Goal: Task Accomplishment & Management: Complete application form

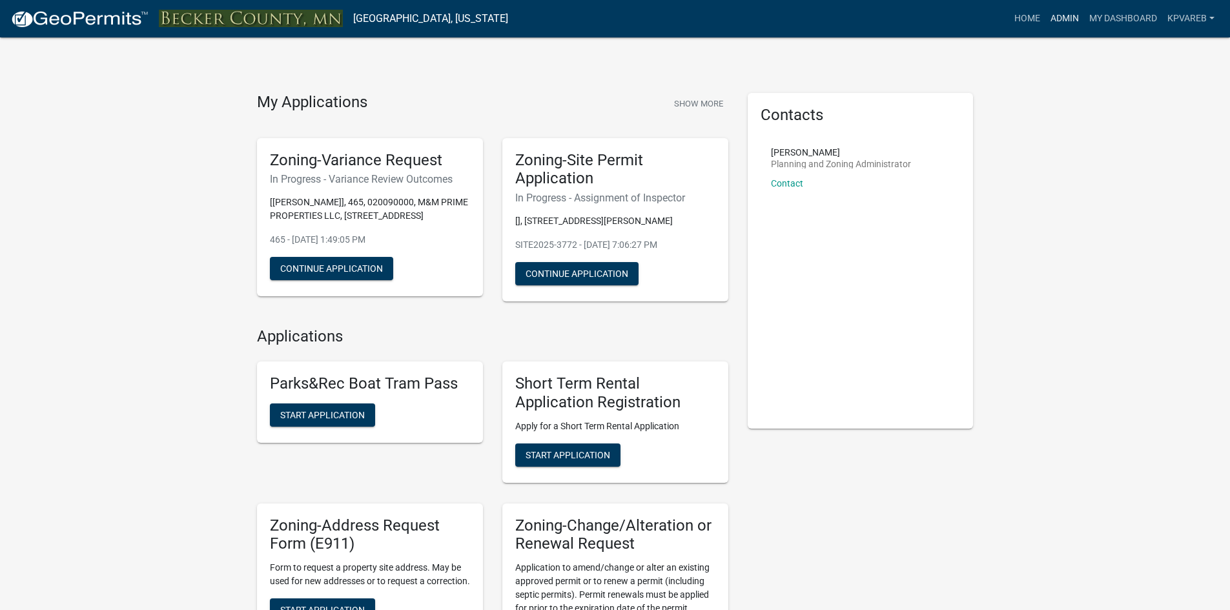
click at [1056, 13] on link "Admin" at bounding box center [1065, 18] width 39 height 25
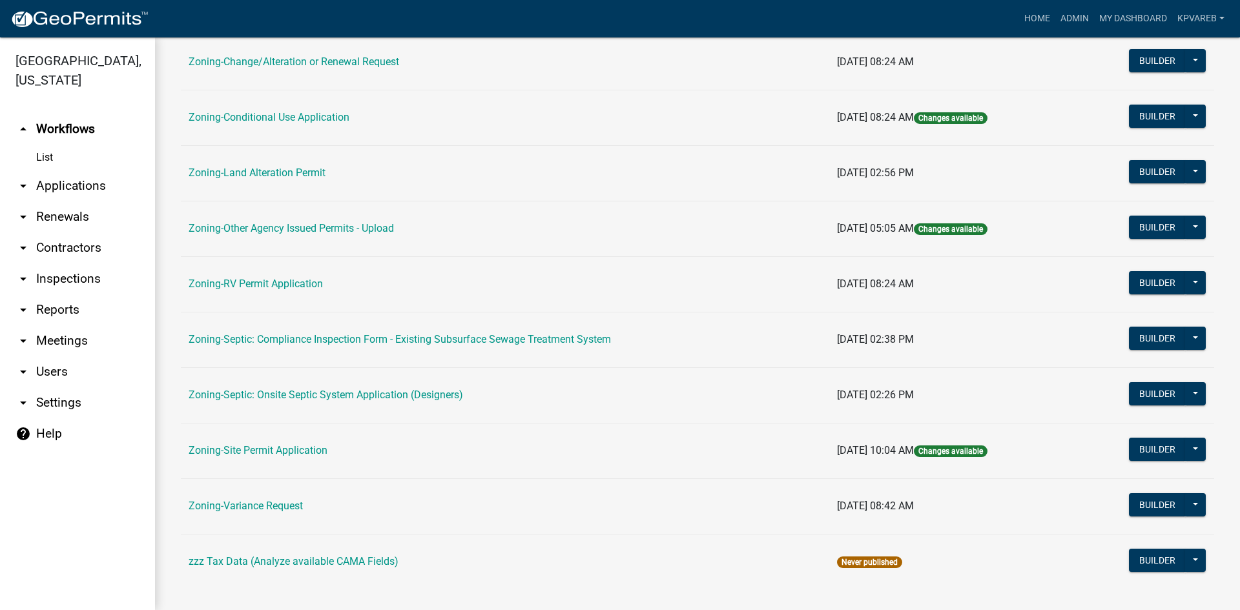
scroll to position [371, 0]
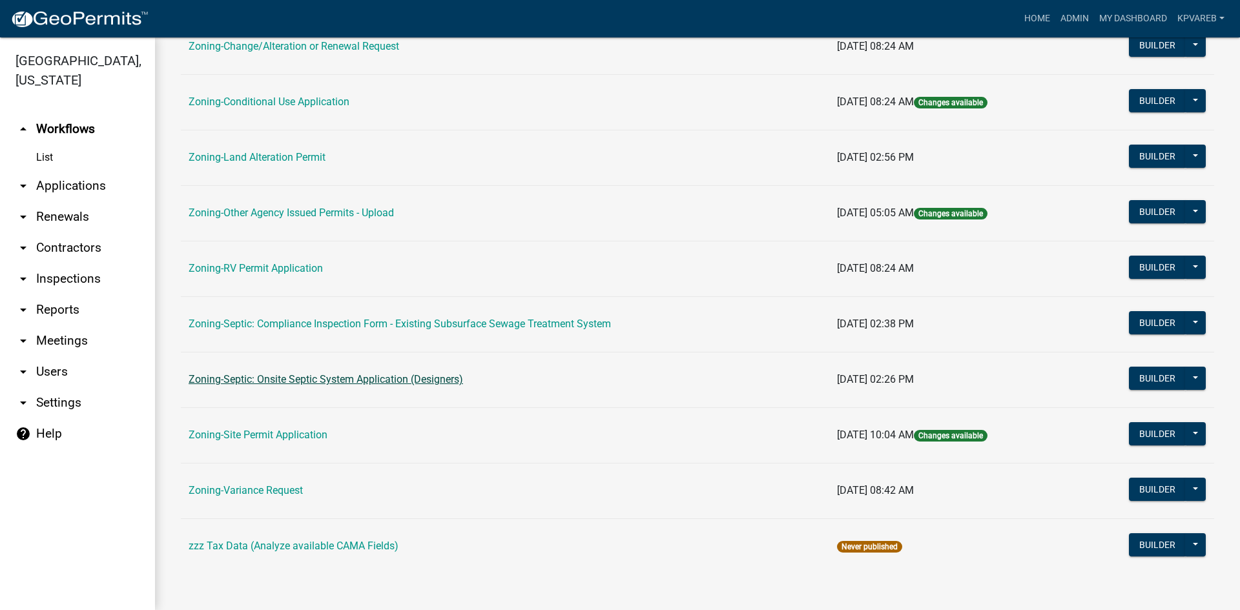
click at [371, 382] on link "Zoning-Septic: Onsite Septic System Application (Designers)" at bounding box center [326, 379] width 275 height 12
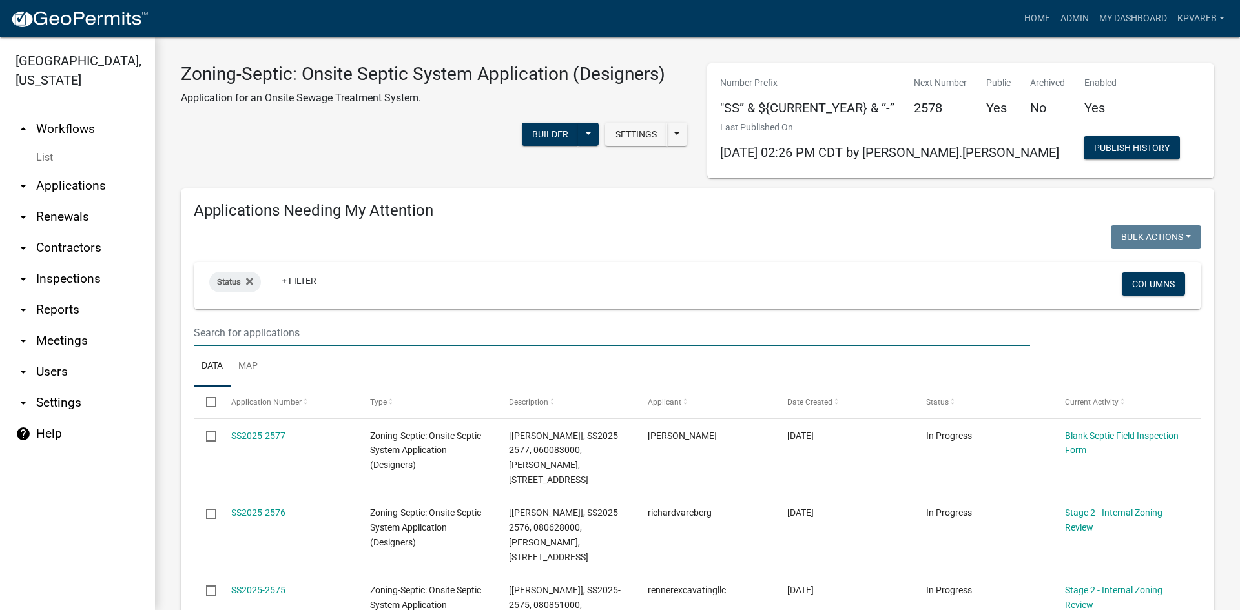
click at [242, 333] on input "text" at bounding box center [612, 333] width 836 height 26
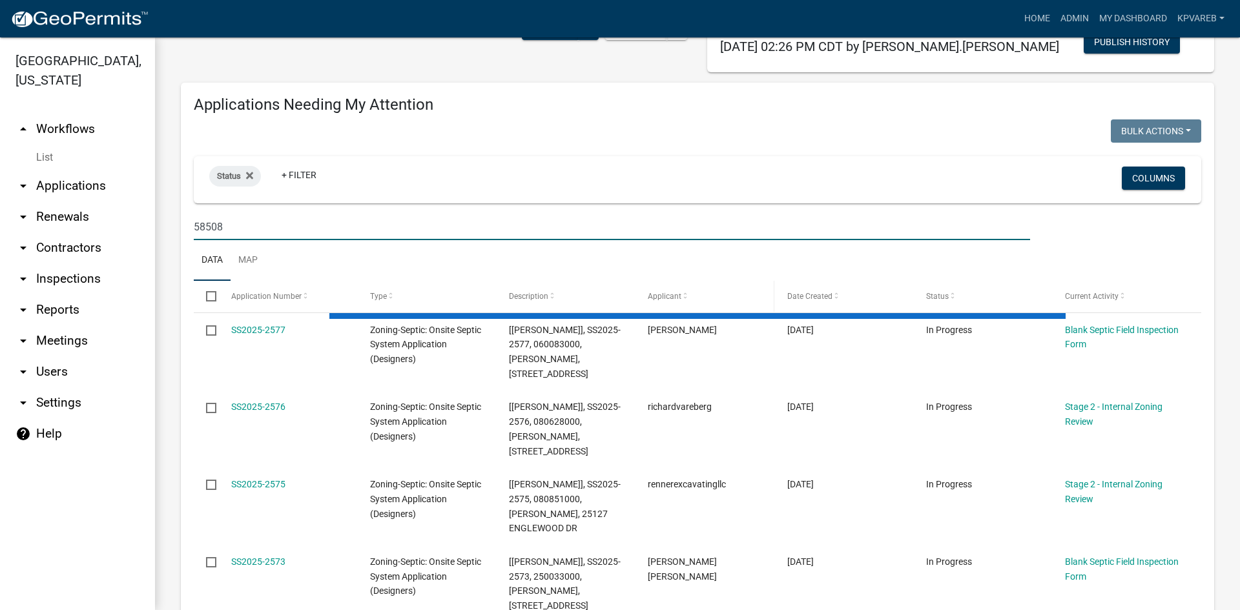
scroll to position [129, 0]
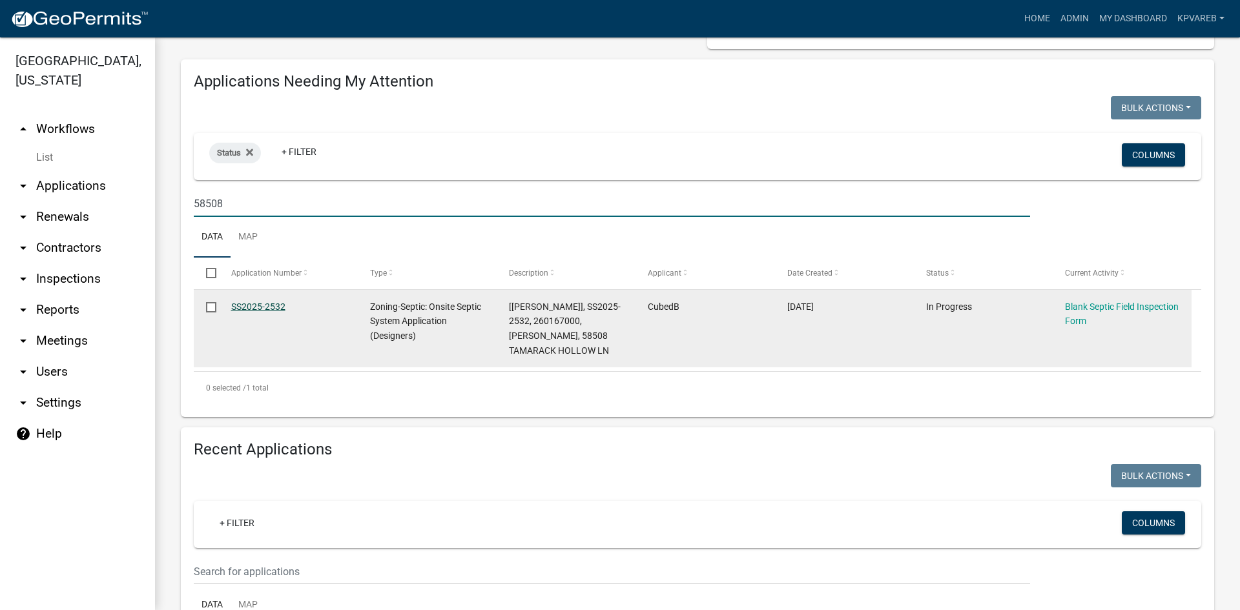
type input "58508"
click at [269, 302] on link "SS2025-2532" at bounding box center [258, 307] width 54 height 10
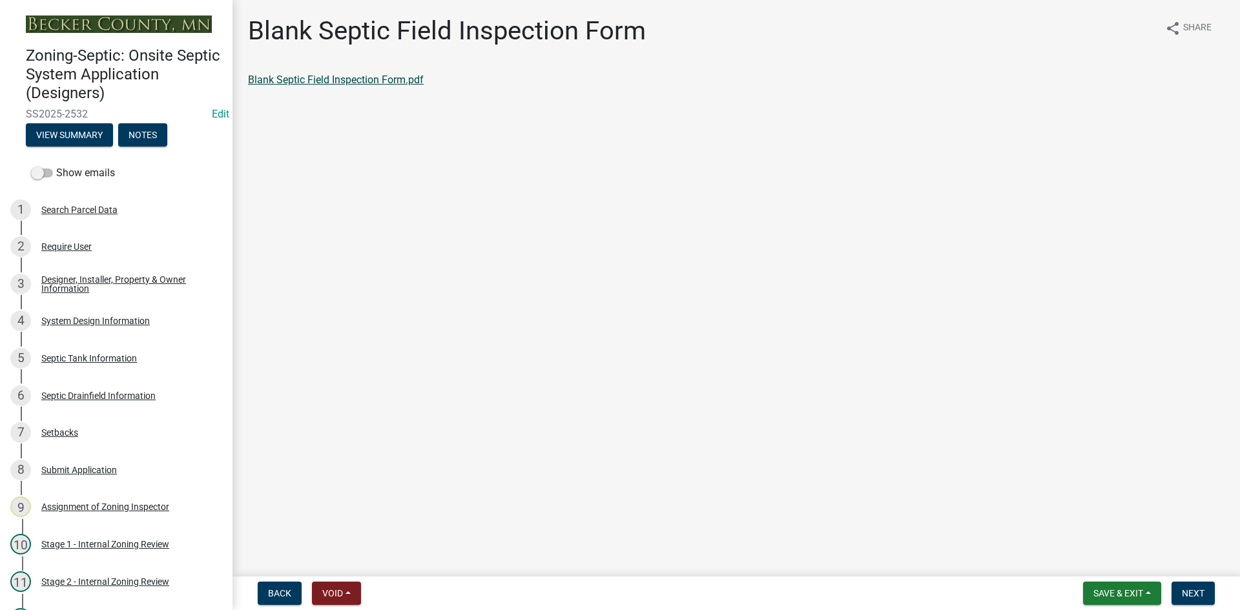
click at [410, 83] on link "Blank Septic Field Inspection Form.pdf" at bounding box center [336, 80] width 176 height 12
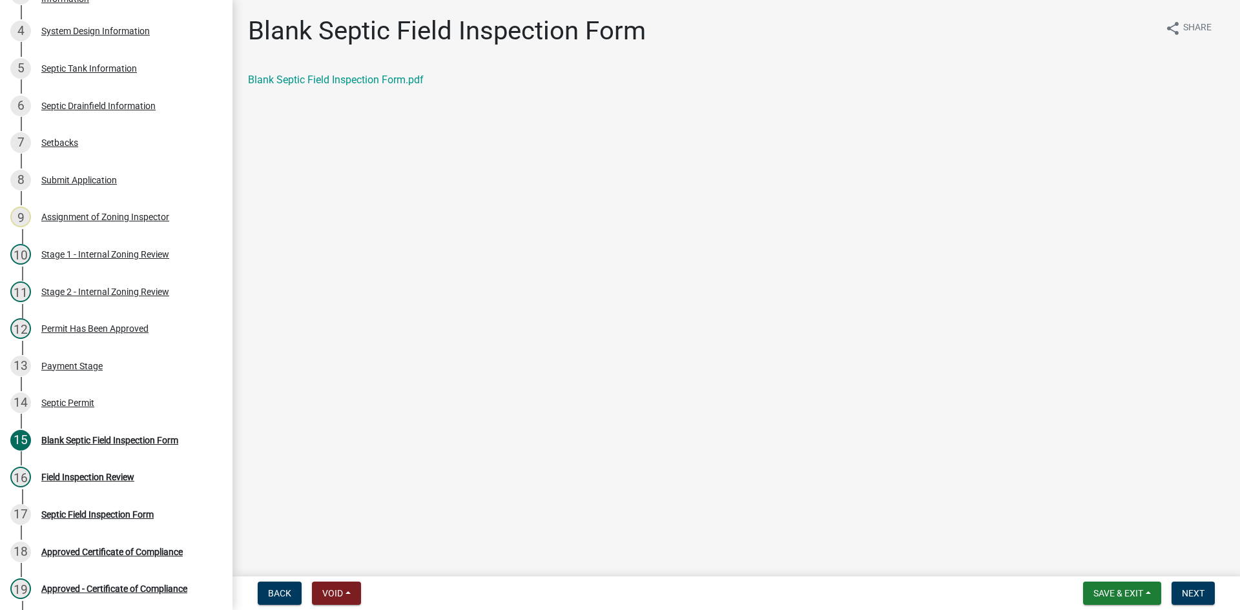
scroll to position [344, 0]
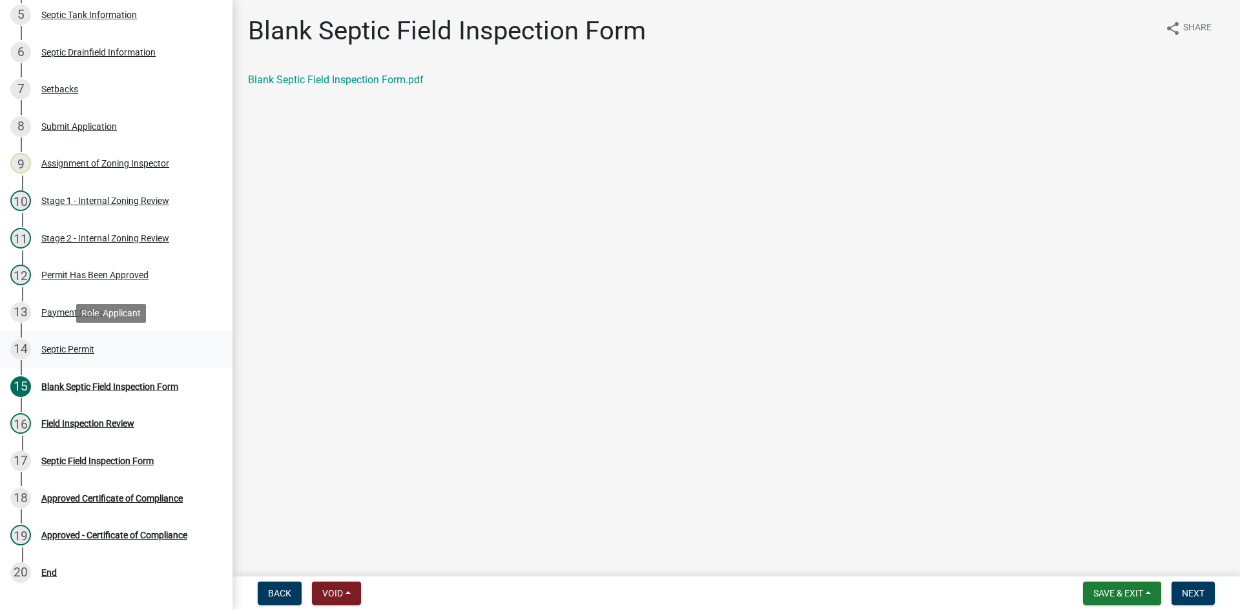
click at [78, 349] on div "Septic Permit" at bounding box center [67, 349] width 53 height 9
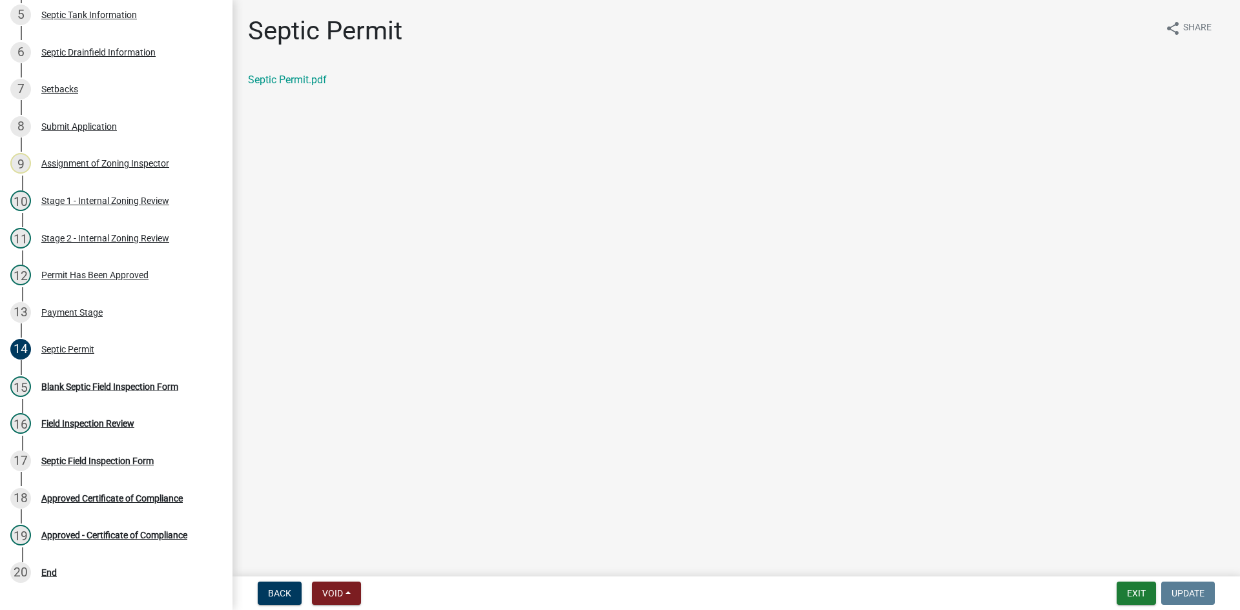
click at [309, 86] on div "Septic Permit.pdf" at bounding box center [736, 80] width 977 height 16
click at [309, 82] on link "Septic Permit.pdf" at bounding box center [287, 80] width 79 height 12
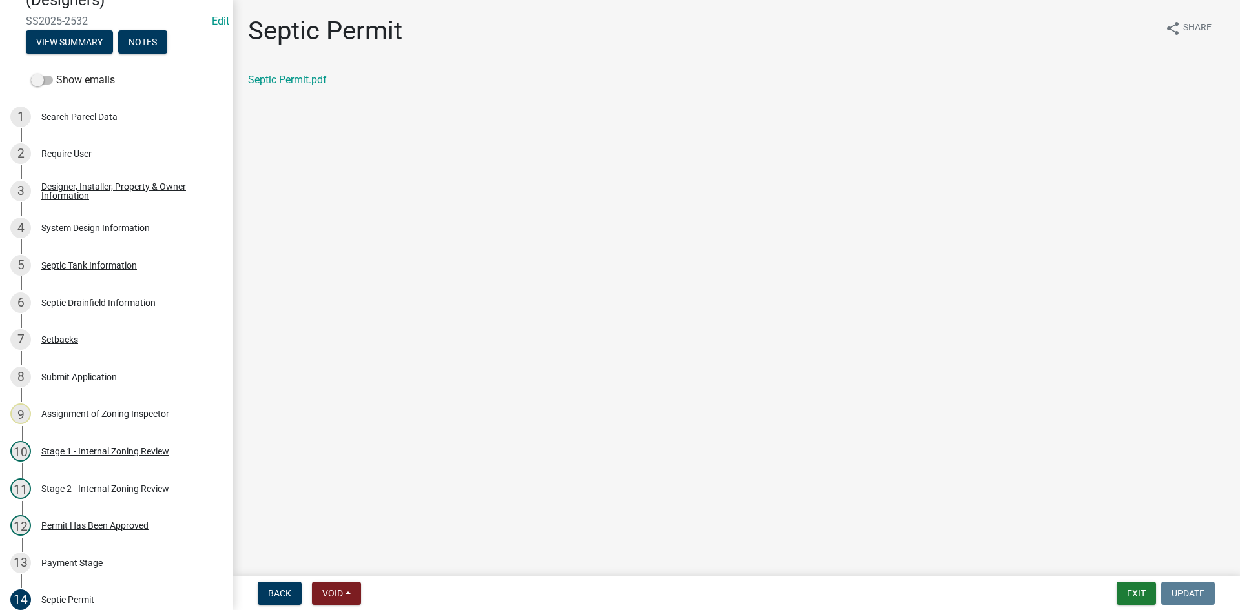
scroll to position [92, 0]
click at [113, 233] on div "System Design Information" at bounding box center [95, 229] width 109 height 9
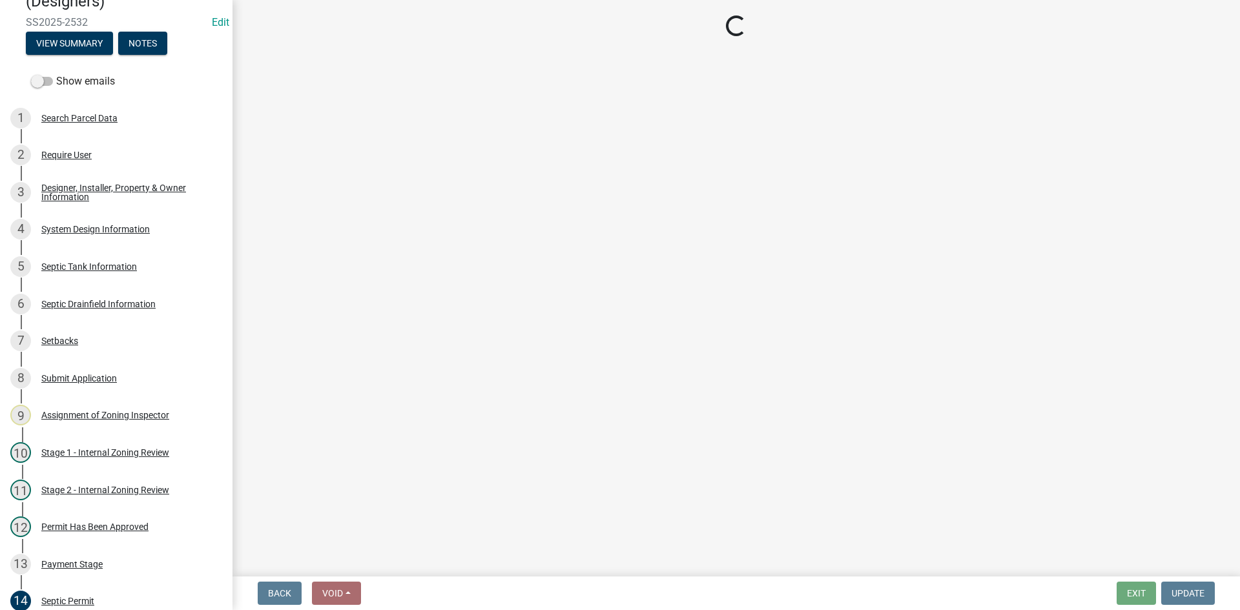
select select "55497d75-c43f-4635-a730-e0737ce05d56"
select select "25258e87-3ef9-4f1c-a5f1-75a1d463abfb"
select select "011fbff4-a41d-4a75-9bd8-71c7e6c69e0d"
select select "85fdfef2-2683-4311-b5d5-5505f6411127"
select select "ba735beb-519e-40f0-ae20-62d65fc4c46b"
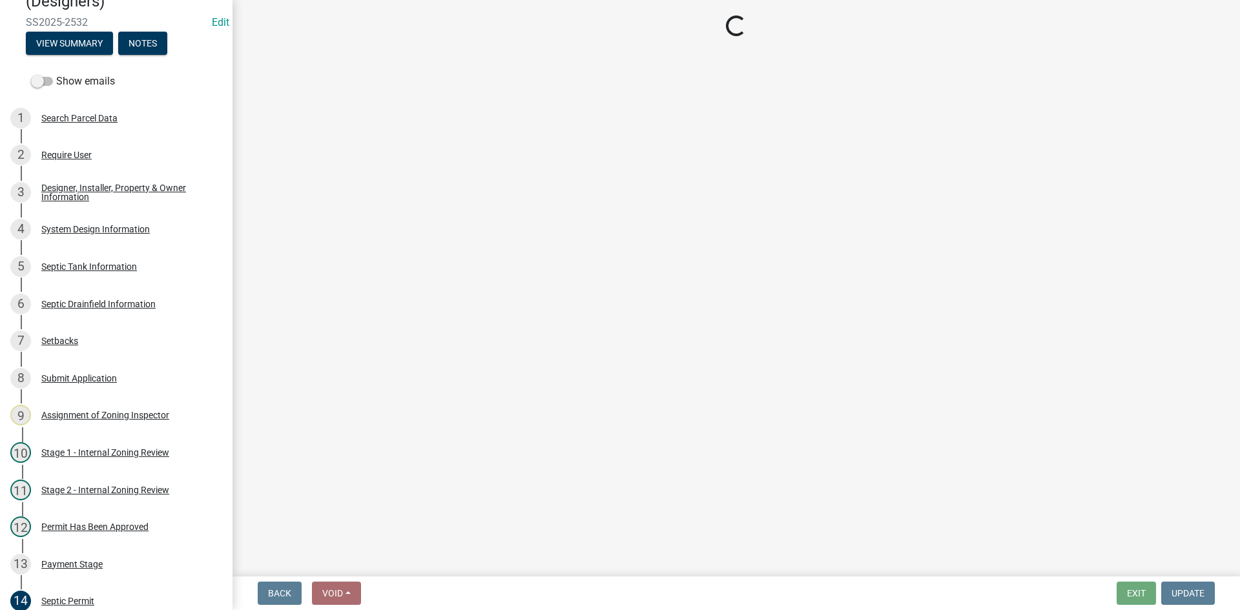
select select "ef698bf5-6172-44c1-9ffb-522c07469aed"
select select "384fc250-a67e-4e5e-a6e0-19116deb63e7"
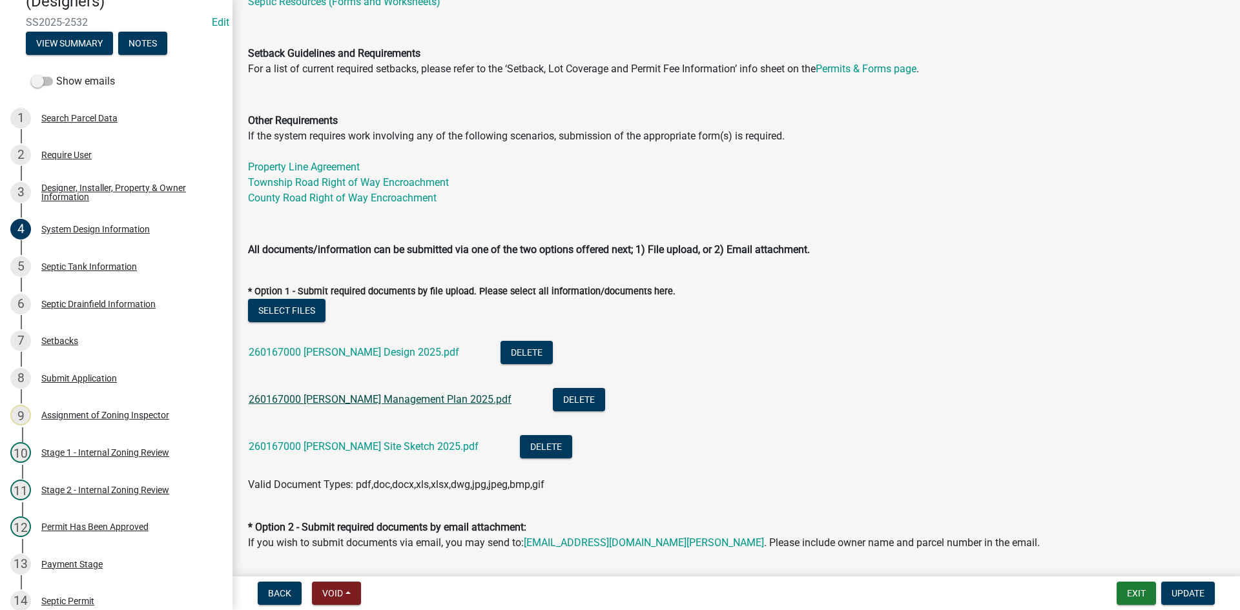
scroll to position [517, 0]
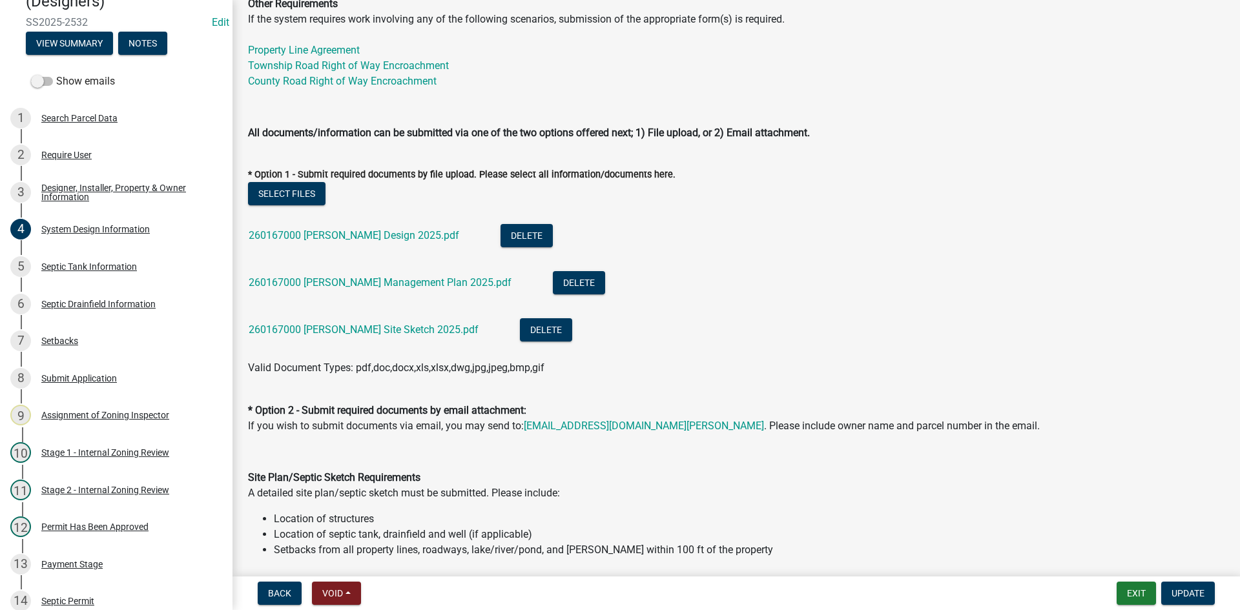
click at [344, 220] on li "260167000 Haataja Design 2025.pdf Delete" at bounding box center [736, 237] width 977 height 47
click at [347, 236] on link "260167000 Haataja Design 2025.pdf" at bounding box center [354, 235] width 211 height 12
click at [359, 281] on link "260167000 Haataja Management Plan 2025.pdf" at bounding box center [380, 282] width 263 height 12
click at [309, 339] on div "260167000 Haataja Site Sketch 2025.pdf" at bounding box center [374, 331] width 251 height 26
click at [311, 335] on link "260167000 Haataja Site Sketch 2025.pdf" at bounding box center [364, 330] width 230 height 12
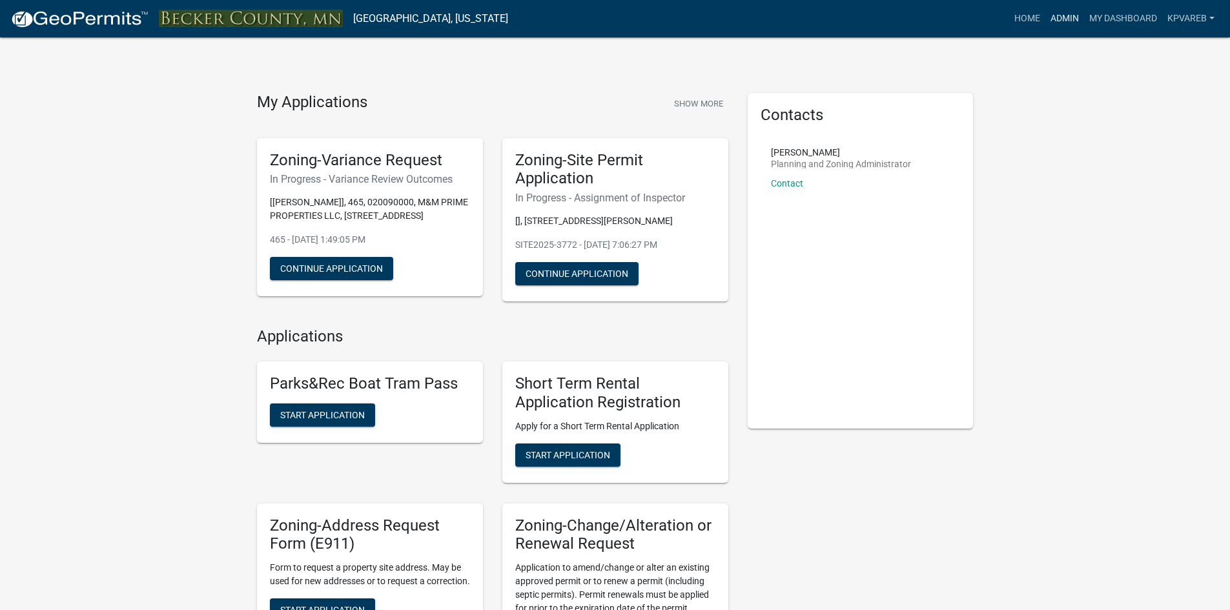
click at [1063, 19] on link "Admin" at bounding box center [1065, 18] width 39 height 25
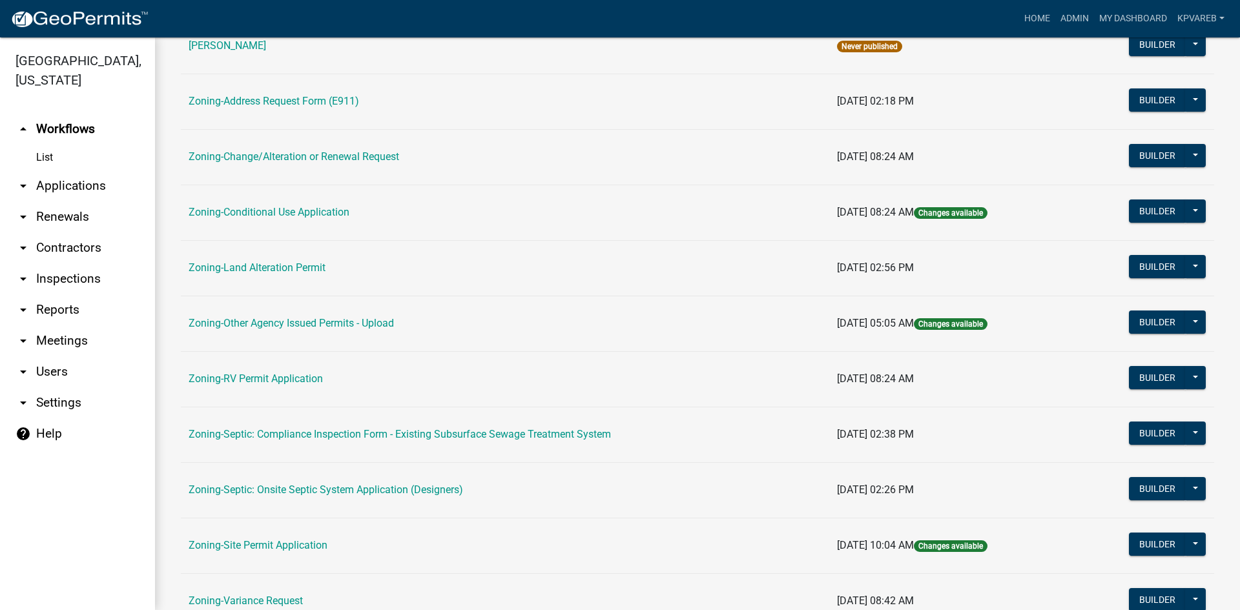
scroll to position [371, 0]
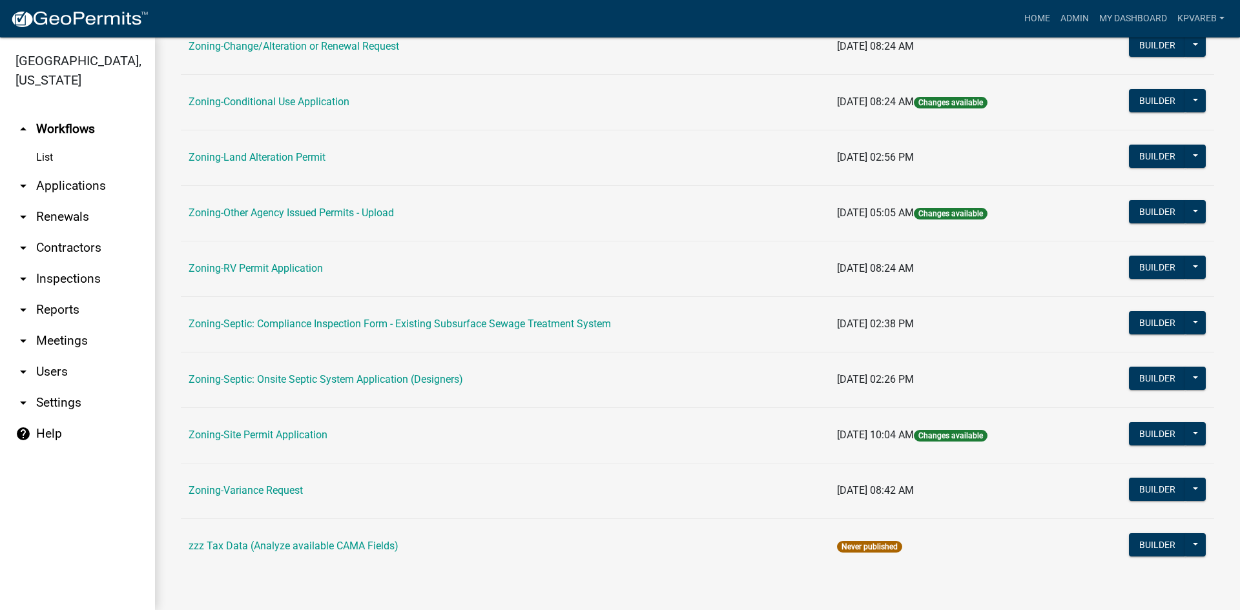
click at [340, 371] on td "Zoning-Septic: Onsite Septic System Application (Designers)" at bounding box center [505, 380] width 649 height 56
click at [345, 377] on link "Zoning-Septic: Onsite Septic System Application (Designers)" at bounding box center [326, 379] width 275 height 12
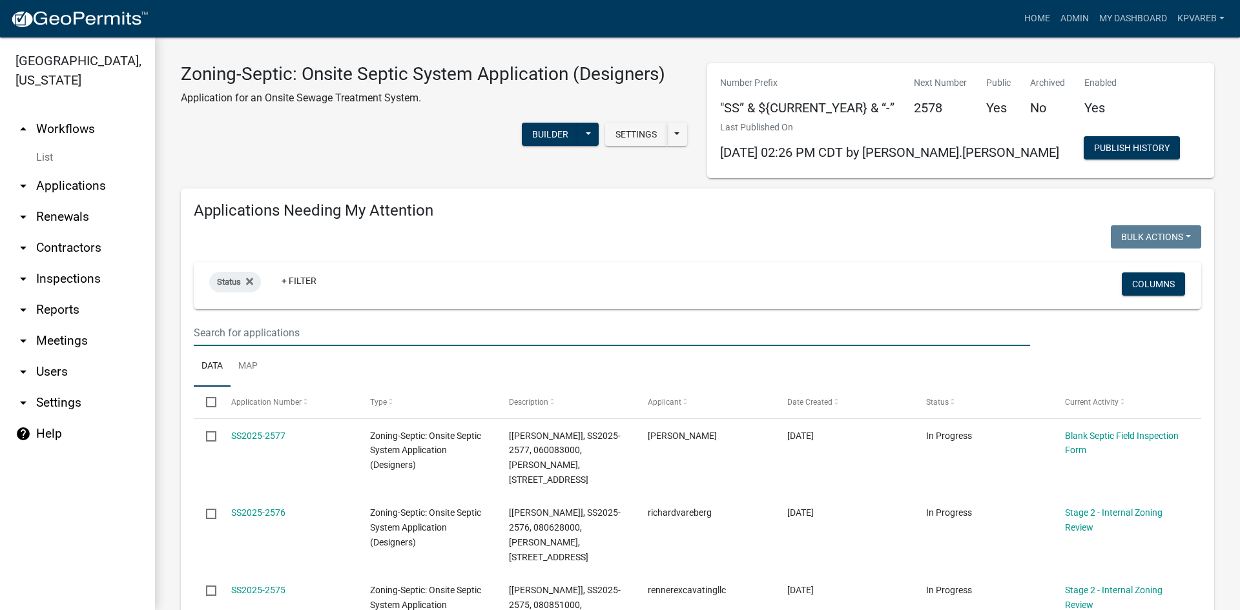
click at [245, 334] on input "text" at bounding box center [612, 333] width 836 height 26
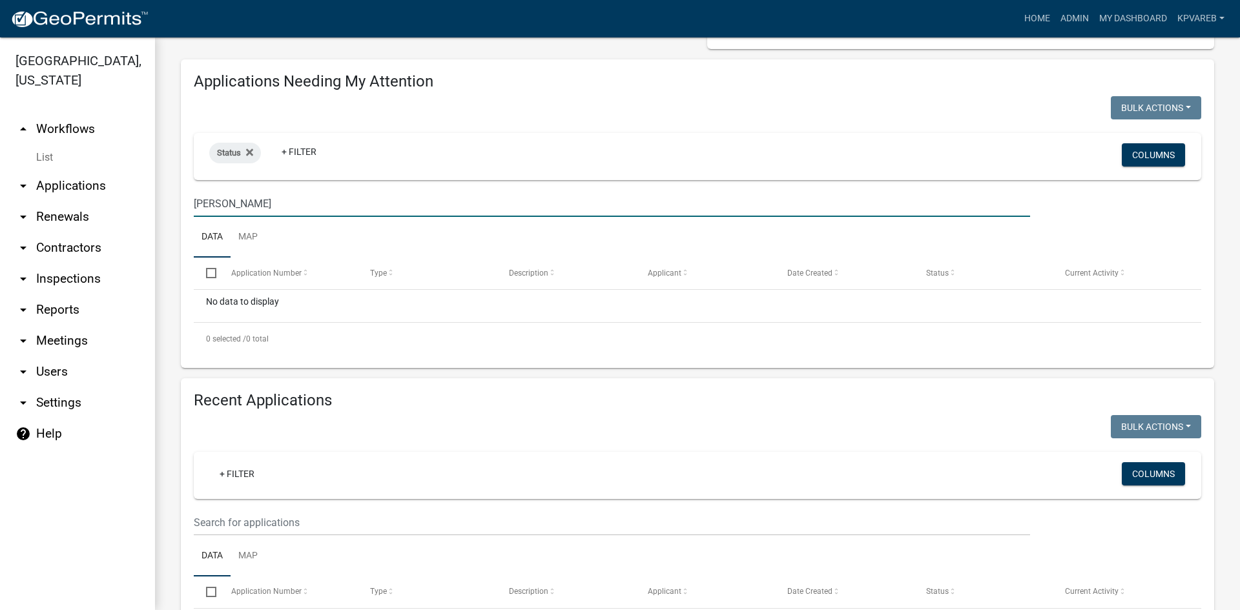
scroll to position [194, 0]
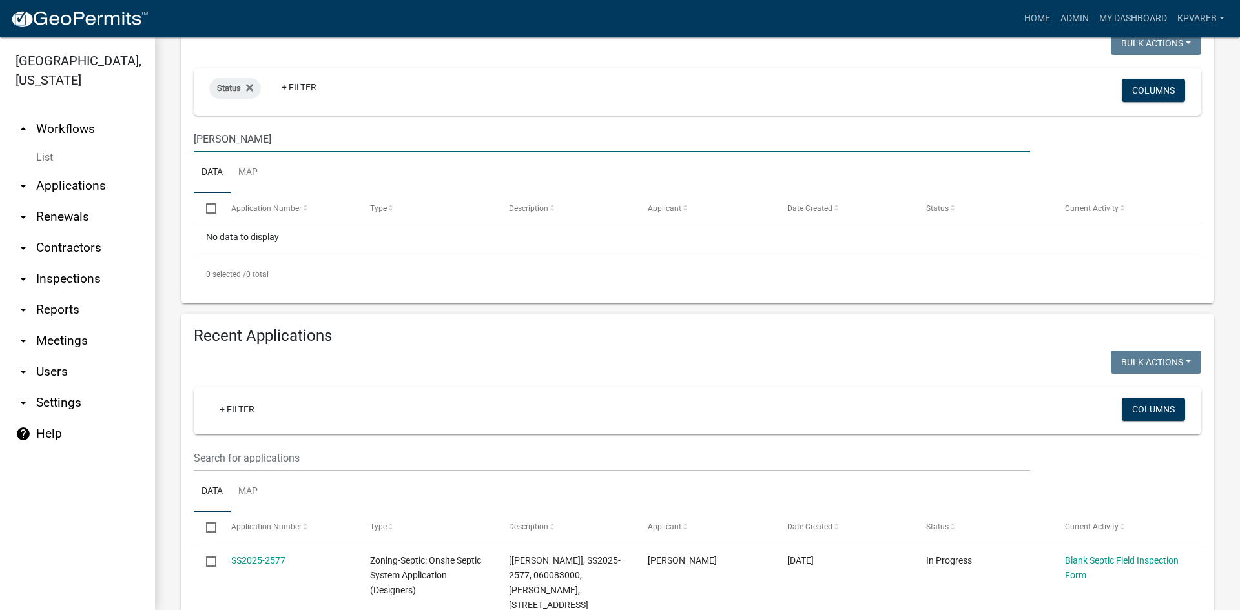
type input "braseth"
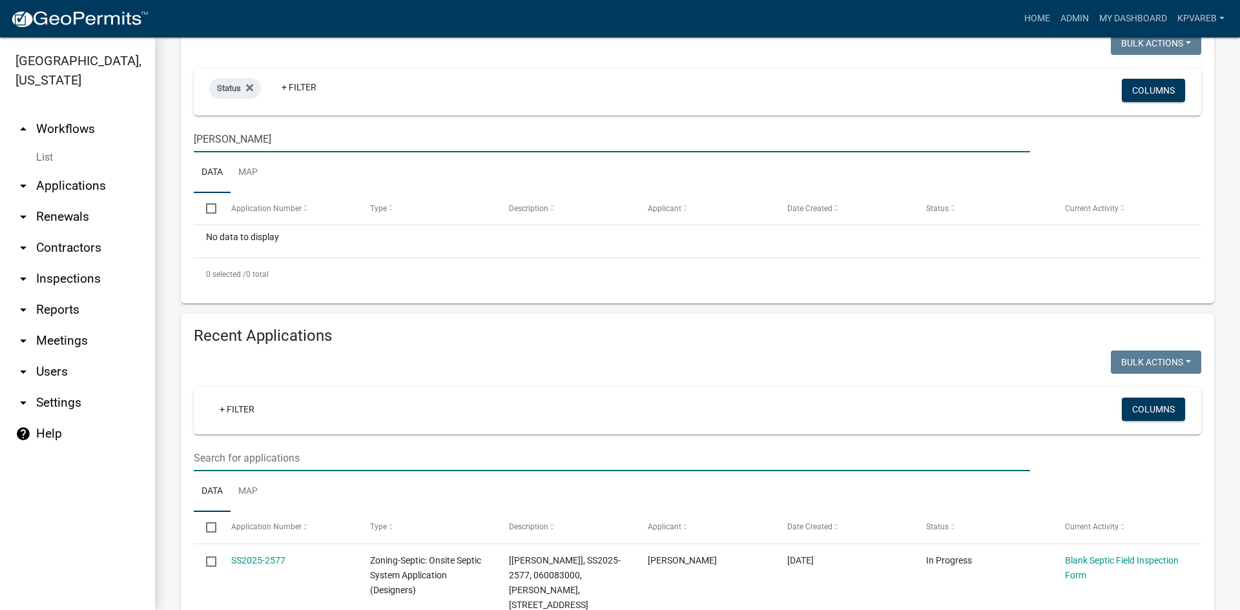
click at [263, 459] on input "text" at bounding box center [612, 458] width 836 height 26
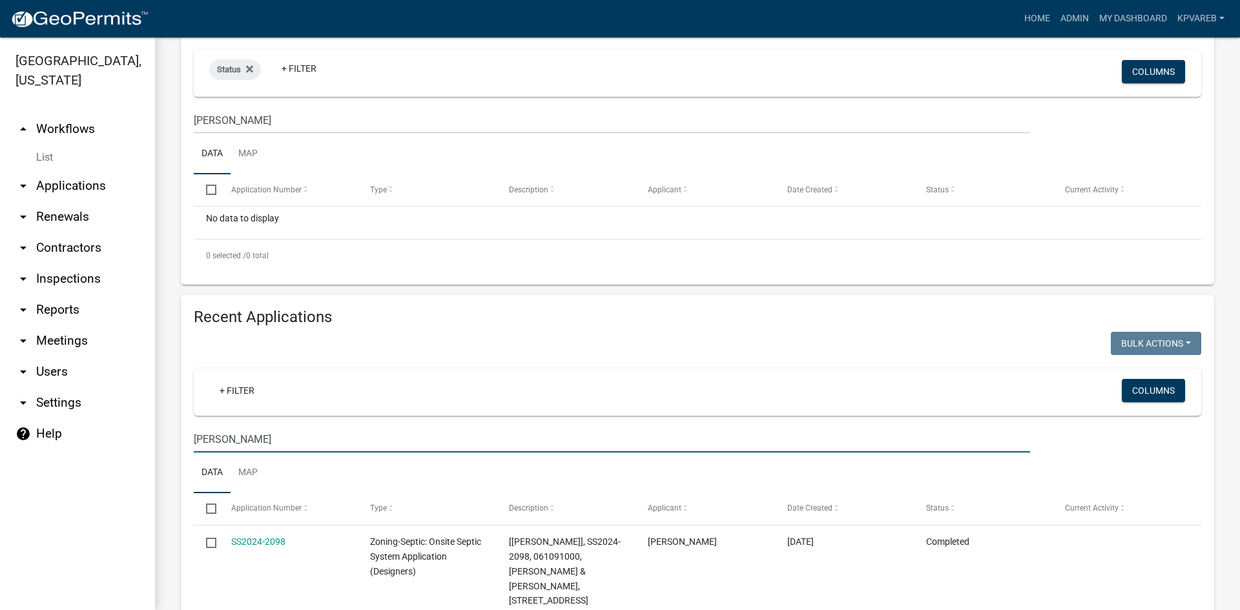
scroll to position [178, 0]
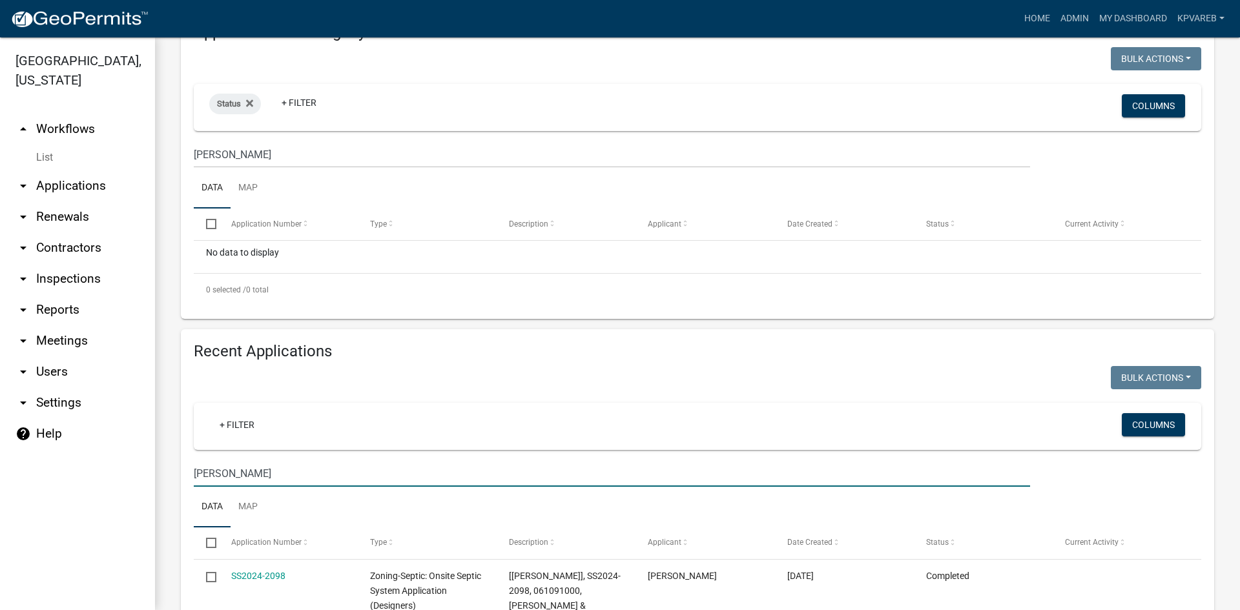
drag, startPoint x: 205, startPoint y: 488, endPoint x: 132, endPoint y: 506, distance: 75.0
click at [132, 506] on div "[GEOGRAPHIC_DATA], [US_STATE] arrow_drop_up Workflows List arrow_drop_down Appl…" at bounding box center [620, 323] width 1240 height 573
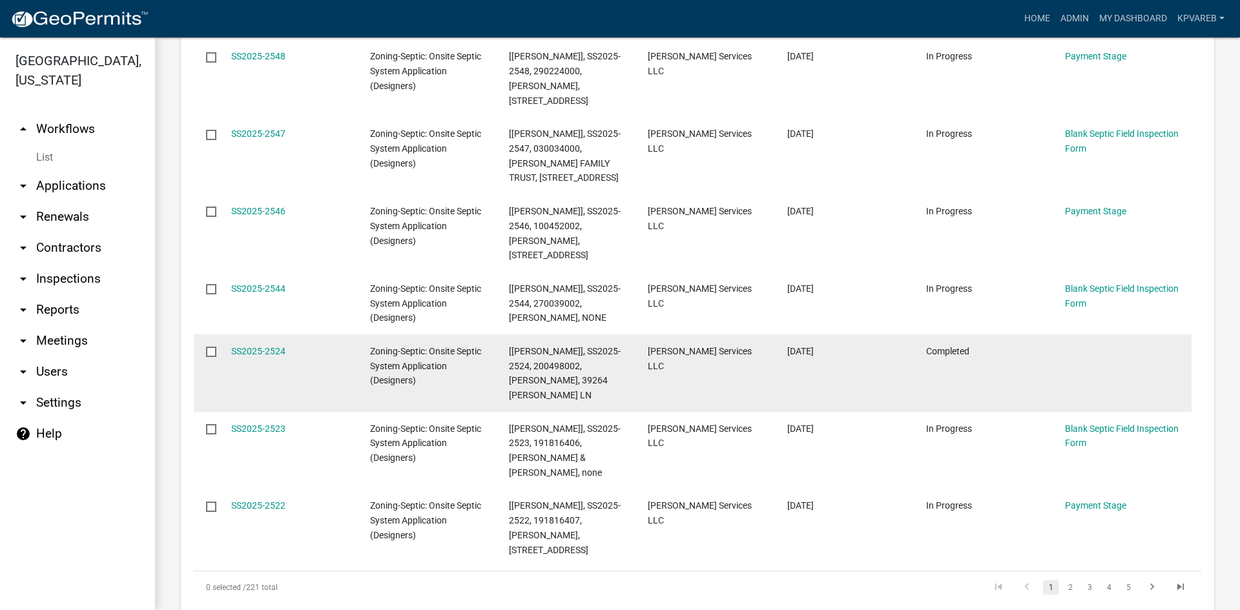
scroll to position [953, 0]
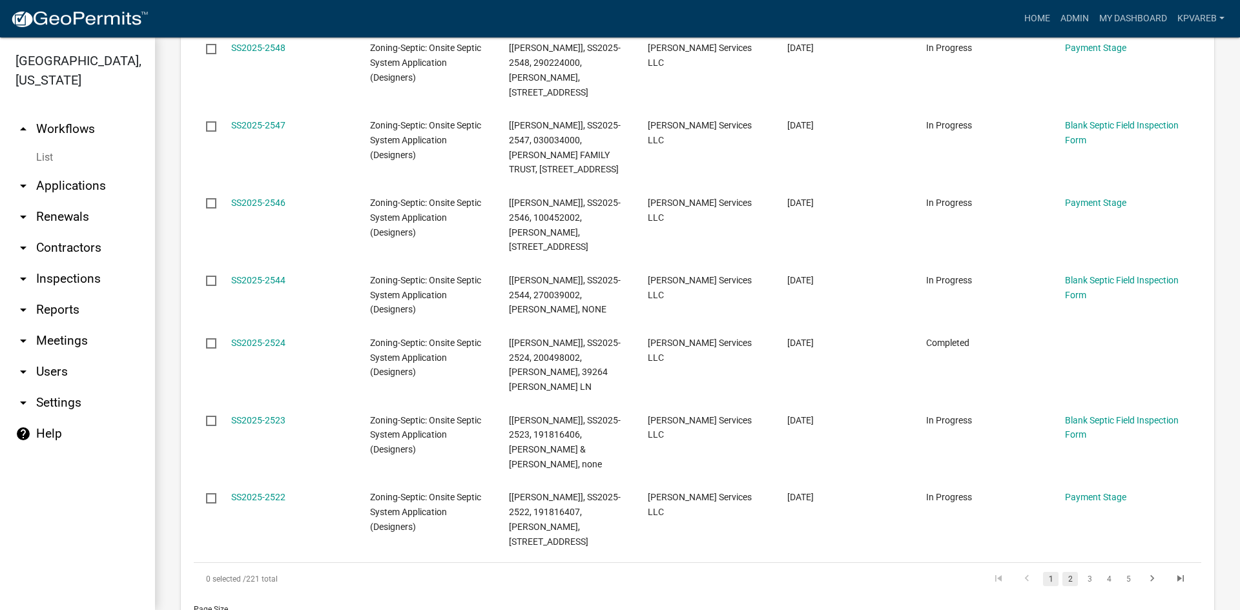
type input "jenco"
click at [1063, 572] on link "2" at bounding box center [1071, 579] width 16 height 14
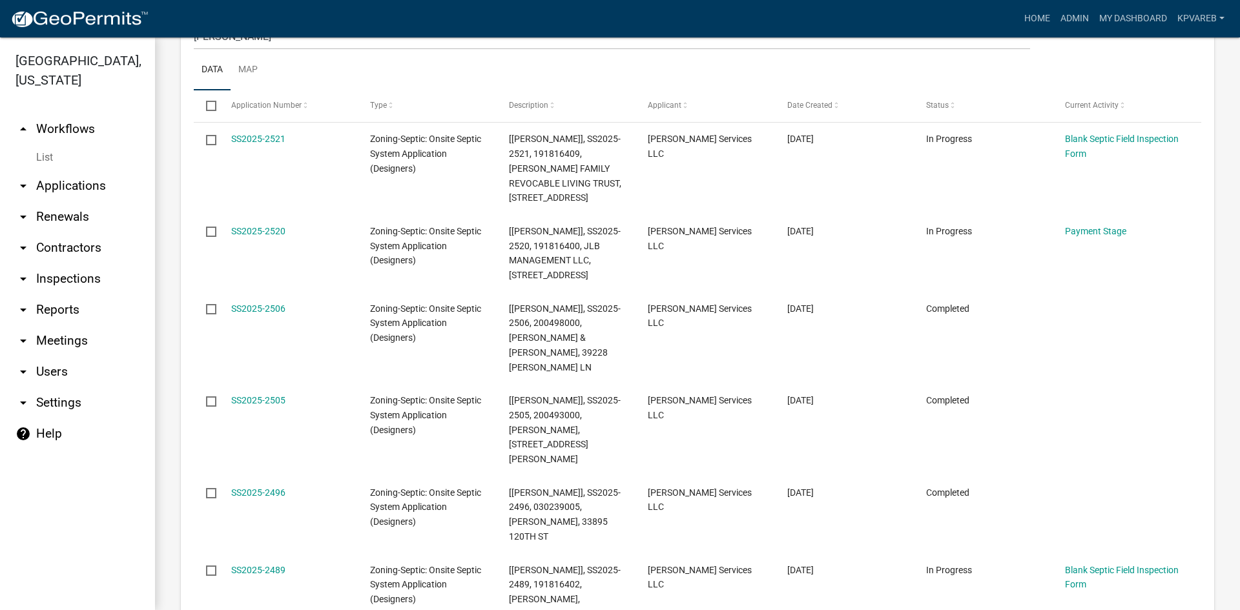
scroll to position [680, 0]
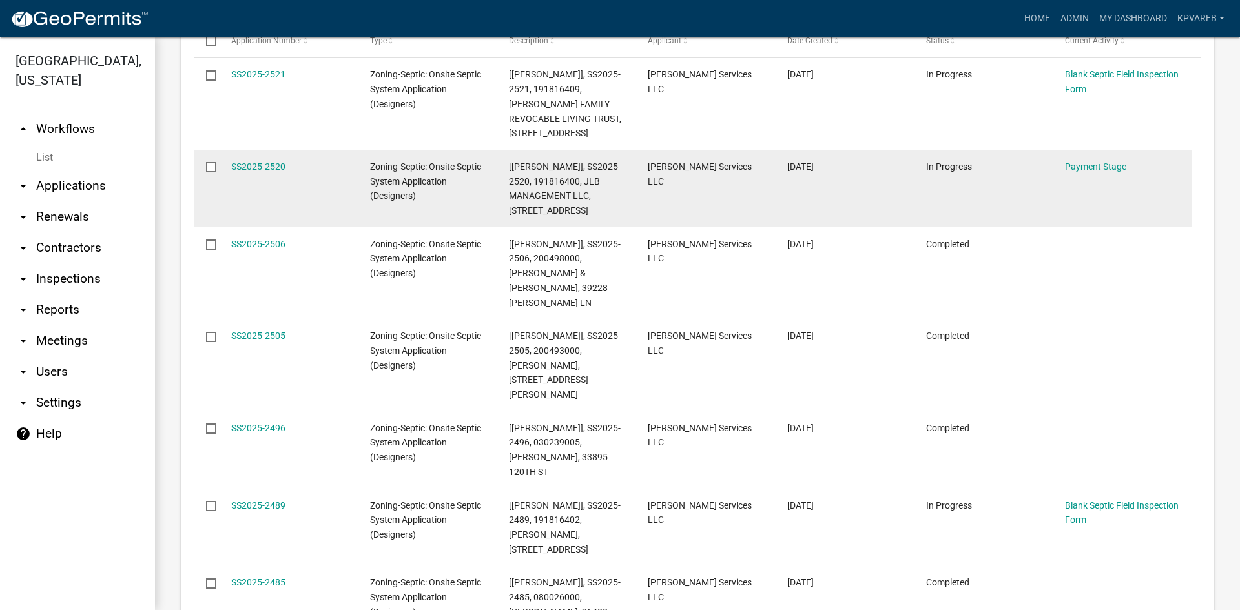
click at [681, 182] on datatable-body-cell "[PERSON_NAME] Services LLC" at bounding box center [705, 190] width 139 height 78
click at [462, 167] on div "Zoning-Septic: Onsite Septic System Application (Designers)" at bounding box center [427, 182] width 114 height 44
click at [689, 172] on datatable-body-cell "[PERSON_NAME] Services LLC" at bounding box center [705, 190] width 139 height 78
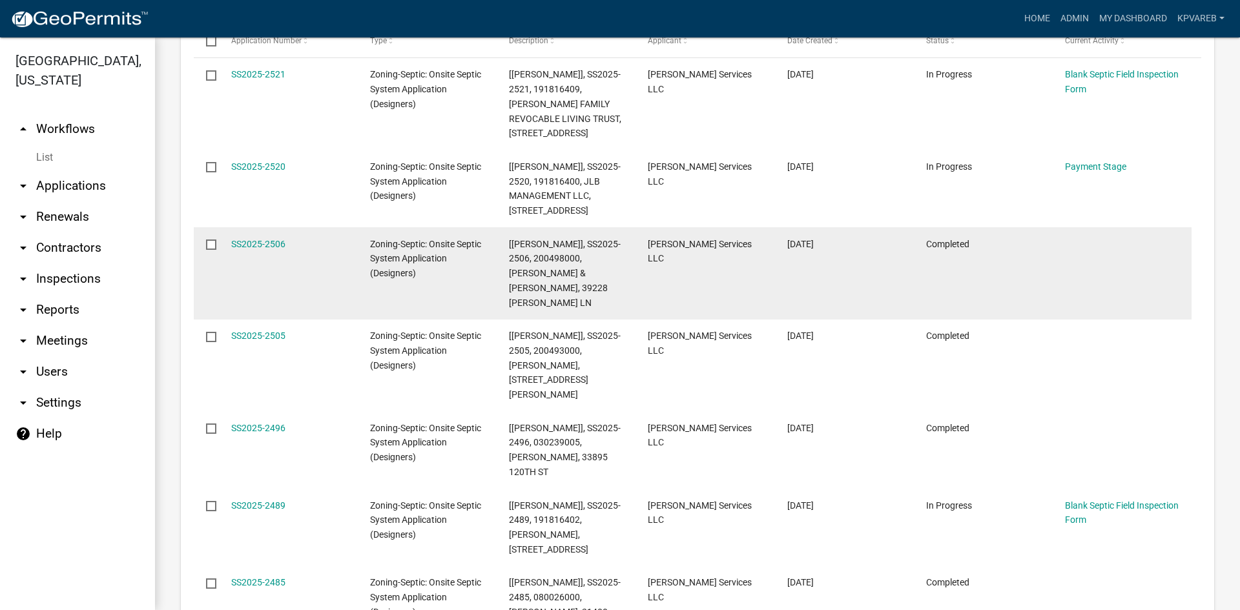
click at [659, 253] on datatable-body-cell "[PERSON_NAME] Services LLC" at bounding box center [705, 273] width 139 height 92
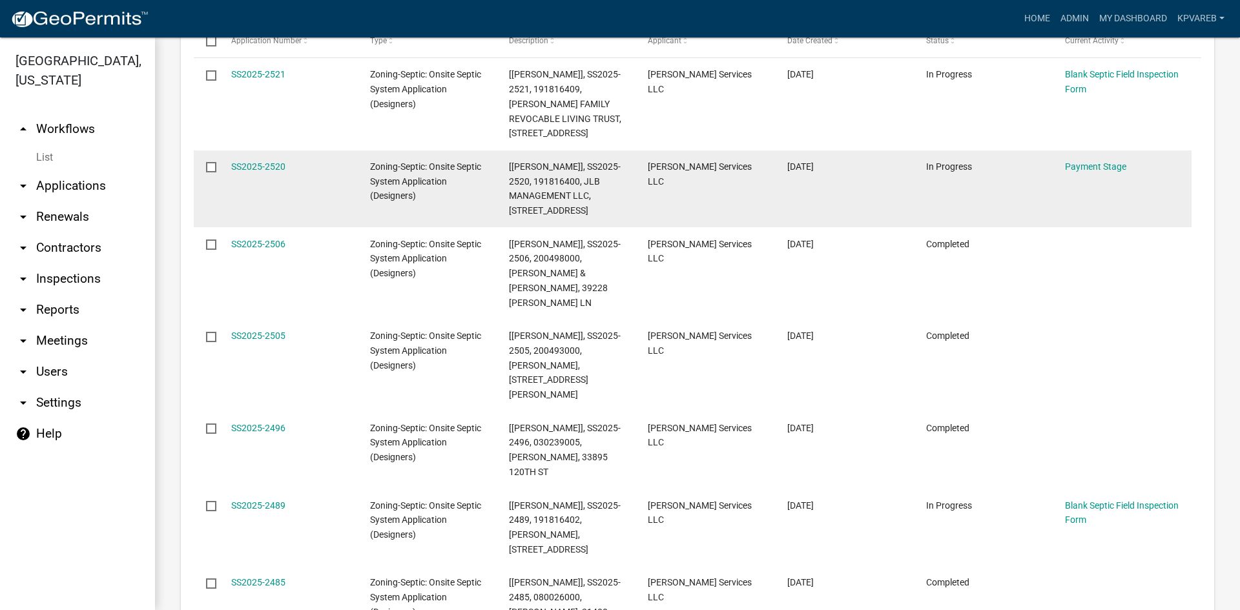
click at [661, 178] on datatable-body-cell "[PERSON_NAME] Services LLC" at bounding box center [705, 190] width 139 height 78
click at [340, 170] on datatable-body-cell "SS2025-2520" at bounding box center [287, 190] width 139 height 78
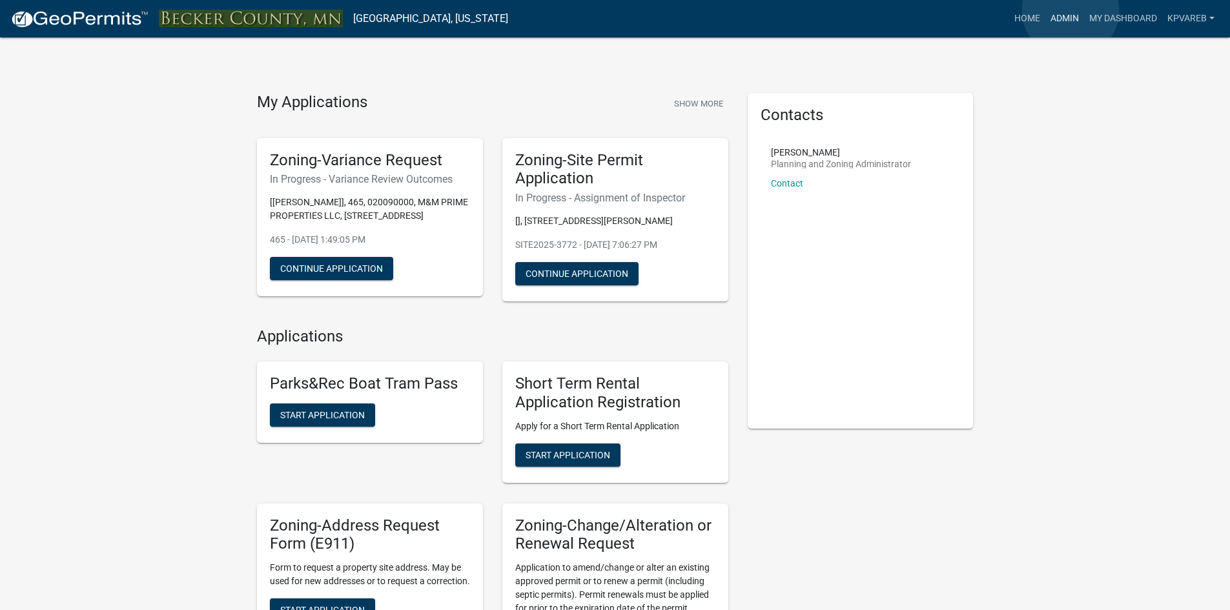
click at [1071, 10] on link "Admin" at bounding box center [1065, 18] width 39 height 25
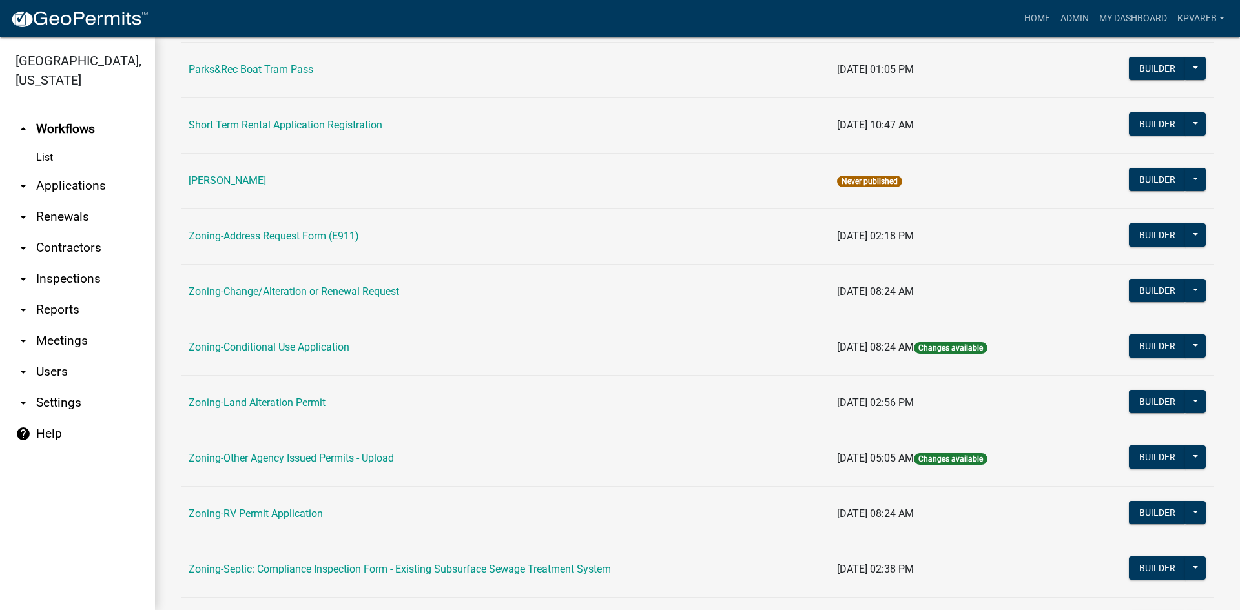
scroll to position [371, 0]
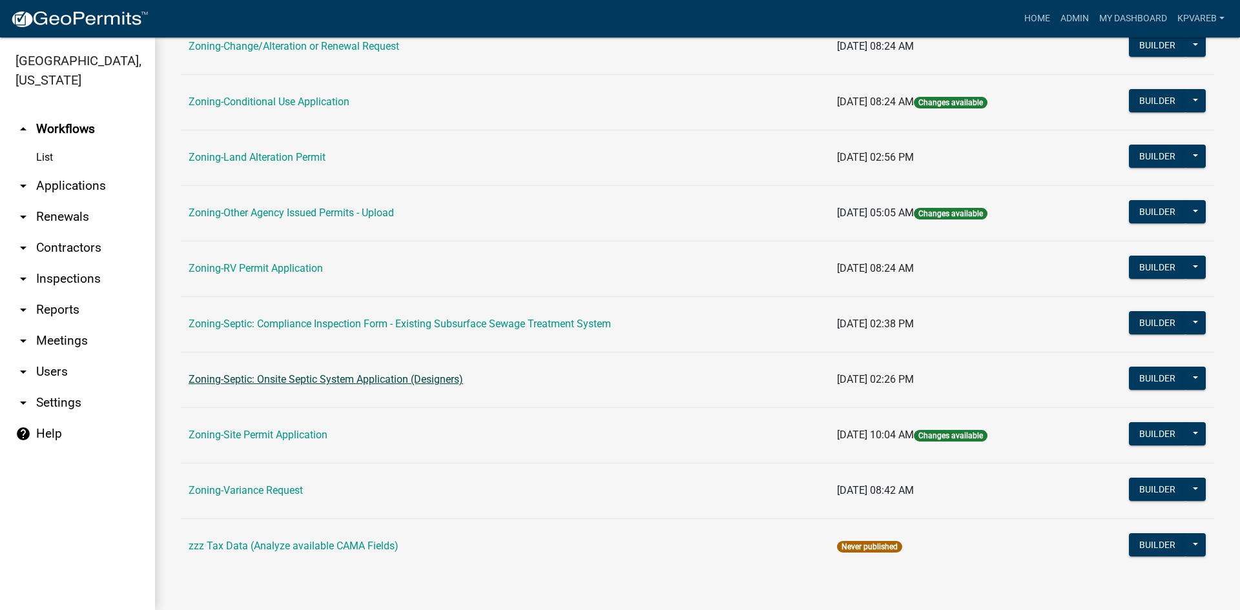
click at [362, 379] on link "Zoning-Septic: Onsite Septic System Application (Designers)" at bounding box center [326, 379] width 275 height 12
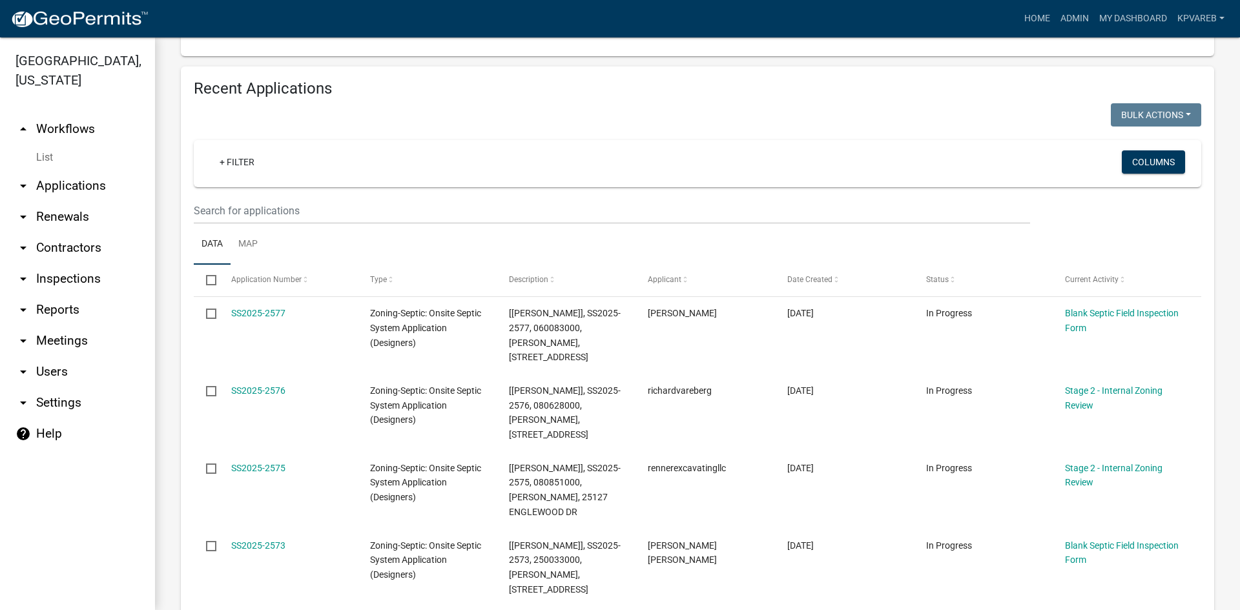
scroll to position [983, 0]
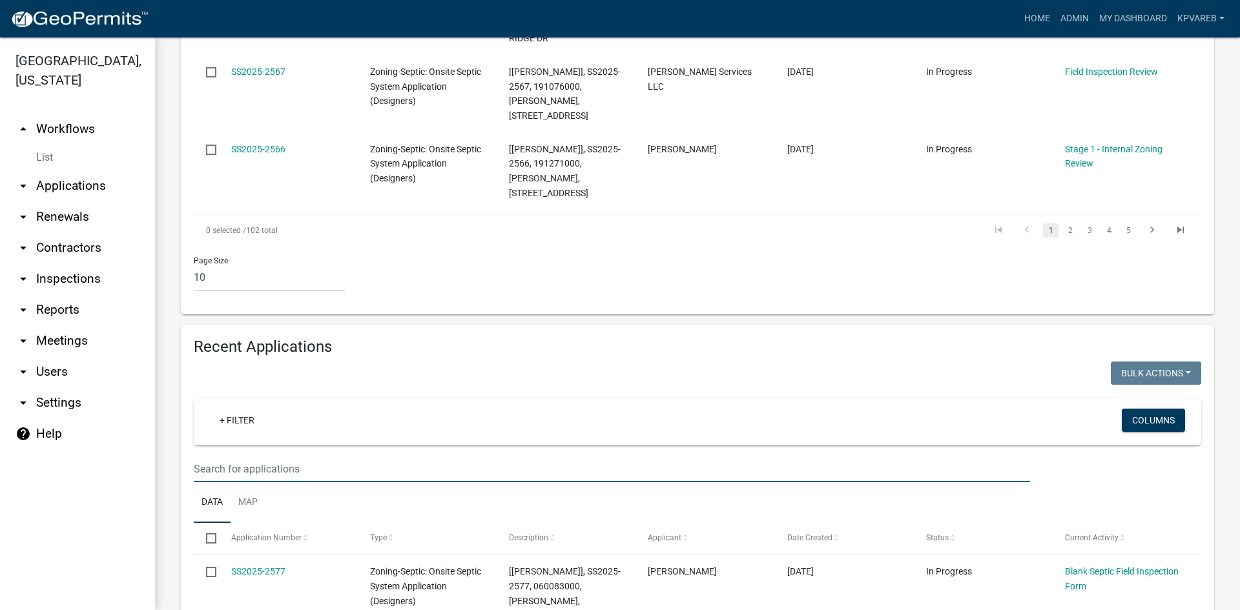
click at [244, 456] on input "text" at bounding box center [612, 469] width 836 height 26
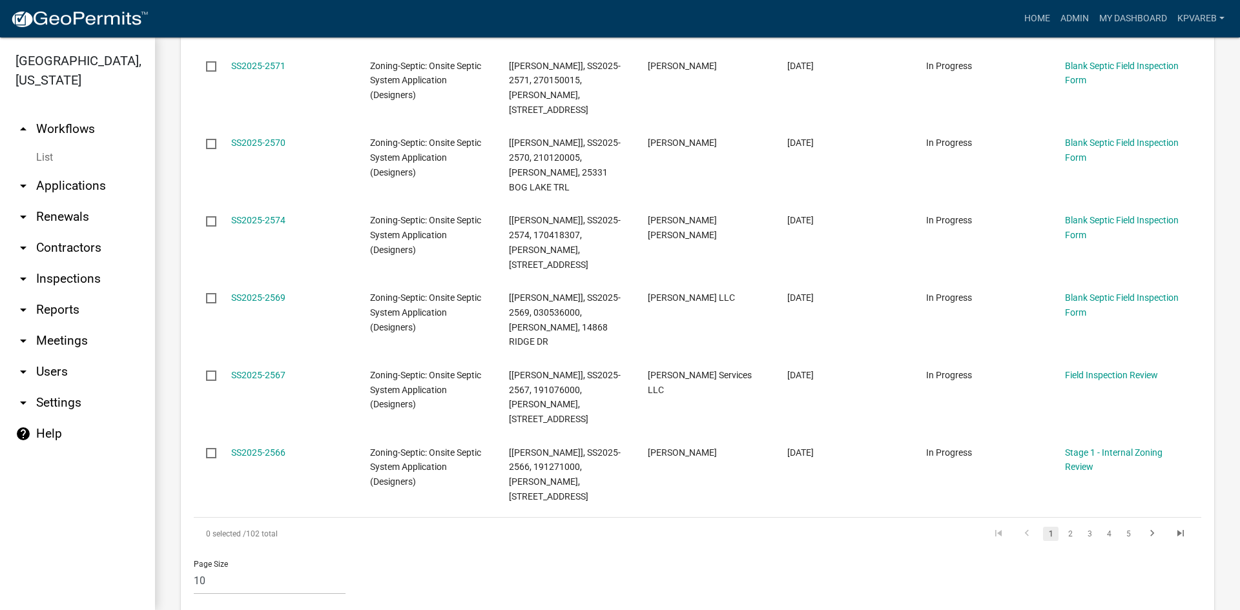
scroll to position [163, 0]
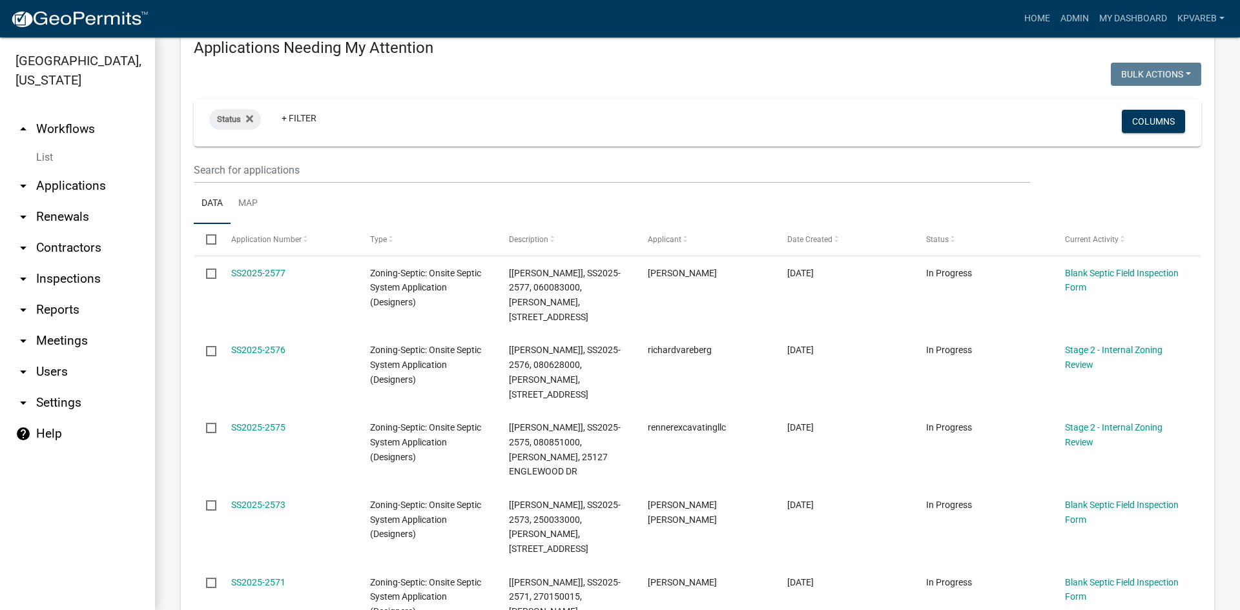
type input "[PERSON_NAME]"
click at [204, 170] on input "text" at bounding box center [612, 170] width 836 height 26
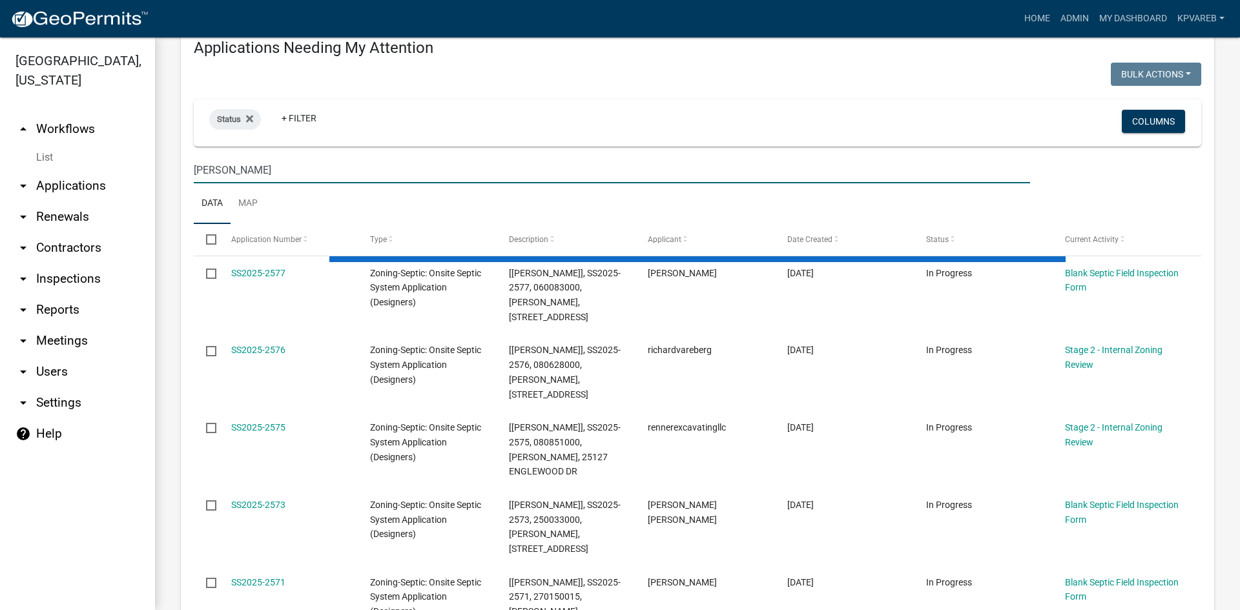
drag, startPoint x: 232, startPoint y: 171, endPoint x: 171, endPoint y: 183, distance: 61.8
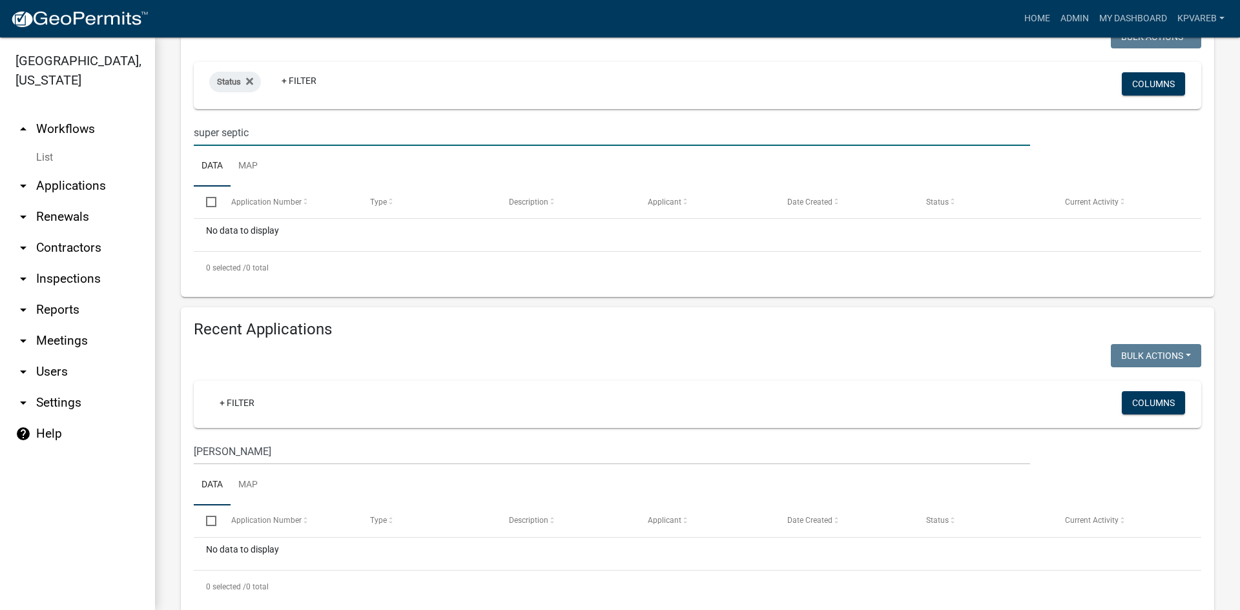
scroll to position [232, 0]
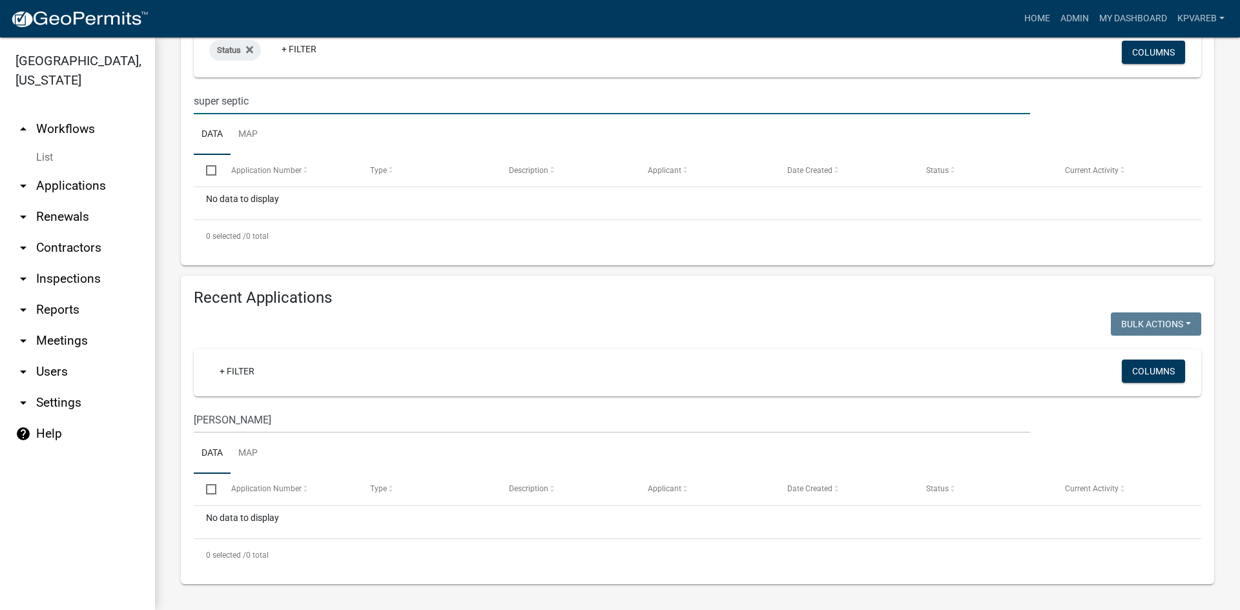
type input "super septic"
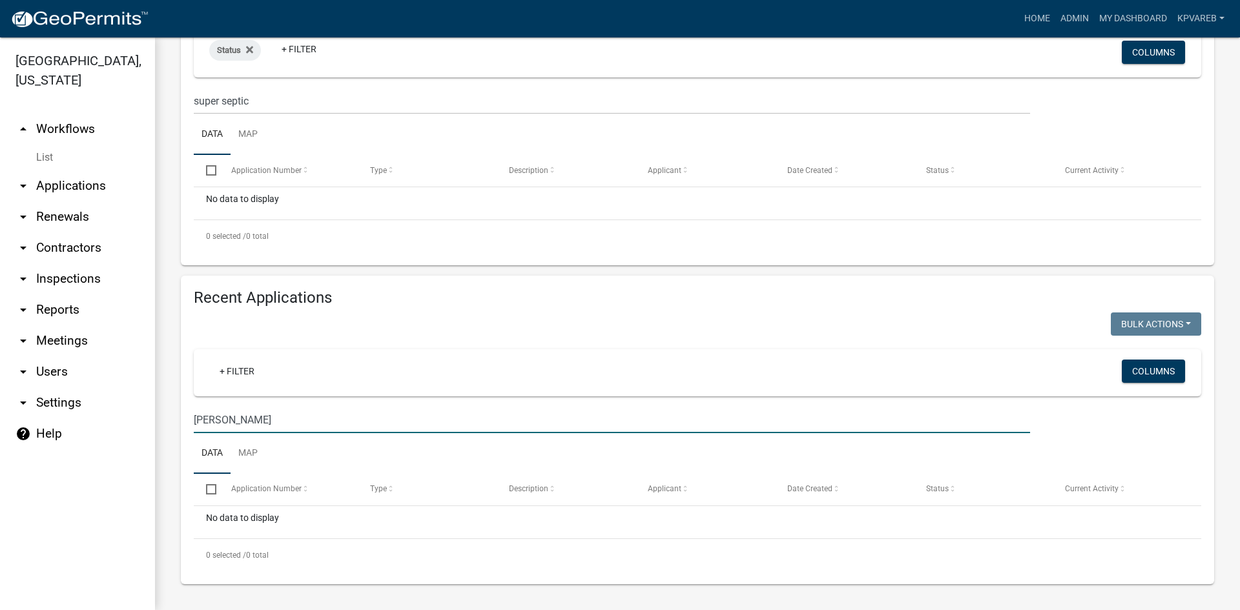
drag, startPoint x: 267, startPoint y: 419, endPoint x: 132, endPoint y: 450, distance: 138.4
click at [132, 450] on div "[GEOGRAPHIC_DATA], [US_STATE] arrow_drop_up Workflows List arrow_drop_down Appl…" at bounding box center [620, 323] width 1240 height 573
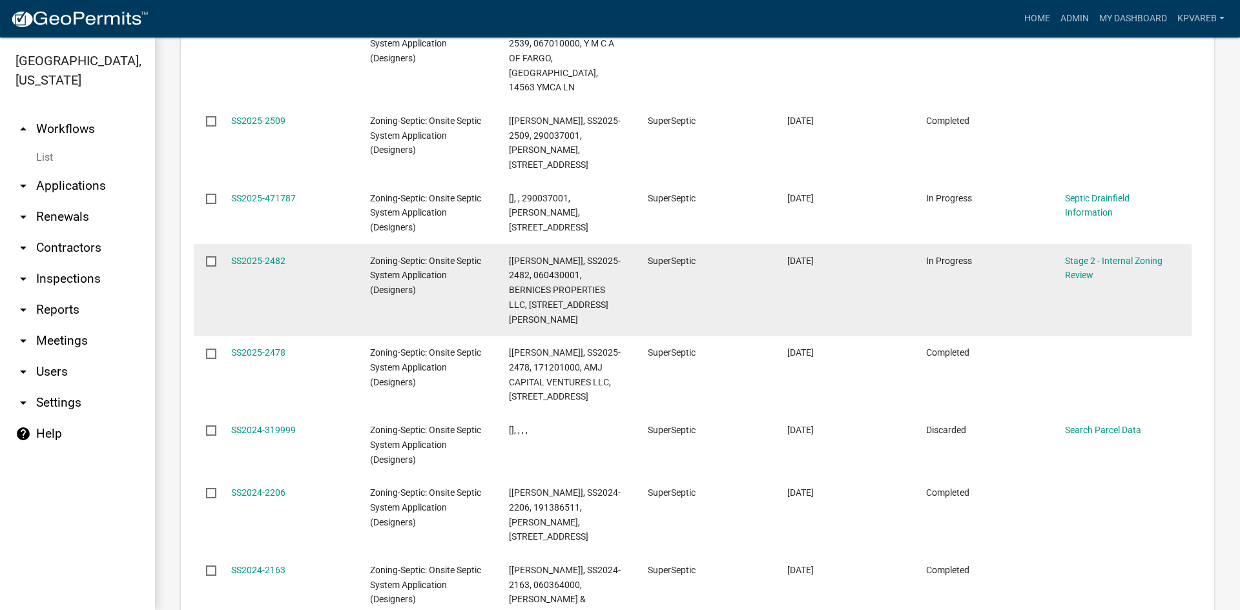
scroll to position [749, 0]
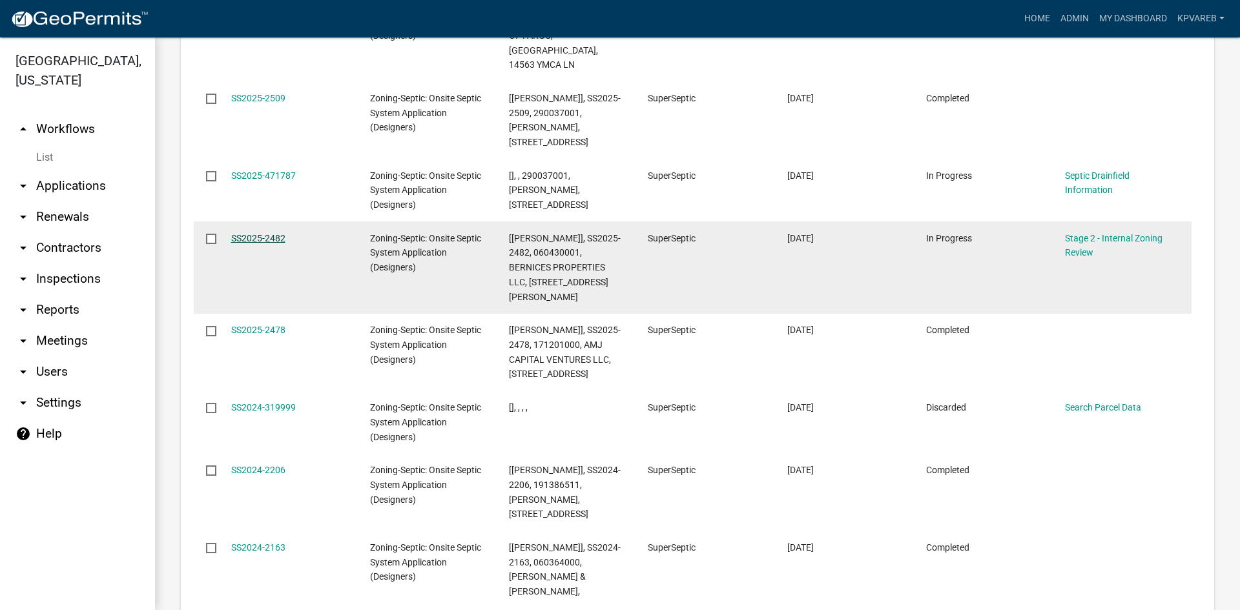
type input "super"
click at [258, 233] on link "SS2025-2482" at bounding box center [258, 238] width 54 height 10
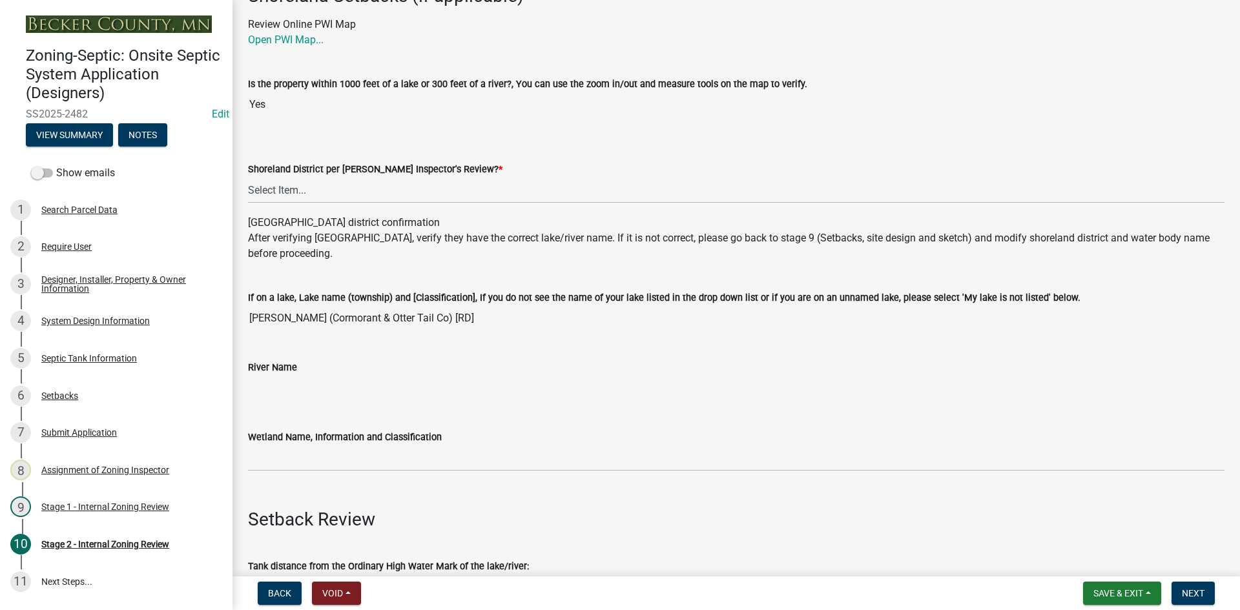
scroll to position [129, 0]
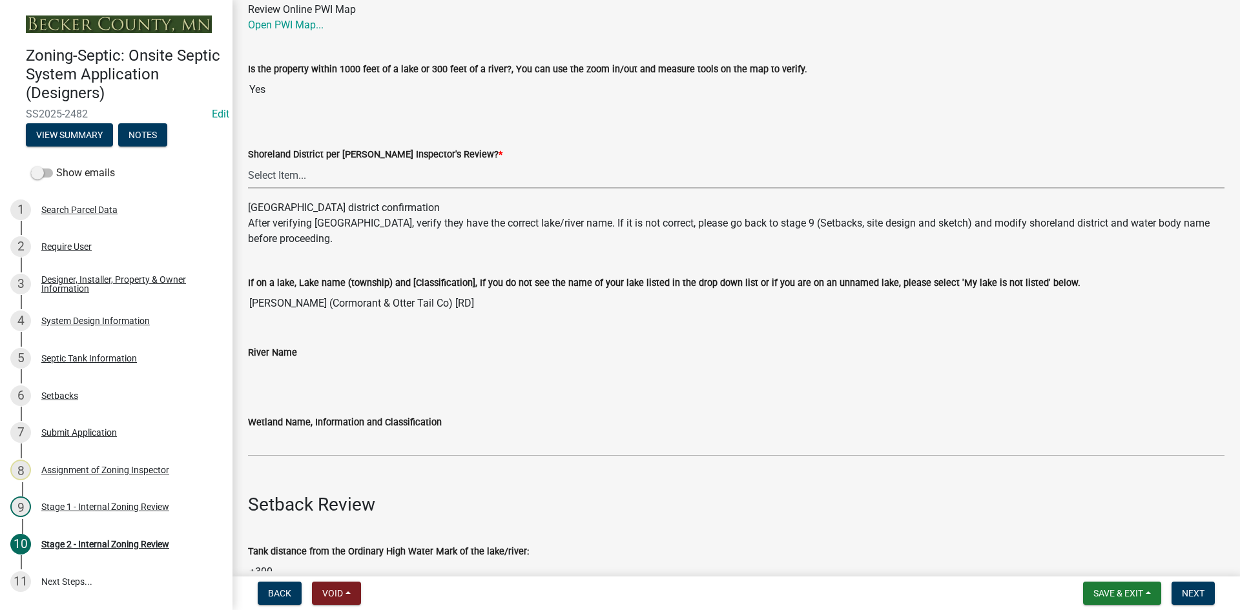
click at [293, 176] on select "Select Item... Yes No" at bounding box center [736, 175] width 977 height 26
click at [248, 162] on select "Select Item... Yes No" at bounding box center [736, 175] width 977 height 26
select select "69d592bb-9906-4277-a6fb-df8686255161"
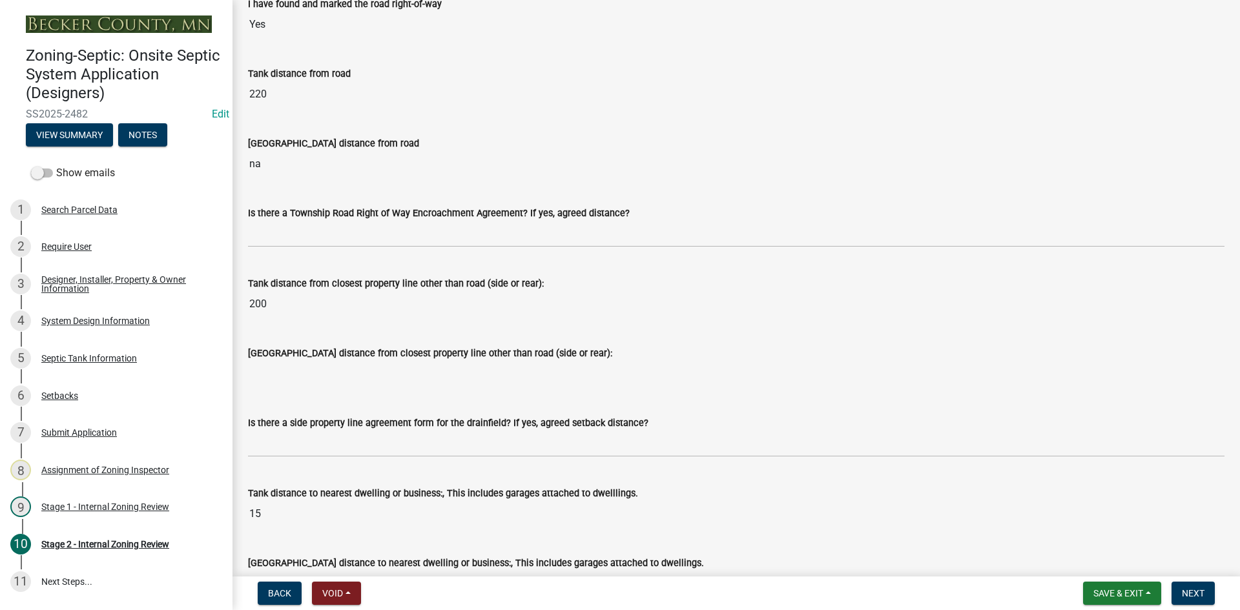
scroll to position [1033, 0]
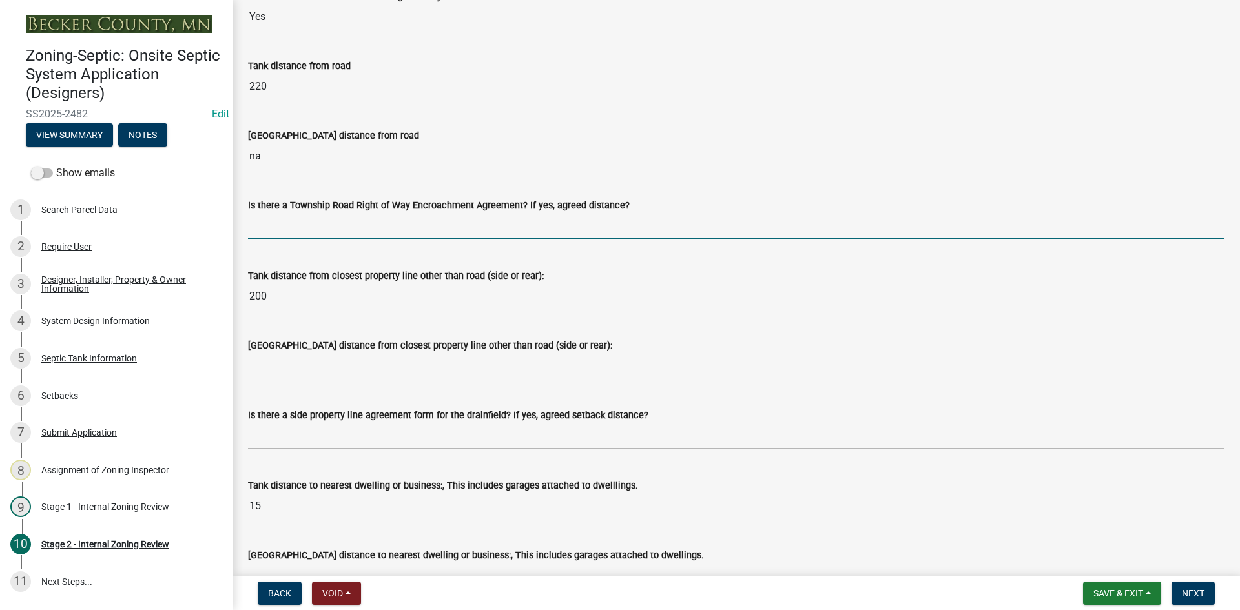
drag, startPoint x: 340, startPoint y: 216, endPoint x: 348, endPoint y: 237, distance: 21.9
click at [340, 216] on input "Is there a Township Road Right of Way Encroachment Agreement? If yes, agreed di…" at bounding box center [736, 226] width 977 height 26
type input "na"
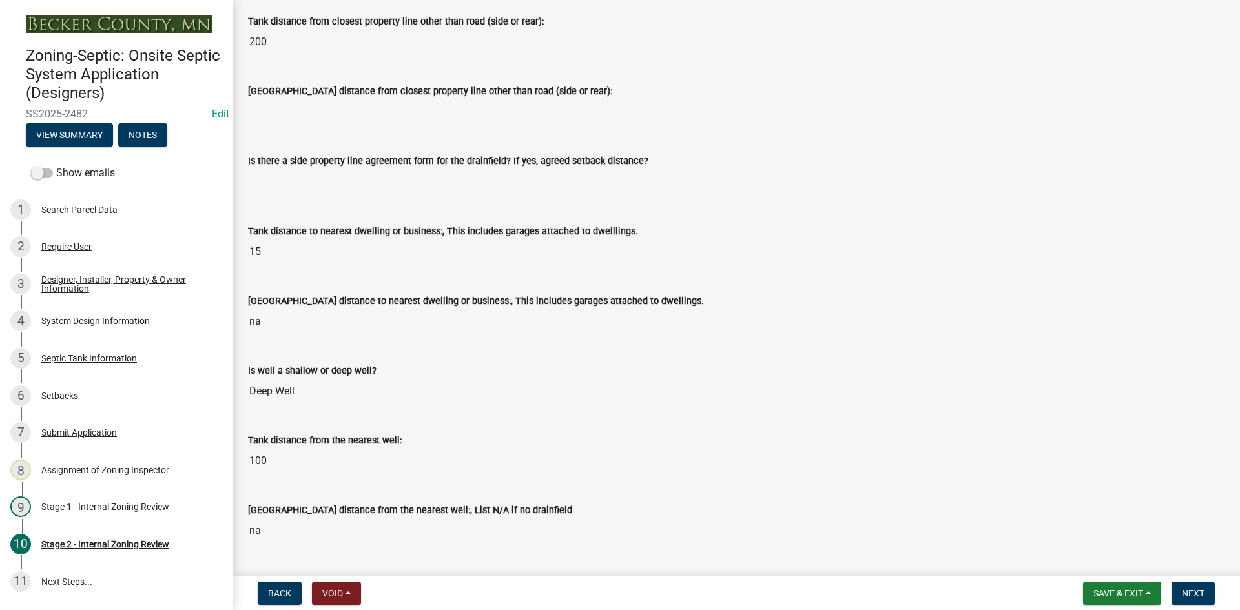
scroll to position [1292, 0]
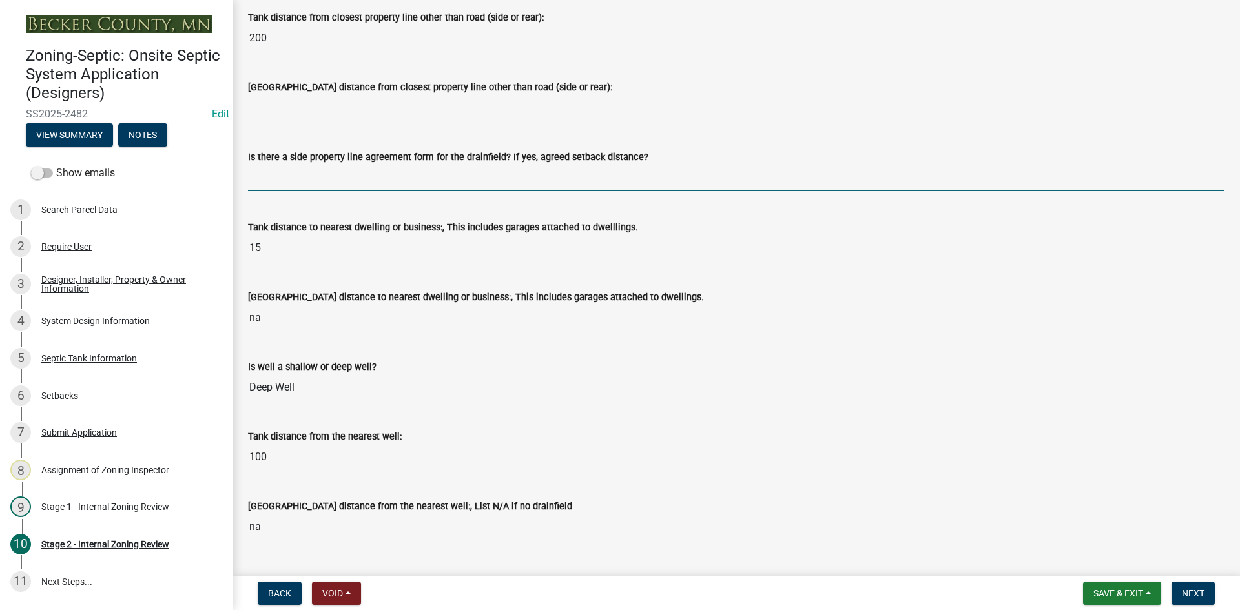
drag, startPoint x: 308, startPoint y: 178, endPoint x: 324, endPoint y: 191, distance: 19.8
click at [309, 178] on input "Is there a side property line agreement form for the drainfield? If yes, agreed…" at bounding box center [736, 178] width 977 height 26
type input "na"
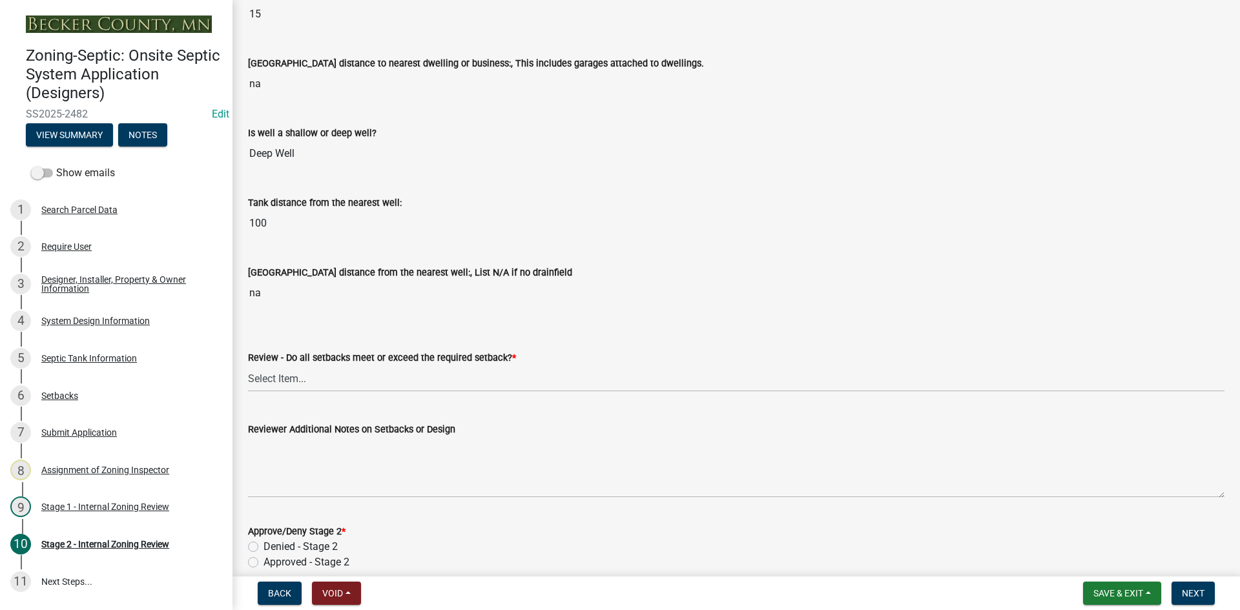
scroll to position [1550, 0]
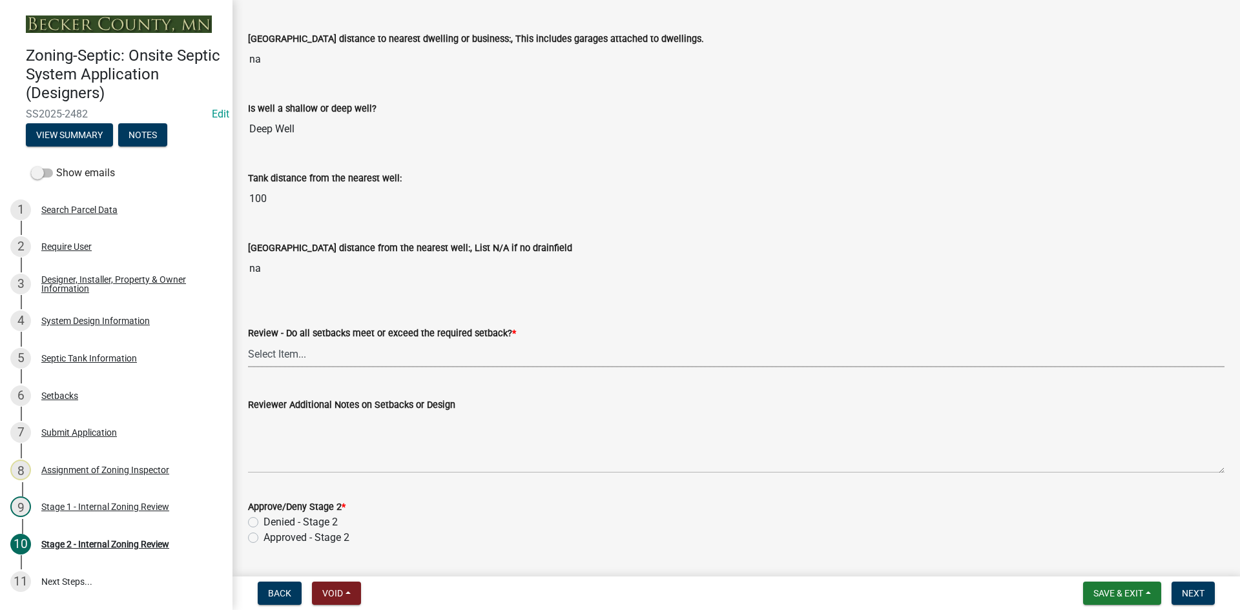
click at [298, 347] on select "Select Item... Yes No N/A" at bounding box center [736, 354] width 977 height 26
click at [248, 341] on select "Select Item... Yes No N/A" at bounding box center [736, 354] width 977 height 26
select select "1ad81be4-5d59-46bf-8b7b-d7c0f20ad891"
click at [245, 535] on div "Approve/Deny Stage 2 * Denied - Stage 2 Approved - Stage 2" at bounding box center [736, 515] width 996 height 62
click at [264, 539] on label "Approved - Stage 2" at bounding box center [307, 538] width 86 height 16
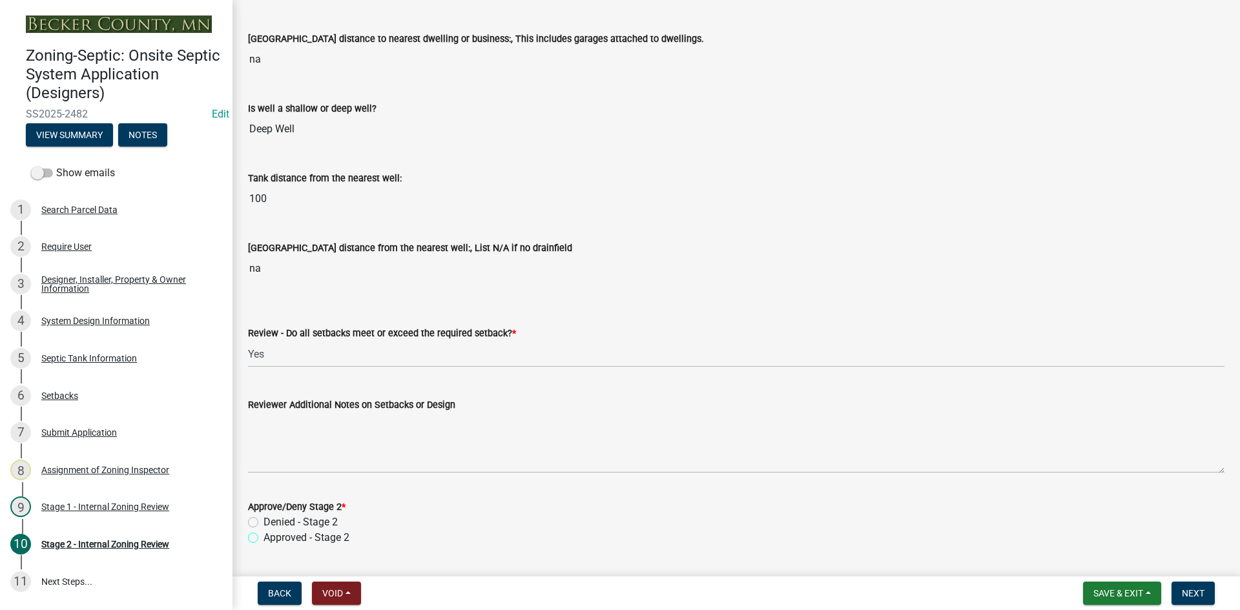
click at [264, 539] on input "Approved - Stage 2" at bounding box center [268, 534] width 8 height 8
radio input "true"
click at [1120, 594] on span "Save & Exit" at bounding box center [1119, 593] width 50 height 10
click at [1094, 530] on button "Save" at bounding box center [1109, 529] width 103 height 31
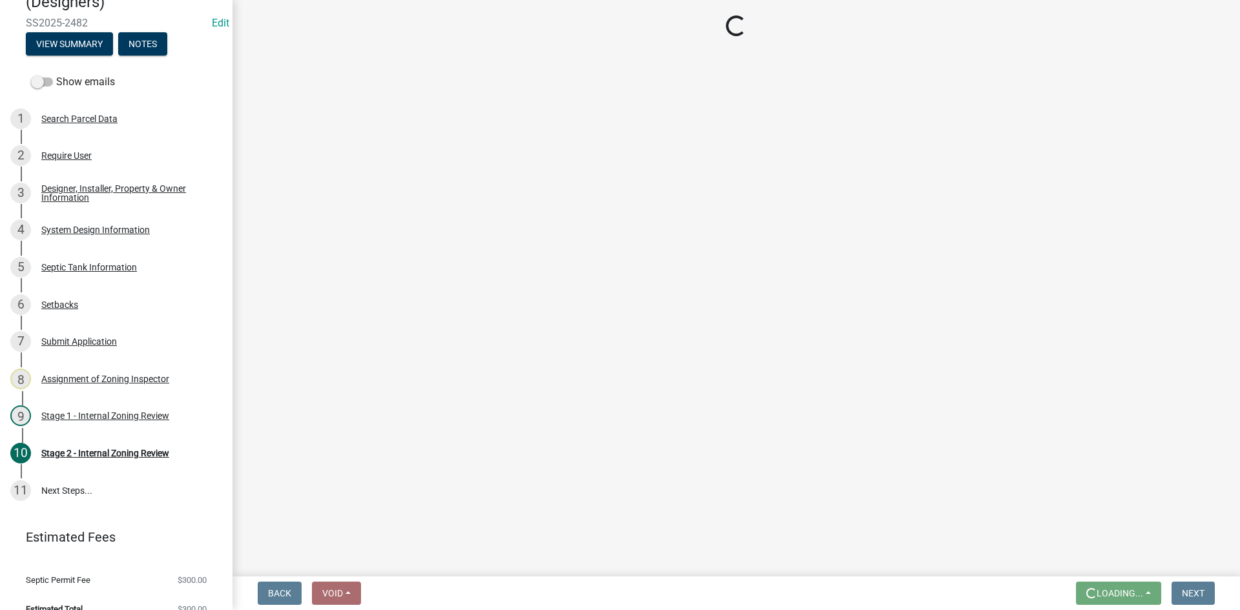
scroll to position [110, 0]
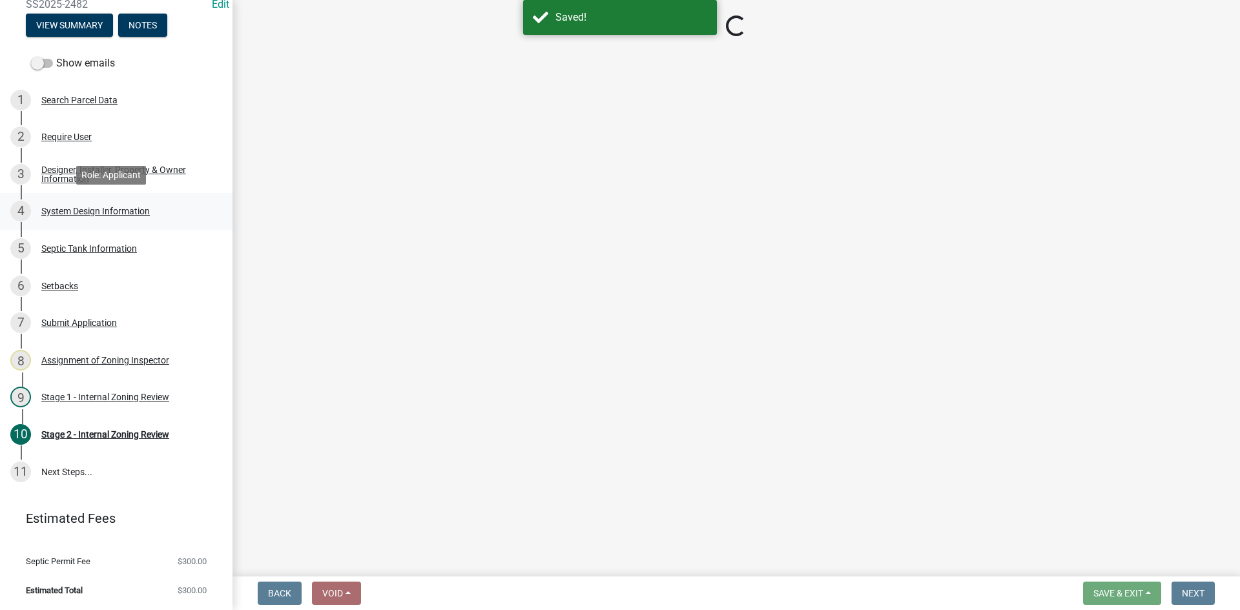
select select "69d592bb-9906-4277-a6fb-df8686255161"
select select "1ad81be4-5d59-46bf-8b7b-d7c0f20ad891"
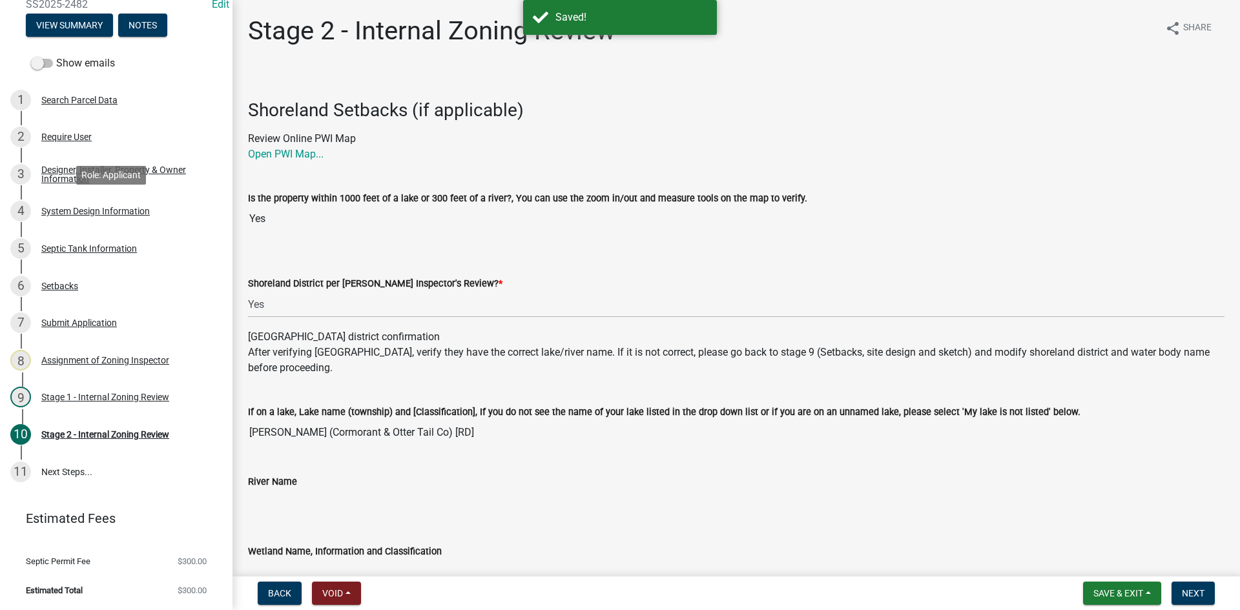
click at [88, 211] on div "System Design Information" at bounding box center [95, 211] width 109 height 9
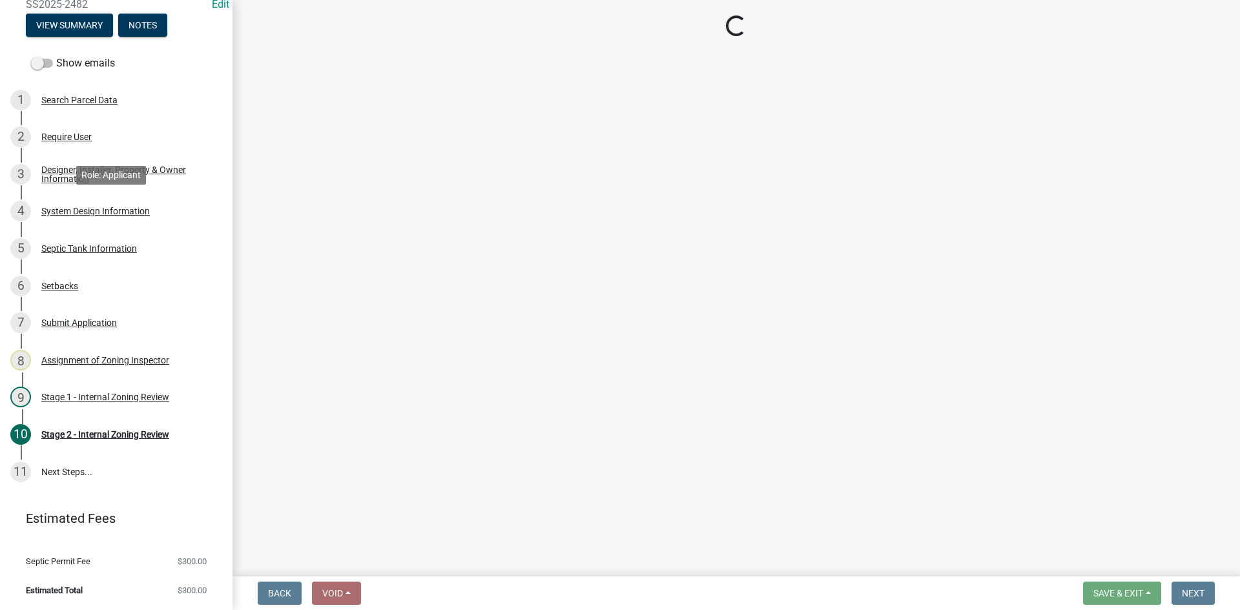
select select "743fc4c7-7903-4e73-bfd1-f0cf50051370"
select select "d11049ea-91d0-42ef-8f23-5bc08afa6acf"
select select "011fbff4-a41d-4a75-9bd8-71c7e6c69e0d"
select select "85fdfef2-2683-4311-b5d5-5505f6411127"
select select "5f5ec879-174d-4fcc-b42a-8159be232645"
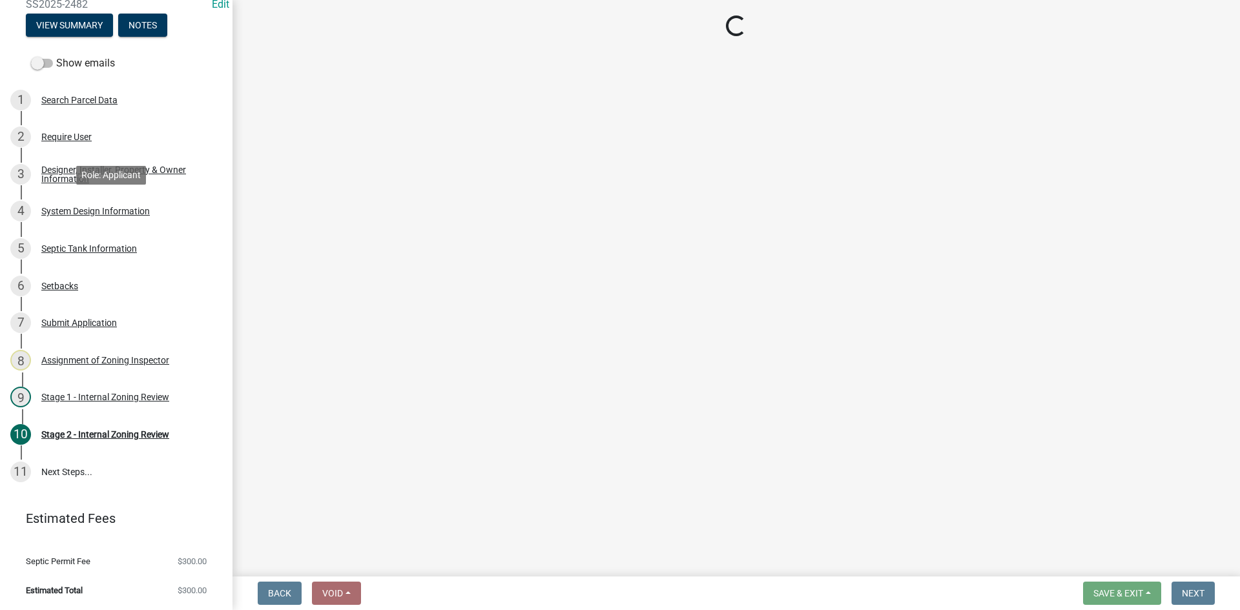
select select "ba735beb-519e-40f0-ae20-62d65fc4c46b"
select select "ef698bf5-6172-44c1-9ffb-522c07469aed"
select select "1beac6bb-92f1-48fc-a43d-dd4fbc824110"
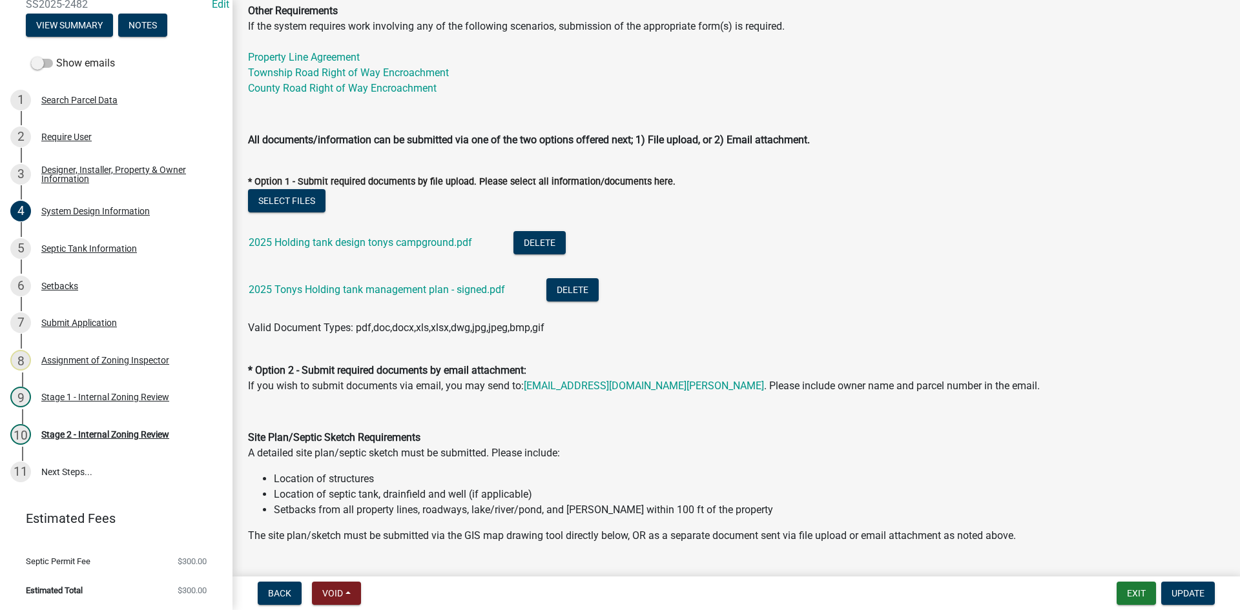
scroll to position [581, 0]
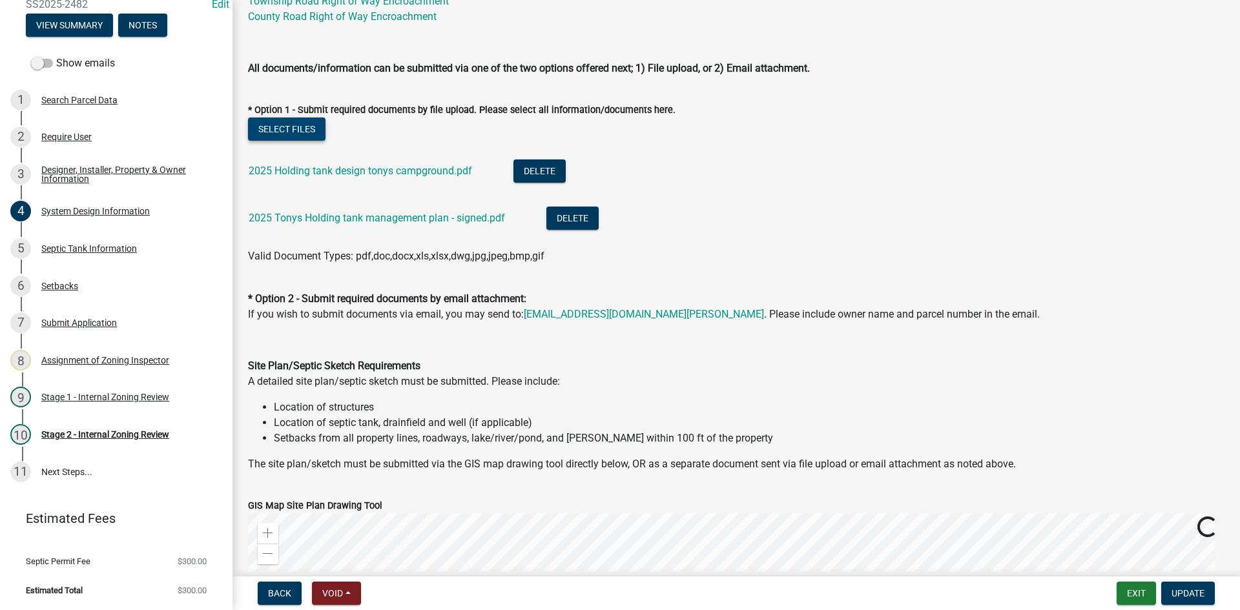
click at [299, 129] on button "Select files" at bounding box center [287, 129] width 78 height 23
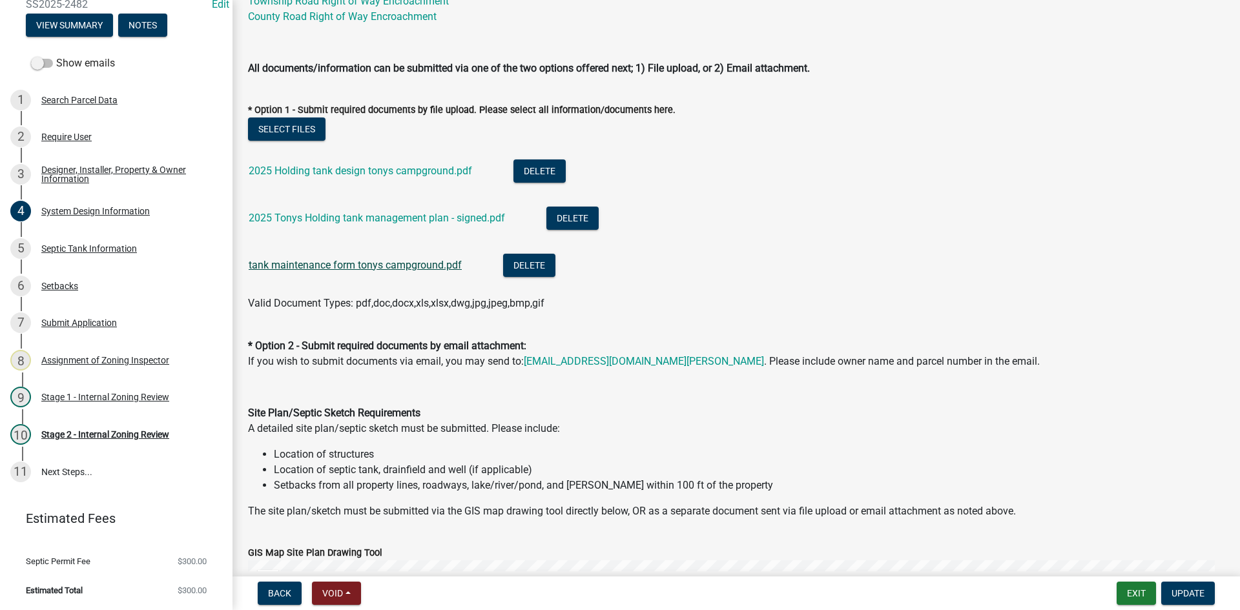
click at [388, 264] on link "tank maintenance form tonys campground.pdf" at bounding box center [355, 265] width 213 height 12
click at [387, 176] on link "2025 Holding tank design tonys campground.pdf" at bounding box center [360, 171] width 223 height 12
click at [1187, 589] on span "Update" at bounding box center [1188, 593] width 33 height 10
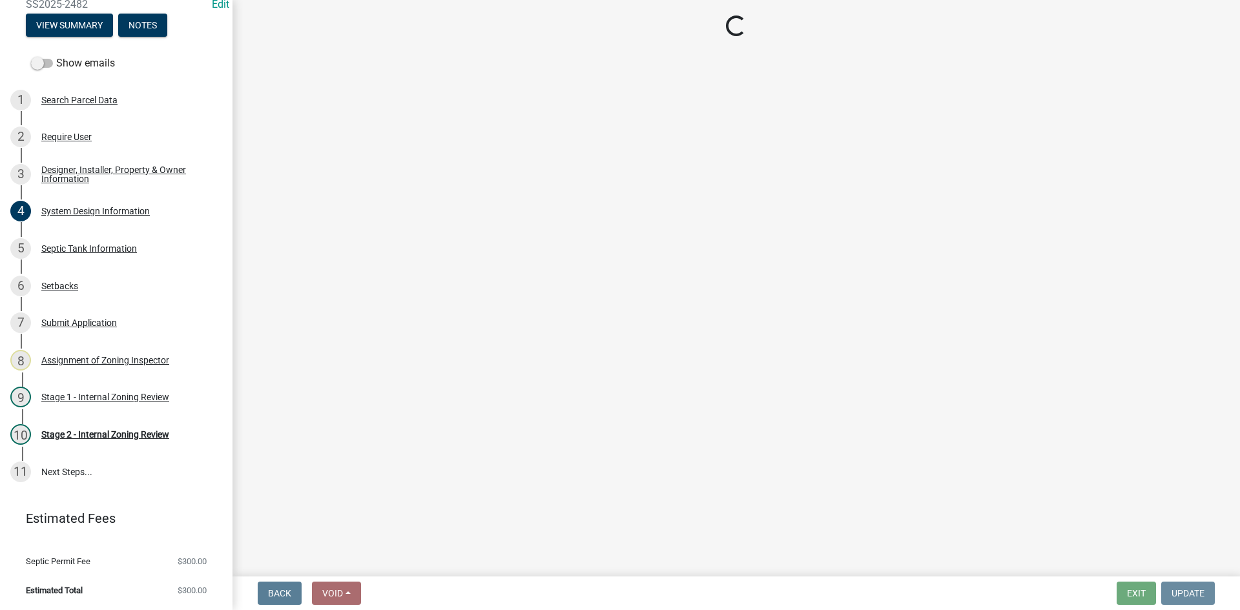
scroll to position [0, 0]
select select "49e49f1e-3b32-4342-8c2e-9cbd4919fe4d"
select select "ca07ae0a-7638-46ff-ada2-c67ca3524324"
select select "ec75a761-93b4-47c5-8535-fea253c32937"
select select "bcbb982e-a48c-4b4a-a83b-ed1363446a86"
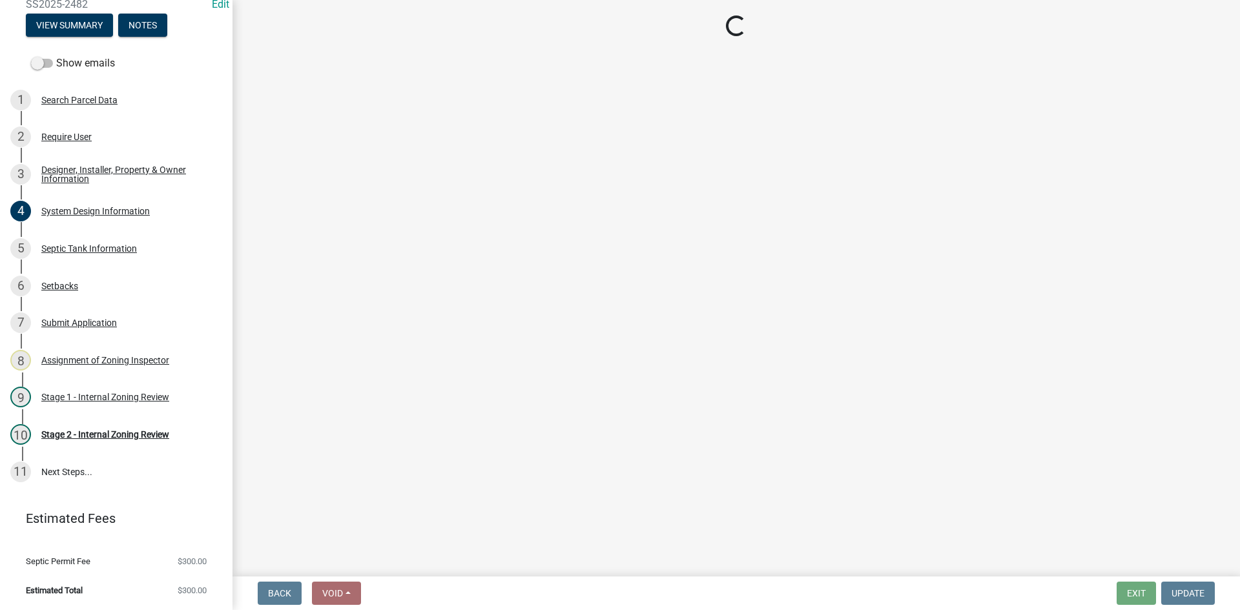
select select "47a2a5dd-5977-4941-8e6f-09ff03cdfb75"
select select "bb79d4d7-231b-4b1d-b193-590fb78434b4"
select select "16f67b85-ee8d-44ae-bc4a-b6dc5f12ab64"
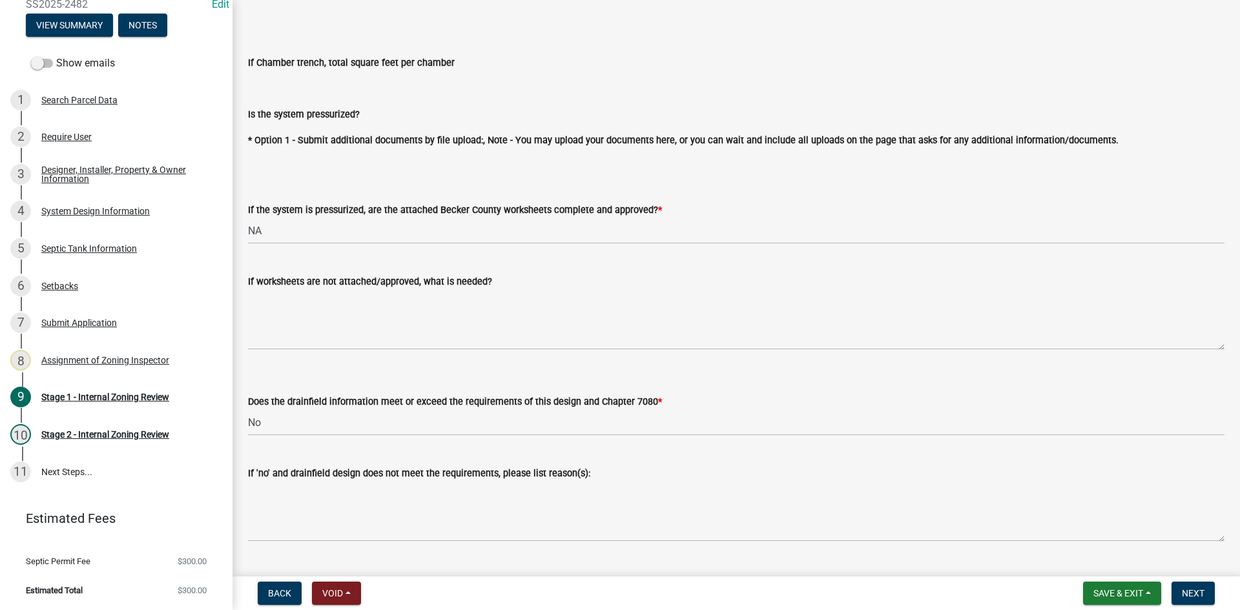
scroll to position [4726, 0]
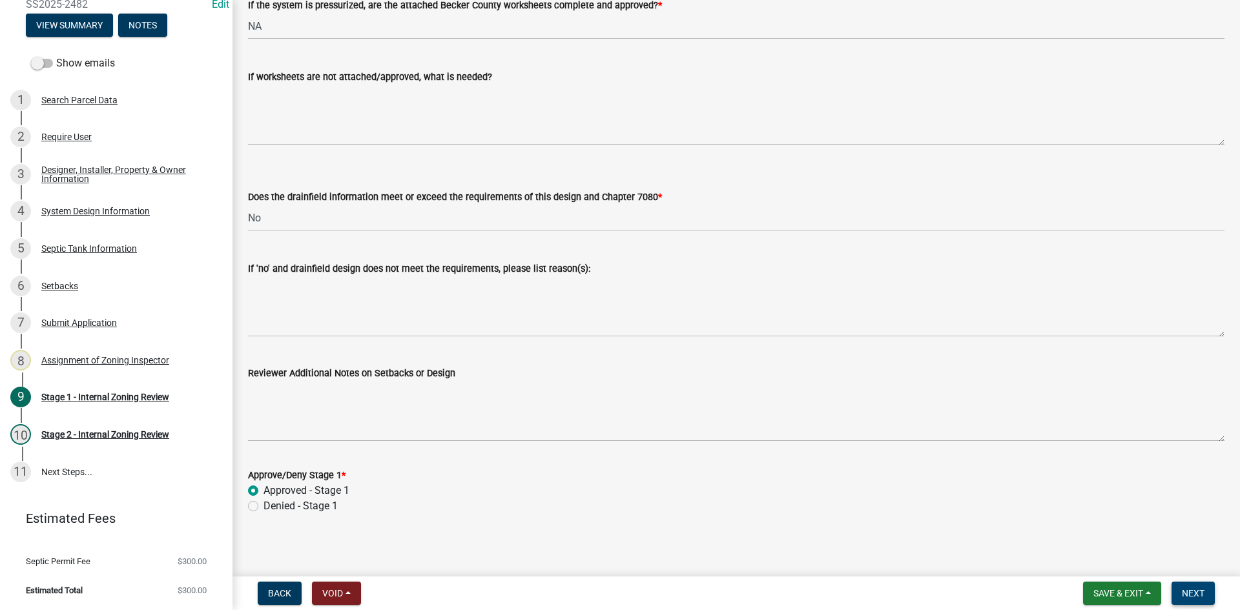
click at [1192, 590] on span "Next" at bounding box center [1193, 593] width 23 height 10
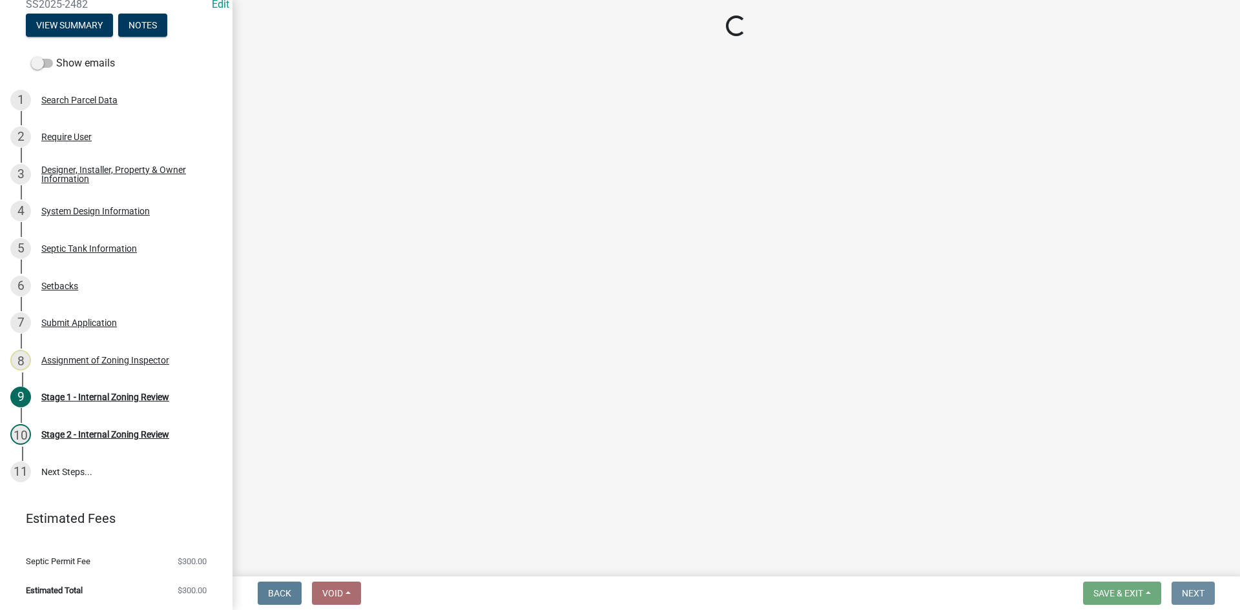
scroll to position [0, 0]
select select "69d592bb-9906-4277-a6fb-df8686255161"
select select "1ad81be4-5d59-46bf-8b7b-d7c0f20ad891"
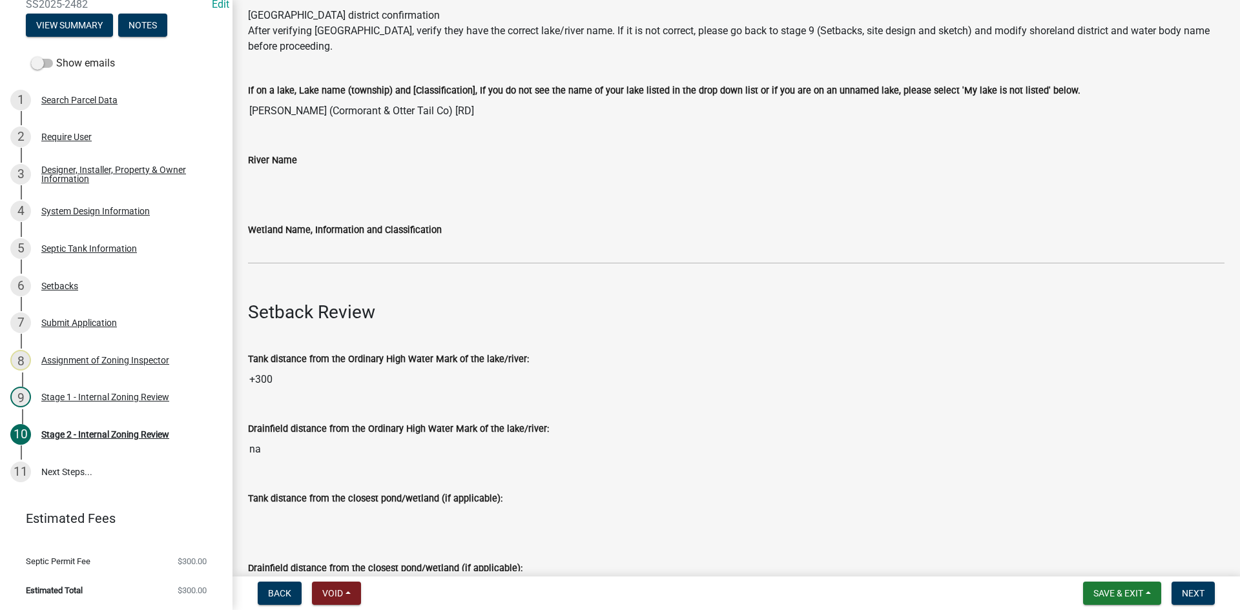
scroll to position [388, 0]
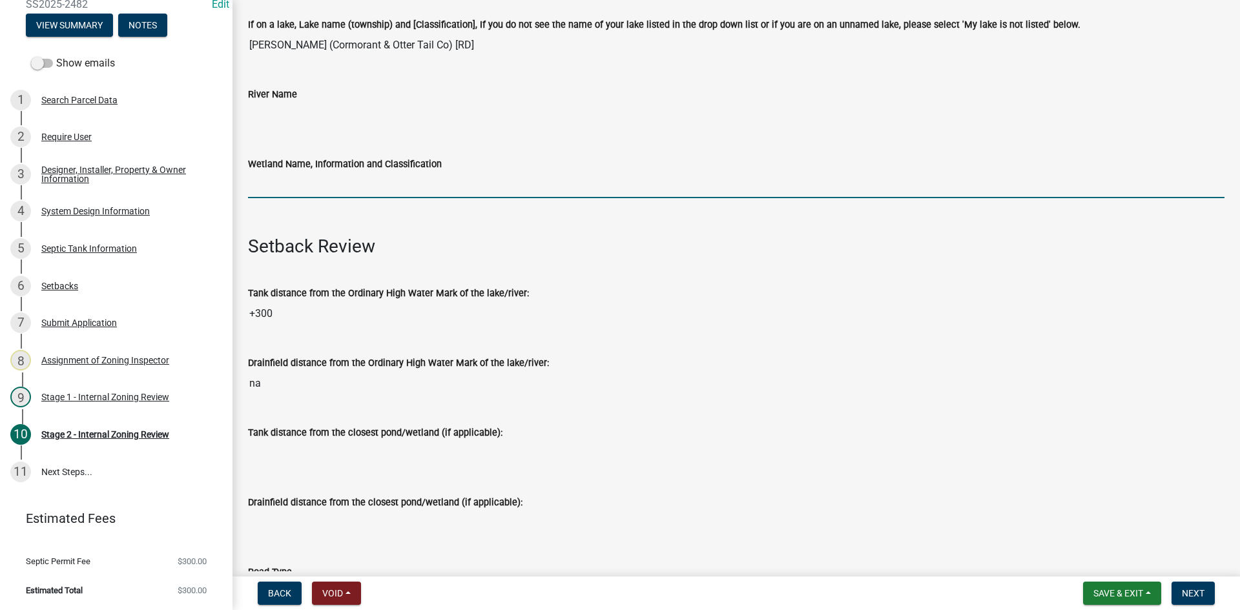
click at [300, 185] on input "Wetland Name, Information and Classification" at bounding box center [736, 185] width 977 height 26
type input "rd100"
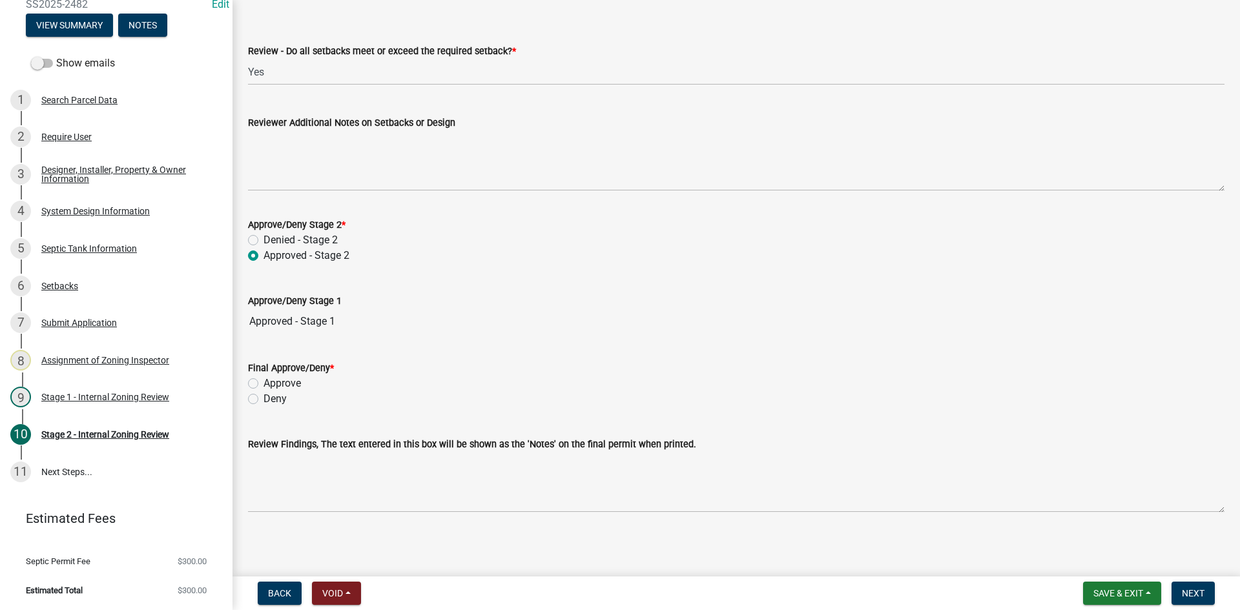
scroll to position [1834, 0]
click at [264, 384] on label "Approve" at bounding box center [282, 382] width 37 height 16
click at [264, 382] on input "Approve" at bounding box center [268, 378] width 8 height 8
radio input "true"
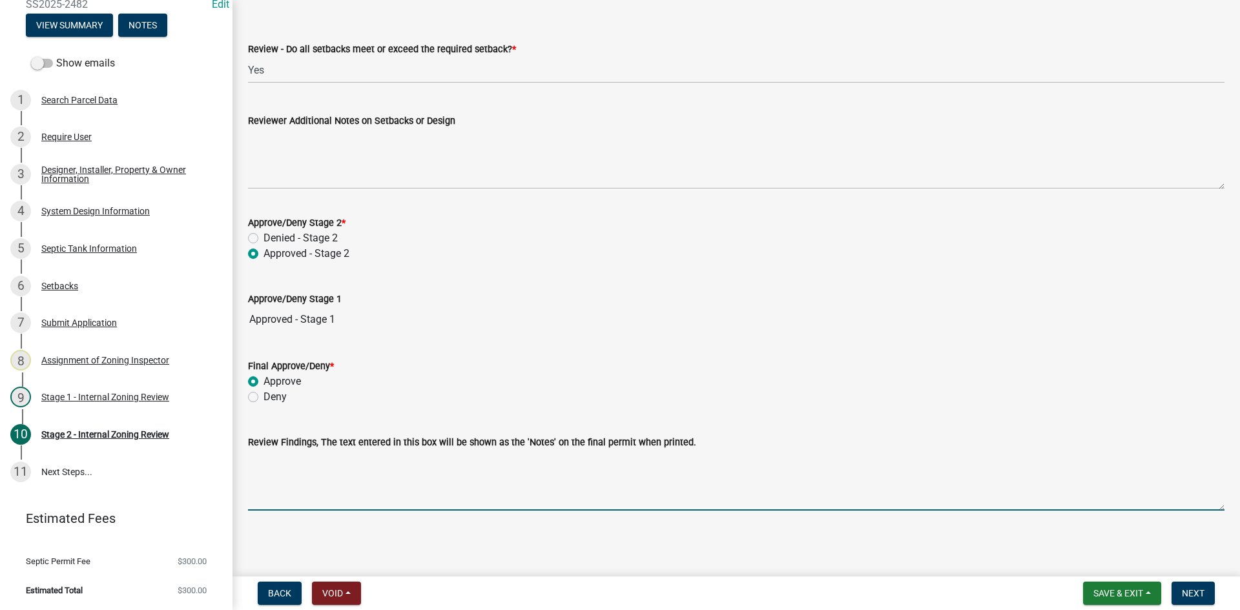
click at [325, 497] on textarea "Review Findings, The text entered in this box will be shown as the 'Notes' on t…" at bounding box center [736, 480] width 977 height 61
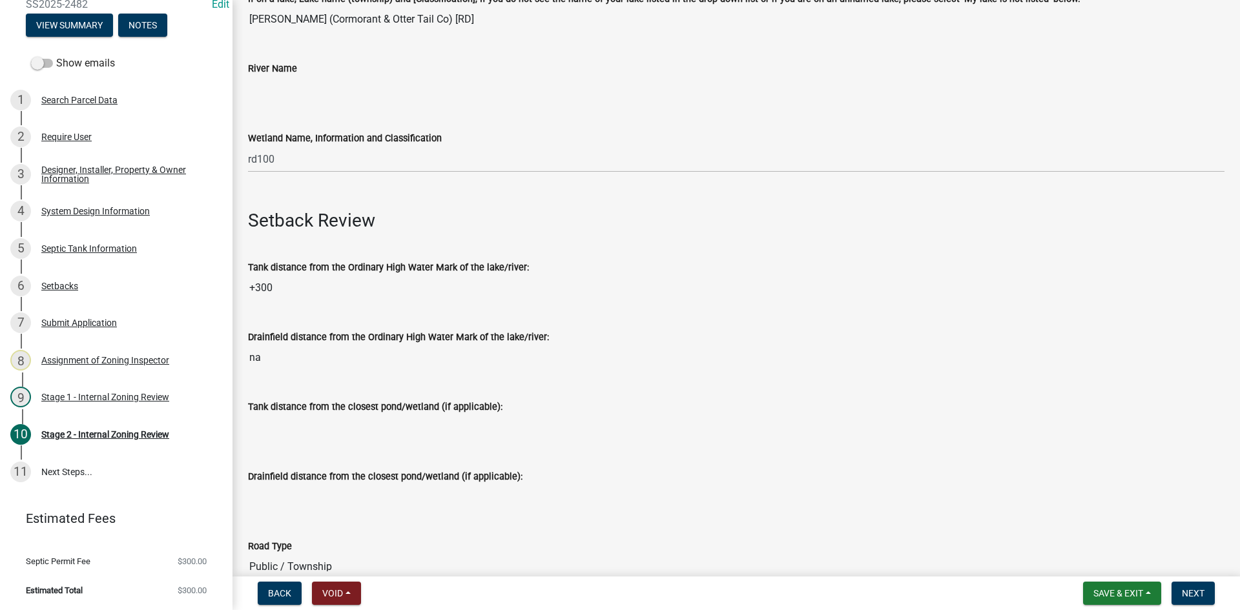
scroll to position [0, 0]
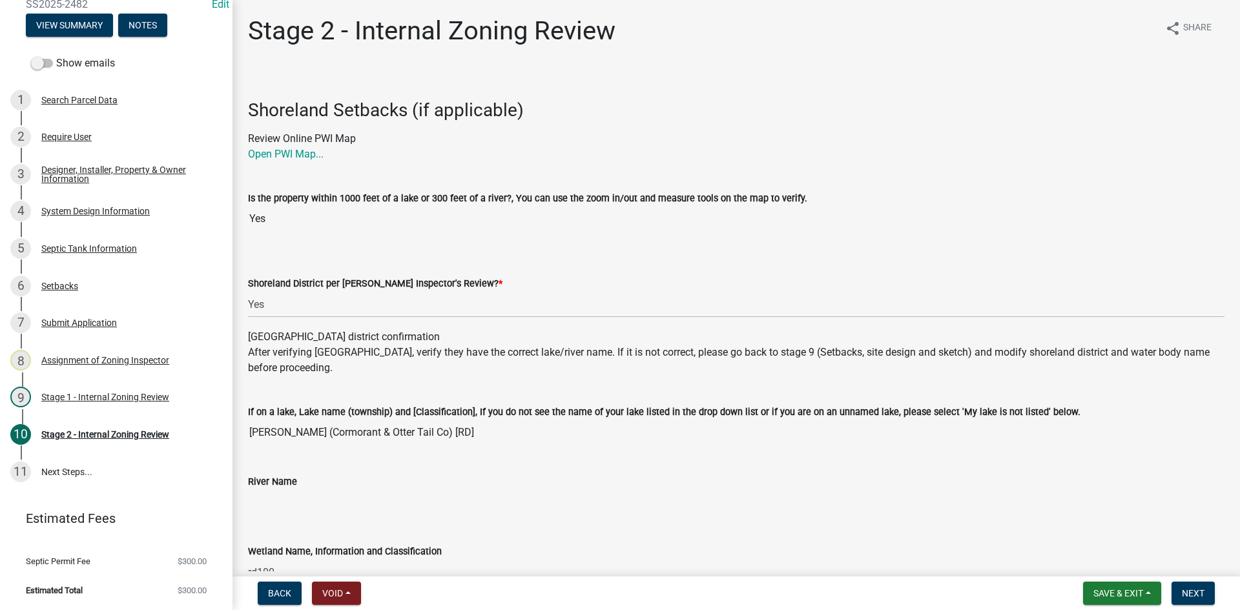
type textarea "Holding tank only"
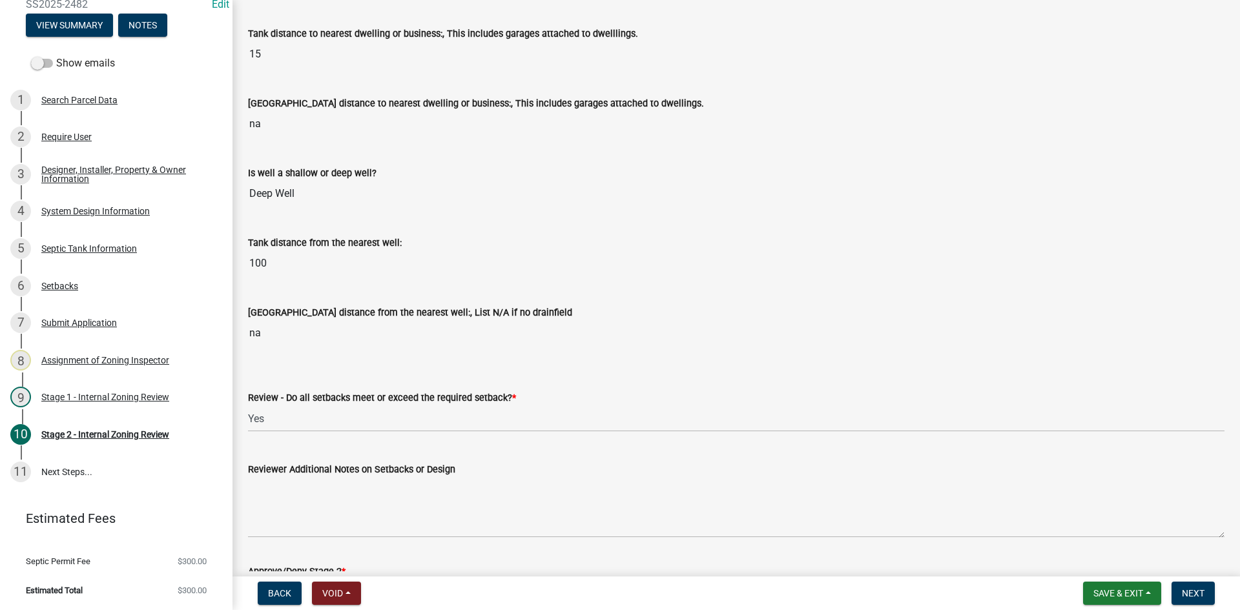
scroll to position [1834, 0]
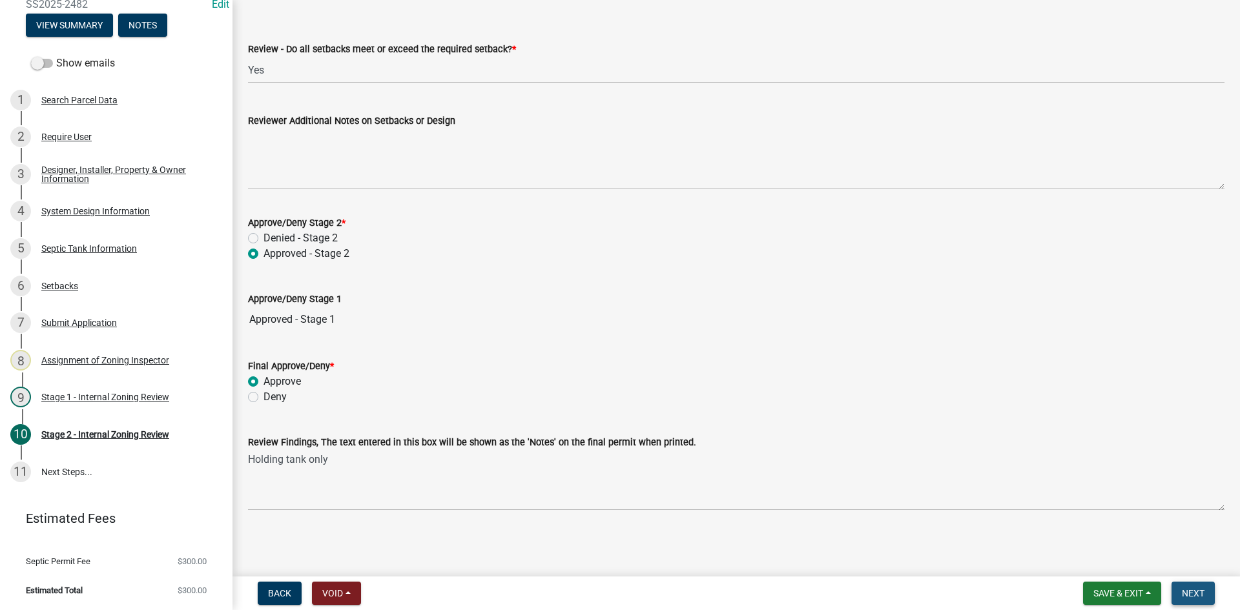
click at [1189, 592] on span "Next" at bounding box center [1193, 593] width 23 height 10
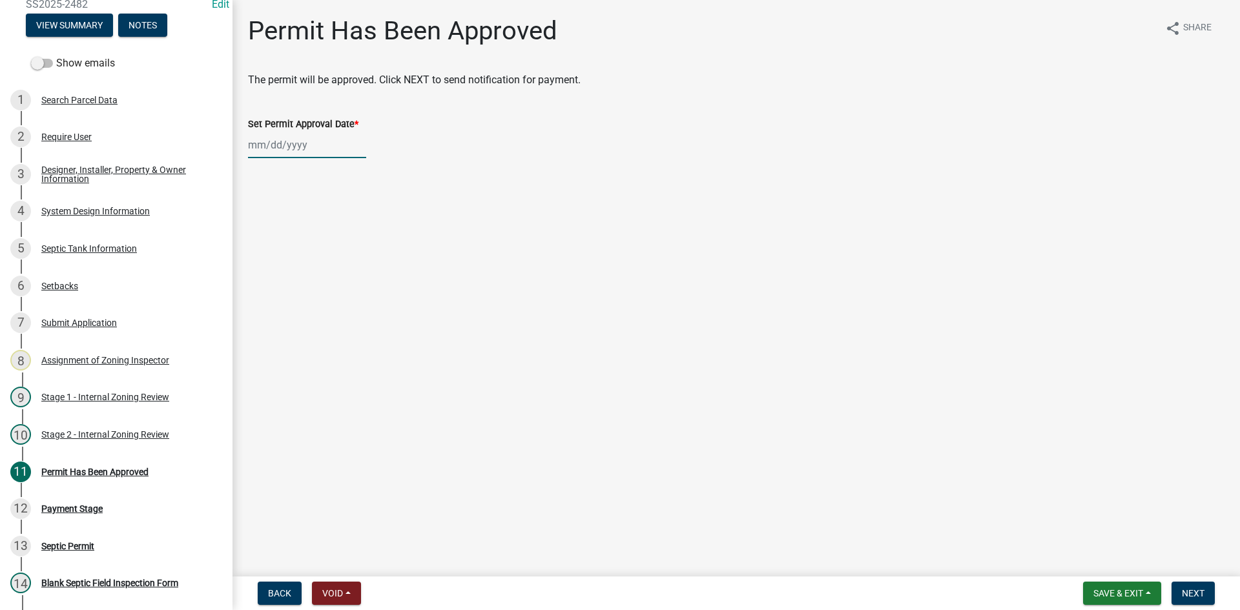
click at [308, 144] on div at bounding box center [307, 145] width 118 height 26
select select "10"
select select "2025"
click at [323, 235] on div "9" at bounding box center [323, 234] width 21 height 21
type input "[DATE]"
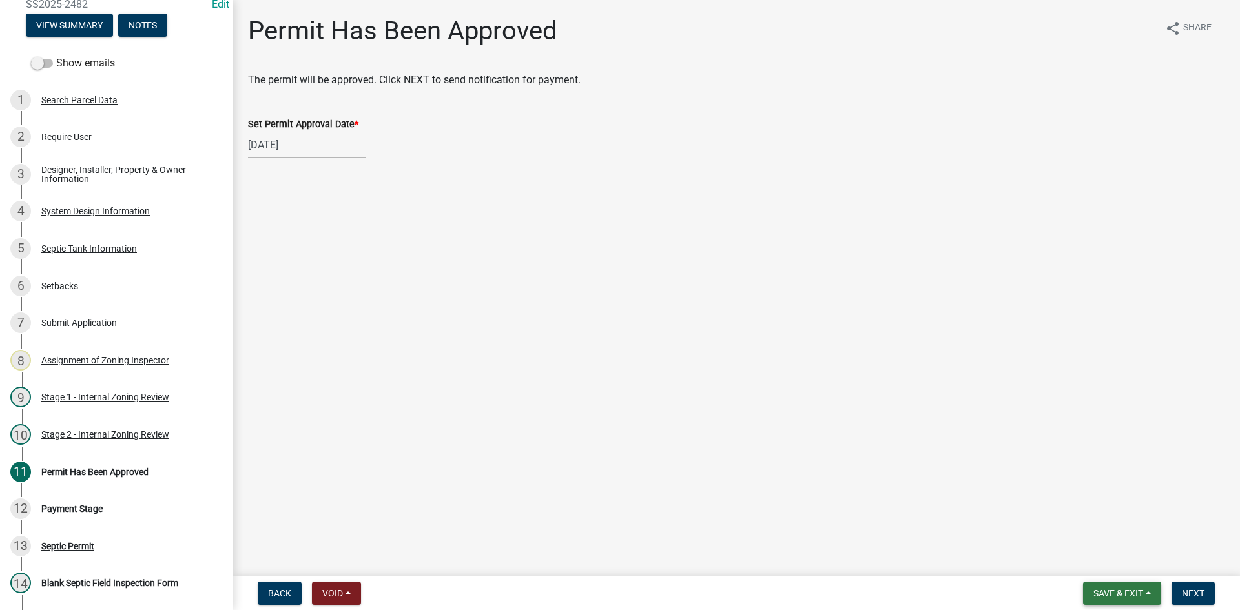
click at [1126, 592] on span "Save & Exit" at bounding box center [1119, 593] width 50 height 10
click at [1093, 559] on button "Save & Exit" at bounding box center [1109, 560] width 103 height 31
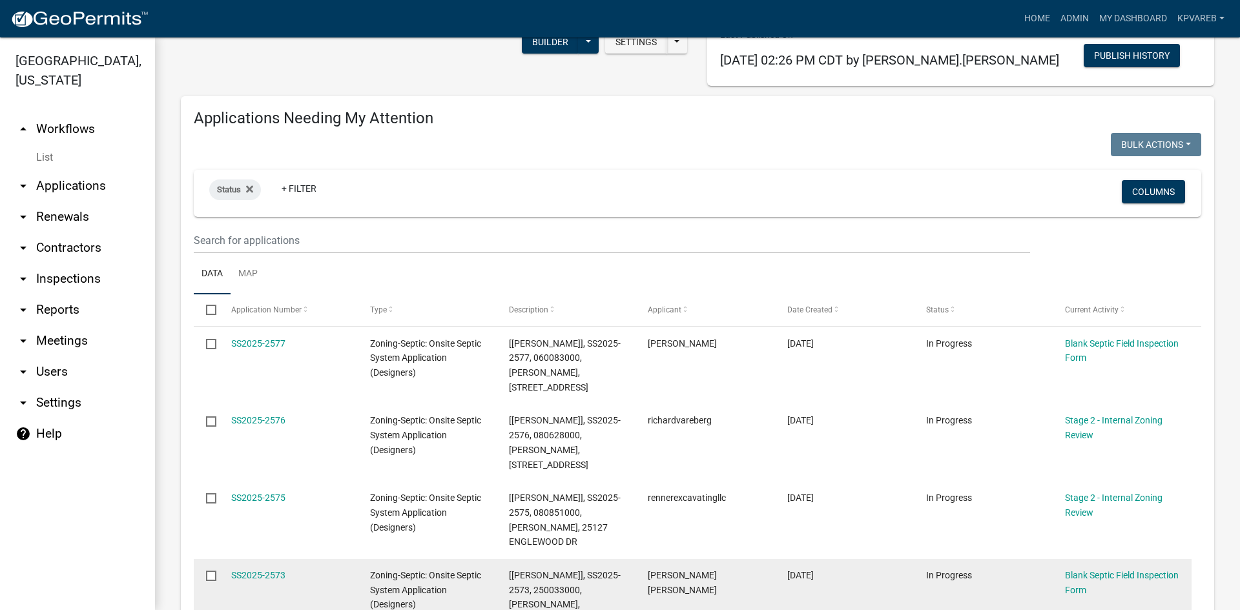
scroll to position [258, 0]
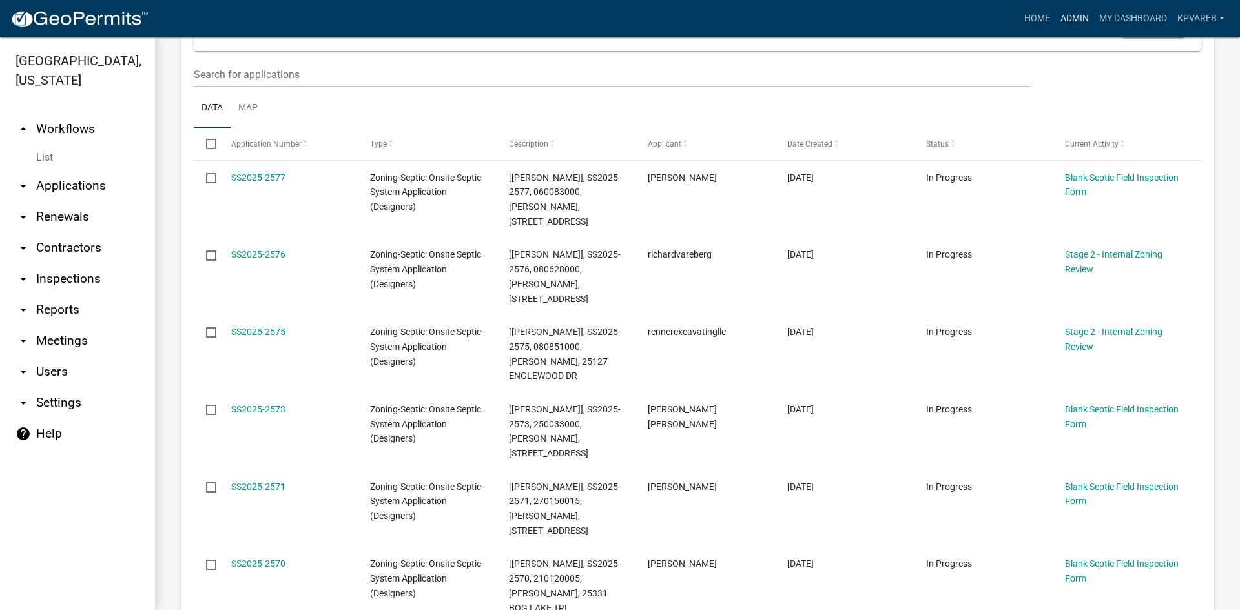
click at [1072, 23] on link "Admin" at bounding box center [1074, 18] width 39 height 25
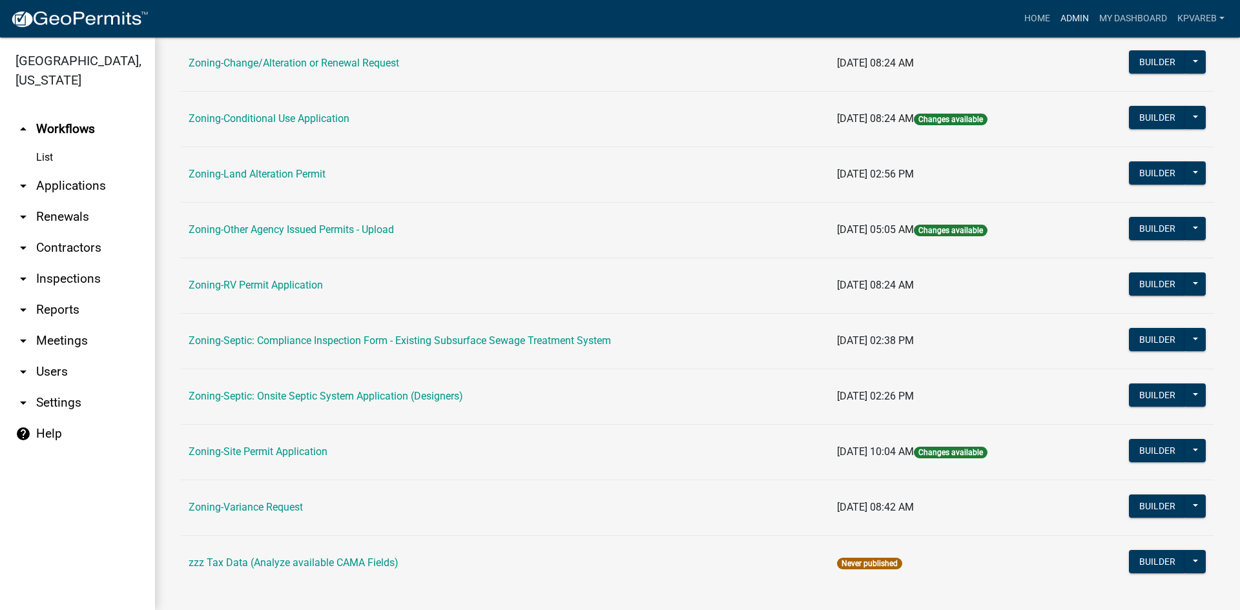
scroll to position [371, 0]
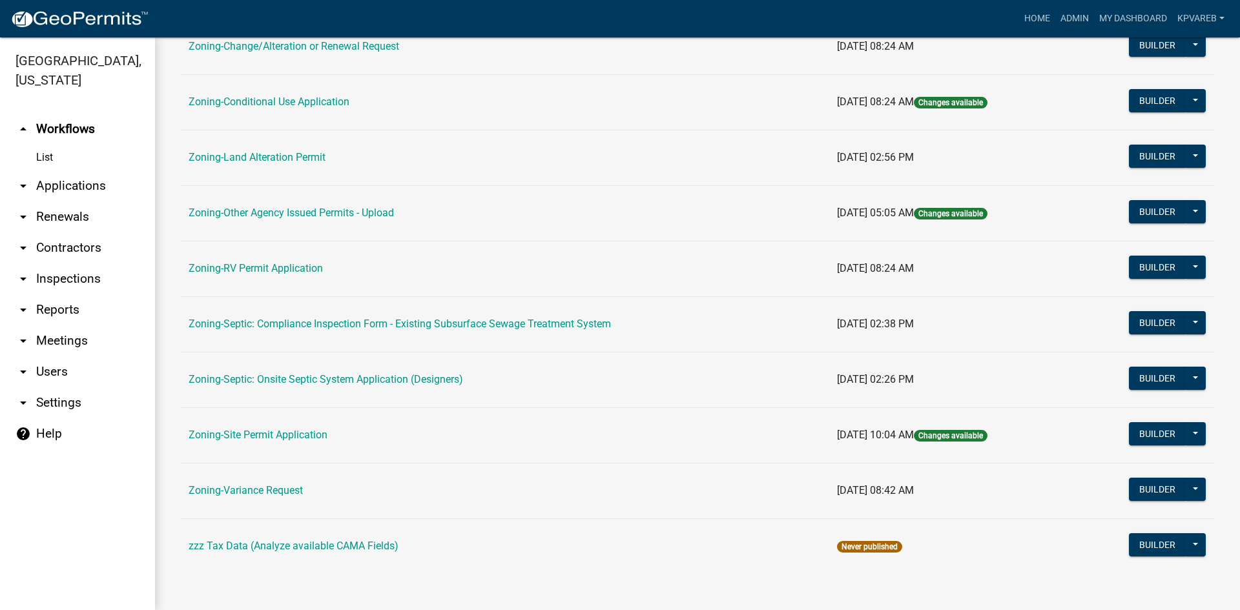
click at [300, 442] on td "Zoning-Site Permit Application" at bounding box center [505, 436] width 649 height 56
click at [302, 437] on link "Zoning-Site Permit Application" at bounding box center [258, 435] width 139 height 12
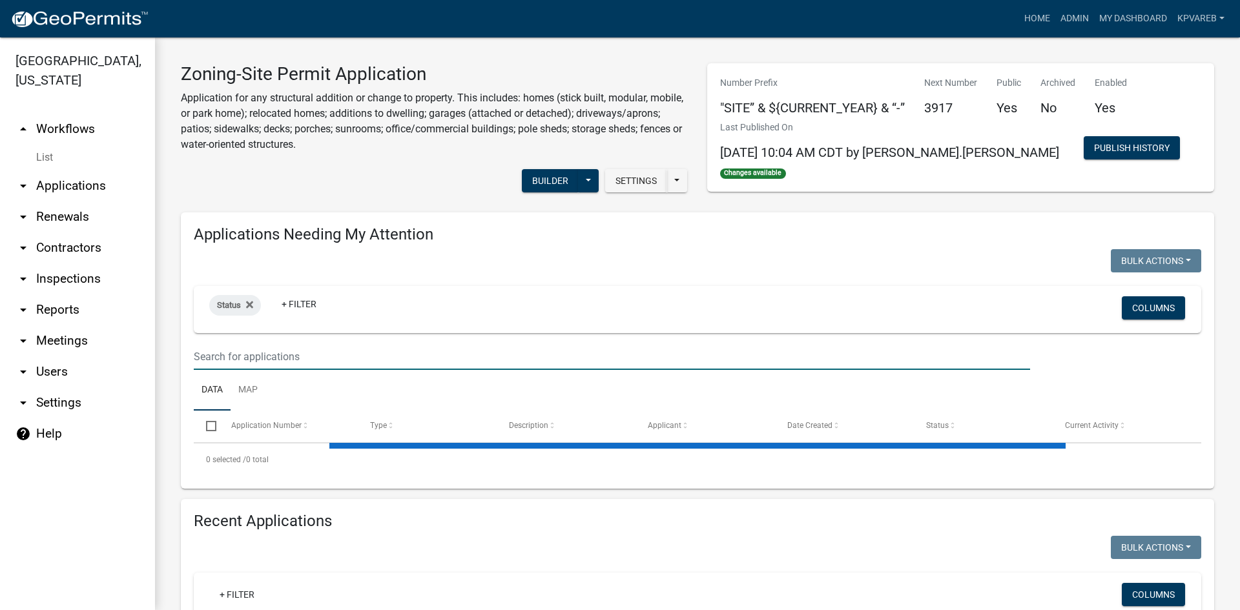
click at [238, 346] on input "text" at bounding box center [612, 357] width 836 height 26
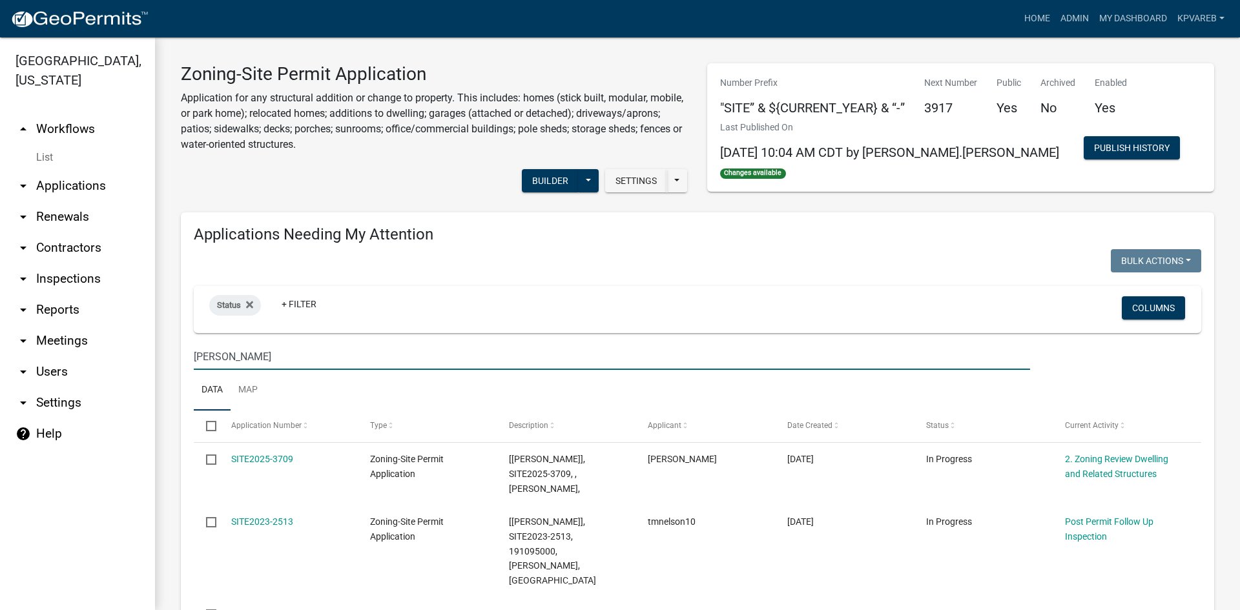
click at [238, 358] on input "[PERSON_NAME]" at bounding box center [612, 357] width 836 height 26
drag, startPoint x: 223, startPoint y: 358, endPoint x: 125, endPoint y: 384, distance: 102.1
click at [125, 384] on div "[GEOGRAPHIC_DATA], [US_STATE] arrow_drop_up Workflows List arrow_drop_down Appl…" at bounding box center [620, 323] width 1240 height 573
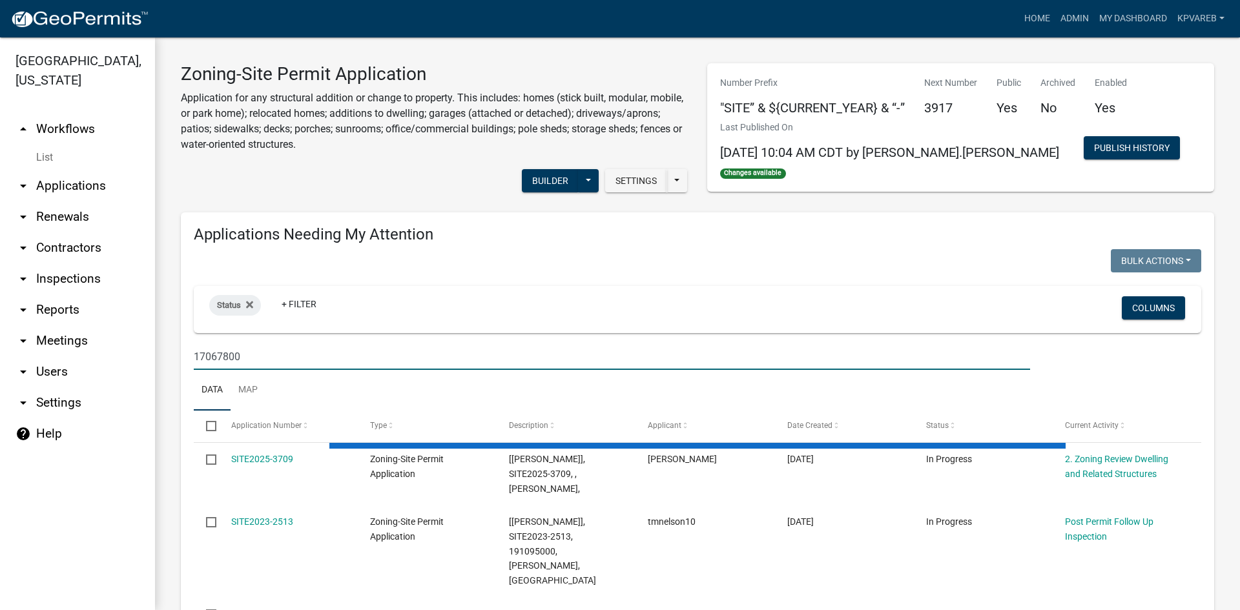
type input "170678000"
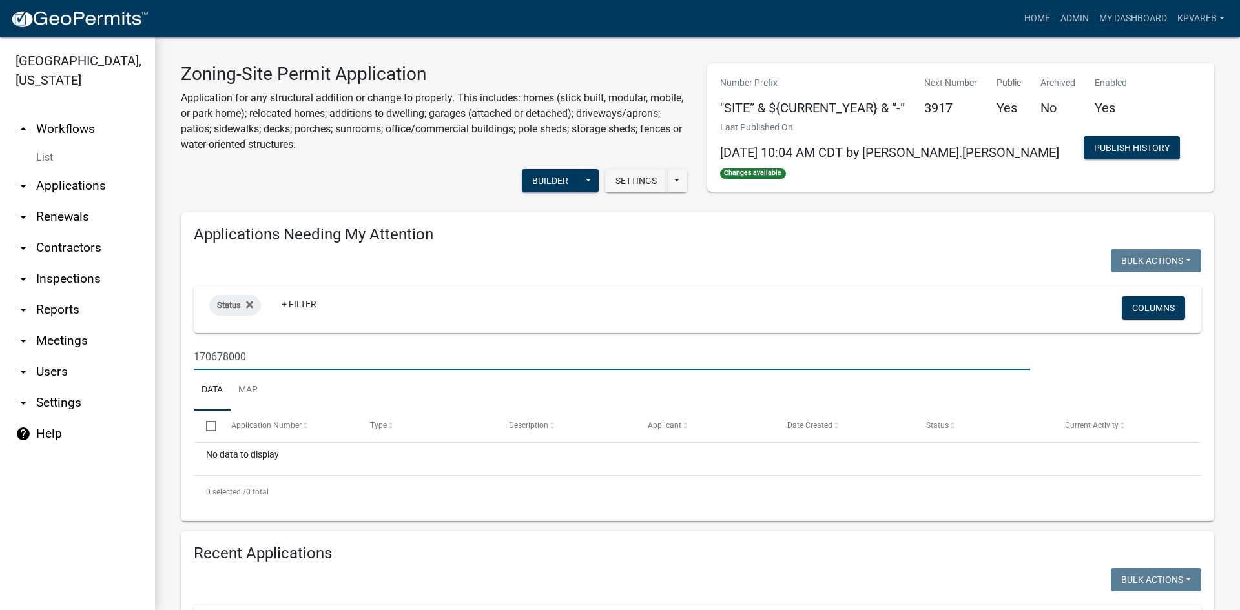
drag, startPoint x: 197, startPoint y: 357, endPoint x: 293, endPoint y: 356, distance: 95.6
click at [293, 356] on input "170678000" at bounding box center [612, 357] width 836 height 26
drag, startPoint x: 197, startPoint y: 356, endPoint x: 257, endPoint y: 359, distance: 60.2
click at [262, 357] on input "170678000" at bounding box center [612, 357] width 836 height 26
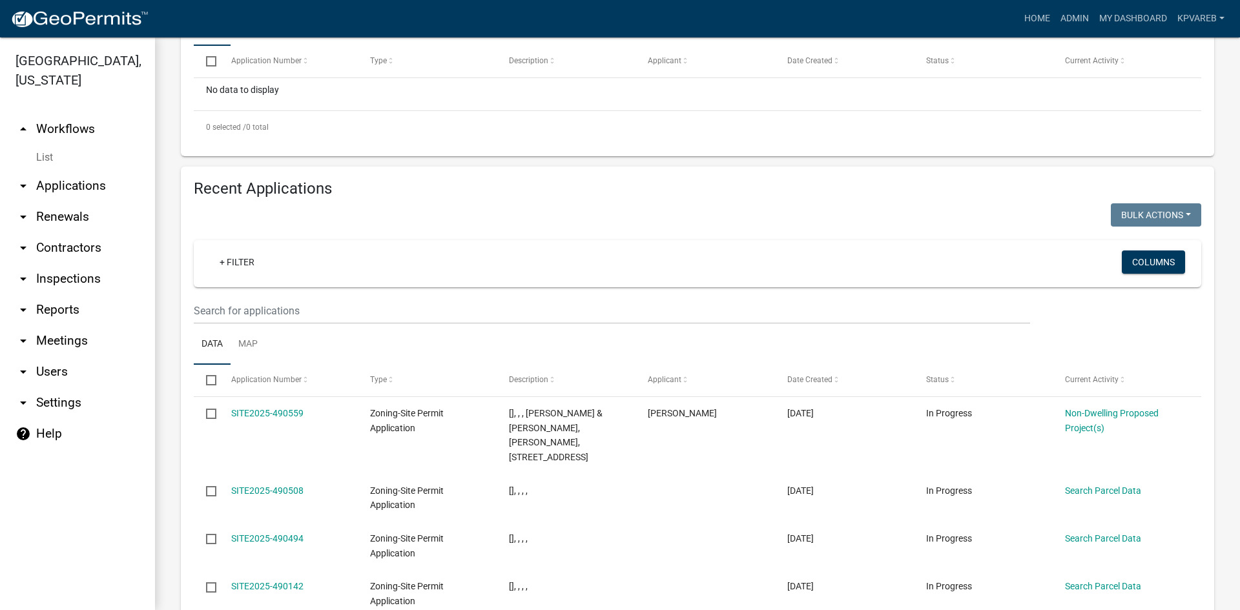
scroll to position [388, 0]
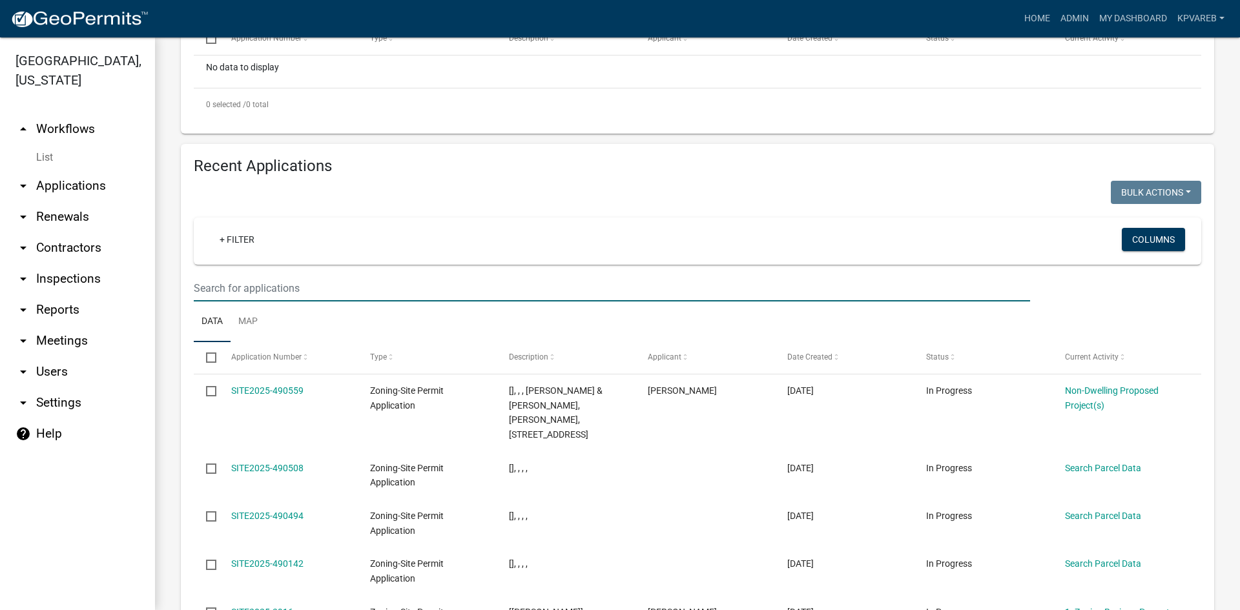
click at [249, 276] on input "text" at bounding box center [612, 288] width 836 height 26
paste input "170678000"
type input "170678000"
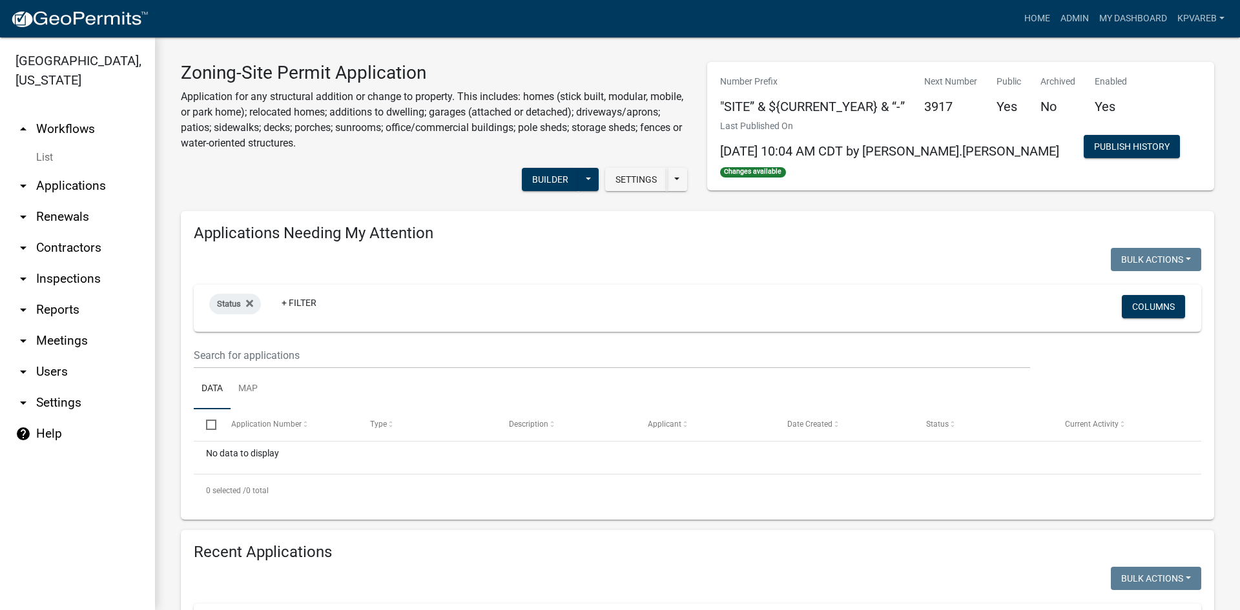
scroll to position [0, 0]
click at [1063, 16] on link "Admin" at bounding box center [1074, 18] width 39 height 25
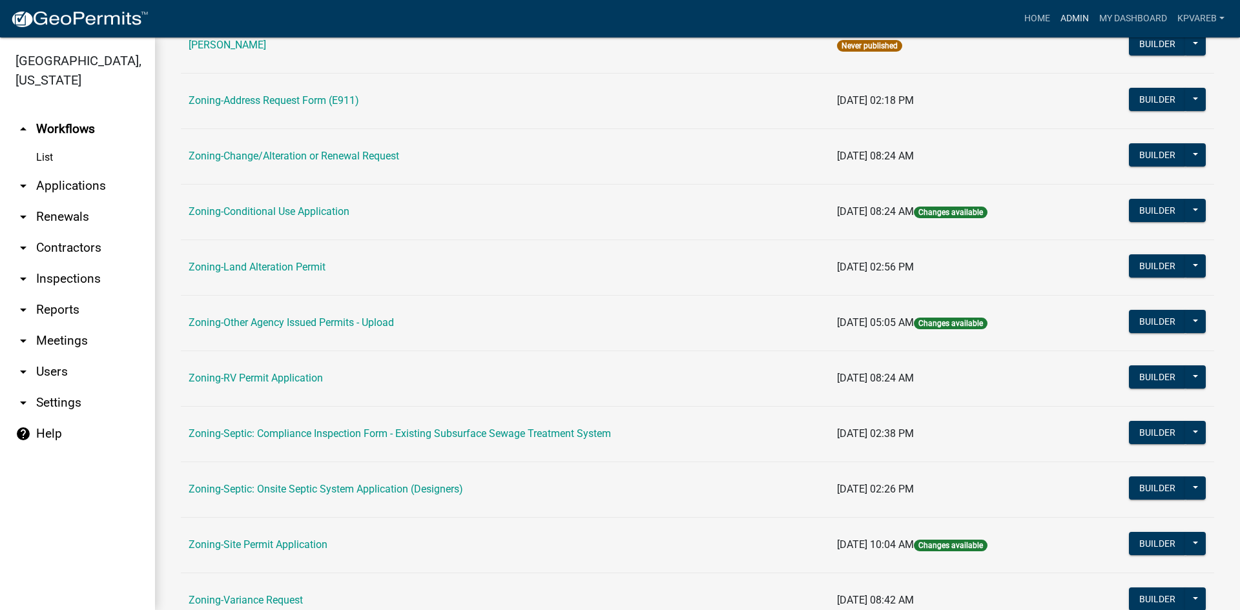
scroll to position [371, 0]
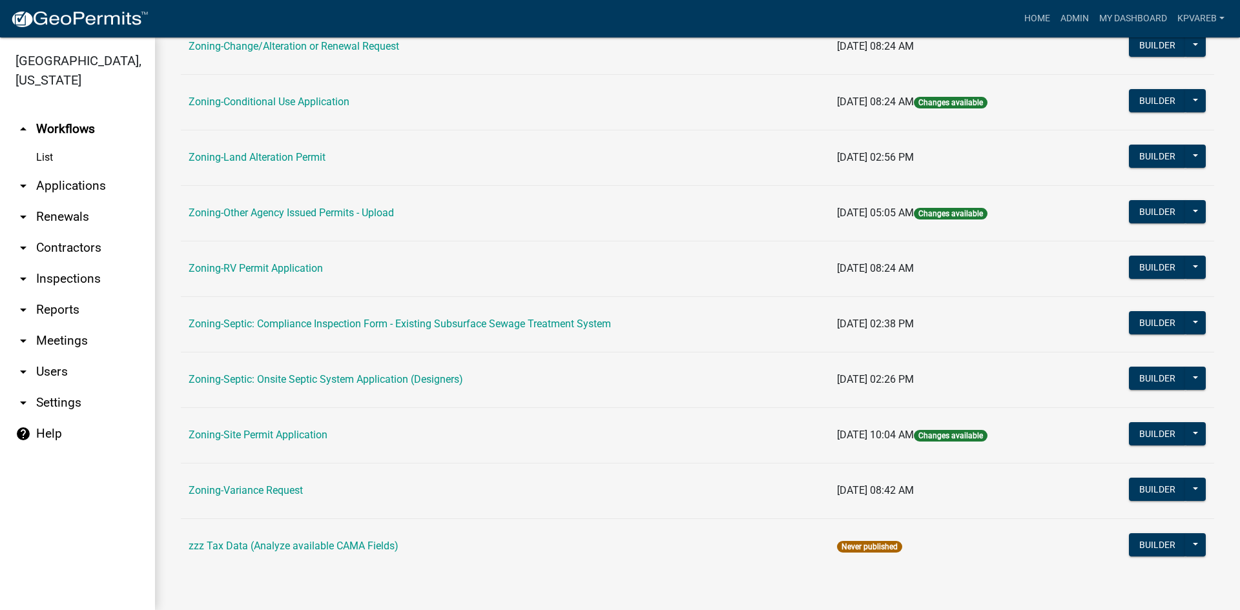
click at [318, 386] on td "Zoning-Septic: Onsite Septic System Application (Designers)" at bounding box center [505, 380] width 649 height 56
click at [320, 386] on link "Zoning-Septic: Onsite Septic System Application (Designers)" at bounding box center [326, 379] width 275 height 12
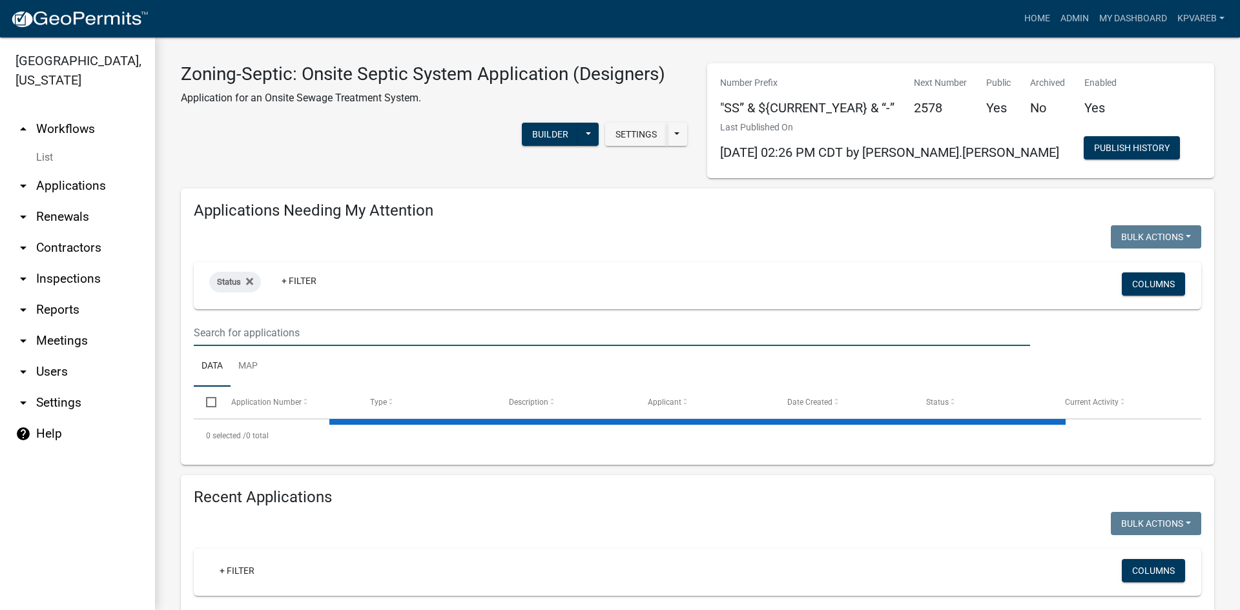
click at [277, 322] on input "text" at bounding box center [612, 333] width 836 height 26
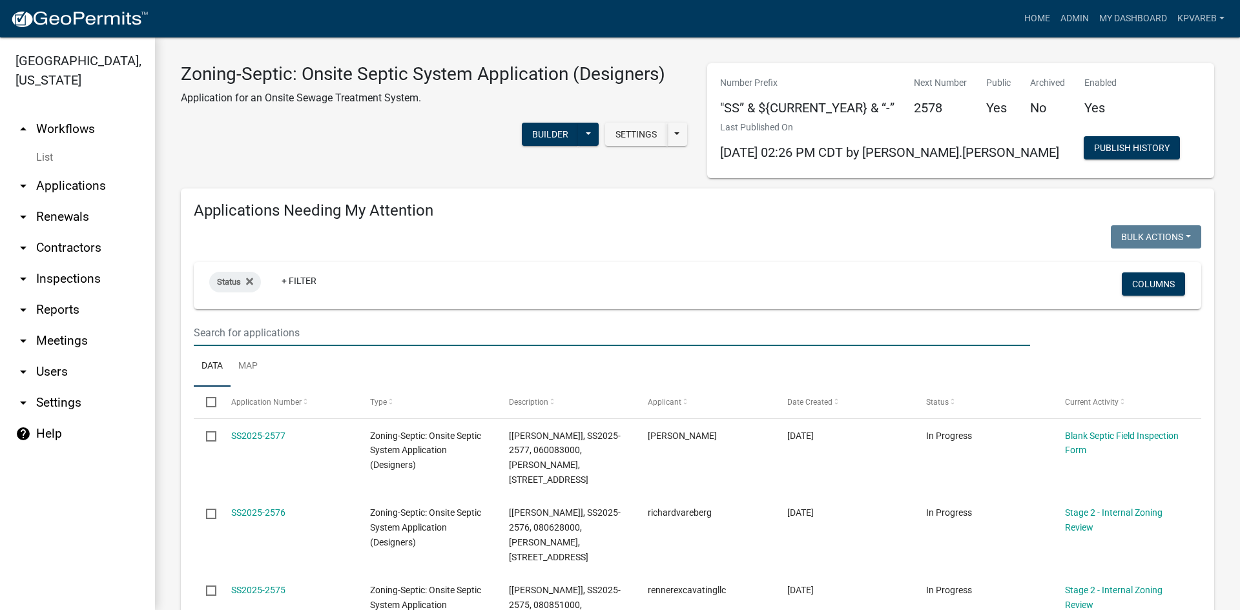
click at [246, 333] on input "text" at bounding box center [612, 333] width 836 height 26
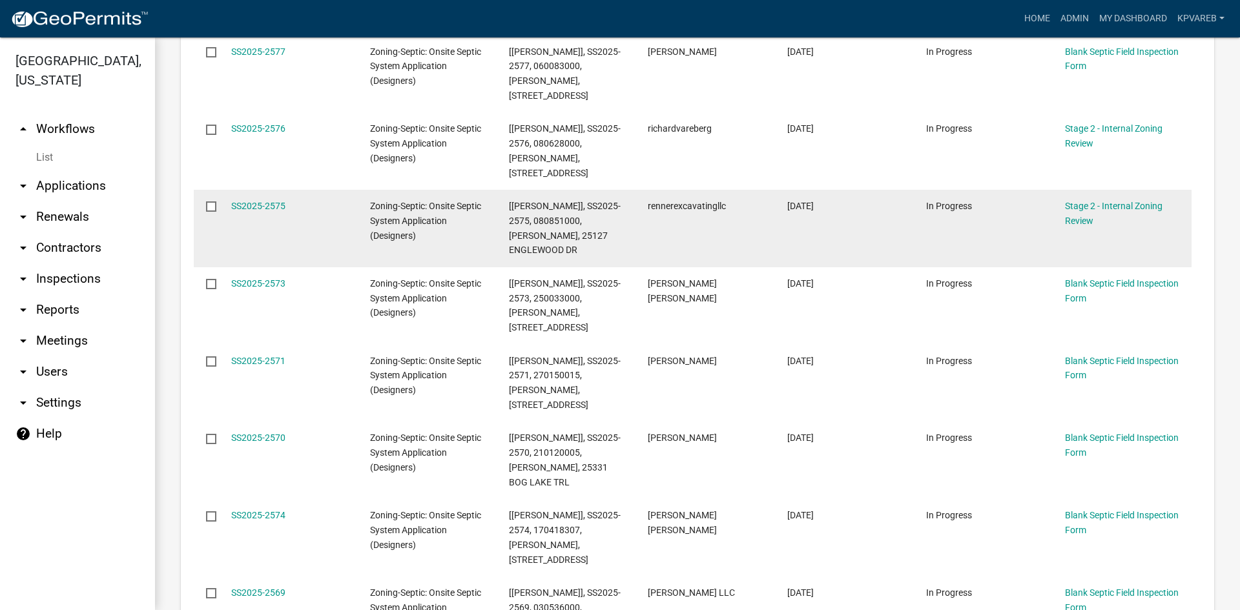
scroll to position [388, 0]
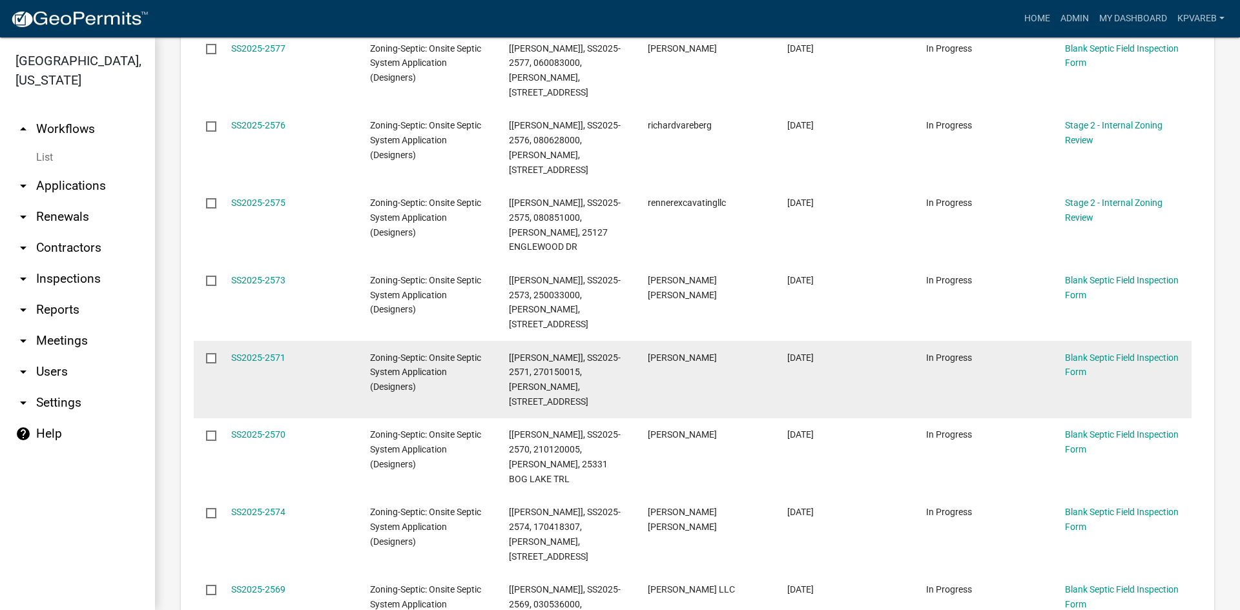
type input "[PERSON_NAME]"
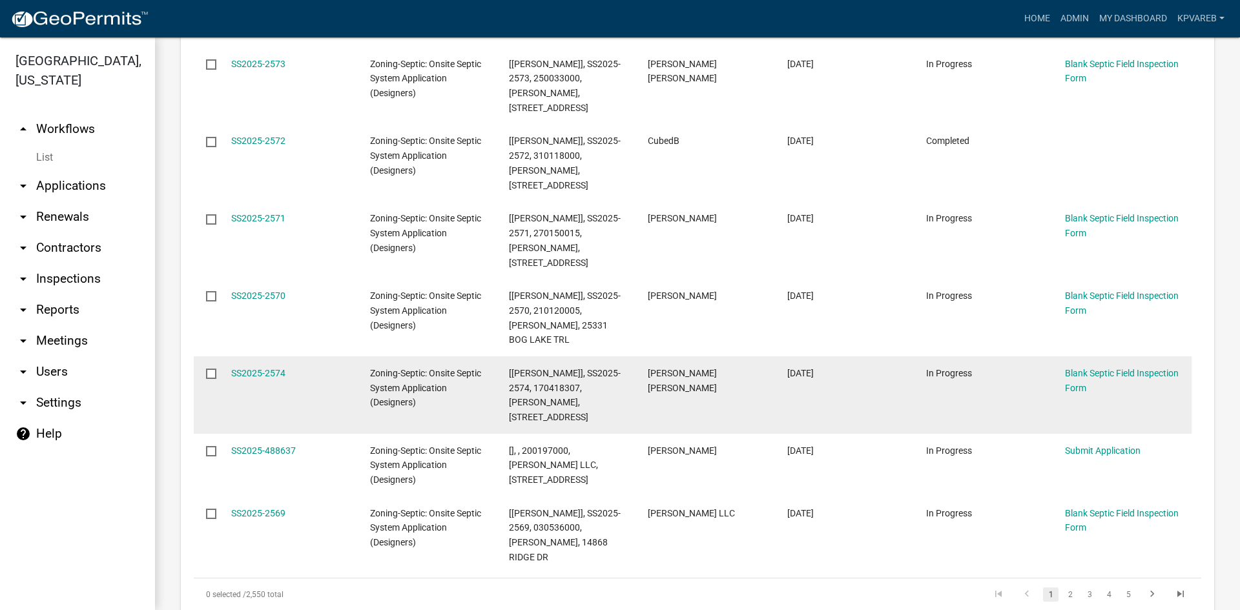
scroll to position [988, 0]
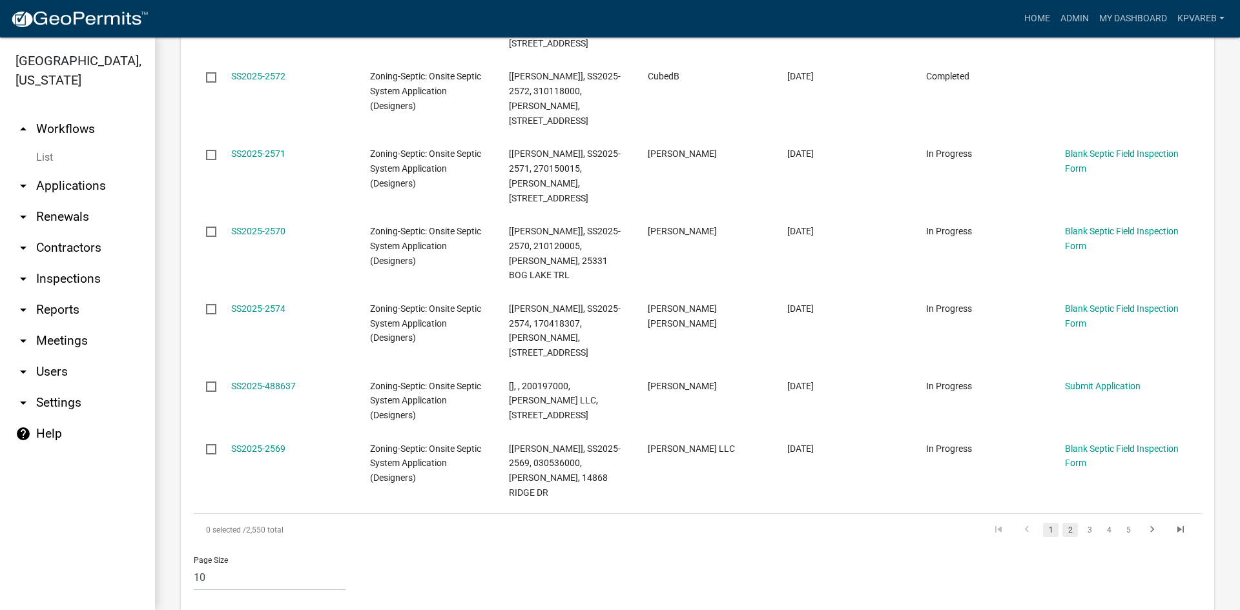
click at [1063, 523] on link "2" at bounding box center [1071, 530] width 16 height 14
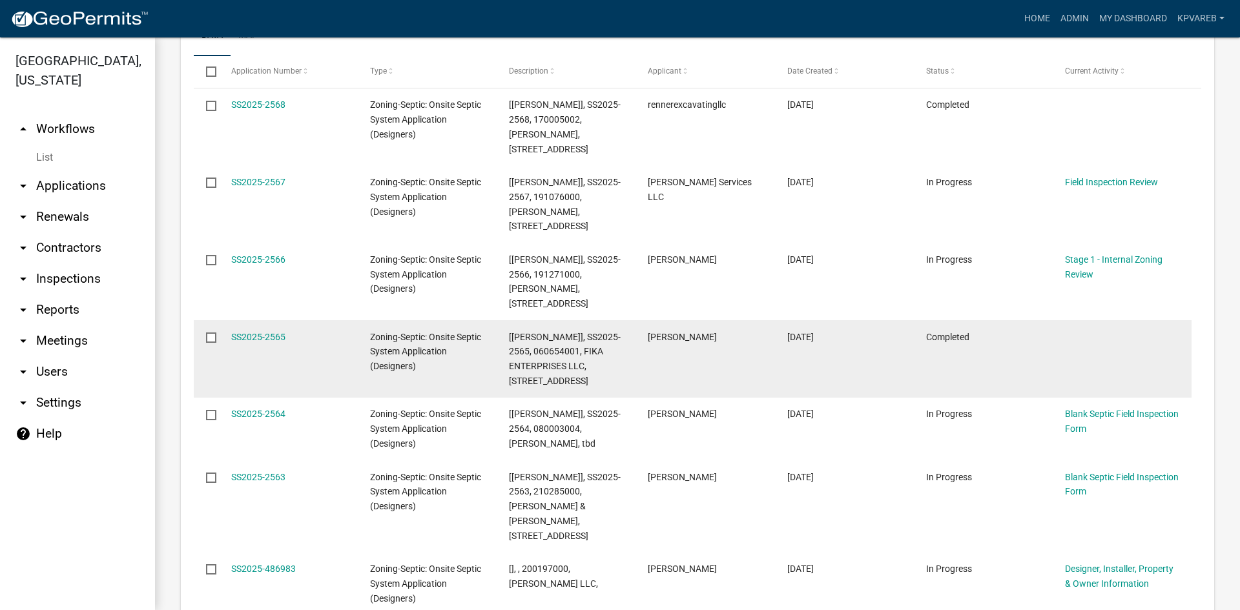
scroll to position [585, 0]
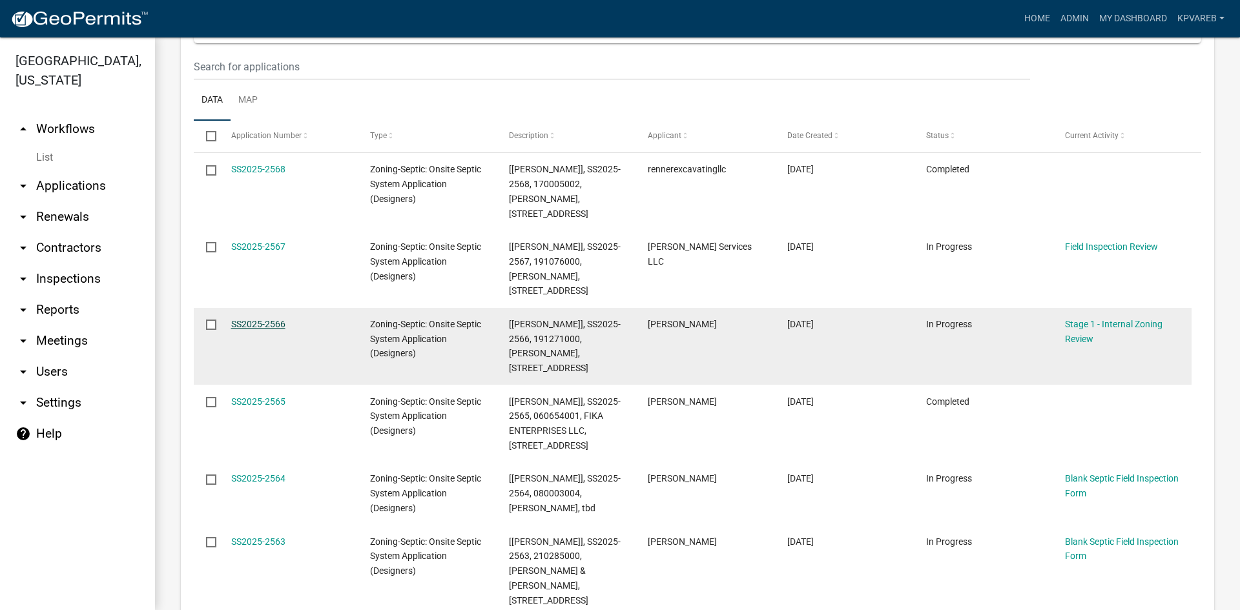
click at [265, 319] on link "SS2025-2566" at bounding box center [258, 324] width 54 height 10
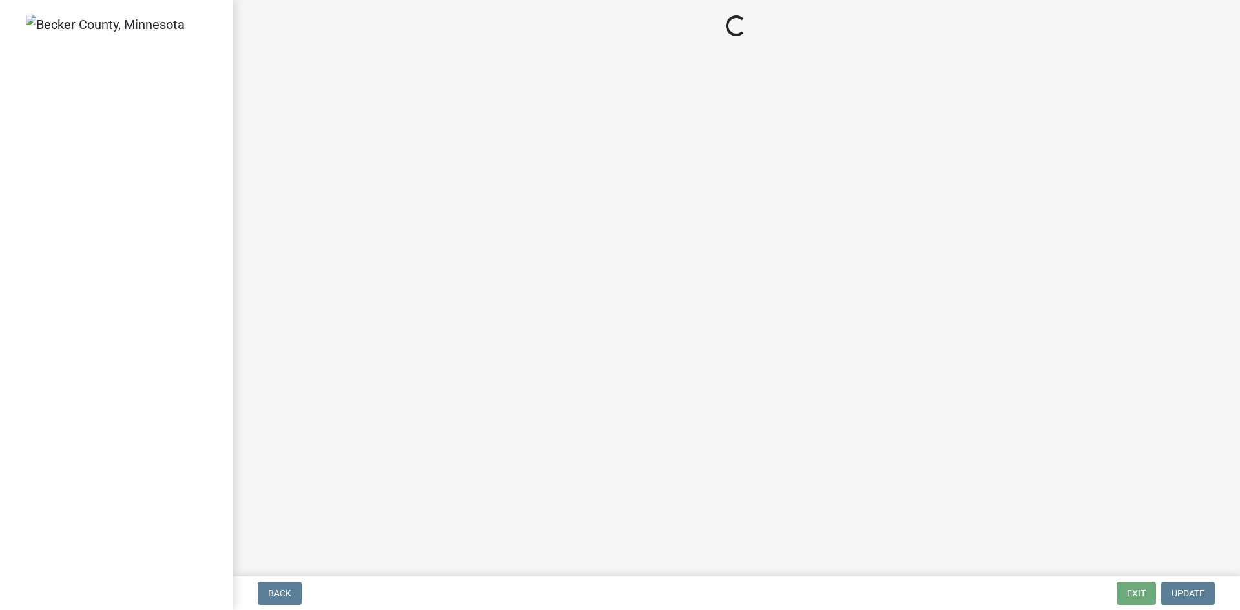
select select "49e49f1e-3b32-4342-8c2e-9cbd4919fe4d"
select select "ca07ae0a-7638-46ff-ada2-c67ca3524324"
select select "ec75a761-93b4-47c5-8535-fea253c32937"
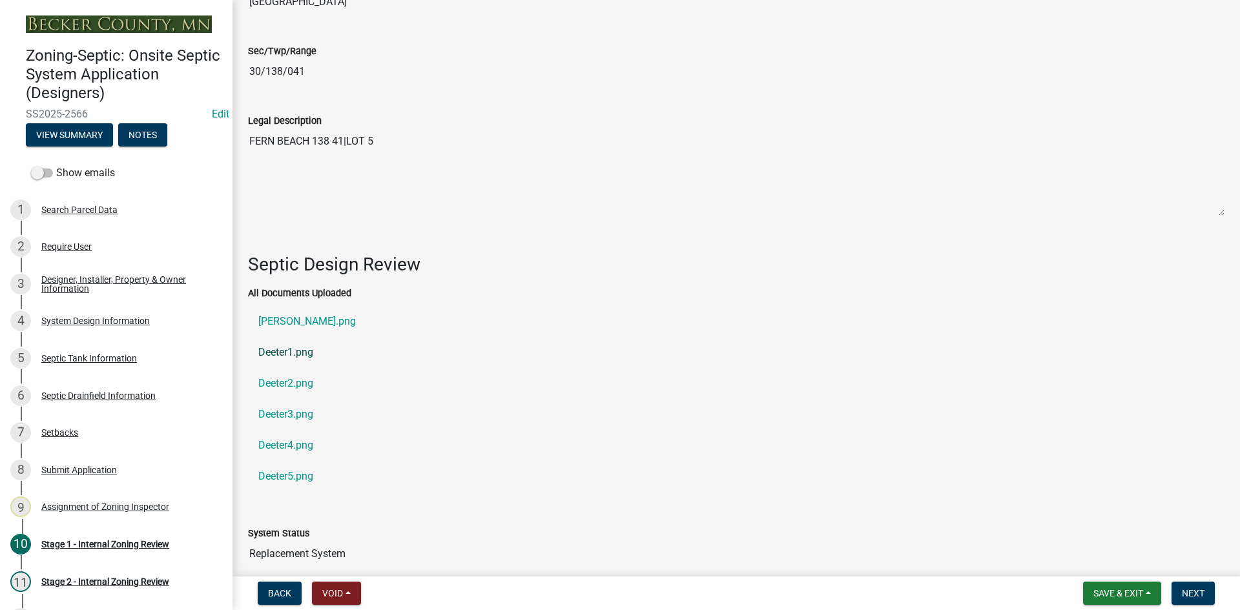
scroll to position [1550, 0]
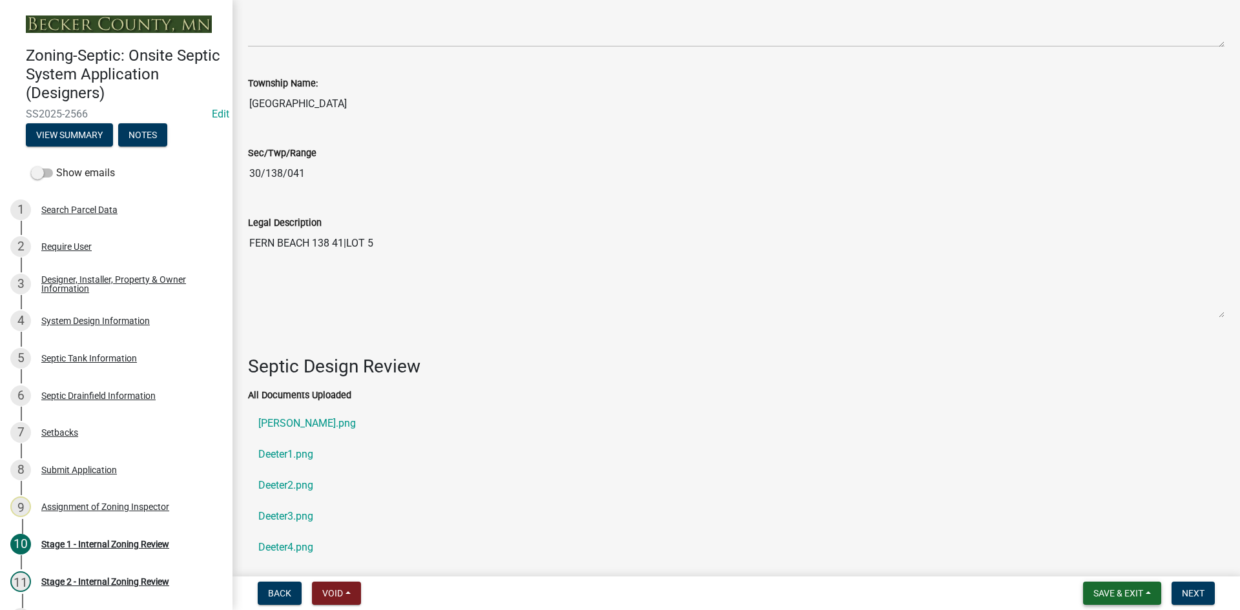
click at [1103, 588] on span "Save & Exit" at bounding box center [1119, 593] width 50 height 10
click at [1077, 526] on button "Save" at bounding box center [1109, 529] width 103 height 31
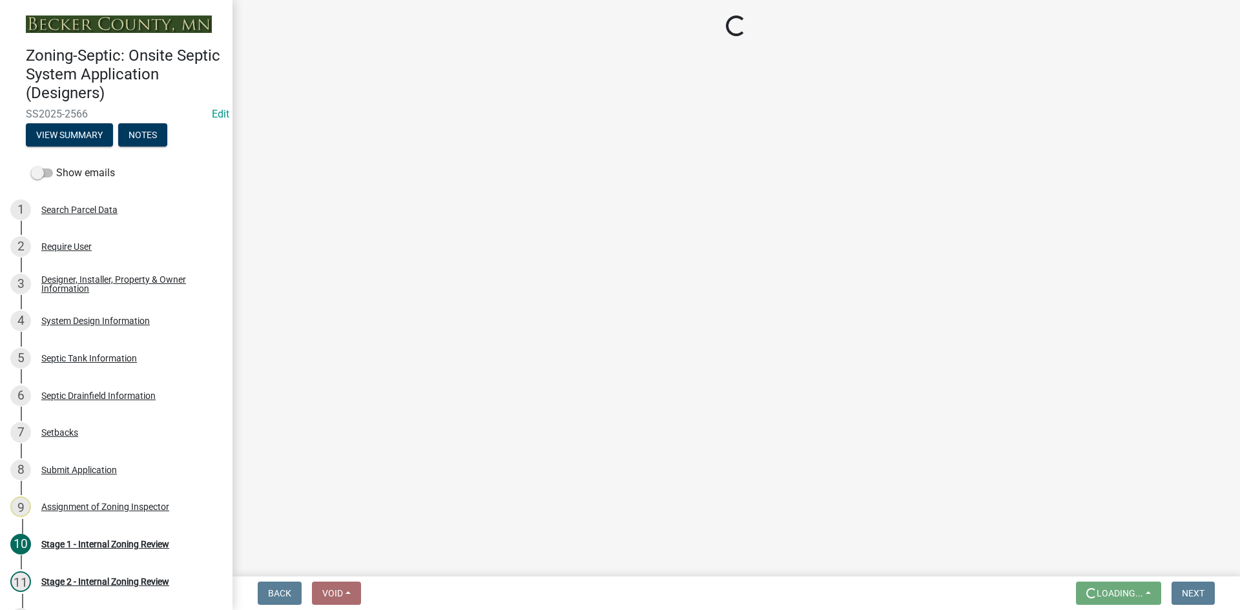
scroll to position [0, 0]
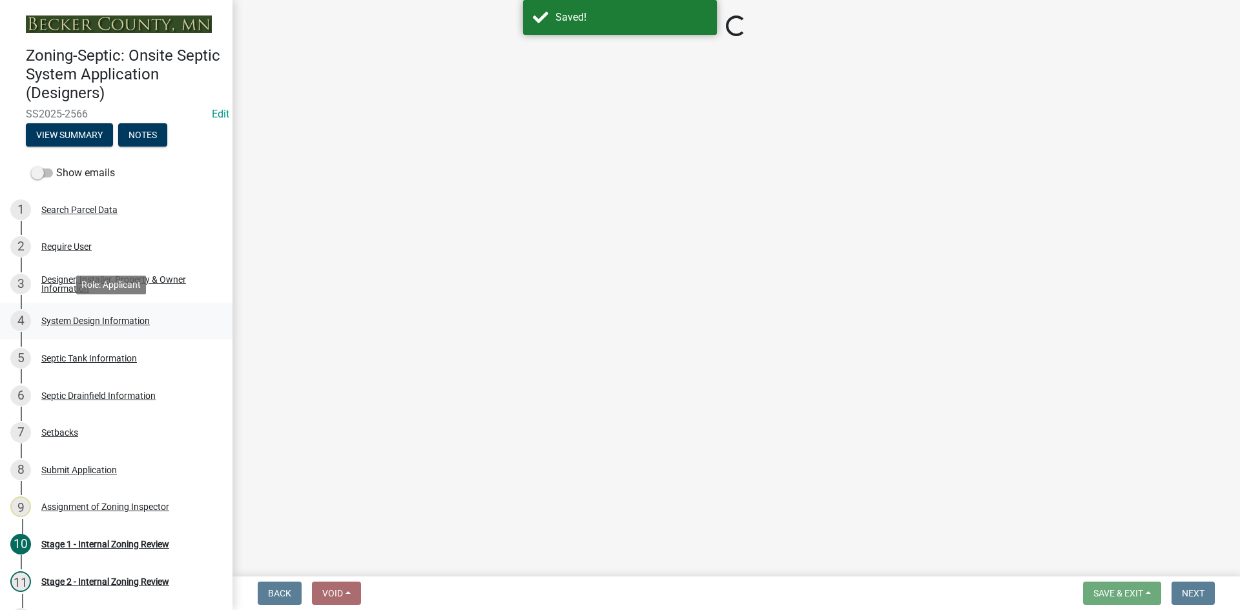
select select "49e49f1e-3b32-4342-8c2e-9cbd4919fe4d"
select select "ca07ae0a-7638-46ff-ada2-c67ca3524324"
select select "ec75a761-93b4-47c5-8535-fea253c32937"
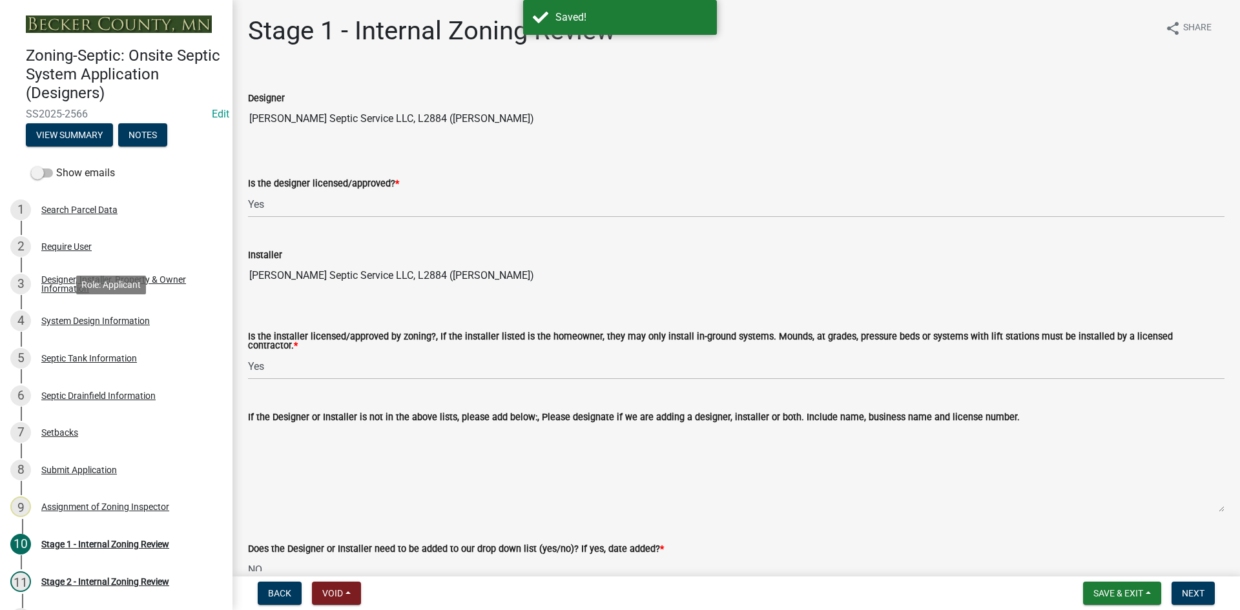
click at [140, 322] on div "System Design Information" at bounding box center [95, 321] width 109 height 9
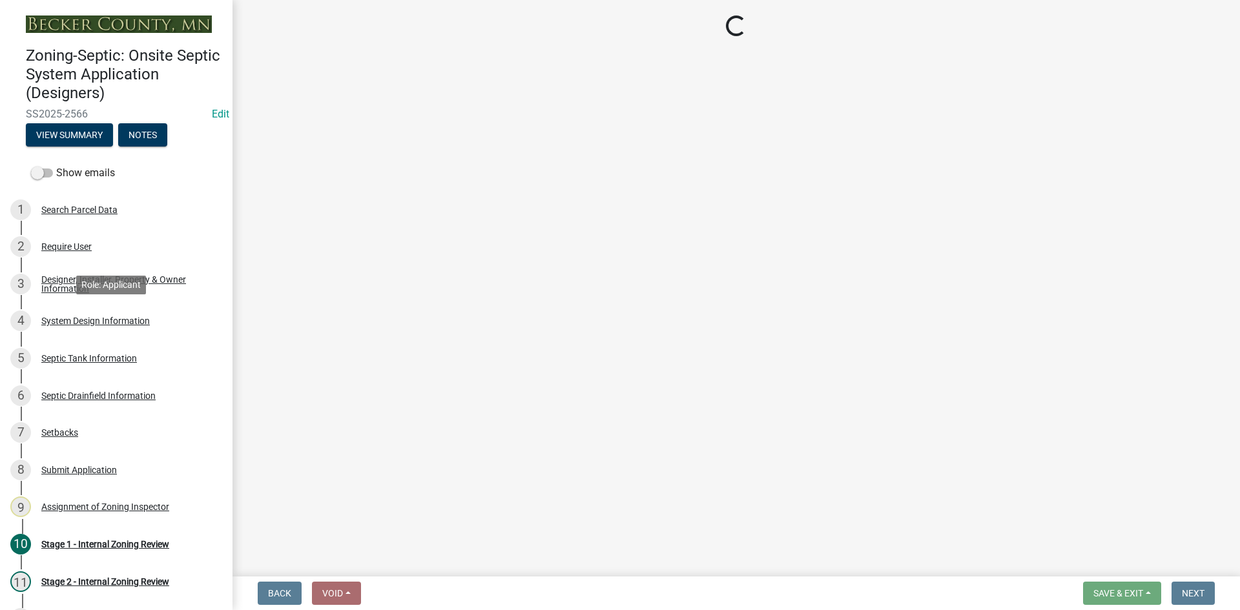
select select "8ba21533-2acf-4cc6-95e5-280e4aabd5a3"
select select "25258e87-3ef9-4f1c-a5f1-75a1d463abfb"
select select "011fbff4-a41d-4a75-9bd8-71c7e6c69e0d"
select select "85fdfef2-2683-4311-b5d5-5505f6411127"
select select "bbba294c-e7e6-4483-b1a0-88fbc7e04017"
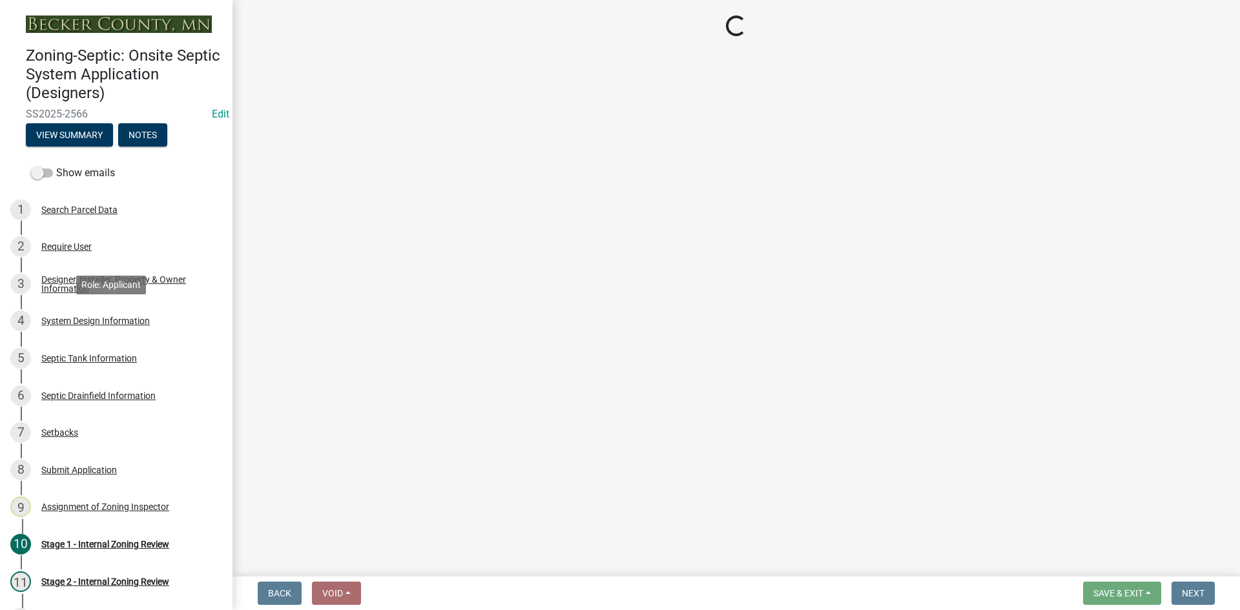
select select "1002d2f5-04ee-41f0-9277-2fadb170a736"
select select "ef698bf5-6172-44c1-9ffb-522c07469aed"
select select "384fc250-a67e-4e5e-a6e0-19116deb63e7"
select select "a0c59fcd-b61c-4c3a-90a8-e70849750c47"
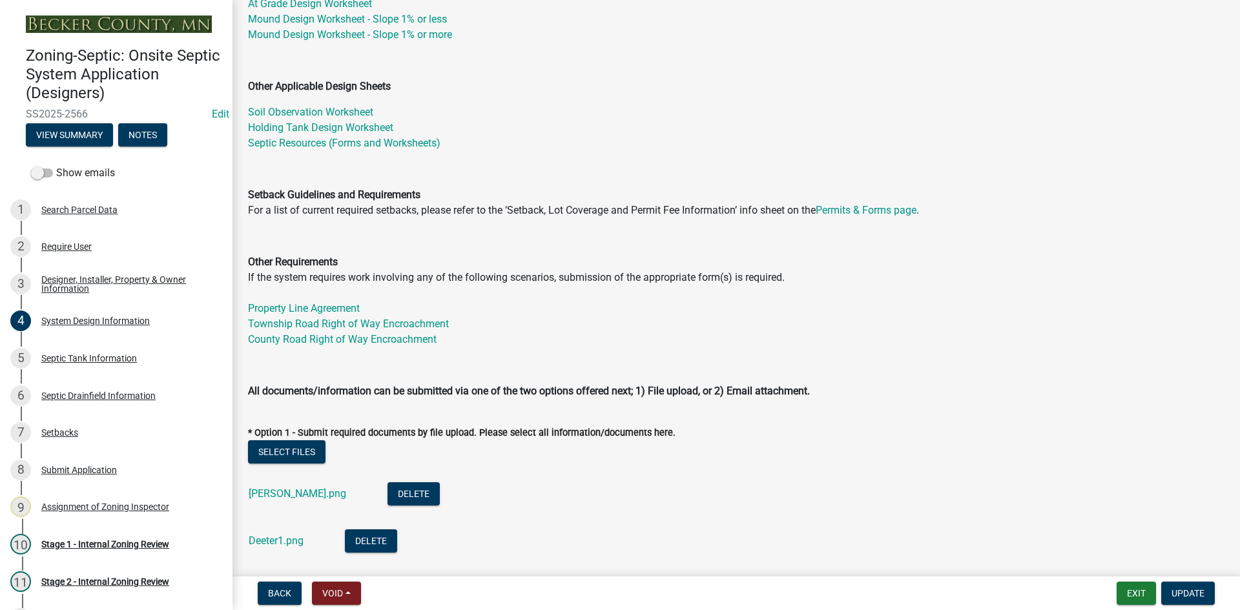
scroll to position [452, 0]
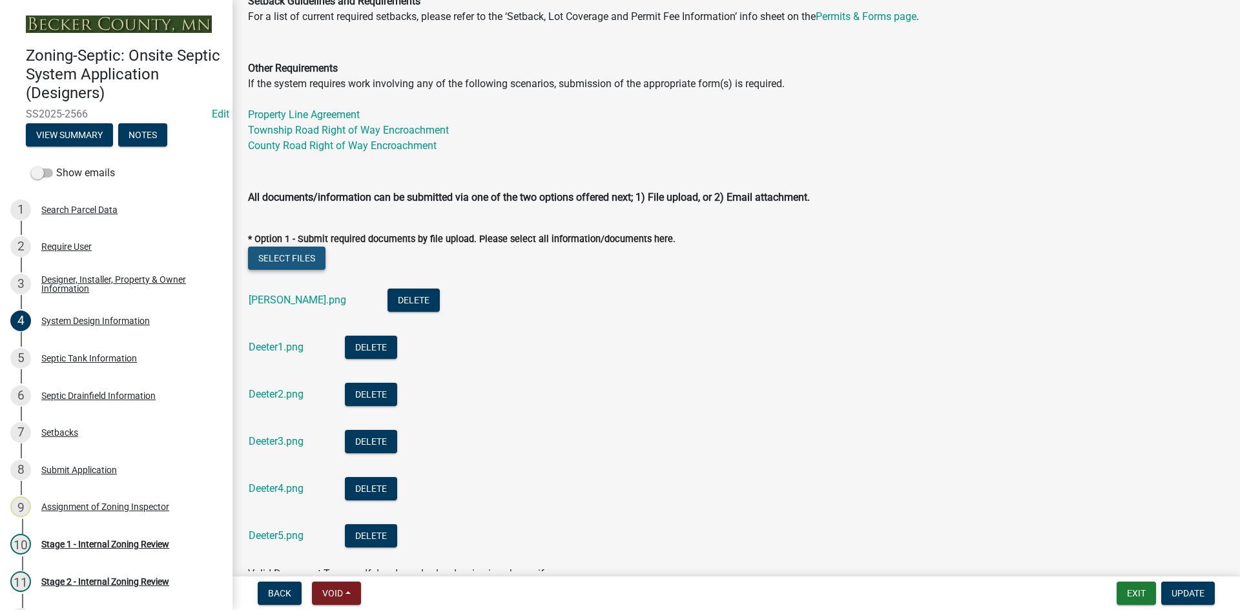
click at [293, 257] on button "Select files" at bounding box center [287, 258] width 78 height 23
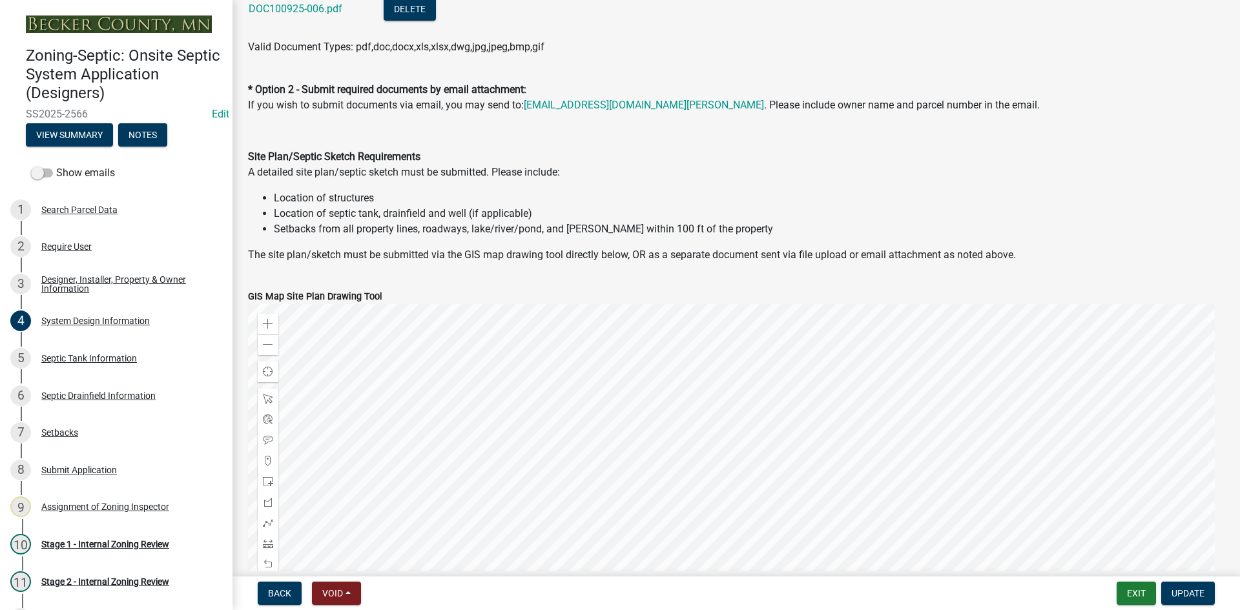
scroll to position [1033, 0]
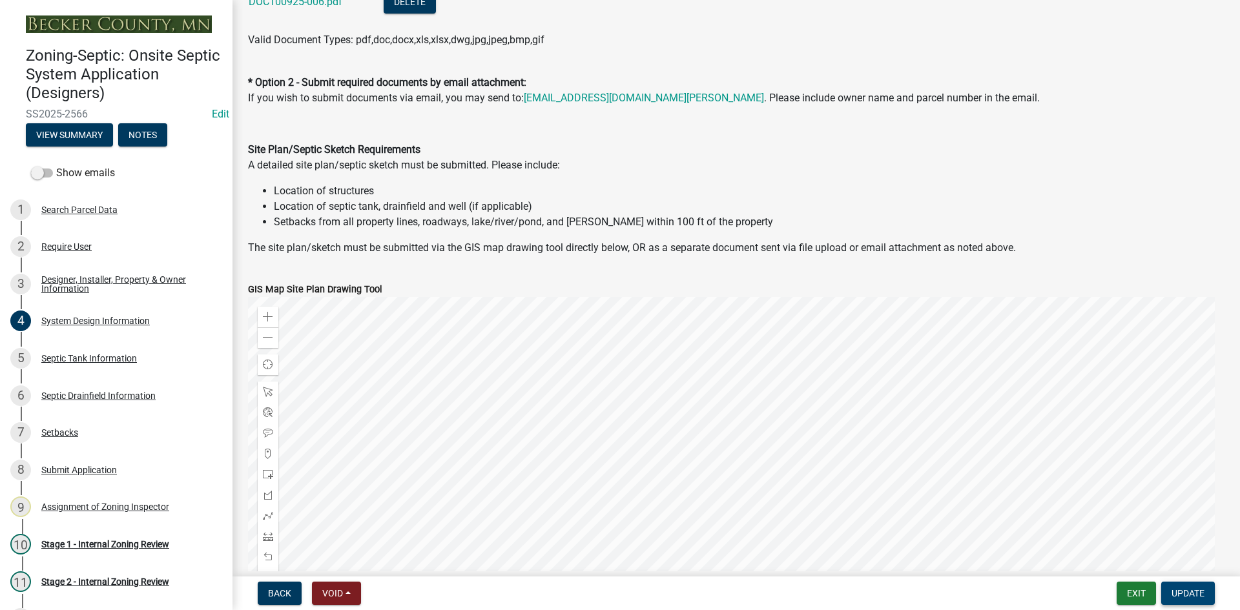
click at [1186, 592] on span "Update" at bounding box center [1188, 593] width 33 height 10
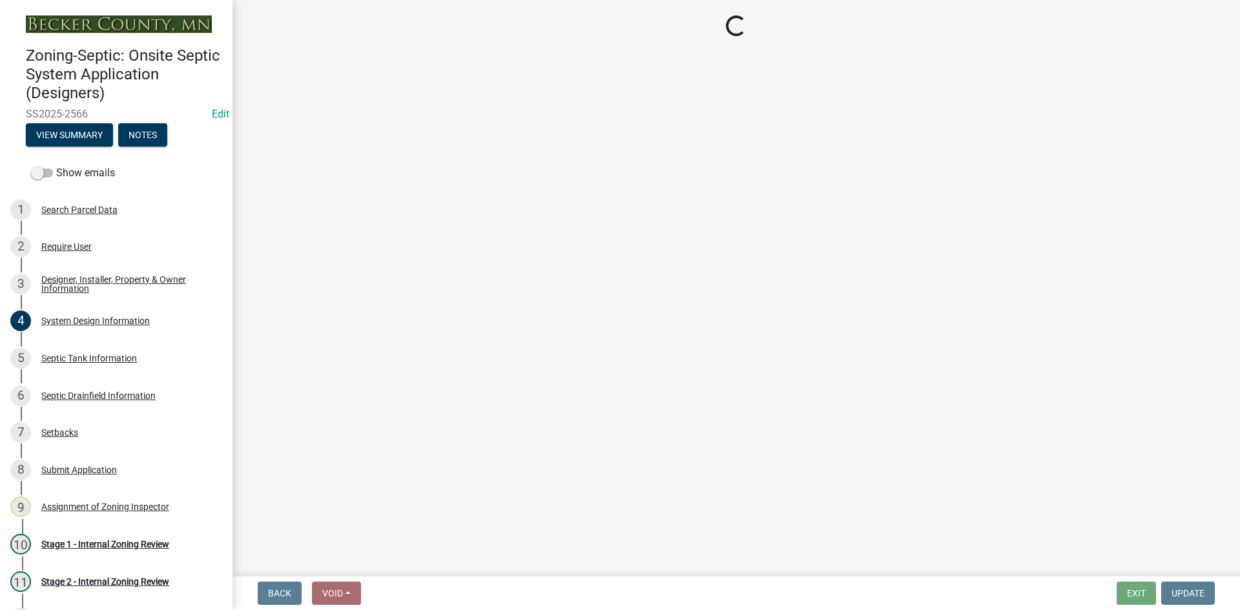
select select "49e49f1e-3b32-4342-8c2e-9cbd4919fe4d"
select select "ca07ae0a-7638-46ff-ada2-c67ca3524324"
select select "ec75a761-93b4-47c5-8535-fea253c32937"
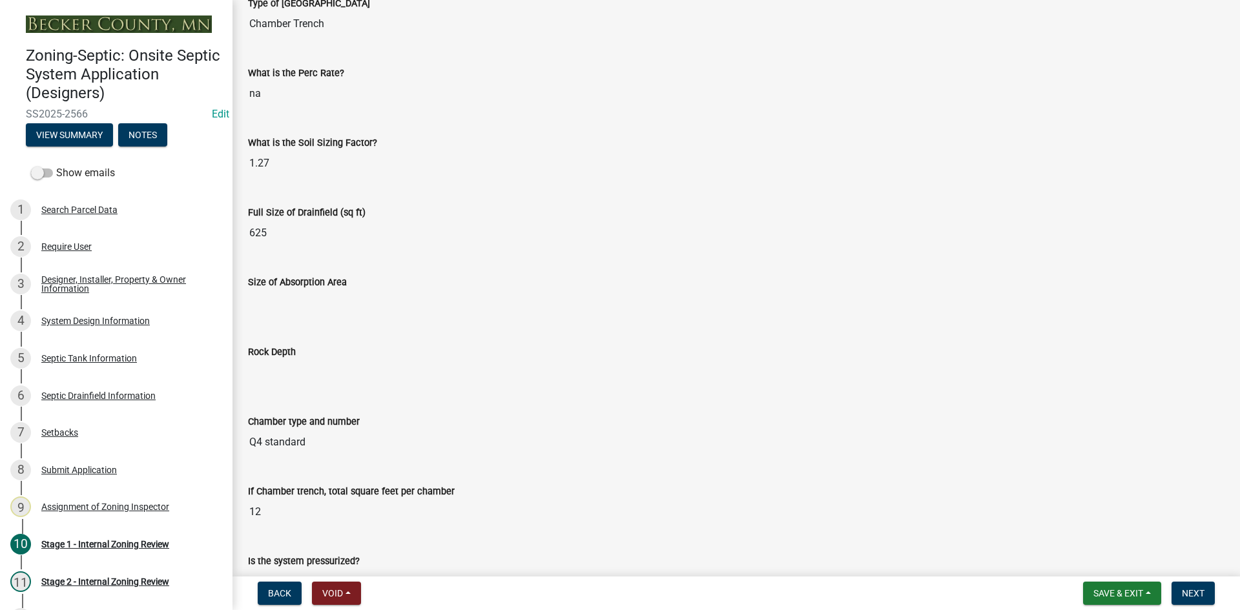
scroll to position [3940, 0]
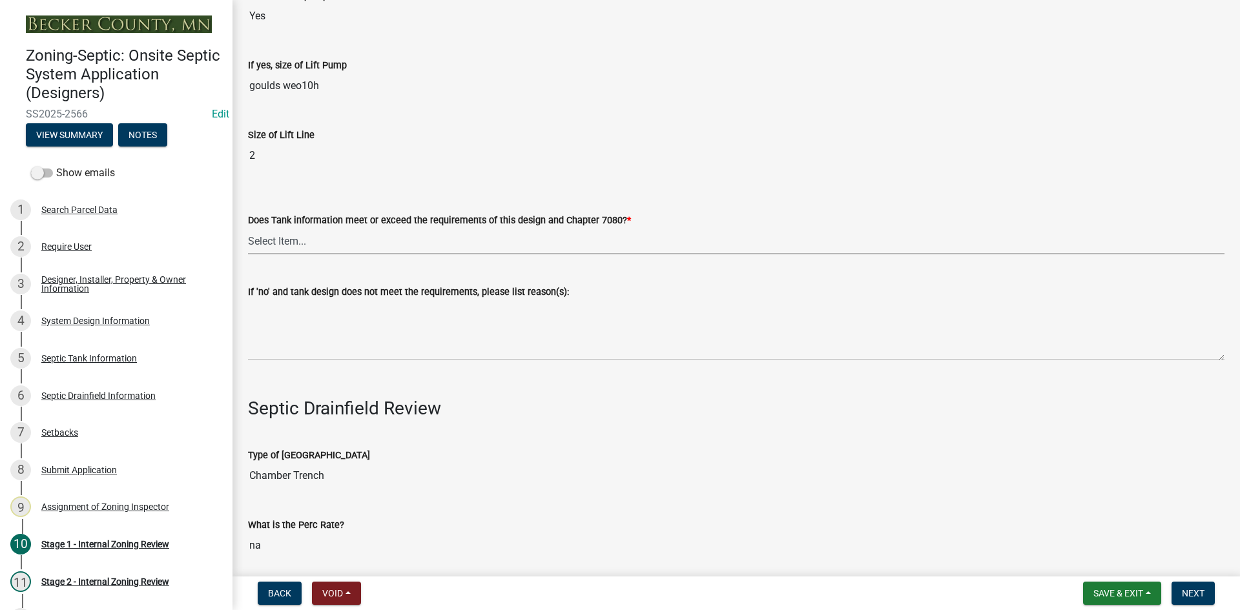
click at [261, 231] on select "Select Item... Yes No" at bounding box center [736, 241] width 977 height 26
click at [248, 228] on select "Select Item... Yes No" at bounding box center [736, 241] width 977 height 26
select select "47a2a5dd-5977-4941-8e6f-09ff03cdfb75"
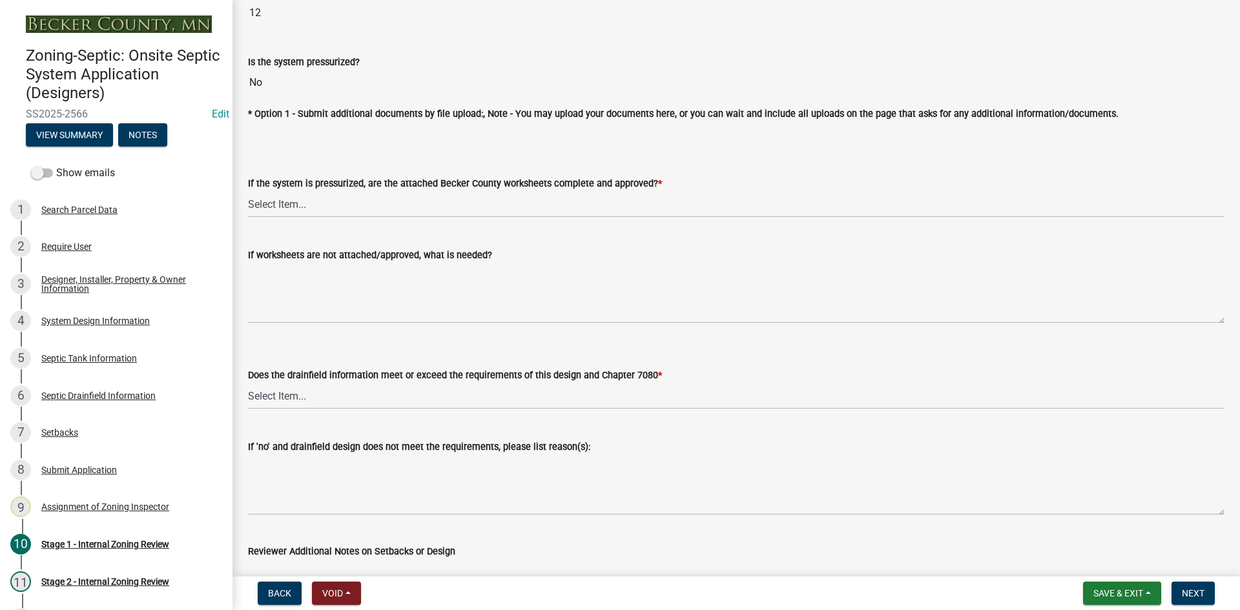
scroll to position [4974, 0]
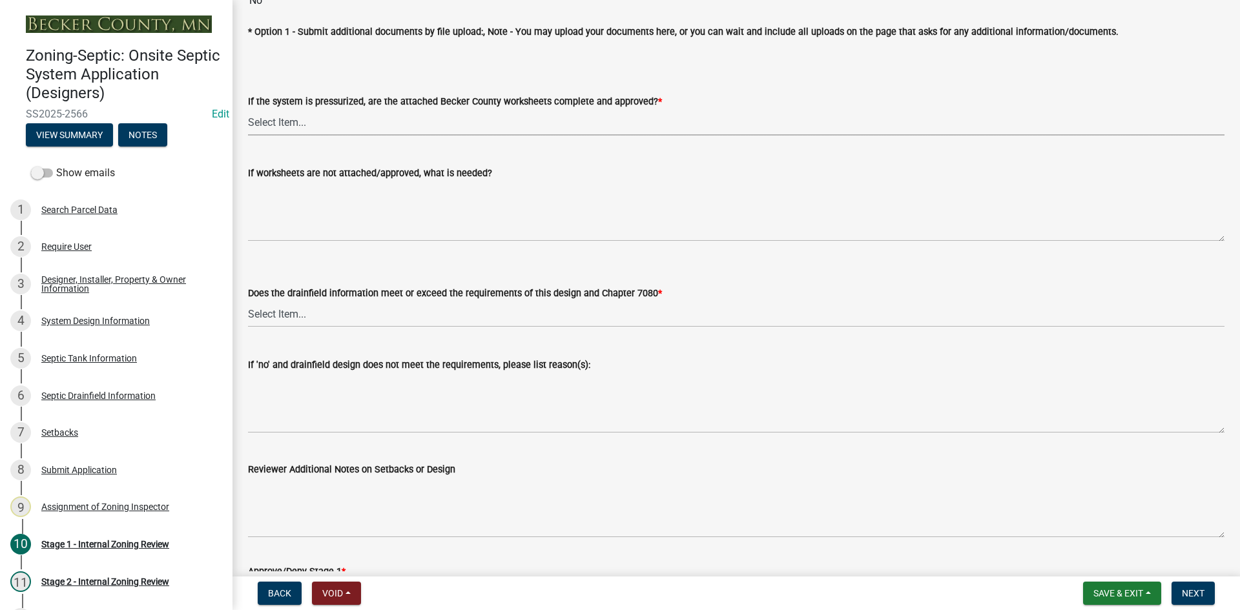
click at [288, 119] on select "Select Item... Yes No NA" at bounding box center [736, 122] width 977 height 26
click at [248, 109] on select "Select Item... Yes No NA" at bounding box center [736, 122] width 977 height 26
select select "3f5b086d-5a4c-4236-93bc-fa7bf4d11838"
click at [280, 316] on select "Select Item... Yes No" at bounding box center [736, 314] width 977 height 26
click at [248, 301] on select "Select Item... Yes No" at bounding box center [736, 314] width 977 height 26
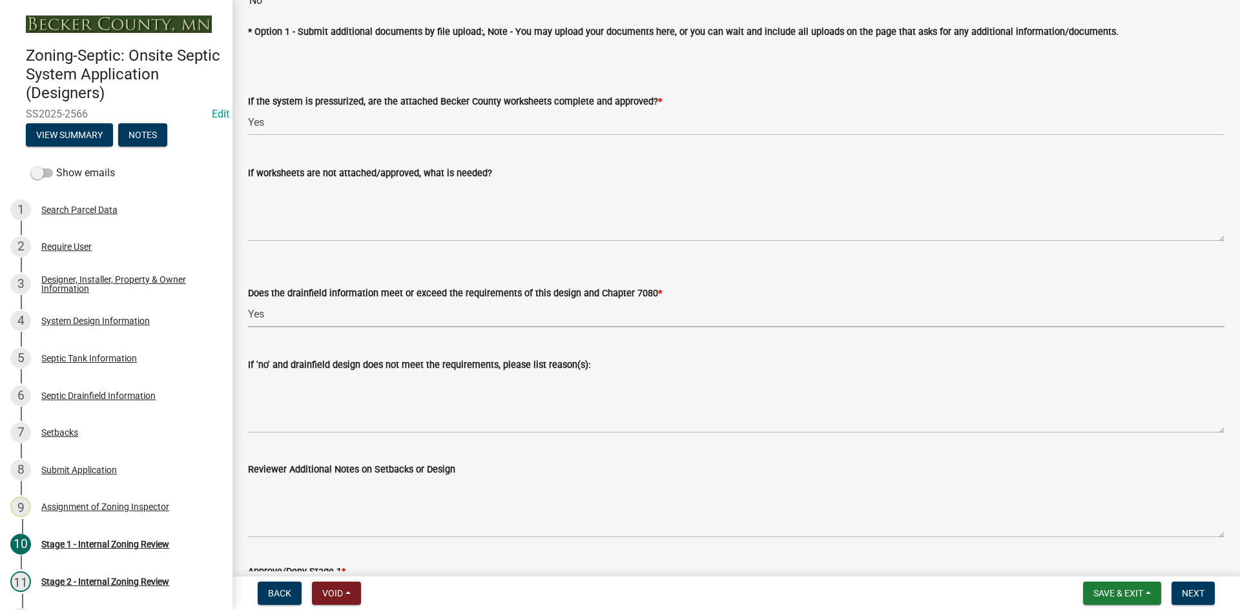
select select "888a8260-2be6-47f2-a4de-b9f453a4d3bc"
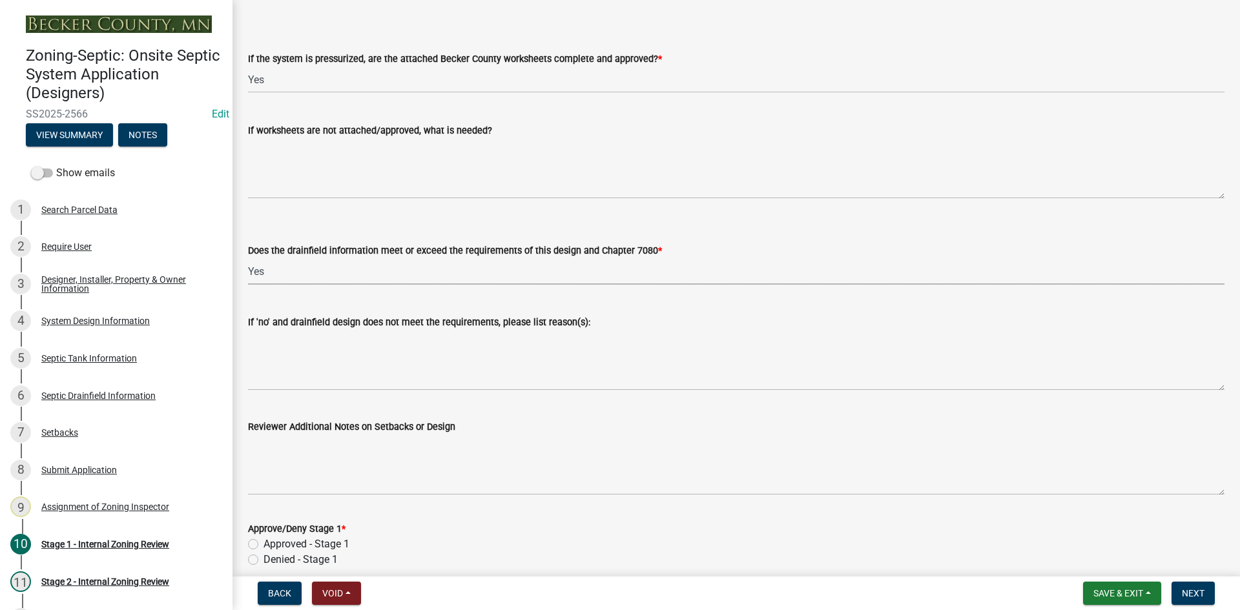
scroll to position [5070, 0]
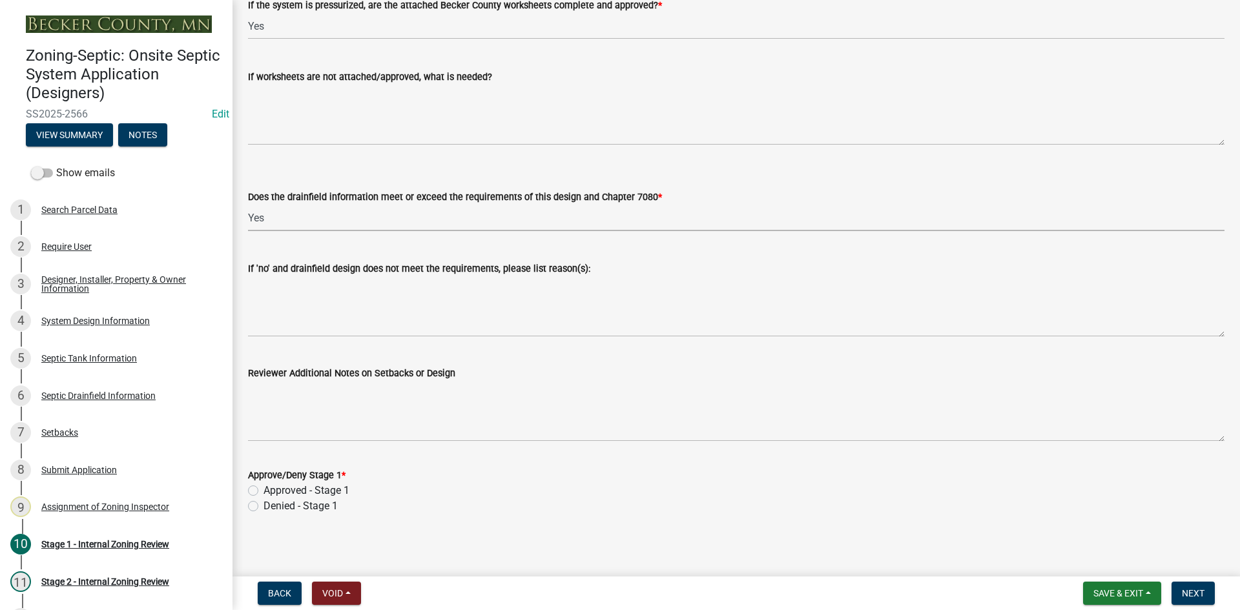
click at [259, 487] on div "Approved - Stage 1" at bounding box center [736, 491] width 977 height 16
click at [264, 489] on label "Approved - Stage 1" at bounding box center [307, 491] width 86 height 16
click at [264, 489] on input "Approved - Stage 1" at bounding box center [268, 487] width 8 height 8
radio input "true"
click at [1101, 585] on button "Save & Exit" at bounding box center [1122, 593] width 78 height 23
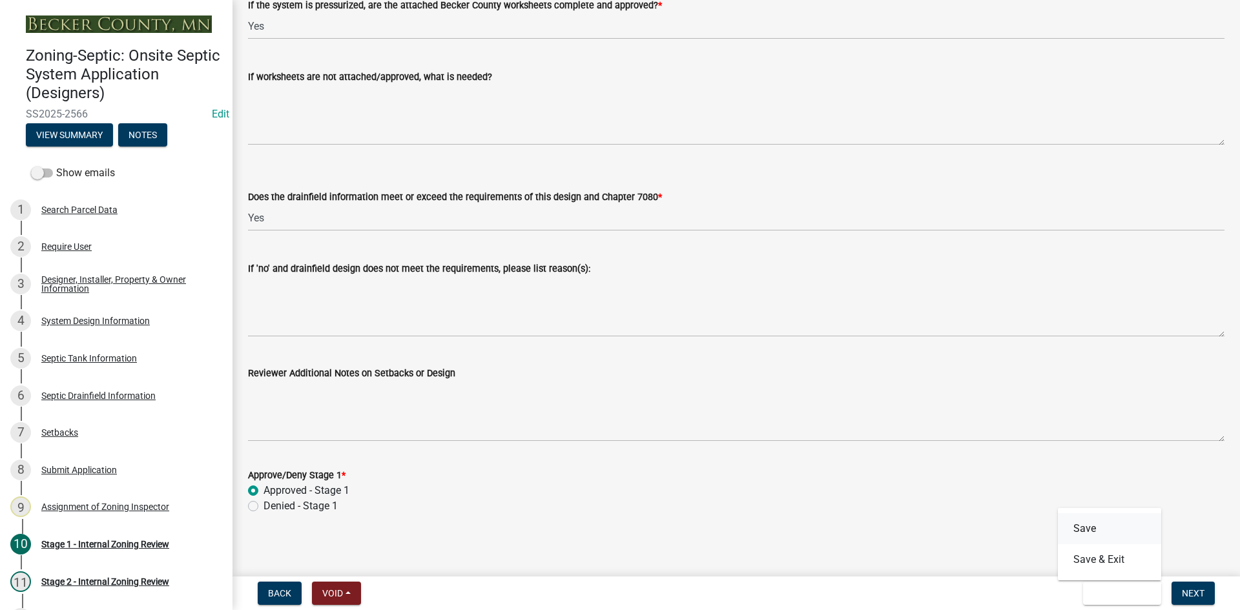
click at [1095, 530] on button "Save" at bounding box center [1109, 529] width 103 height 31
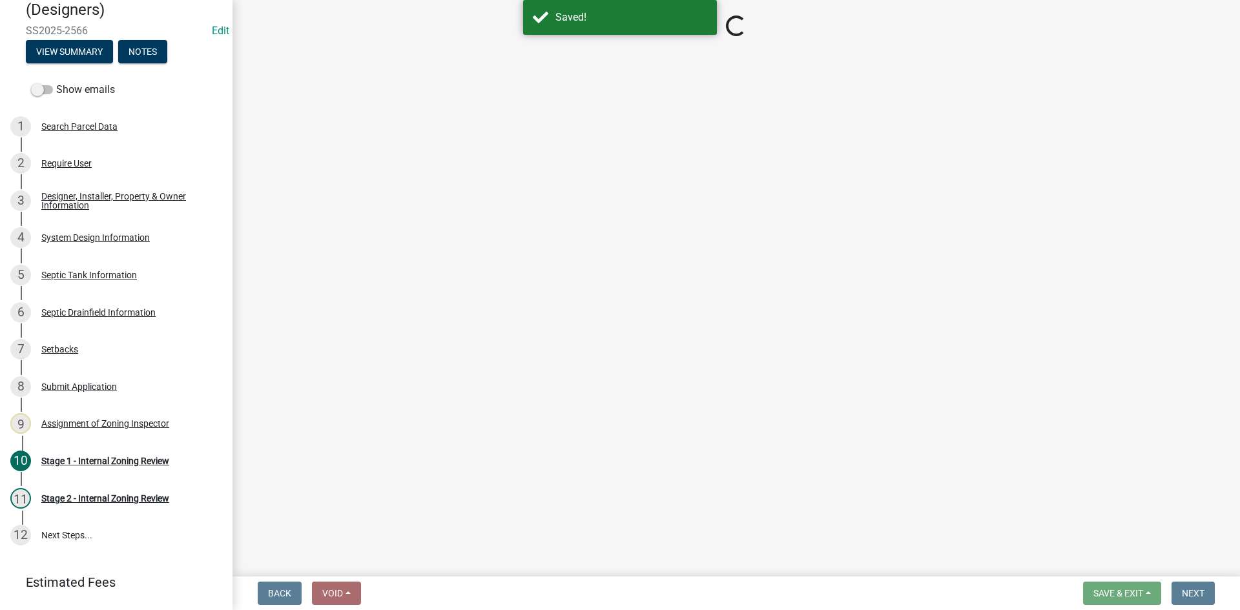
scroll to position [83, 0]
select select "49e49f1e-3b32-4342-8c2e-9cbd4919fe4d"
select select "ca07ae0a-7638-46ff-ada2-c67ca3524324"
select select "ec75a761-93b4-47c5-8535-fea253c32937"
select select "47a2a5dd-5977-4941-8e6f-09ff03cdfb75"
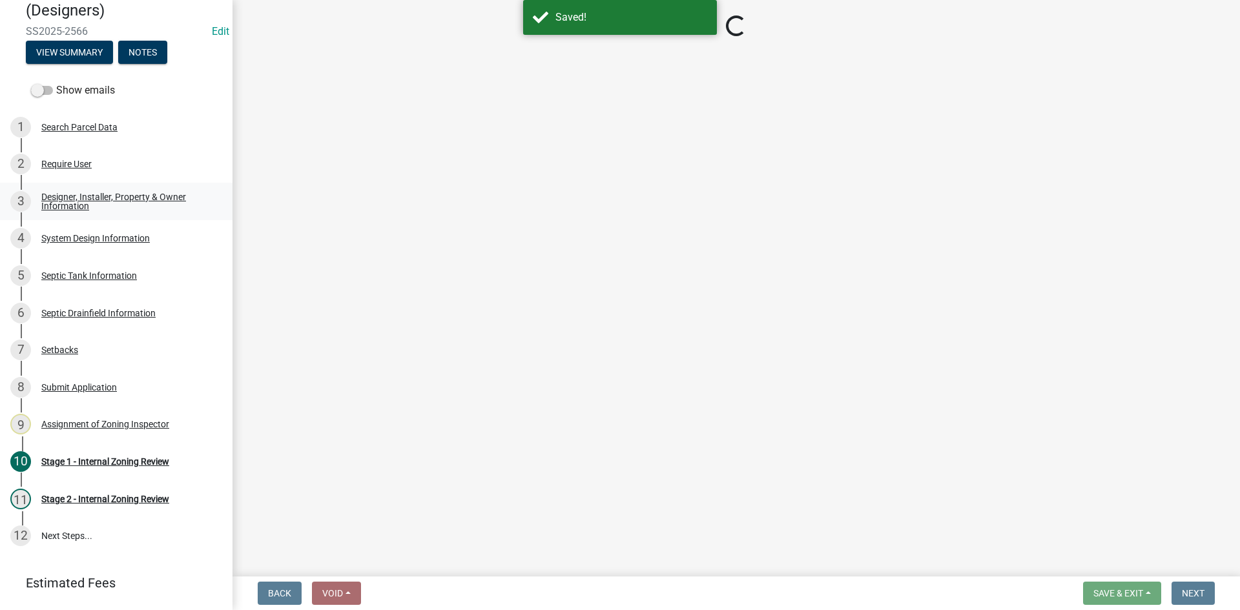
select select "3f5b086d-5a4c-4236-93bc-fa7bf4d11838"
select select "888a8260-2be6-47f2-a4de-b9f453a4d3bc"
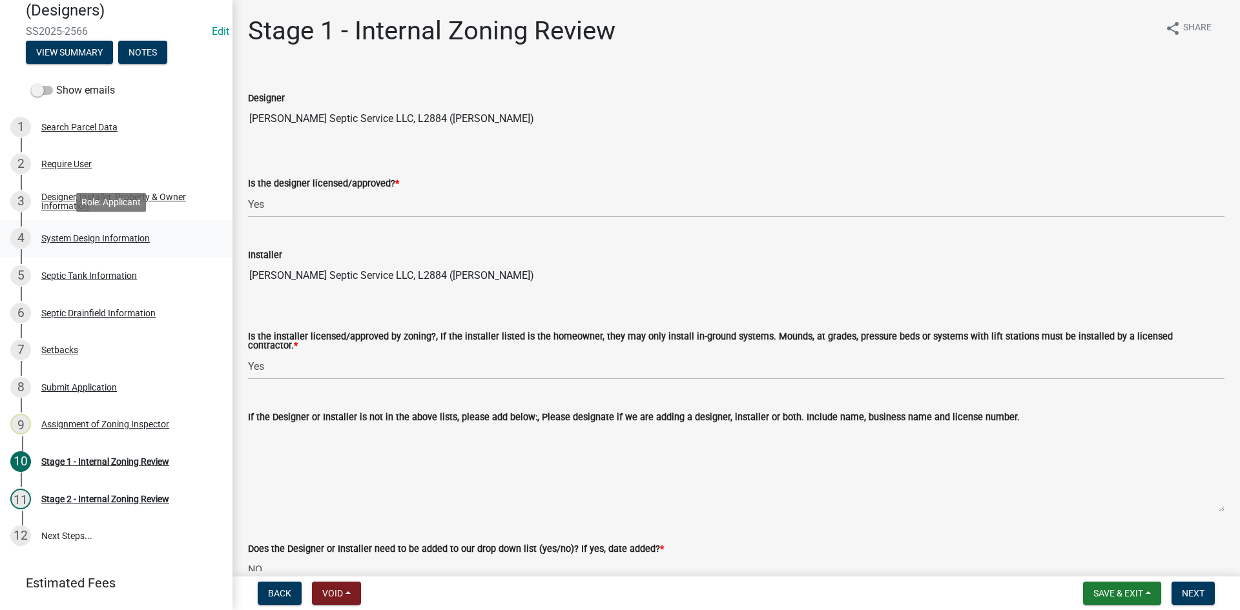
click at [79, 241] on div "System Design Information" at bounding box center [95, 238] width 109 height 9
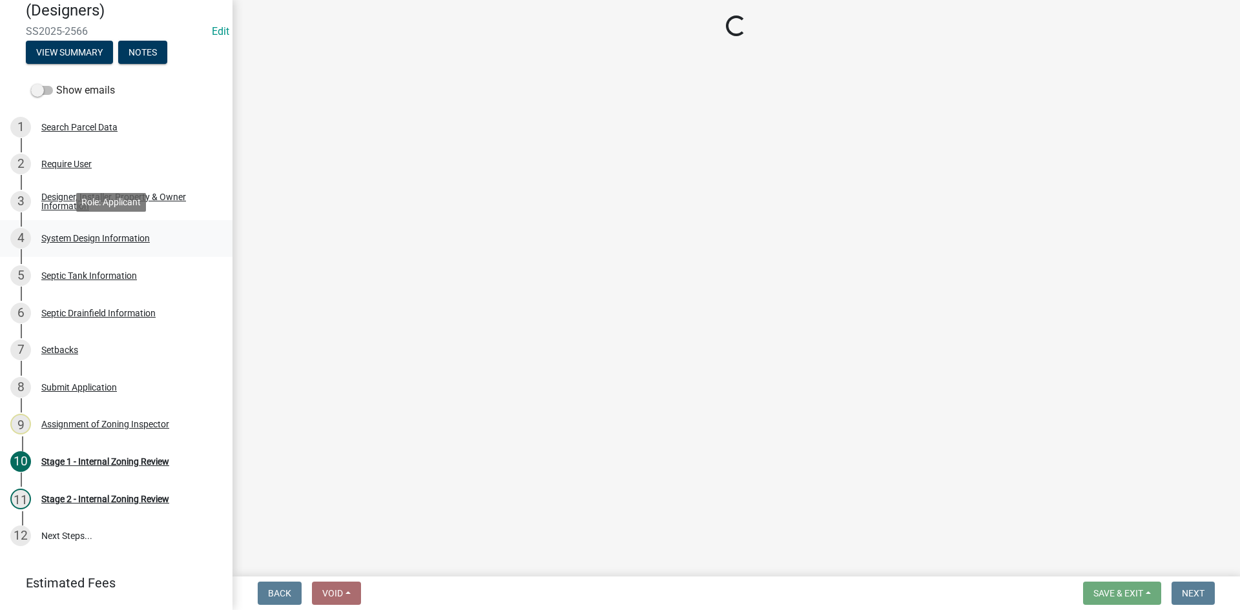
select select "8ba21533-2acf-4cc6-95e5-280e4aabd5a3"
select select "25258e87-3ef9-4f1c-a5f1-75a1d463abfb"
select select "011fbff4-a41d-4a75-9bd8-71c7e6c69e0d"
select select "85fdfef2-2683-4311-b5d5-5505f6411127"
select select "bbba294c-e7e6-4483-b1a0-88fbc7e04017"
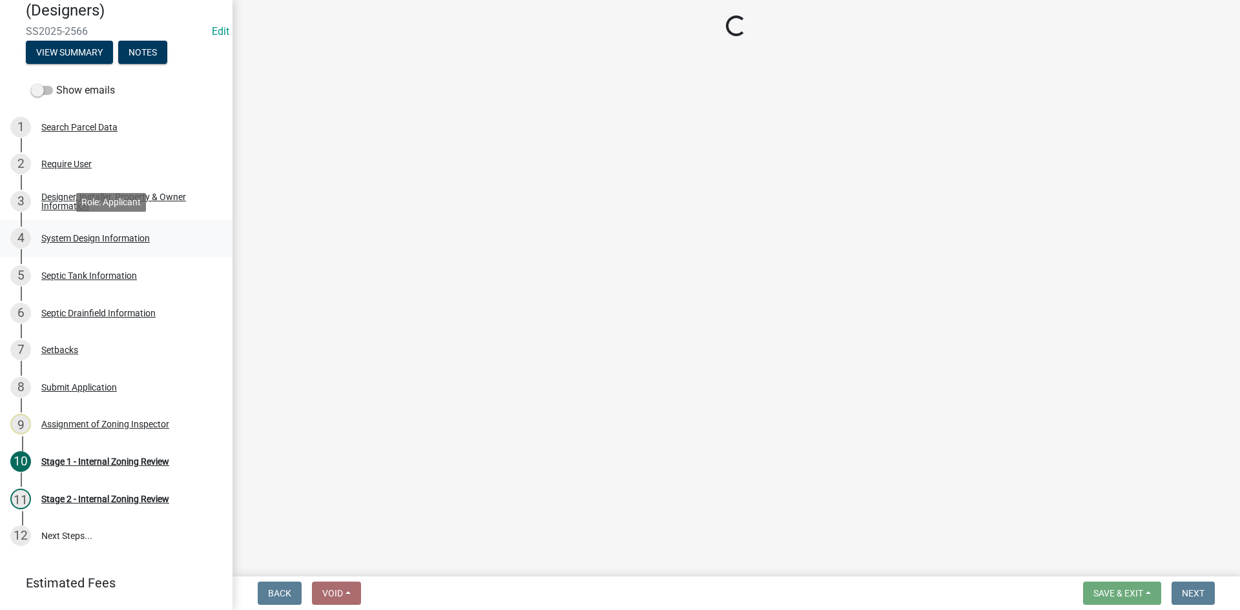
select select "1002d2f5-04ee-41f0-9277-2fadb170a736"
select select "ef698bf5-6172-44c1-9ffb-522c07469aed"
select select "384fc250-a67e-4e5e-a6e0-19116deb63e7"
select select "a0c59fcd-b61c-4c3a-90a8-e70849750c47"
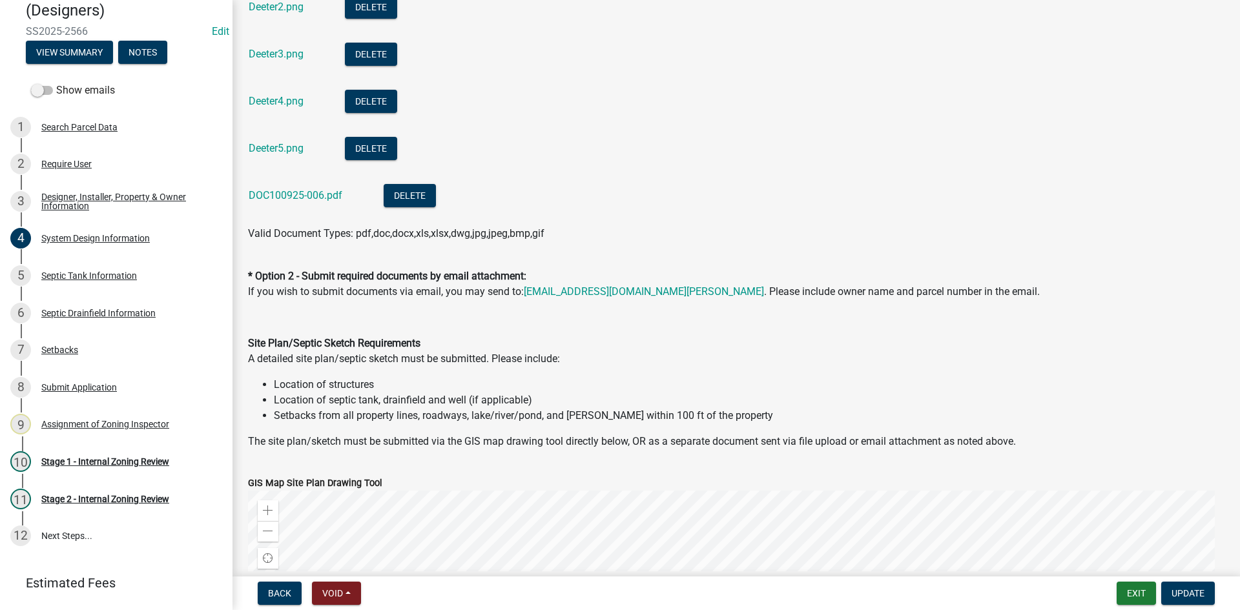
scroll to position [452, 0]
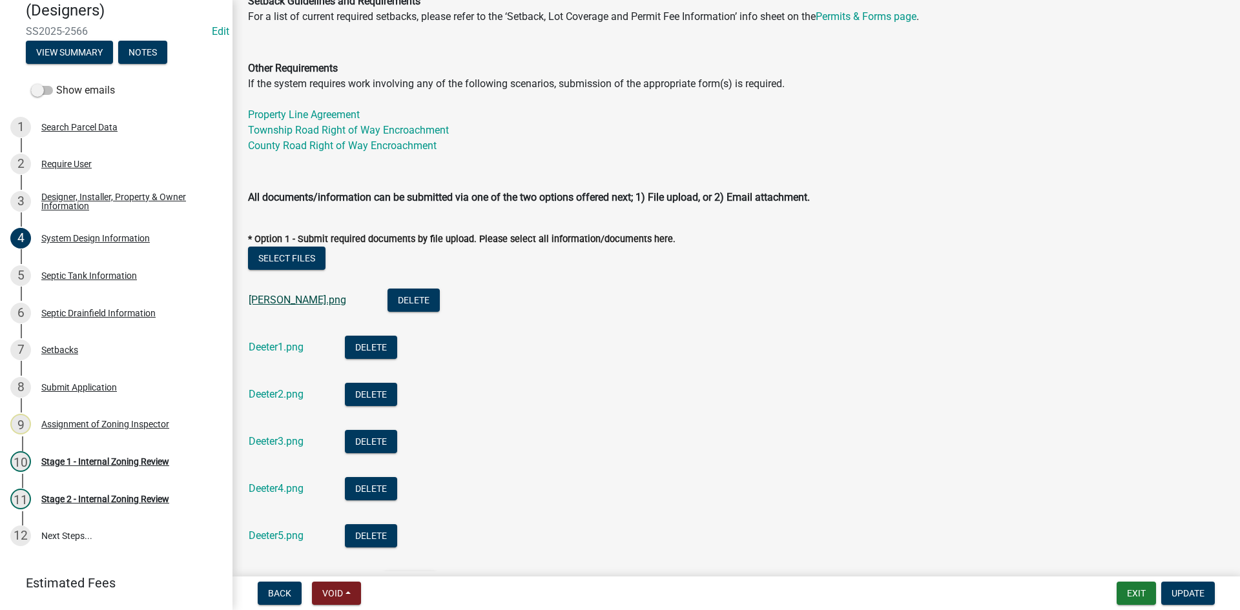
click at [288, 300] on link "[PERSON_NAME].png" at bounding box center [298, 300] width 98 height 12
click at [281, 349] on link "Deeter1.png" at bounding box center [276, 347] width 55 height 12
click at [276, 484] on link "Deeter4.png" at bounding box center [276, 489] width 55 height 12
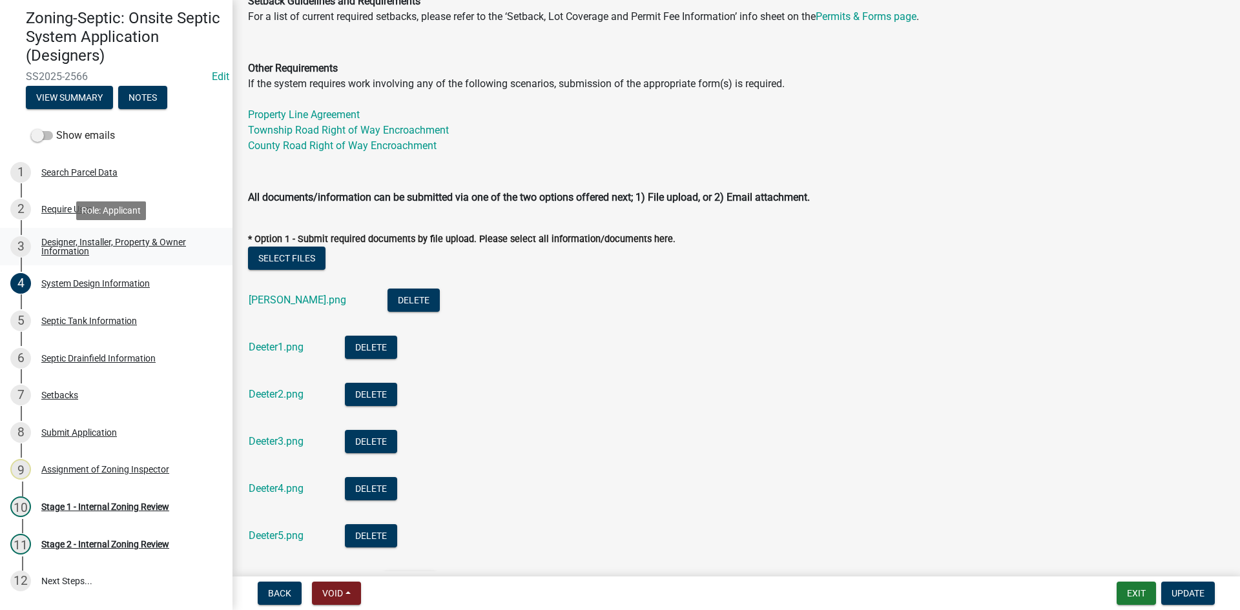
click at [81, 244] on div "Designer, Installer, Property & Owner Information" at bounding box center [126, 247] width 171 height 18
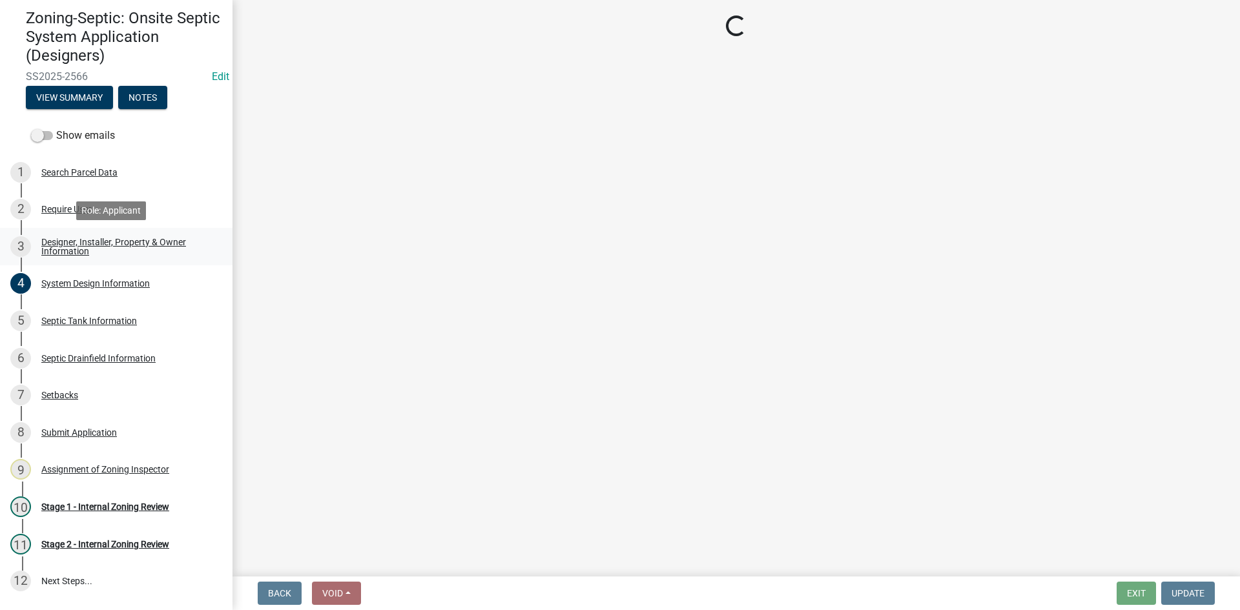
scroll to position [0, 0]
select select "d20f406a-04ce-403c-9b5c-eec541744772"
select select "9294db05-6c5b-4c2f-9460-1203ee41efa7"
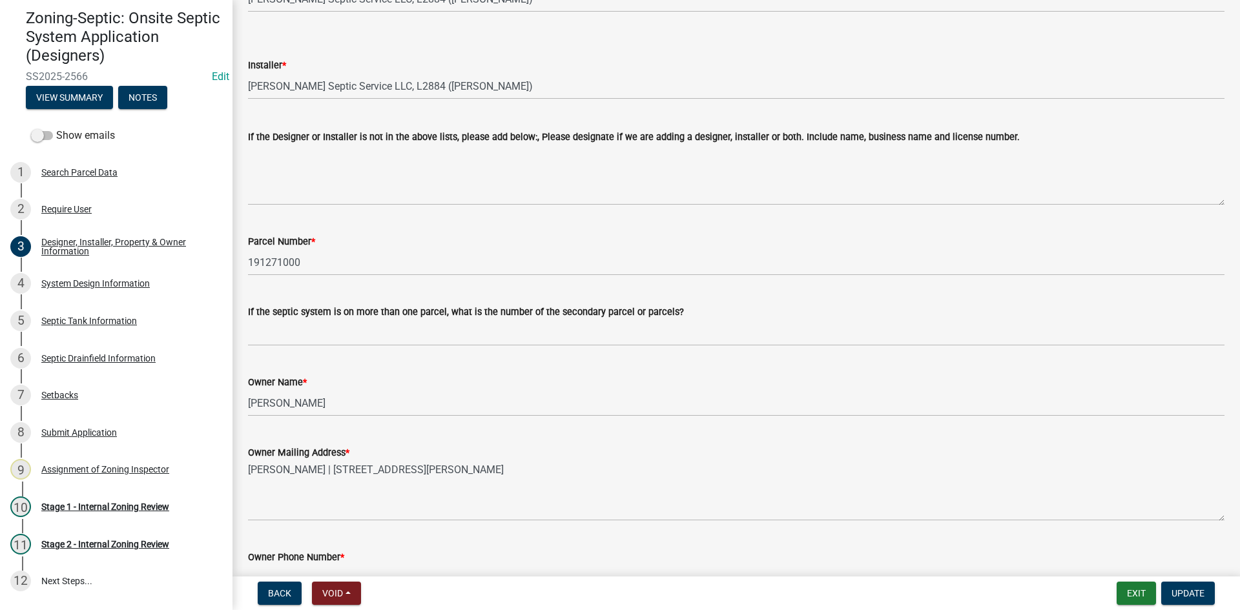
scroll to position [258, 0]
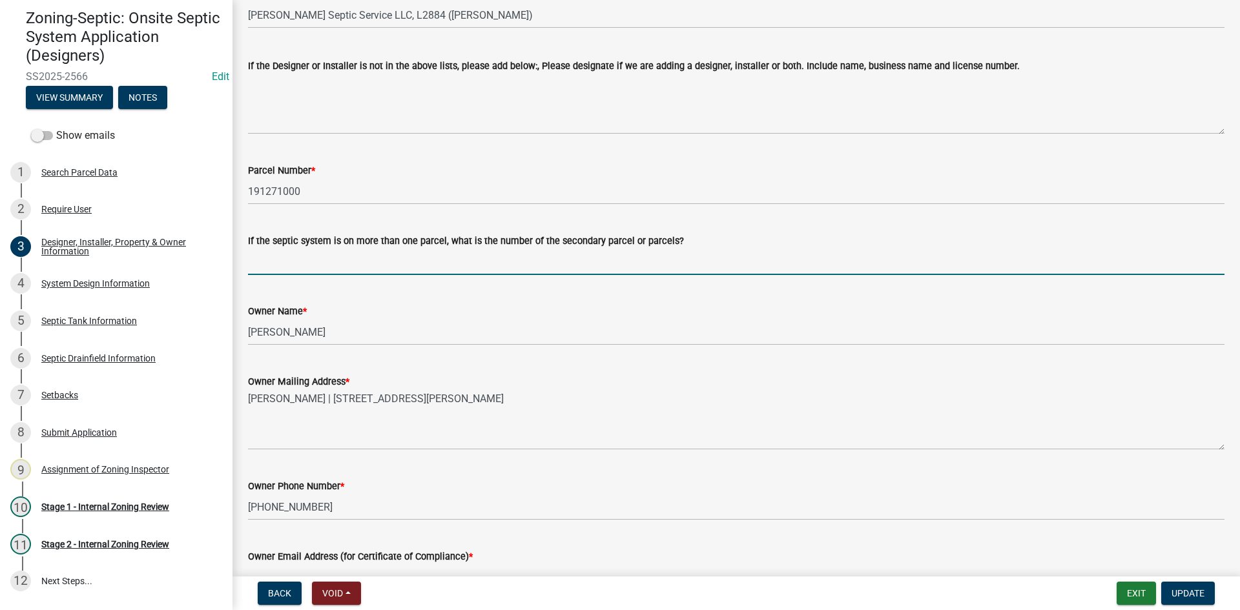
click at [293, 265] on input "If the septic system is on more than one parcel, what is the number of the seco…" at bounding box center [736, 262] width 977 height 26
drag, startPoint x: 300, startPoint y: 262, endPoint x: 314, endPoint y: 254, distance: 15.9
click at [301, 262] on input "190572001 part ownership in [PERSON_NAME] jewel partnership" at bounding box center [736, 262] width 977 height 26
click at [503, 267] on input "190572001/ part ownership in [PERSON_NAME] partnership" at bounding box center [736, 262] width 977 height 26
drag, startPoint x: 325, startPoint y: 262, endPoint x: 310, endPoint y: 267, distance: 15.7
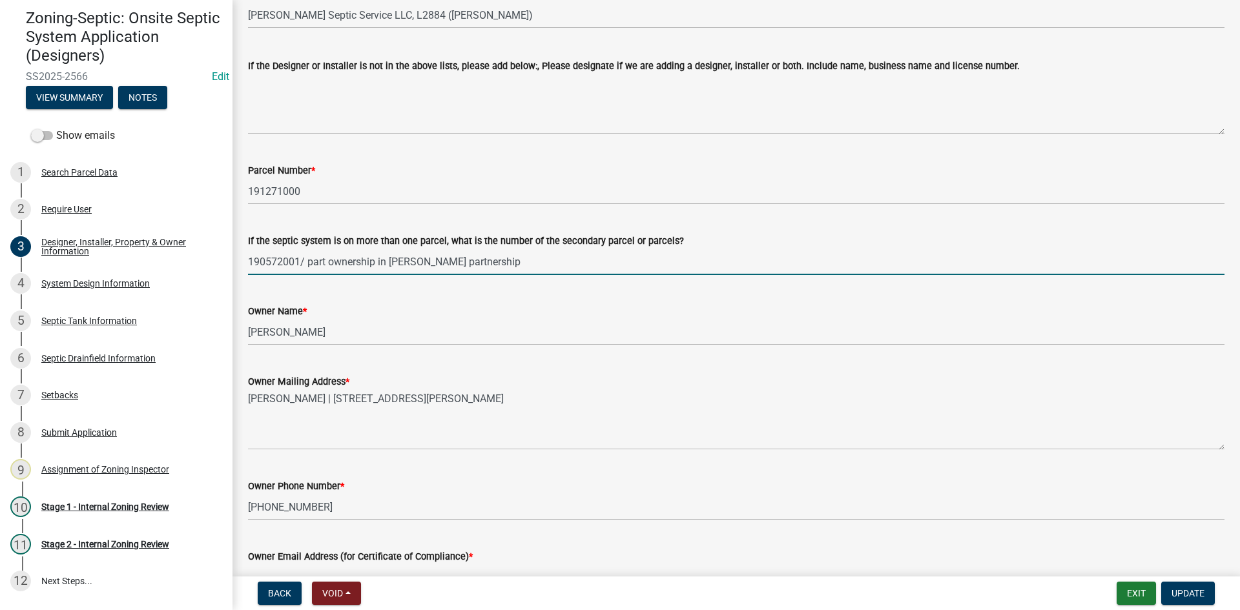
click at [307, 269] on input "190572001/ part ownership in [PERSON_NAME] partnership" at bounding box center [736, 262] width 977 height 26
click at [493, 264] on input "190572001/ ownership in [PERSON_NAME] partnership" at bounding box center [736, 262] width 977 height 26
drag, startPoint x: 482, startPoint y: 263, endPoint x: 488, endPoint y: 259, distance: 7.5
click at [484, 262] on input "190572001/ ownership in [PERSON_NAME] partnership" at bounding box center [736, 262] width 977 height 26
type input "190572001/ ownership in [PERSON_NAME] partnership/"
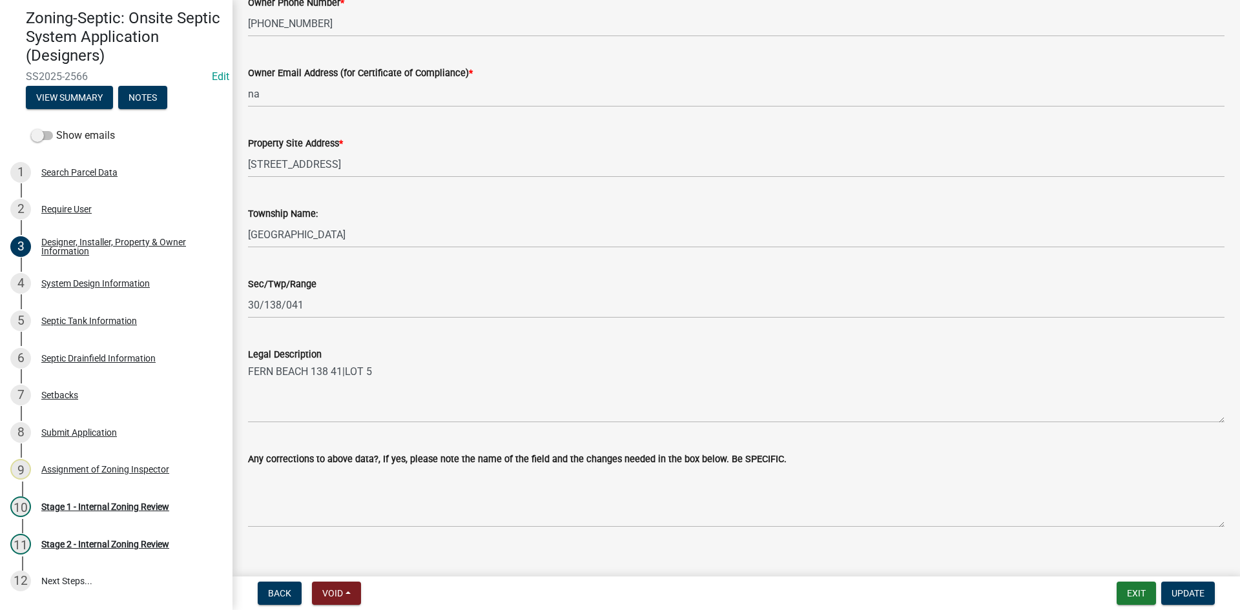
scroll to position [759, 0]
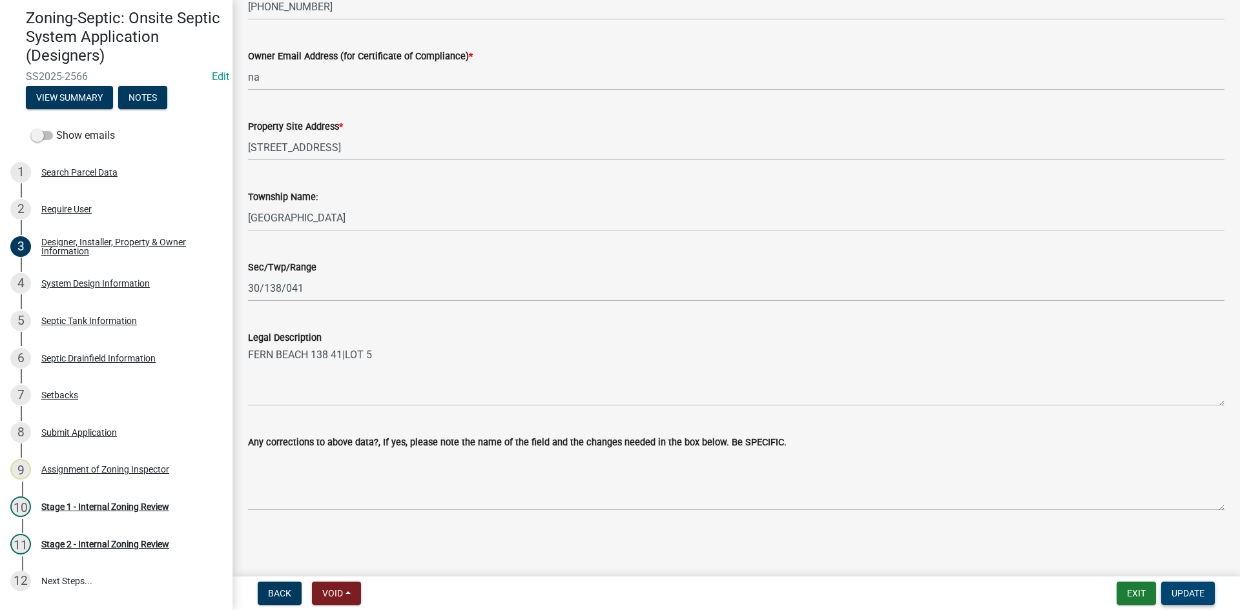
click at [1178, 599] on span "Update" at bounding box center [1188, 593] width 33 height 10
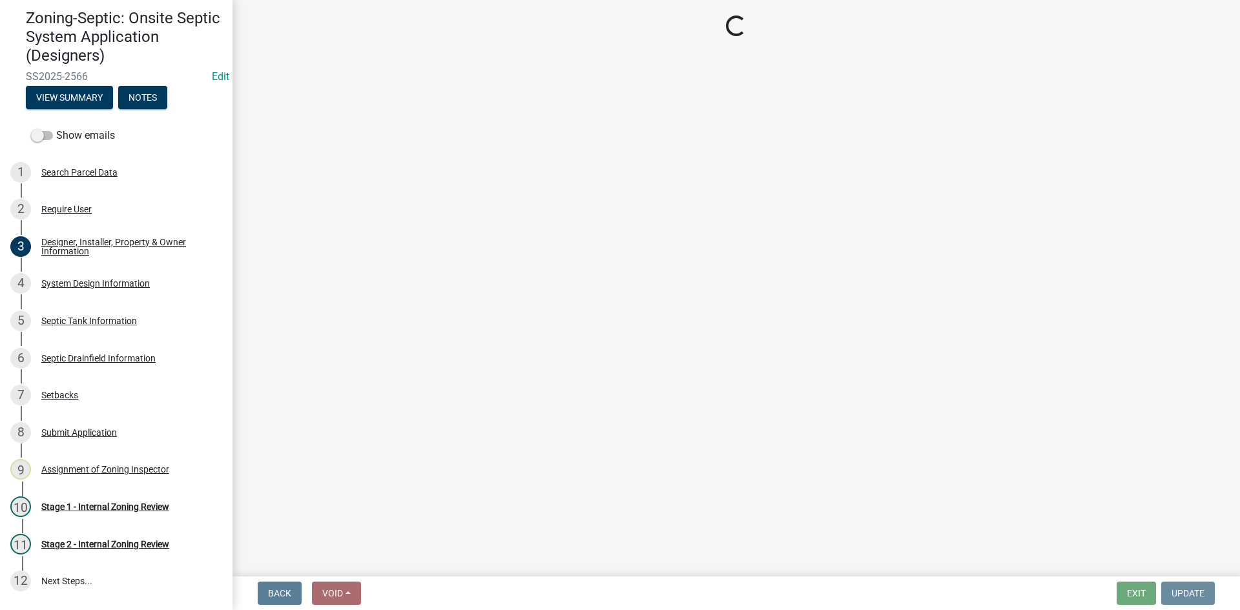
scroll to position [0, 0]
select select "49e49f1e-3b32-4342-8c2e-9cbd4919fe4d"
select select "ca07ae0a-7638-46ff-ada2-c67ca3524324"
select select "ec75a761-93b4-47c5-8535-fea253c32937"
select select "47a2a5dd-5977-4941-8e6f-09ff03cdfb75"
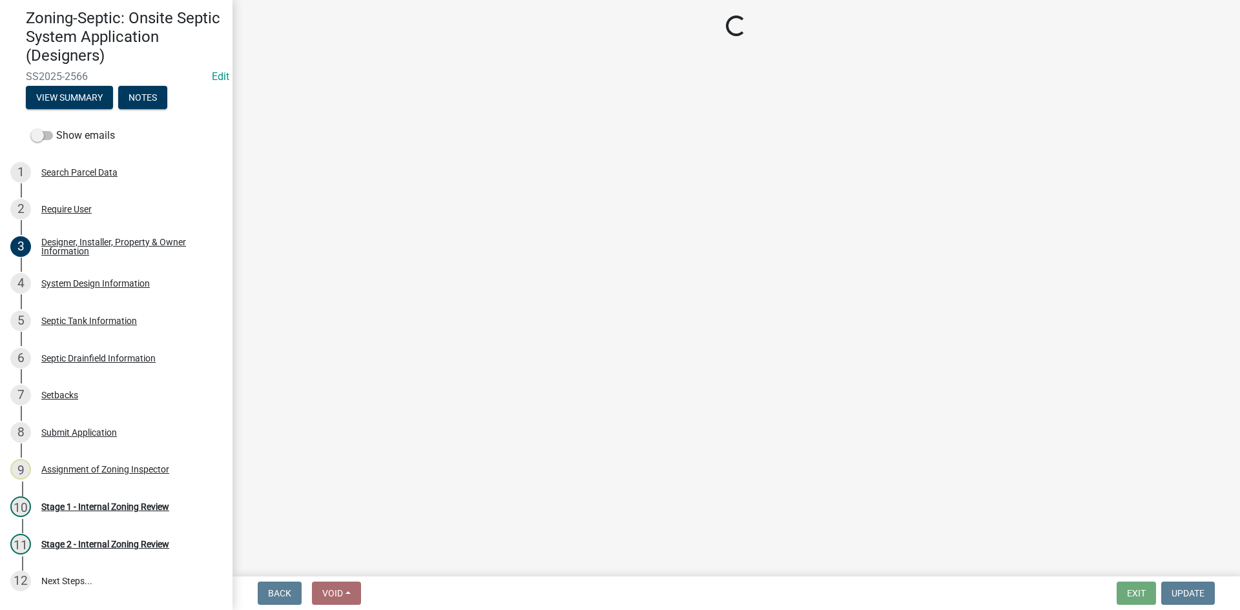
select select "3f5b086d-5a4c-4236-93bc-fa7bf4d11838"
select select "888a8260-2be6-47f2-a4de-b9f453a4d3bc"
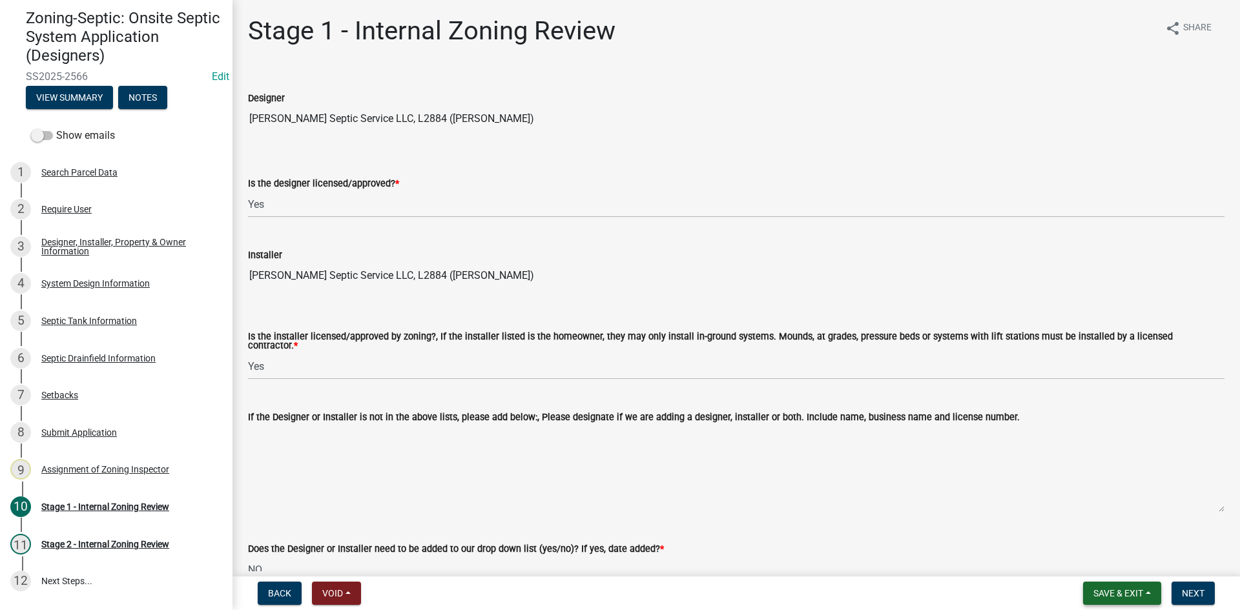
click at [1105, 594] on span "Save & Exit" at bounding box center [1119, 593] width 50 height 10
click at [1108, 560] on button "Save & Exit" at bounding box center [1109, 560] width 103 height 31
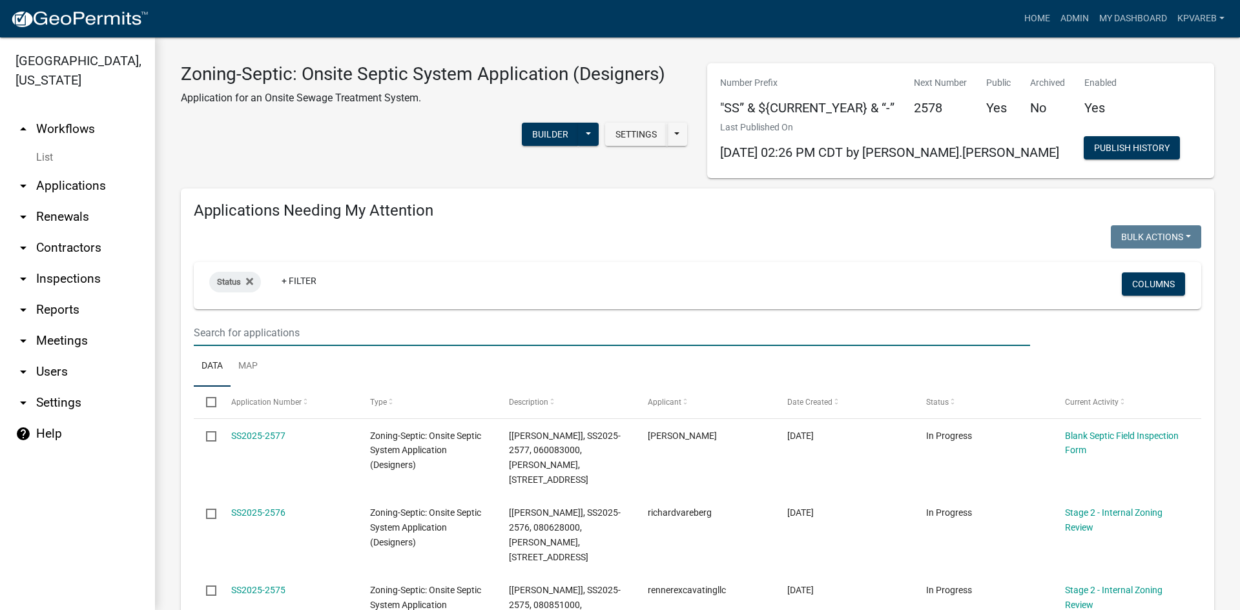
click at [234, 339] on input "text" at bounding box center [612, 333] width 836 height 26
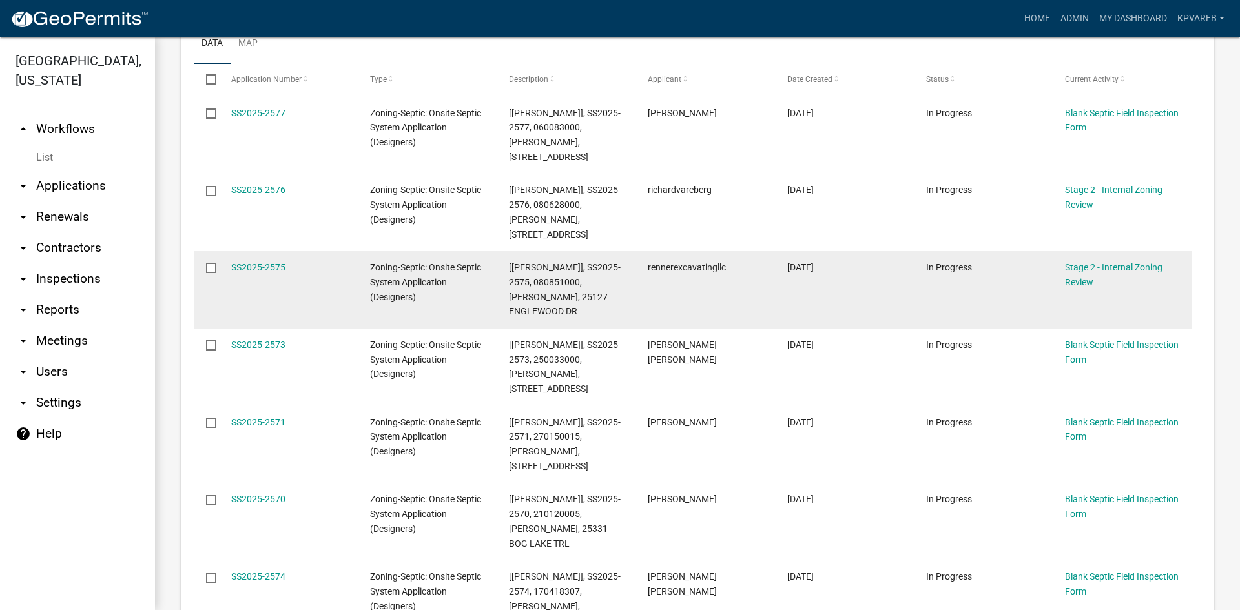
scroll to position [65, 0]
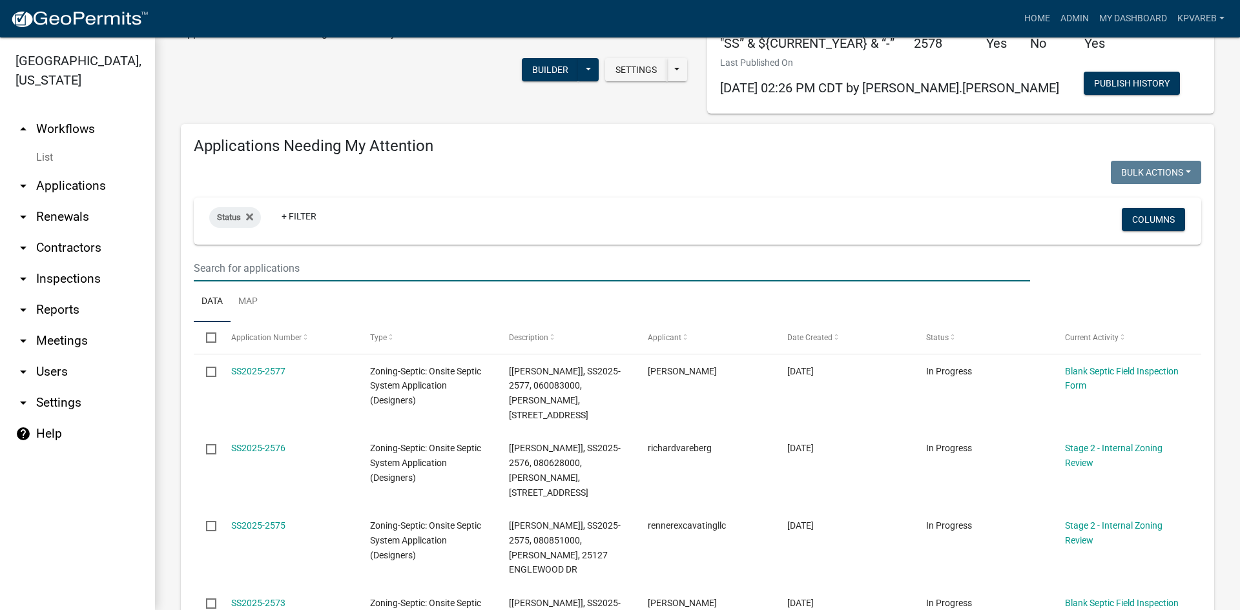
click at [228, 269] on input "text" at bounding box center [612, 268] width 836 height 26
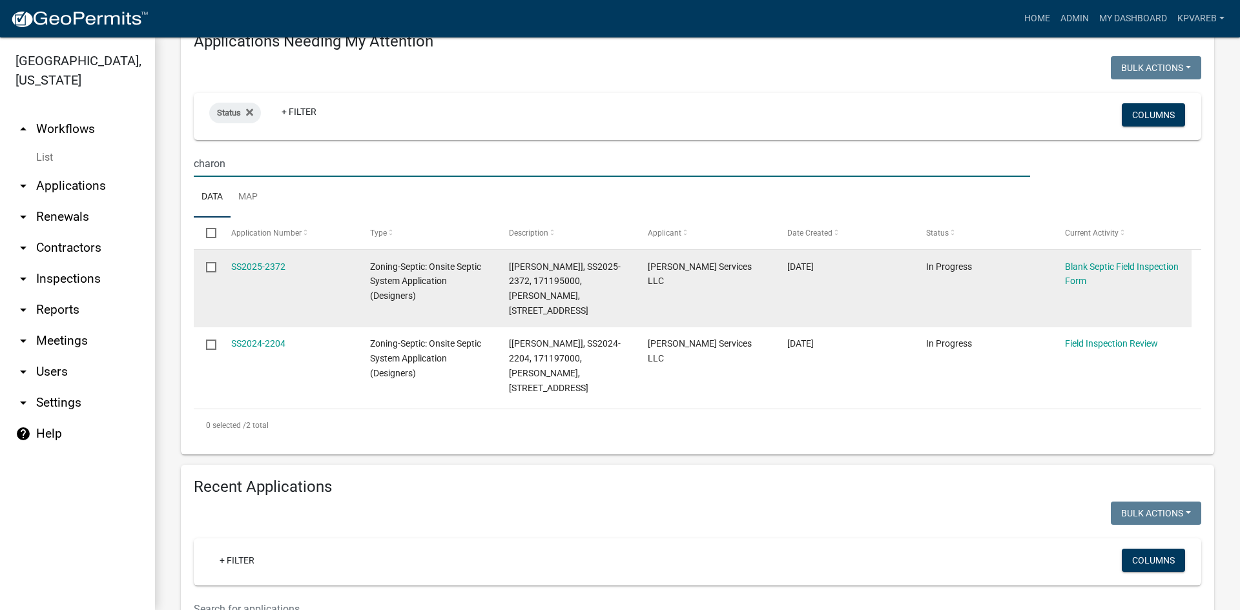
scroll to position [258, 0]
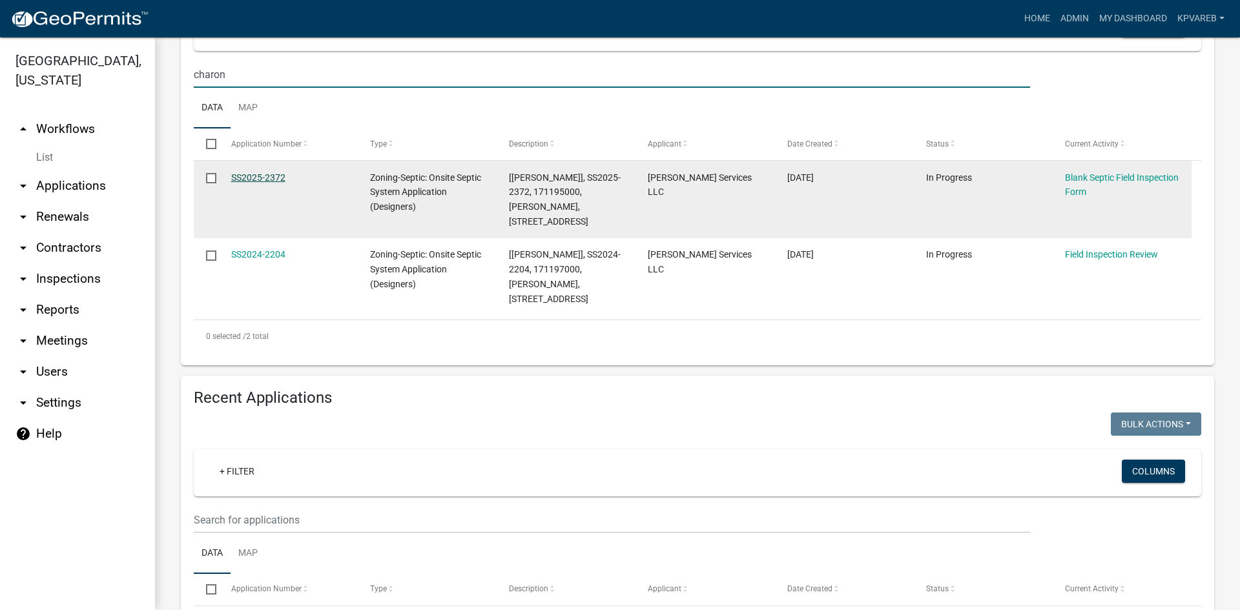
type input "charon"
click at [251, 178] on link "SS2025-2372" at bounding box center [258, 177] width 54 height 10
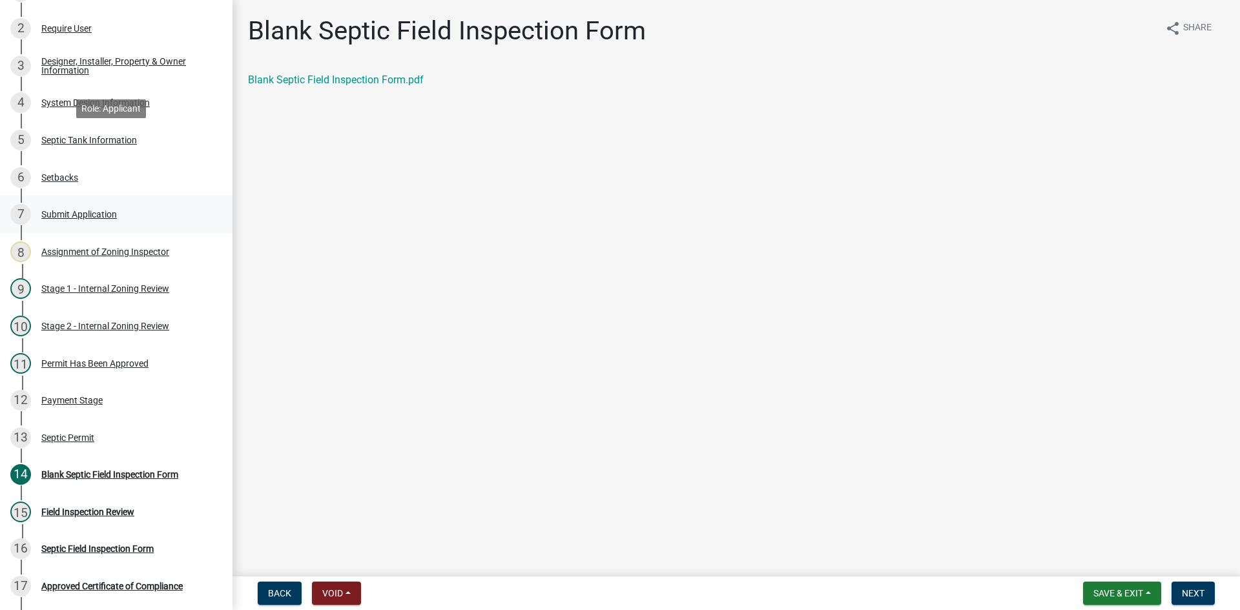
scroll to position [214, 0]
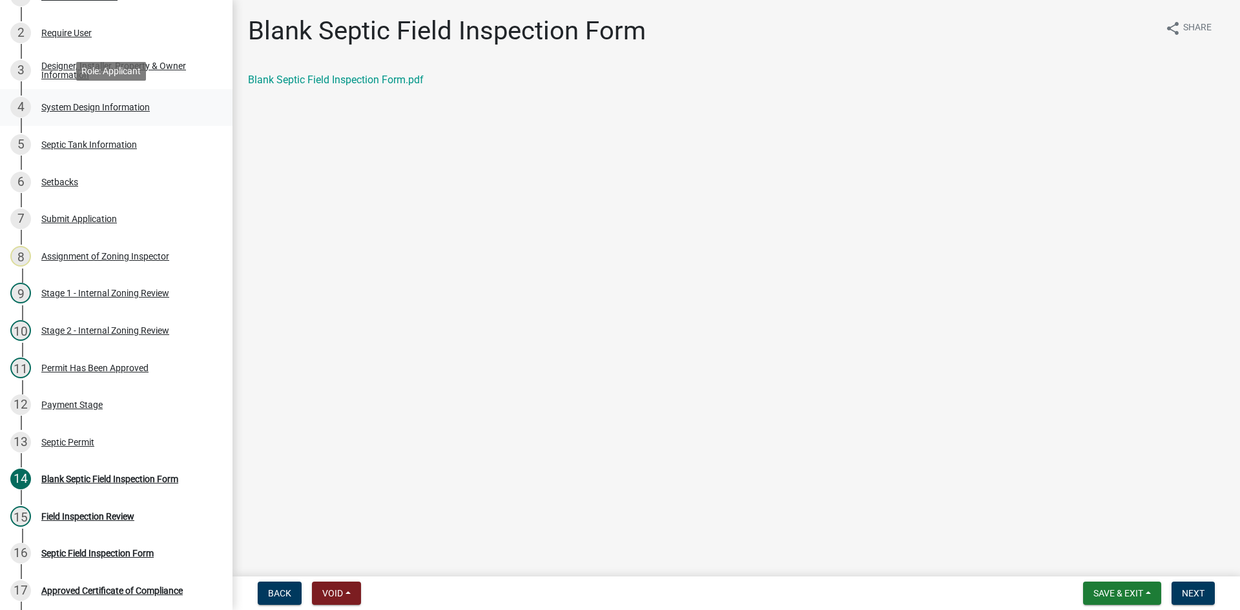
click at [114, 106] on div "System Design Information" at bounding box center [95, 107] width 109 height 9
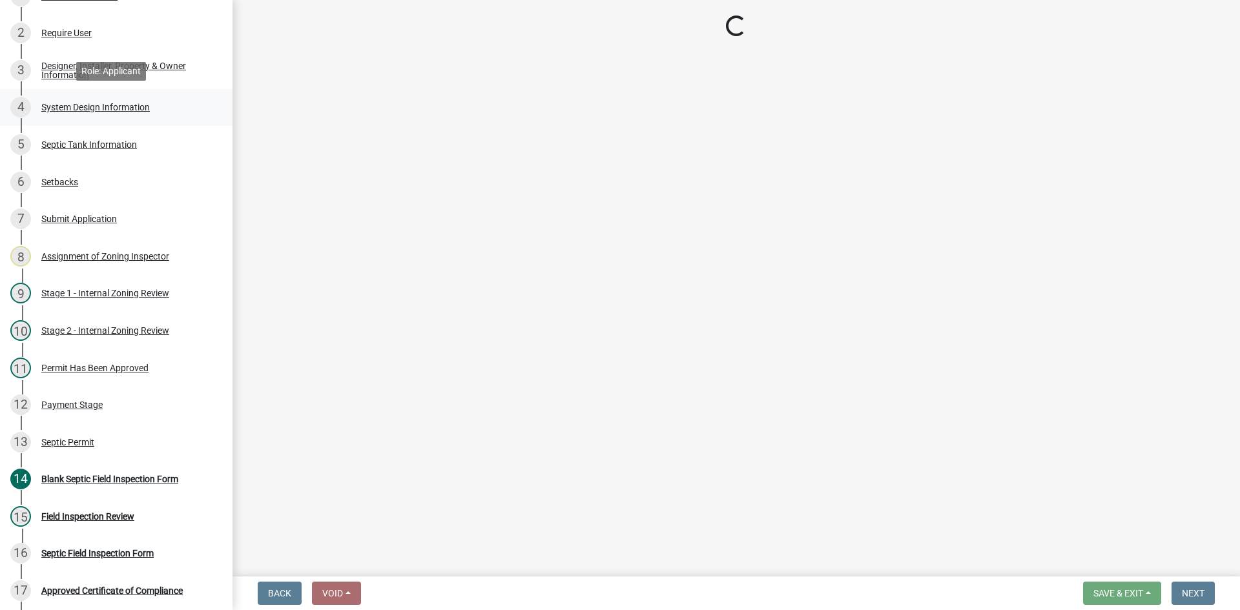
select select "55497d75-c43f-4635-a730-e0737ce05d56"
select select "d11049ea-91d0-42ef-8f23-5bc08afa6acf"
select select "011fbff4-a41d-4a75-9bd8-71c7e6c69e0d"
select select "85fdfef2-2683-4311-b5d5-5505f6411127"
select select "ba735beb-519e-40f0-ae20-62d65fc4c46b"
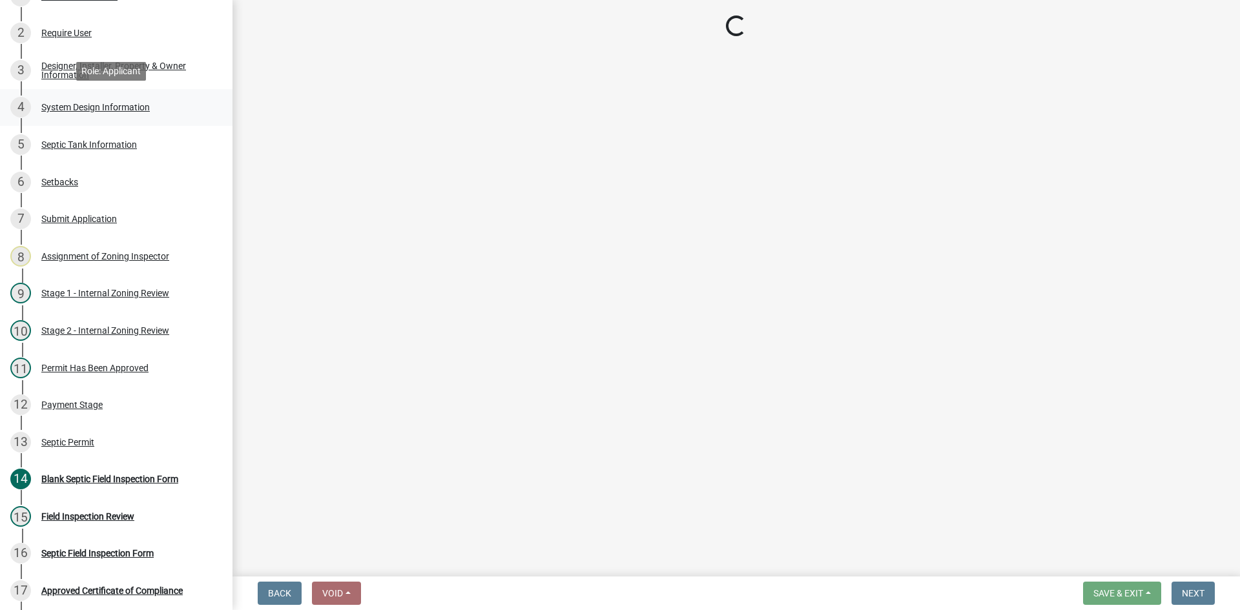
select select "ef698bf5-6172-44c1-9ffb-522c07469aed"
select select "384fc250-a67e-4e5e-a6e0-19116deb63e7"
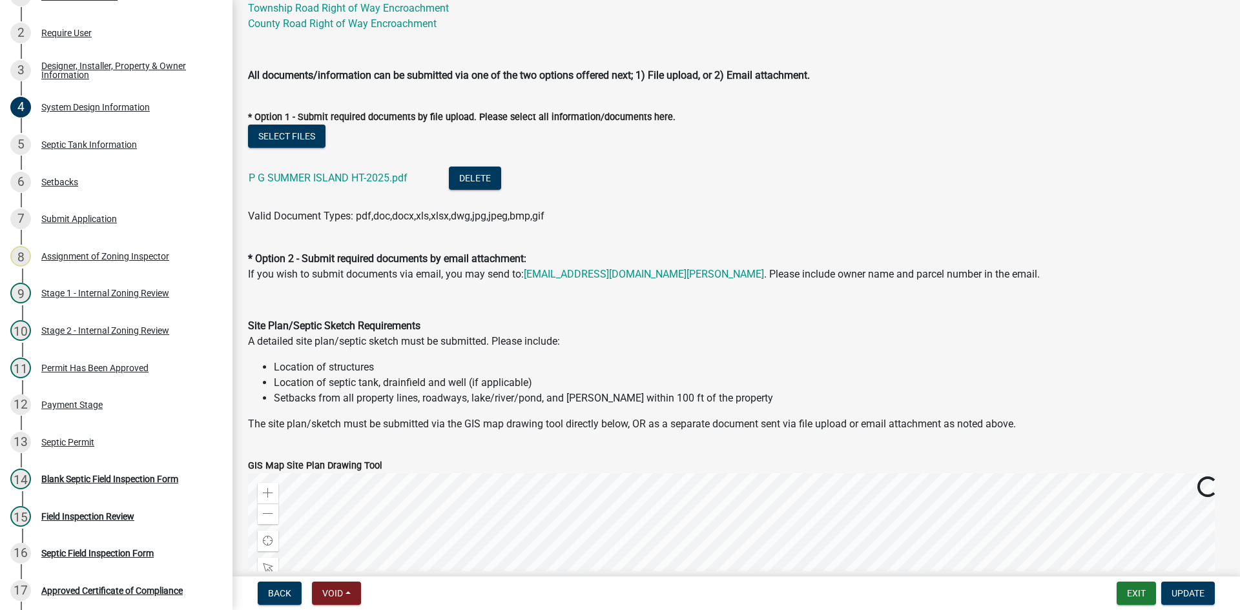
scroll to position [581, 0]
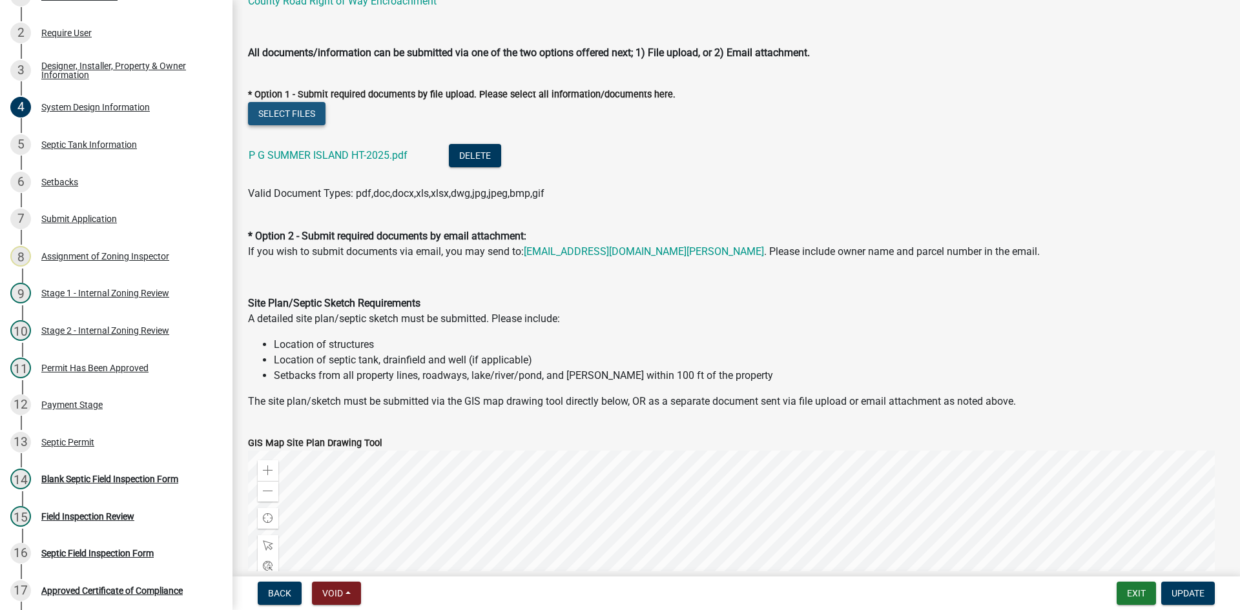
click at [309, 114] on button "Select files" at bounding box center [287, 113] width 78 height 23
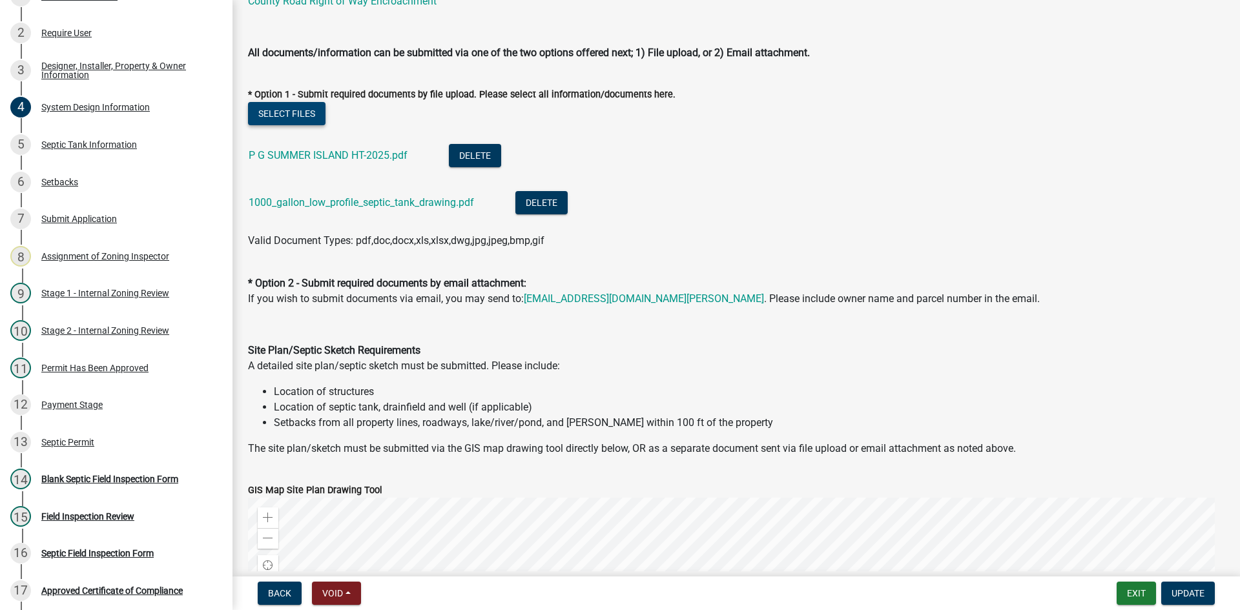
click at [271, 109] on button "Select files" at bounding box center [287, 113] width 78 height 23
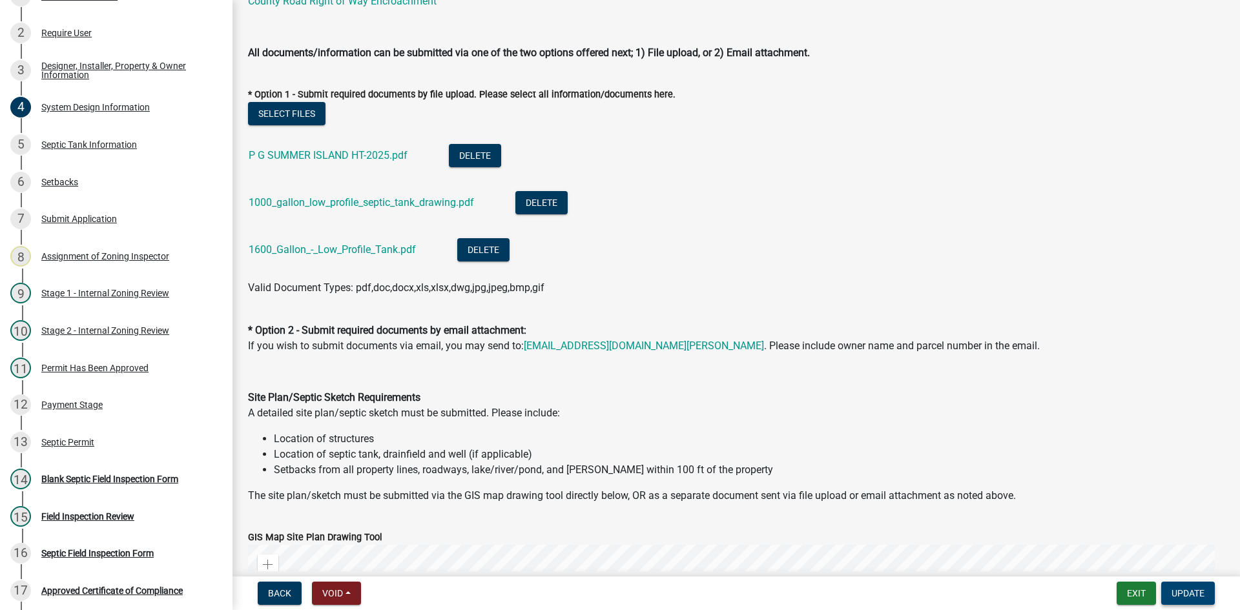
click at [1203, 596] on span "Update" at bounding box center [1188, 593] width 33 height 10
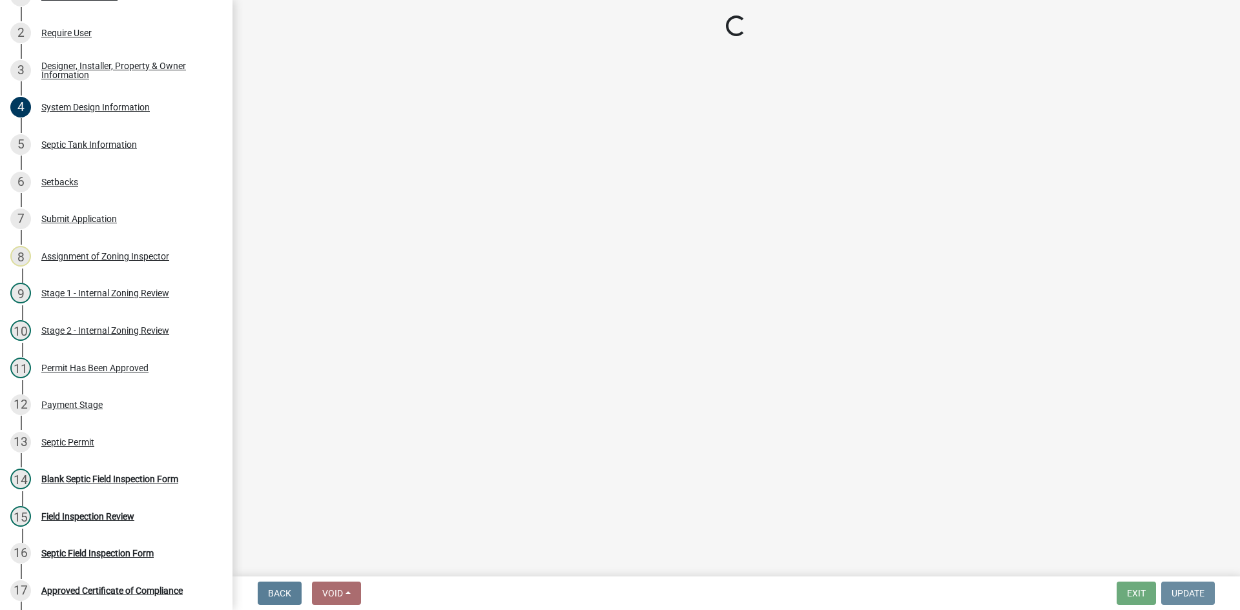
scroll to position [0, 0]
select select "49e49f1e-3b32-4342-8c2e-9cbd4919fe4d"
select select "ca07ae0a-7638-46ff-ada2-c67ca3524324"
select select "ec75a761-93b4-47c5-8535-fea253c32937"
select select "bcbb982e-a48c-4b4a-a83b-ed1363446a86"
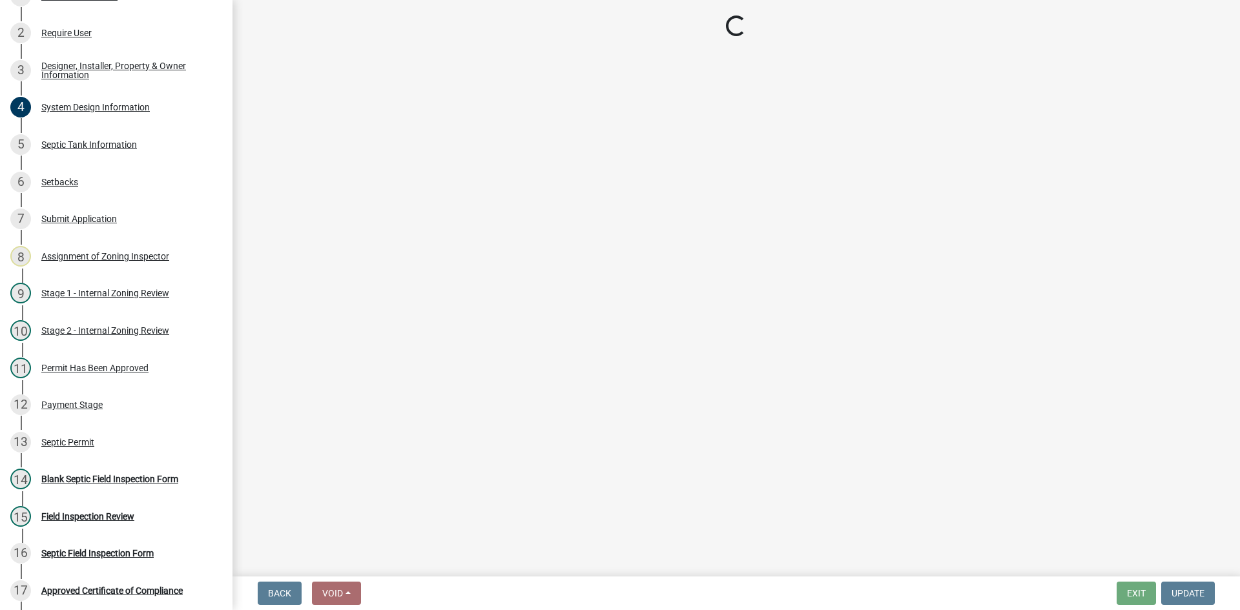
select select "47a2a5dd-5977-4941-8e6f-09ff03cdfb75"
select select "bb79d4d7-231b-4b1d-b193-590fb78434b4"
select select "16f67b85-ee8d-44ae-bc4a-b6dc5f12ab64"
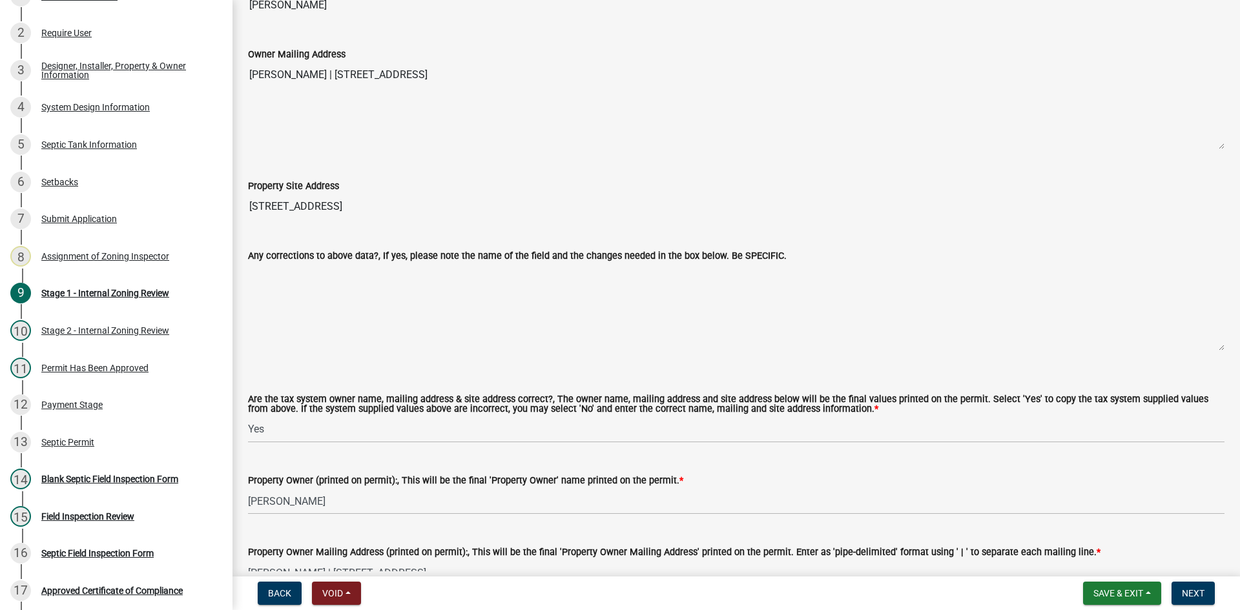
scroll to position [904, 0]
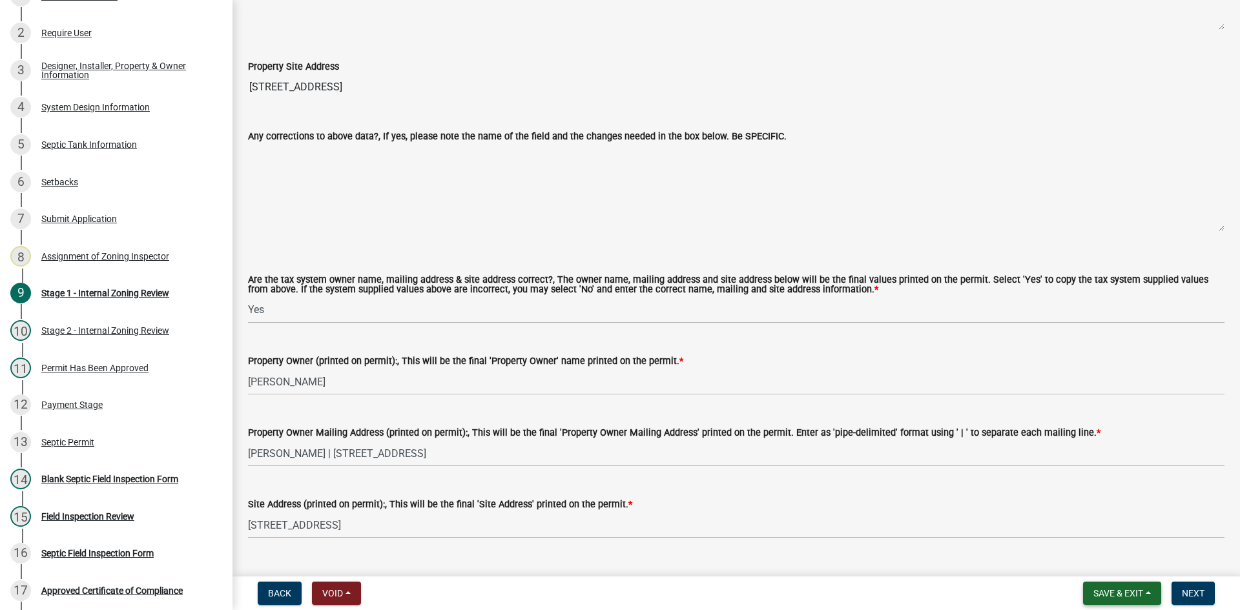
click at [1119, 597] on span "Save & Exit" at bounding box center [1119, 593] width 50 height 10
click at [1112, 557] on button "Save & Exit" at bounding box center [1109, 560] width 103 height 31
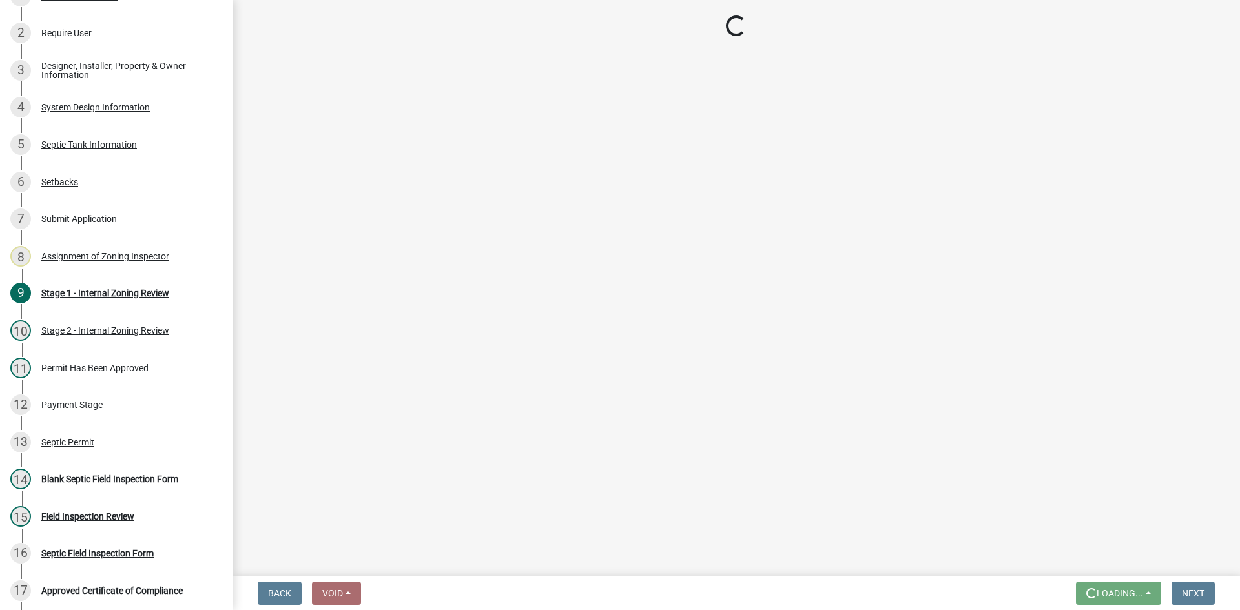
scroll to position [0, 0]
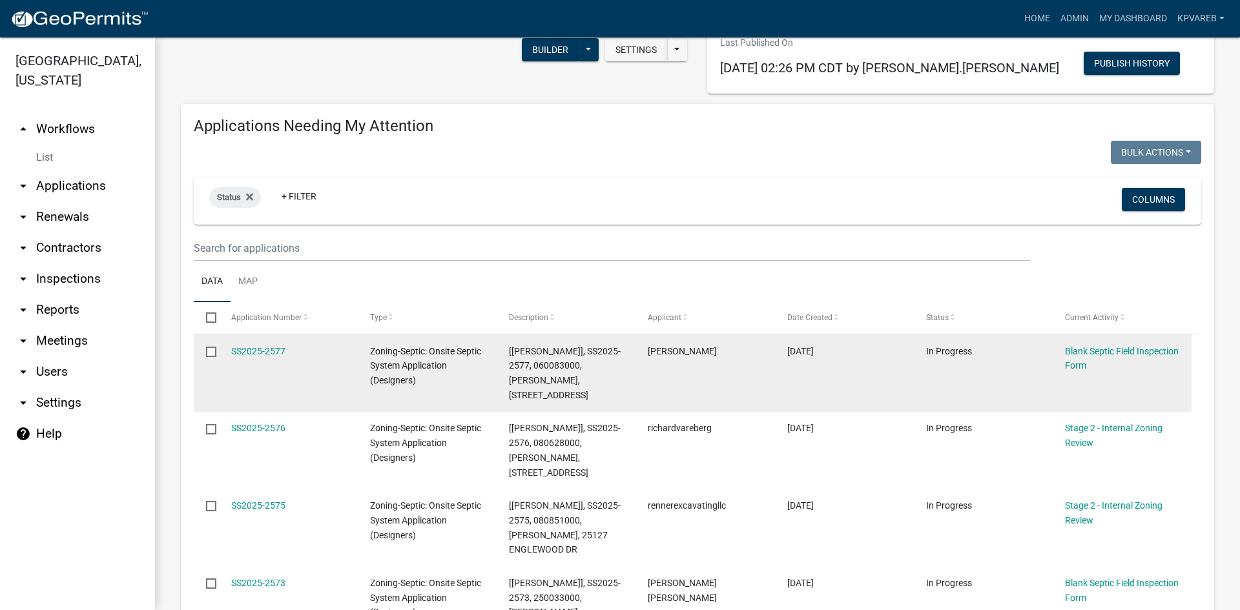
scroll to position [194, 0]
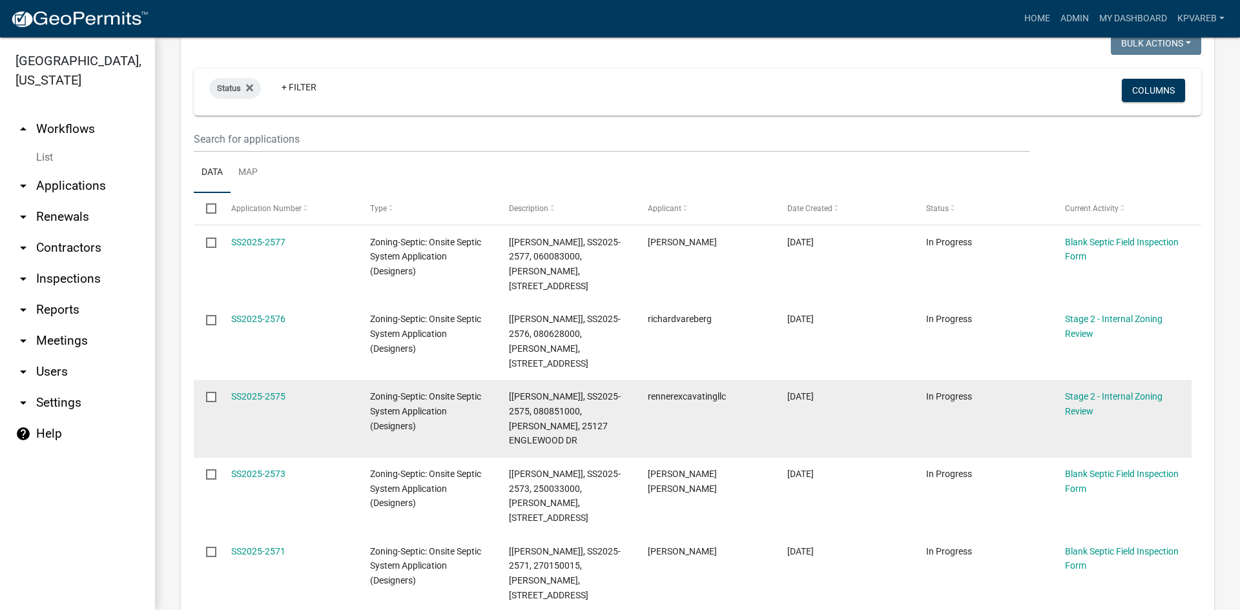
click at [253, 380] on datatable-body-cell "SS2025-2575" at bounding box center [287, 419] width 139 height 78
click at [260, 391] on link "SS2025-2575" at bounding box center [258, 396] width 54 height 10
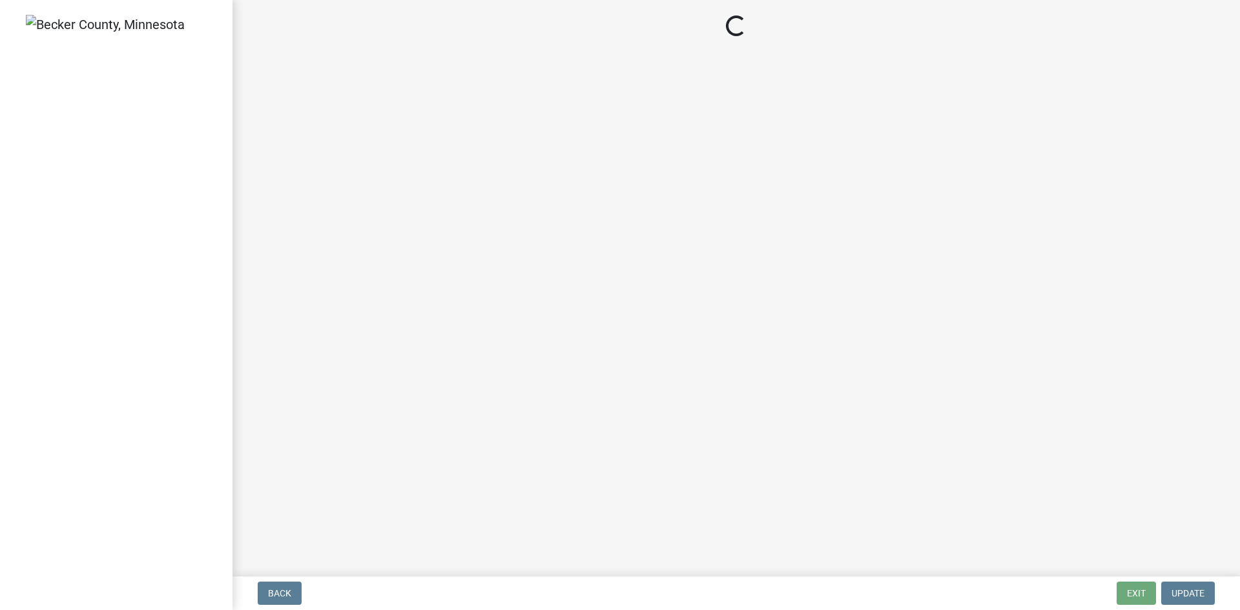
select select "69d592bb-9906-4277-a6fb-df8686255161"
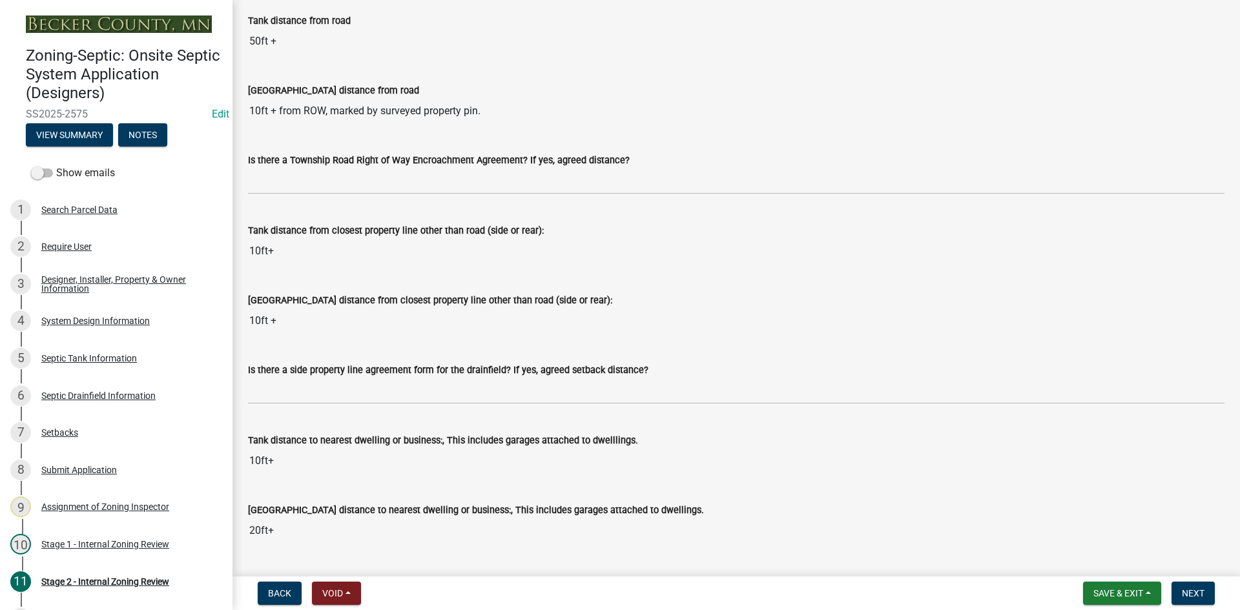
scroll to position [1098, 0]
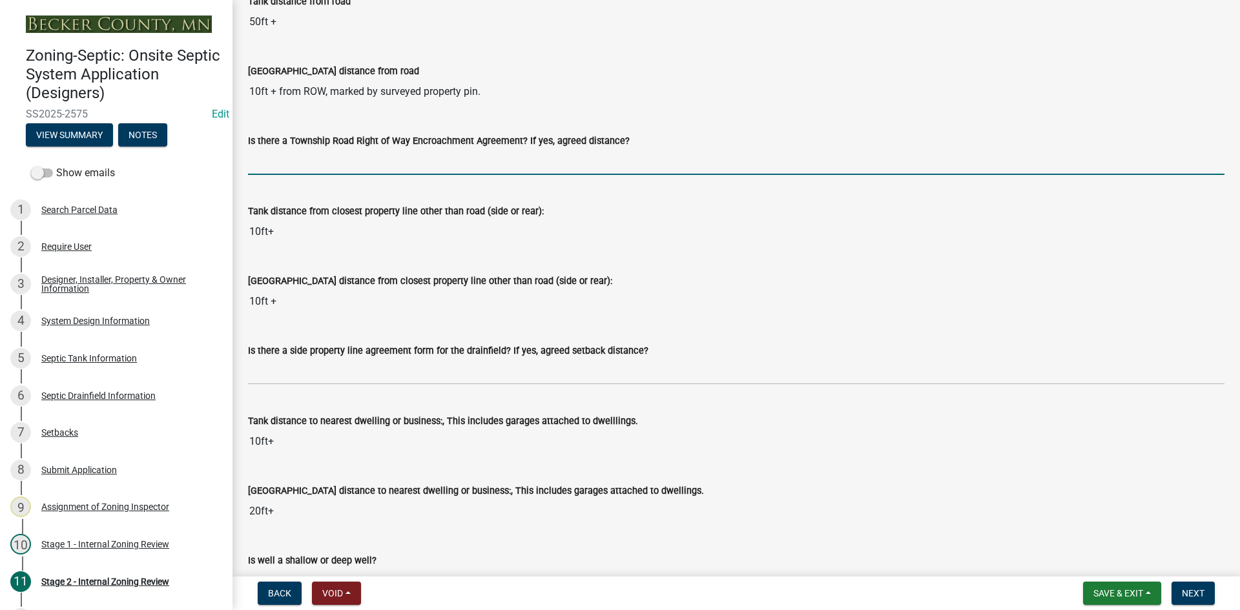
click at [329, 170] on input "Is there a Township Road Right of Way Encroachment Agreement? If yes, agreed di…" at bounding box center [736, 162] width 977 height 26
type input "na"
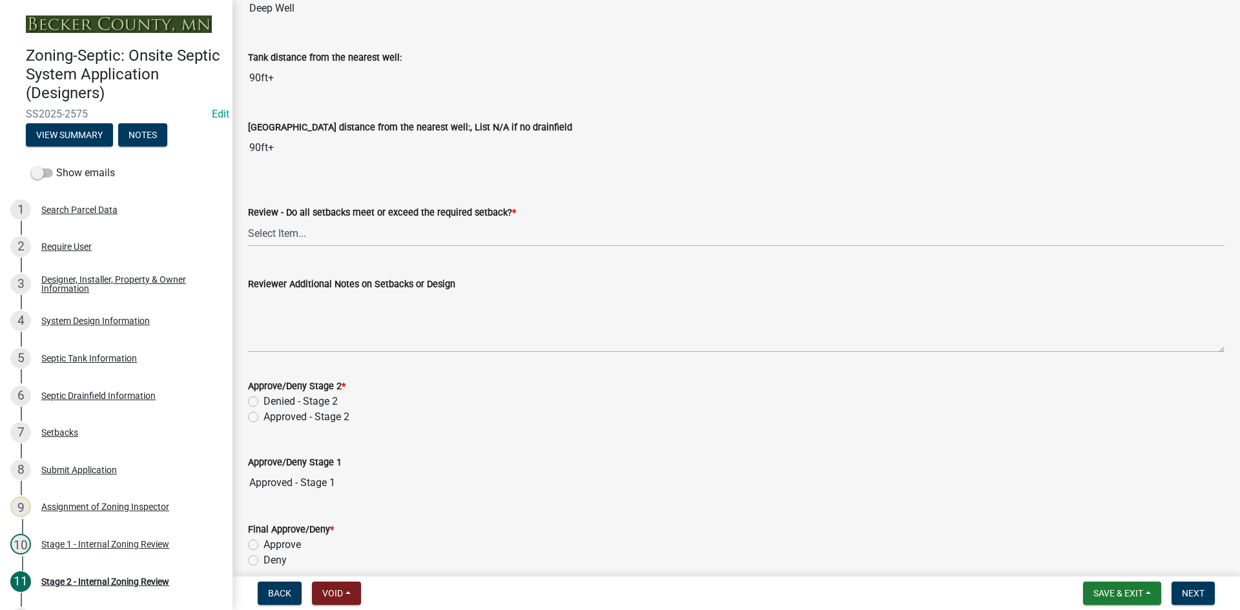
scroll to position [1679, 0]
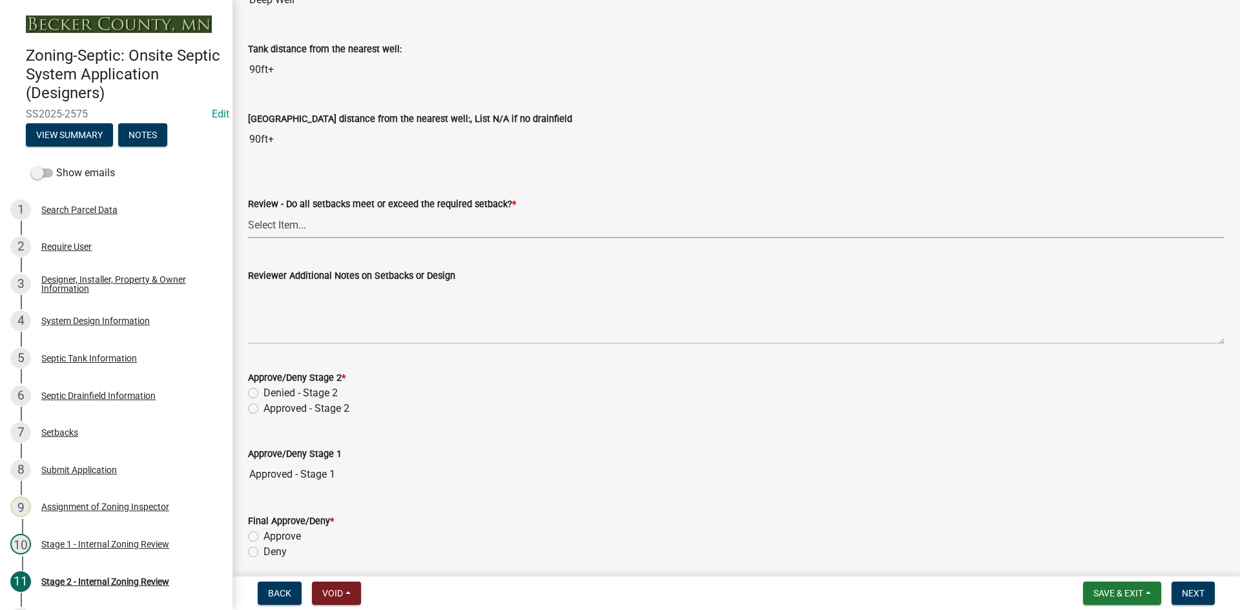
click at [264, 227] on select "Select Item... Yes No N/A" at bounding box center [736, 225] width 977 height 26
click at [248, 212] on select "Select Item... Yes No N/A" at bounding box center [736, 225] width 977 height 26
select select "1ad81be4-5d59-46bf-8b7b-d7c0f20ad891"
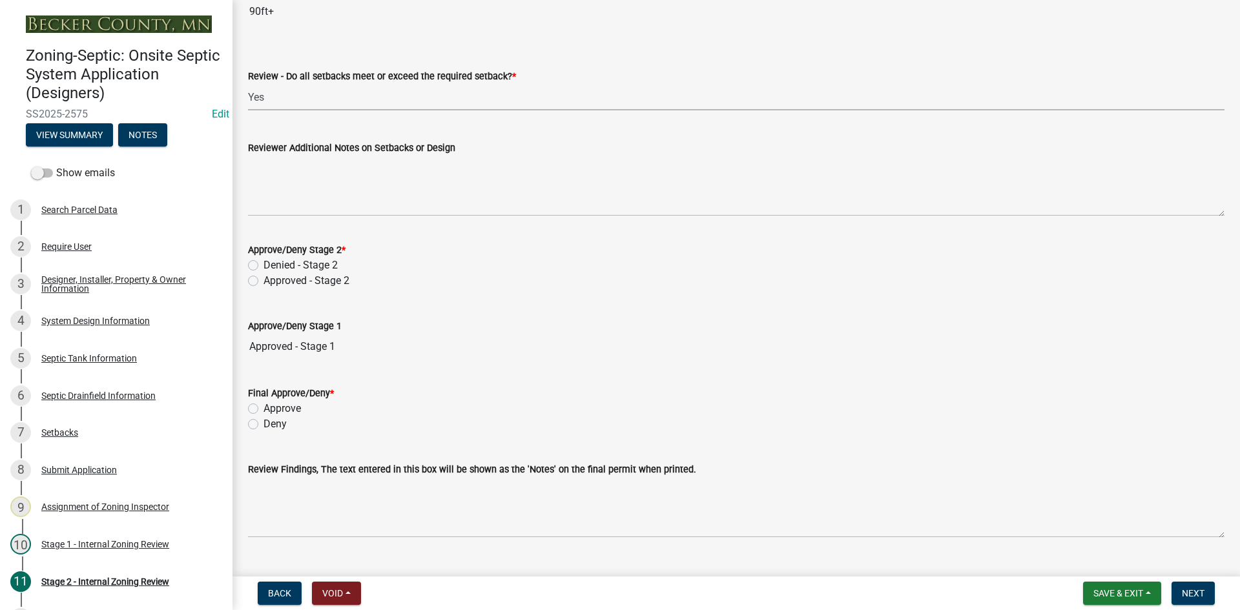
scroll to position [1834, 0]
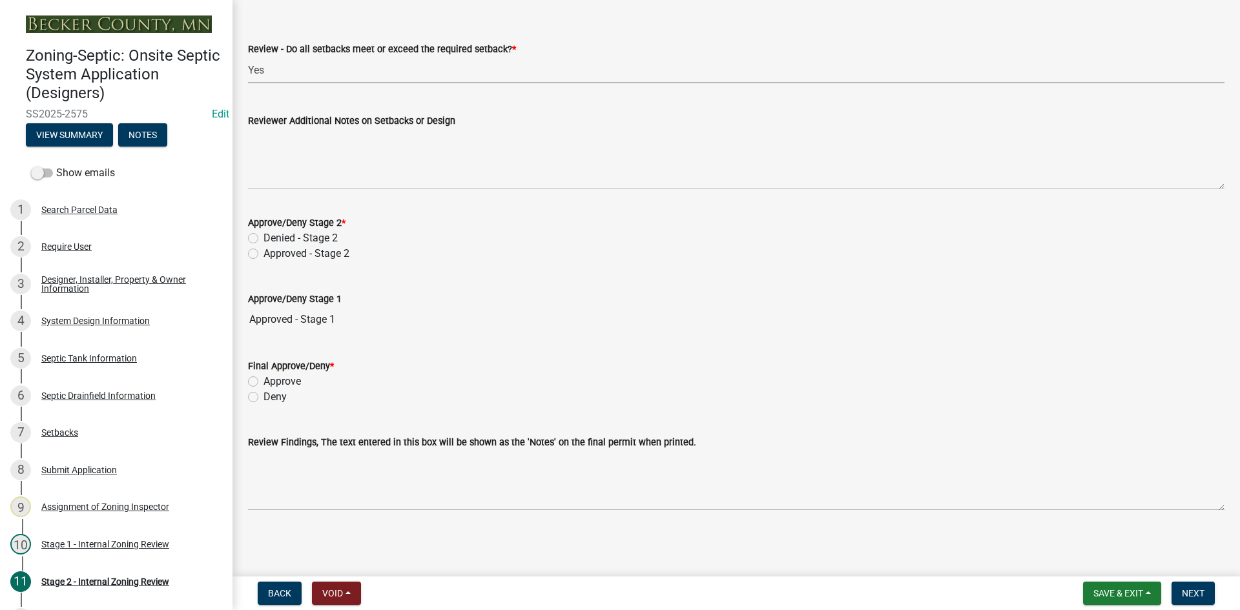
click at [264, 254] on label "Approved - Stage 2" at bounding box center [307, 254] width 86 height 16
click at [264, 254] on input "Approved - Stage 2" at bounding box center [268, 250] width 8 height 8
radio input "true"
click at [259, 386] on div "Approve" at bounding box center [736, 382] width 977 height 16
click at [264, 383] on label "Approve" at bounding box center [282, 382] width 37 height 16
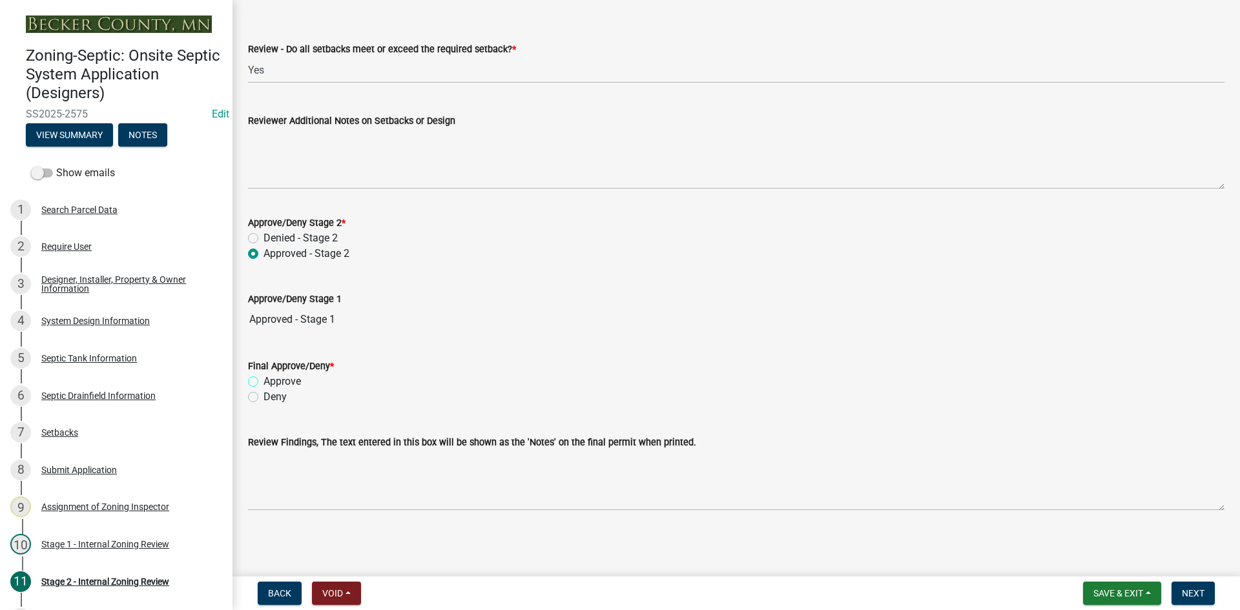
click at [264, 382] on input "Approve" at bounding box center [268, 378] width 8 height 8
radio input "true"
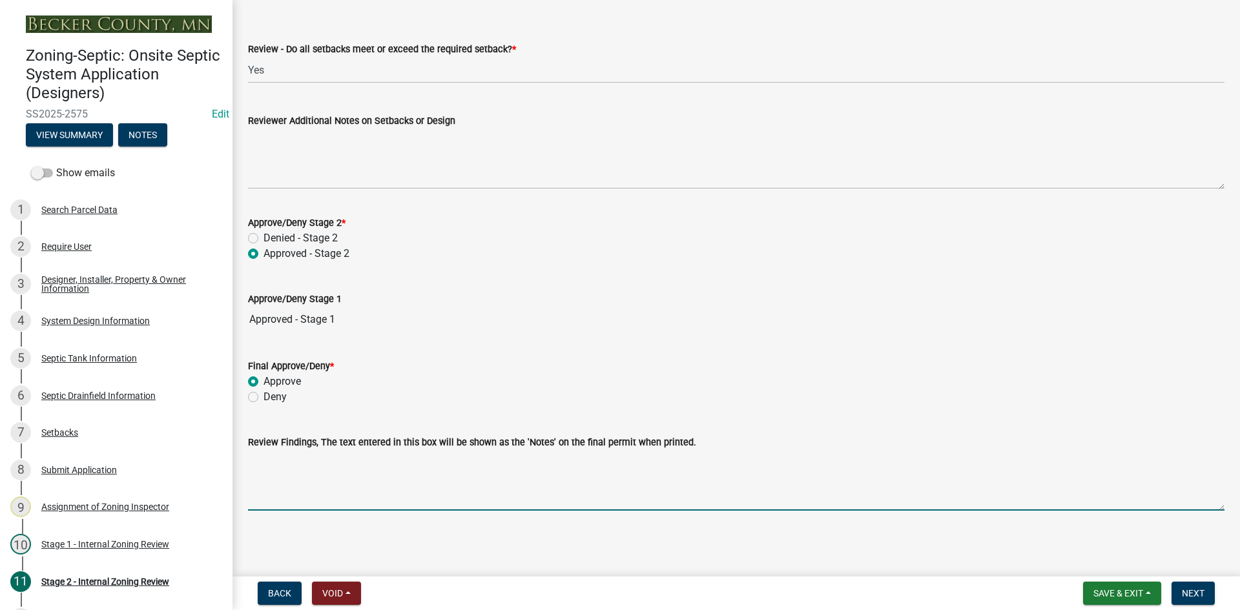
click at [344, 484] on textarea "Review Findings, The text entered in this box will be shown as the 'Notes' on t…" at bounding box center [736, 480] width 977 height 61
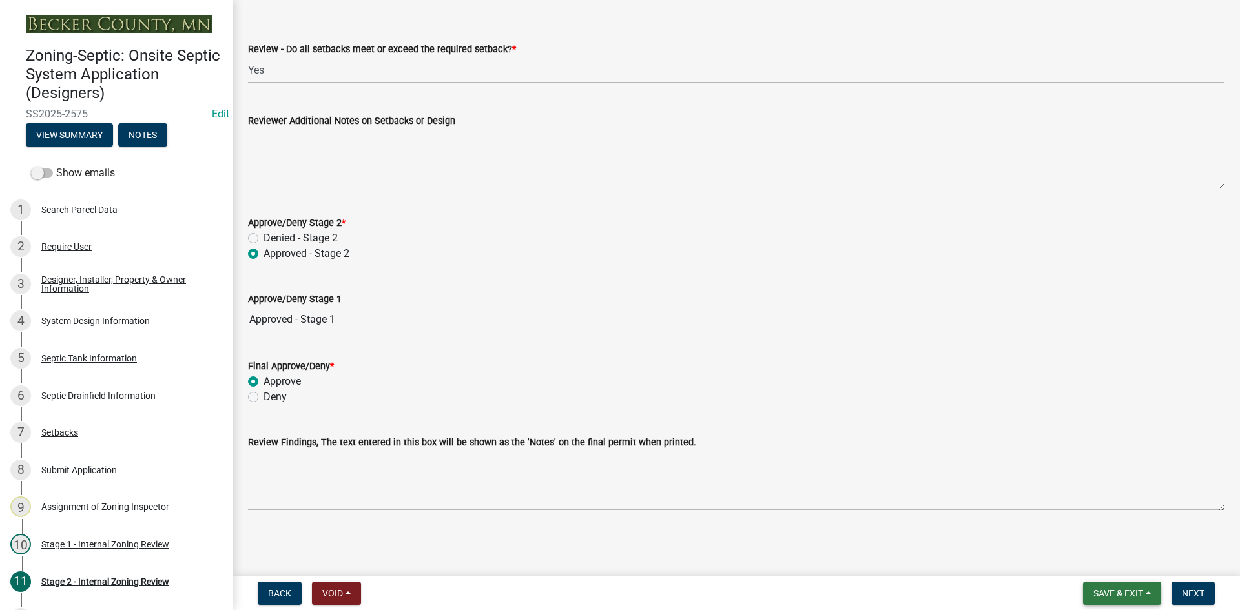
click at [1110, 588] on span "Save & Exit" at bounding box center [1119, 593] width 50 height 10
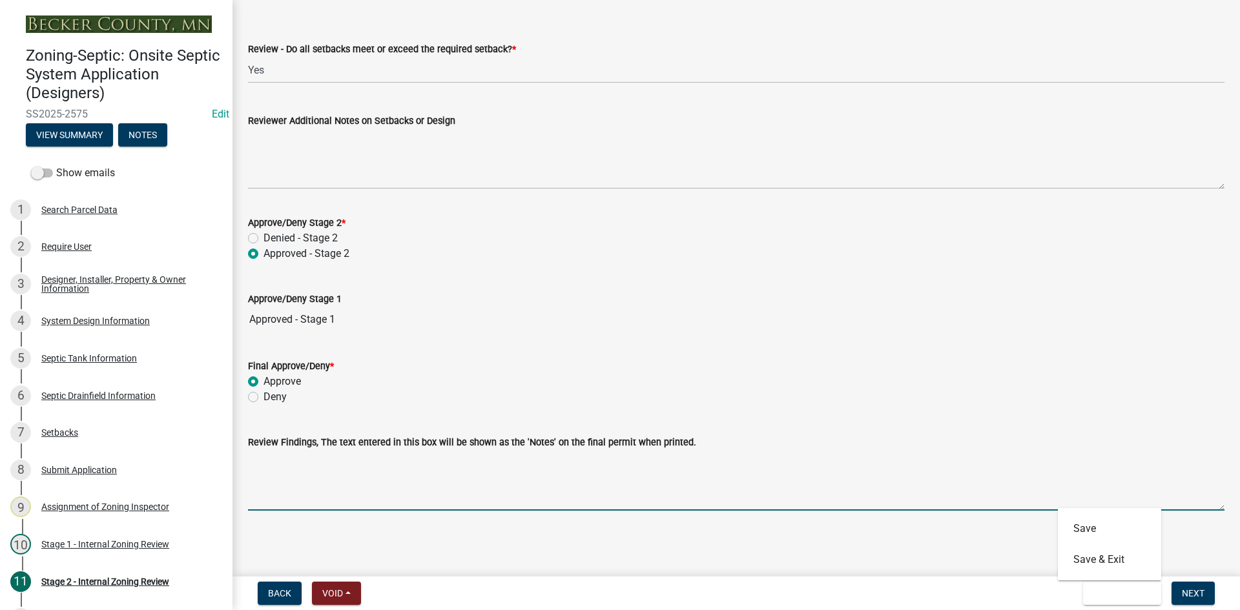
click at [1100, 472] on textarea "Review Findings, The text entered in this box will be shown as the 'Notes' on t…" at bounding box center [736, 480] width 977 height 61
click at [77, 128] on button "View Summary" at bounding box center [69, 134] width 87 height 23
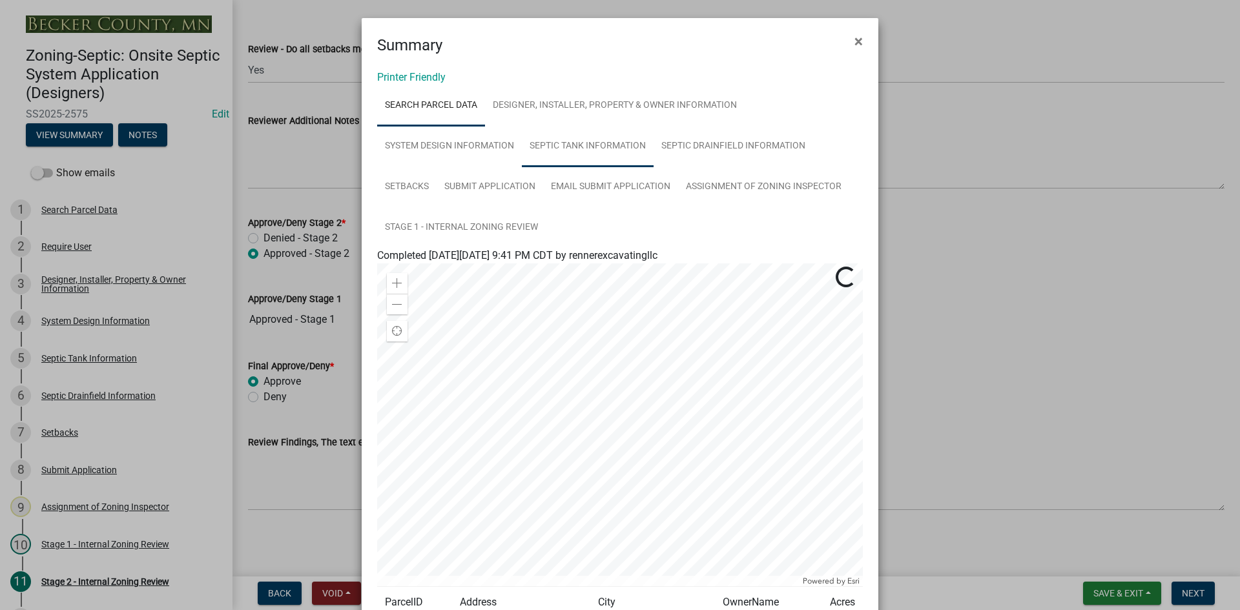
click at [592, 143] on link "Septic Tank Information" at bounding box center [588, 146] width 132 height 41
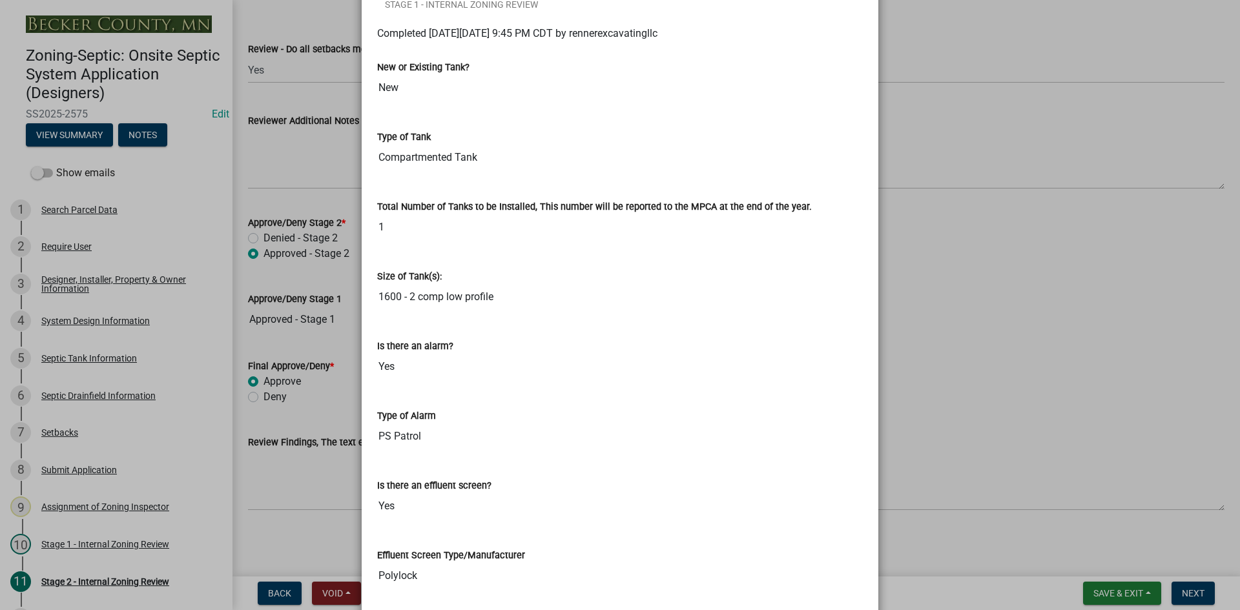
scroll to position [258, 0]
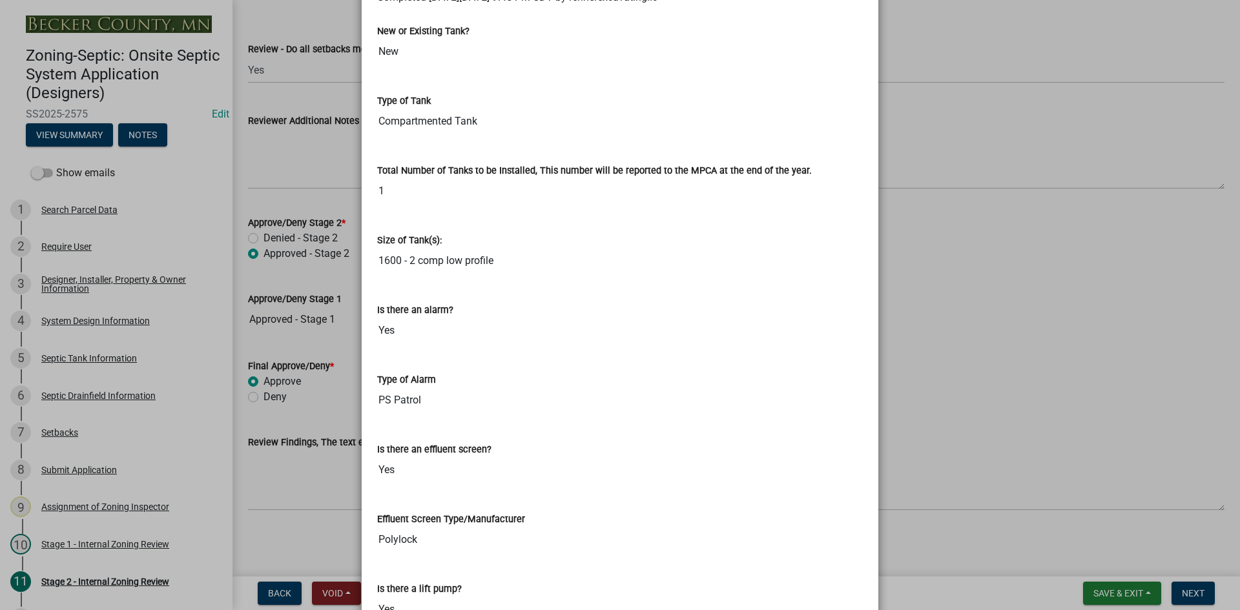
drag, startPoint x: 375, startPoint y: 262, endPoint x: 496, endPoint y: 270, distance: 121.1
click at [496, 270] on input "1600 - 2 comp low profile" at bounding box center [620, 261] width 486 height 26
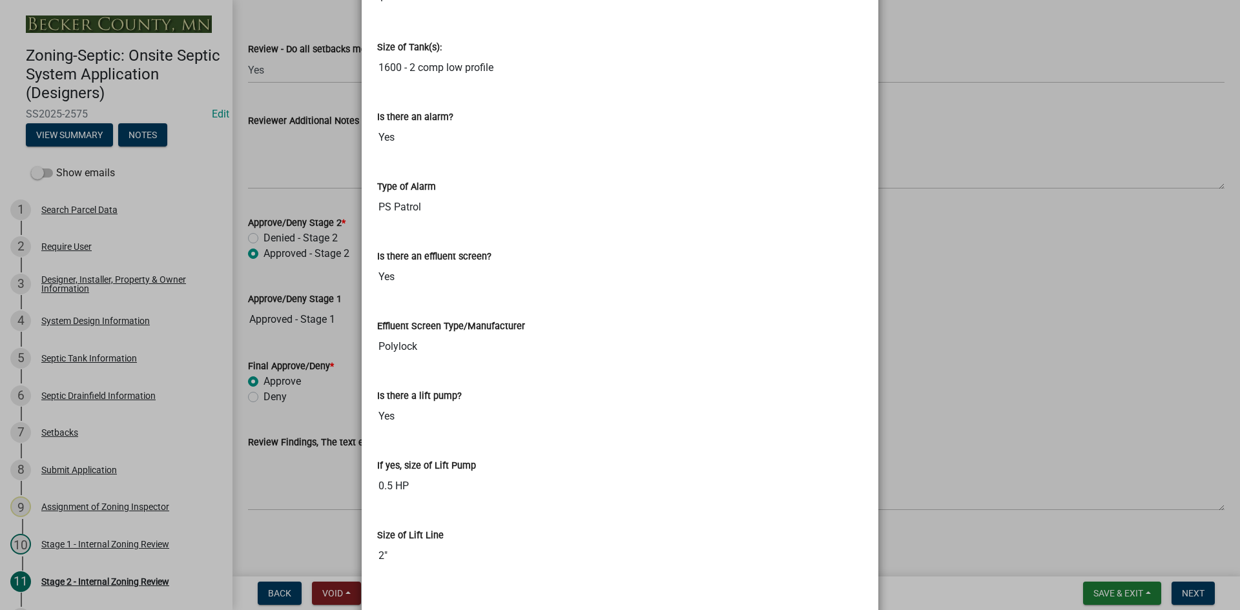
scroll to position [517, 0]
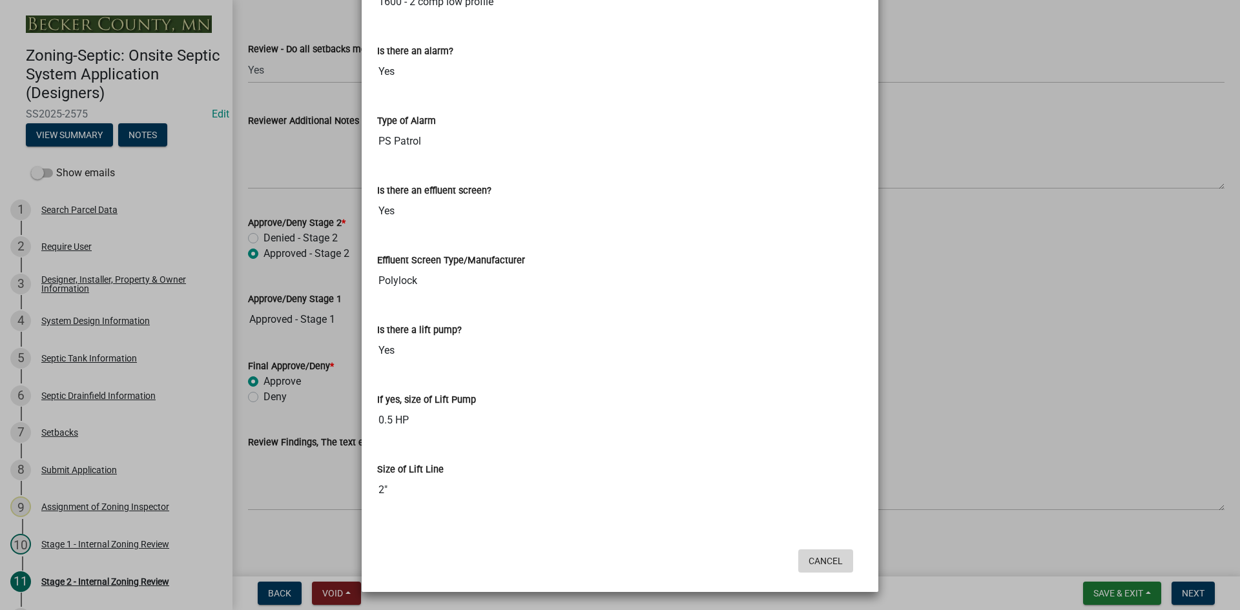
click at [838, 557] on button "Cancel" at bounding box center [825, 561] width 55 height 23
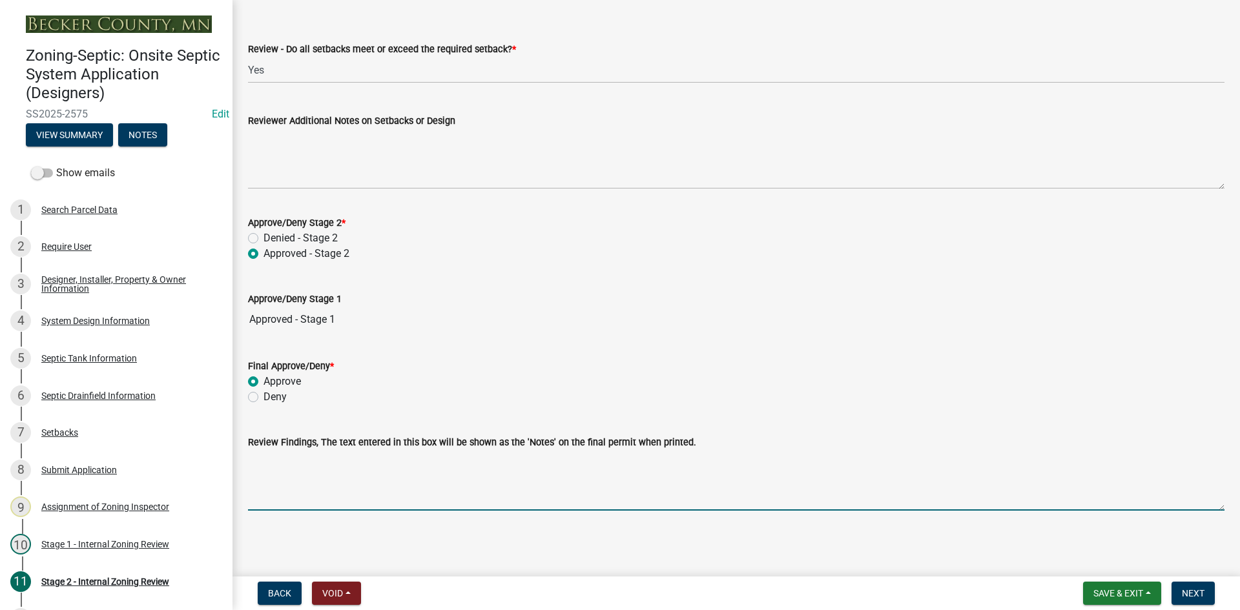
click at [292, 492] on textarea "Review Findings, The text entered in this box will be shown as the 'Notes' on t…" at bounding box center [736, 480] width 977 height 61
paste textarea "1600 - 2 comp low profile"
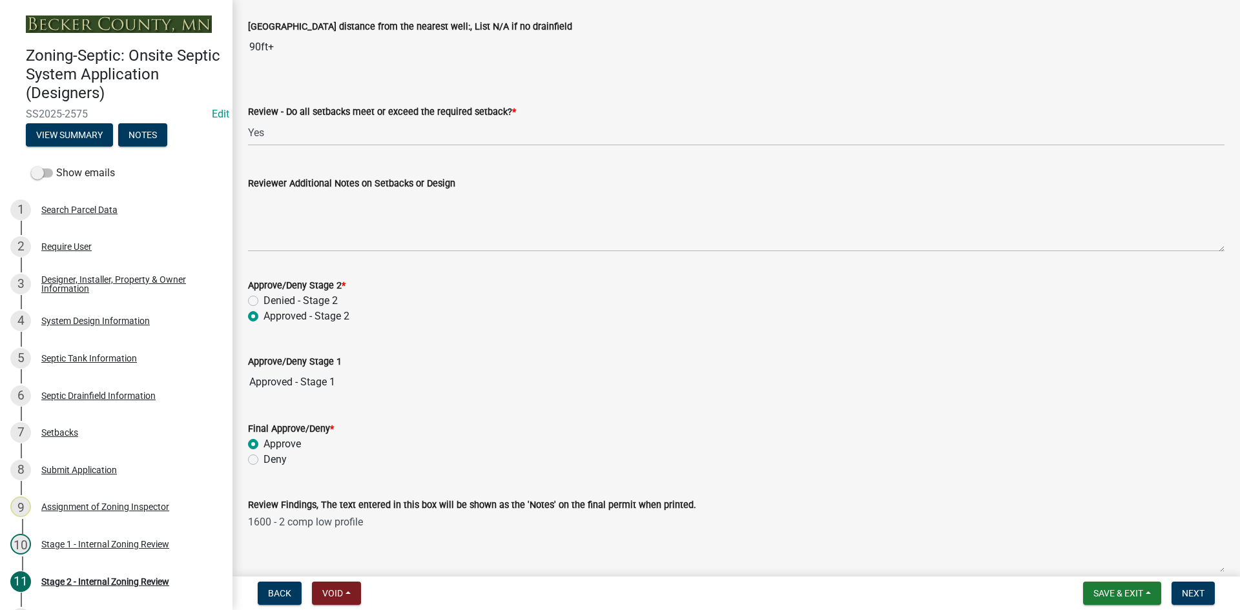
scroll to position [1834, 0]
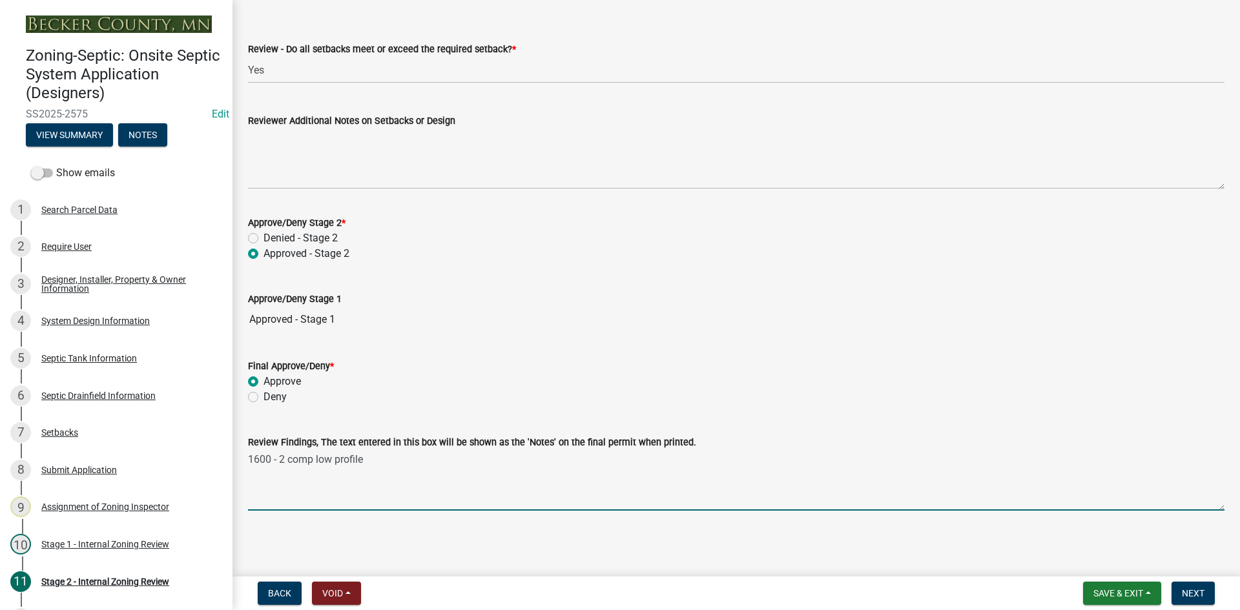
type textarea "1600 - 2 comp low profile"
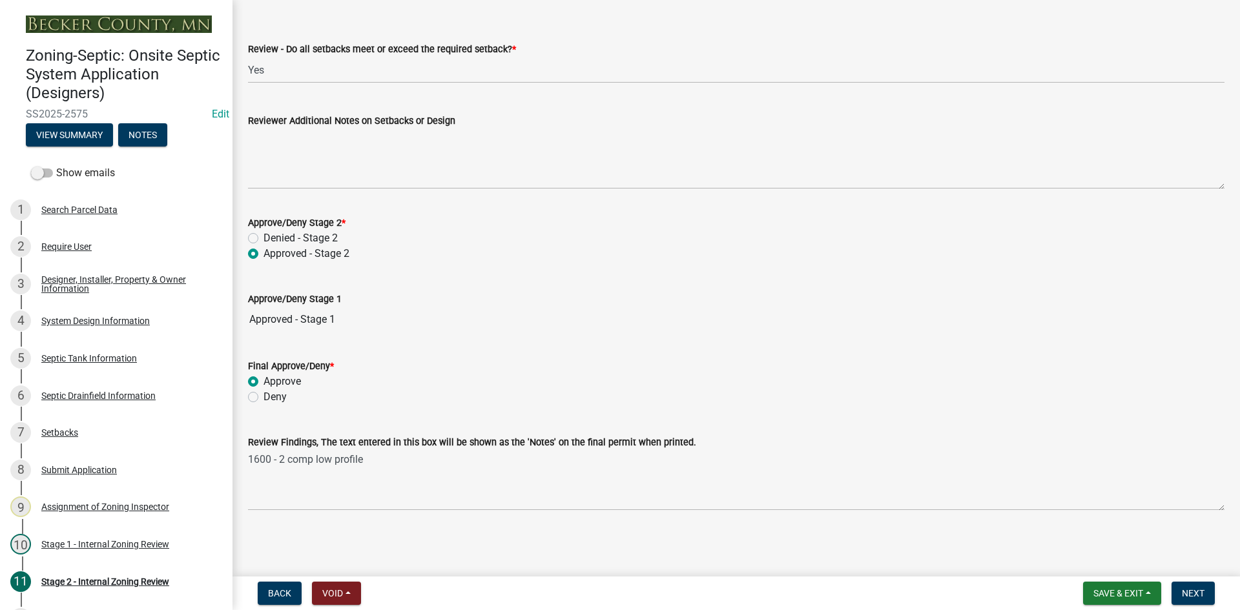
drag, startPoint x: 494, startPoint y: 327, endPoint x: 862, endPoint y: 295, distance: 369.6
click at [862, 295] on div "Approve/Deny Stage 1" at bounding box center [736, 299] width 977 height 16
click at [540, 320] on input "Approved - Stage 1" at bounding box center [736, 320] width 977 height 26
click at [583, 295] on div "Approve/Deny Stage 1" at bounding box center [736, 299] width 977 height 16
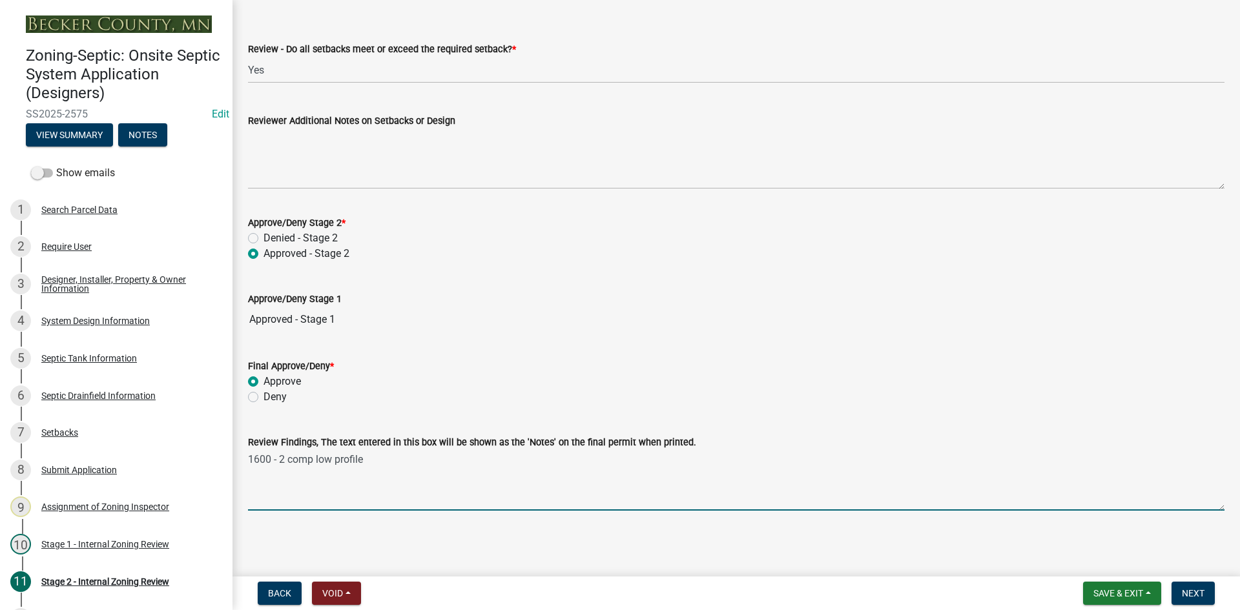
click at [428, 457] on textarea "1600 - 2 comp low profile" at bounding box center [736, 480] width 977 height 61
click at [81, 132] on button "View Summary" at bounding box center [69, 134] width 87 height 23
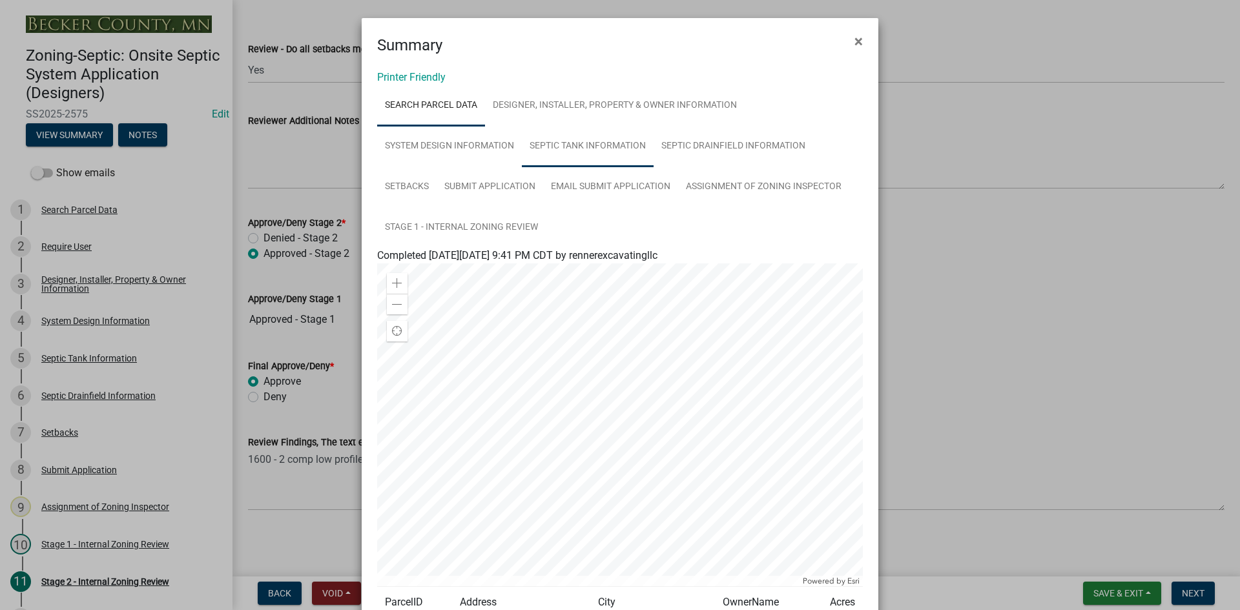
click at [561, 149] on link "Septic Tank Information" at bounding box center [588, 146] width 132 height 41
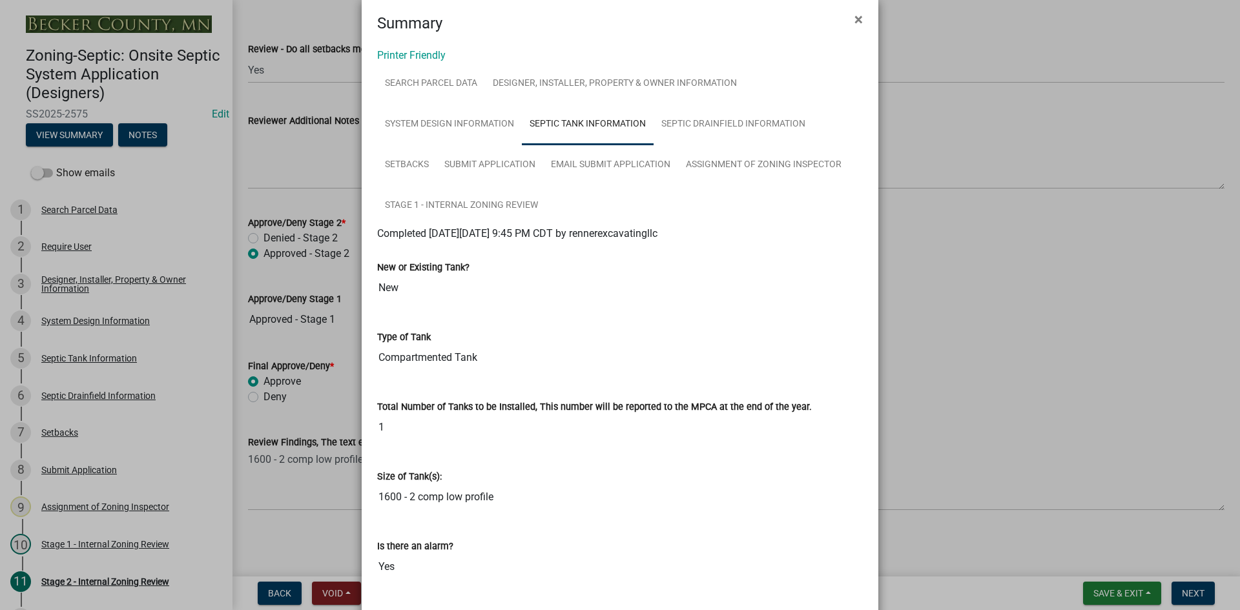
scroll to position [0, 0]
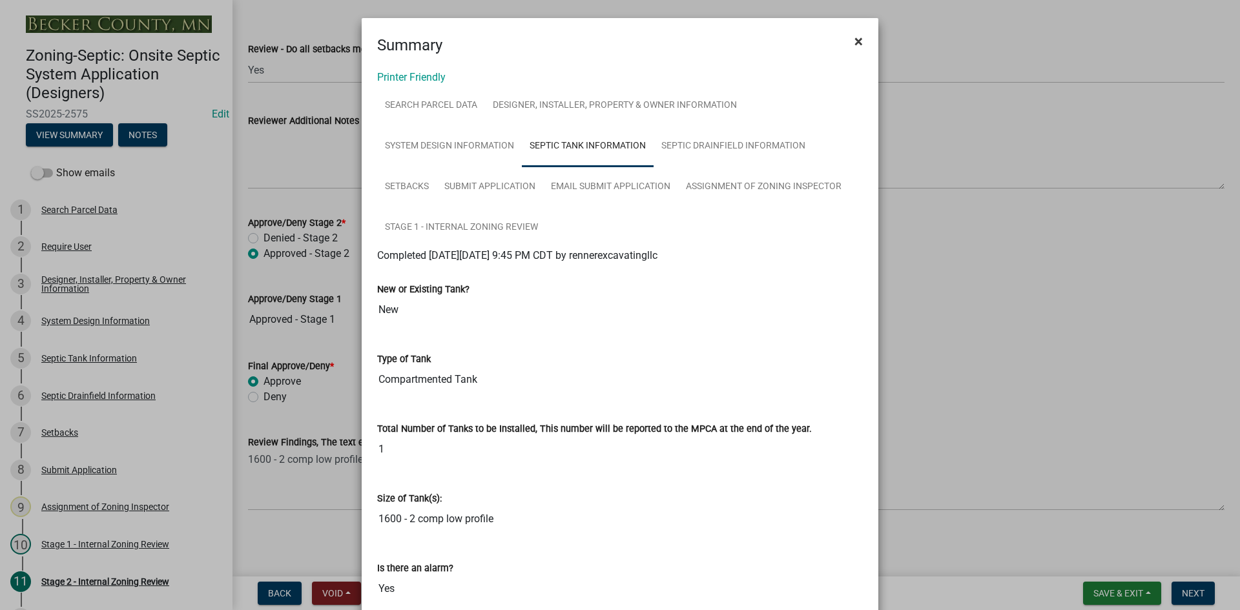
drag, startPoint x: 851, startPoint y: 39, endPoint x: 859, endPoint y: 34, distance: 9.9
click at [855, 39] on span "×" at bounding box center [859, 41] width 8 height 18
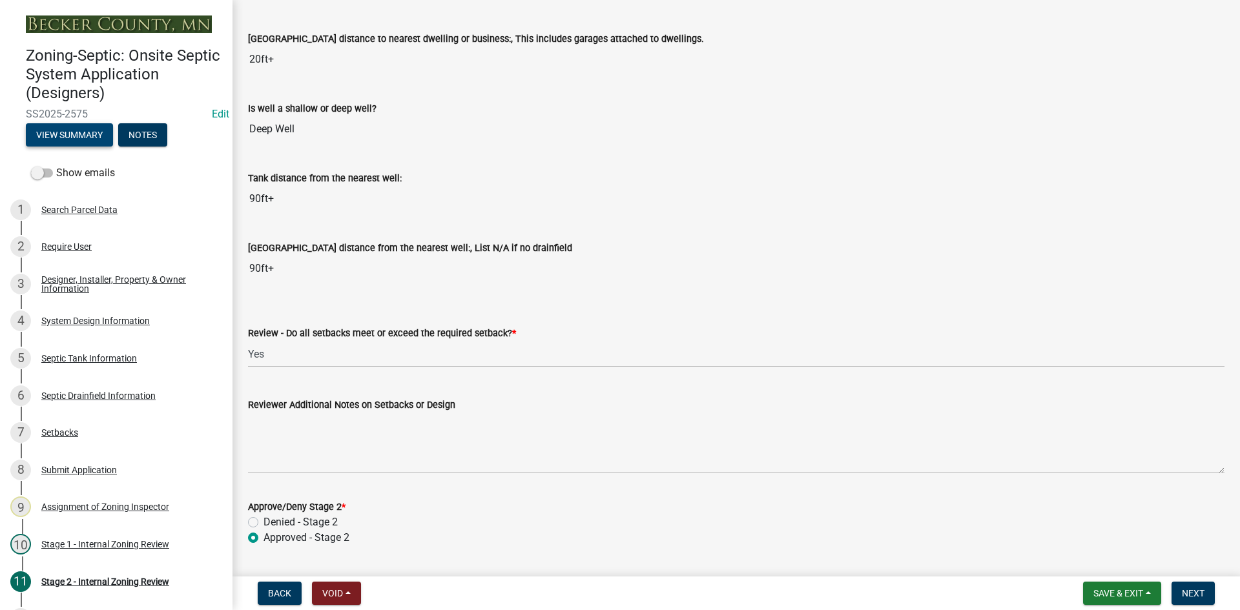
scroll to position [1834, 0]
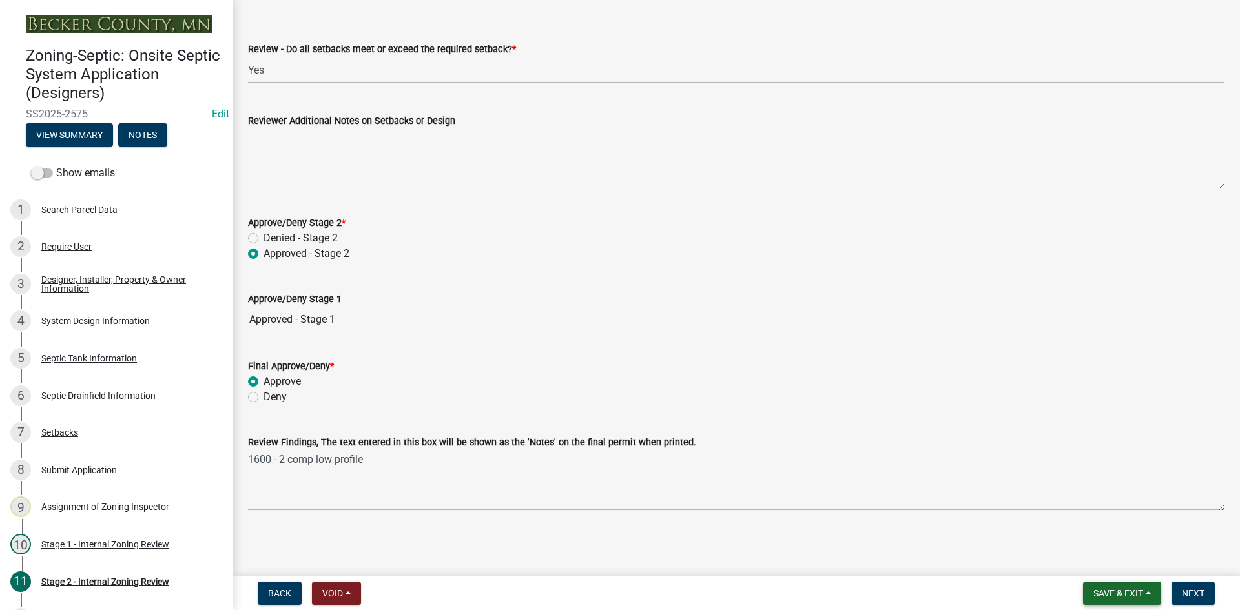
click at [1097, 590] on span "Save & Exit" at bounding box center [1119, 593] width 50 height 10
drag, startPoint x: 1101, startPoint y: 566, endPoint x: 867, endPoint y: 559, distance: 233.9
click at [853, 567] on wm-app "Zoning-Septic: Onsite Septic System Application (Designers) SS2025-2575 Edit Vi…" at bounding box center [620, 305] width 1240 height 610
click at [873, 557] on main "Stage 2 - Internal Zoning Review share Share Shoreland Setbacks (if applicable)…" at bounding box center [737, 286] width 1008 height 572
click at [1094, 590] on span "Save & Exit" at bounding box center [1119, 593] width 50 height 10
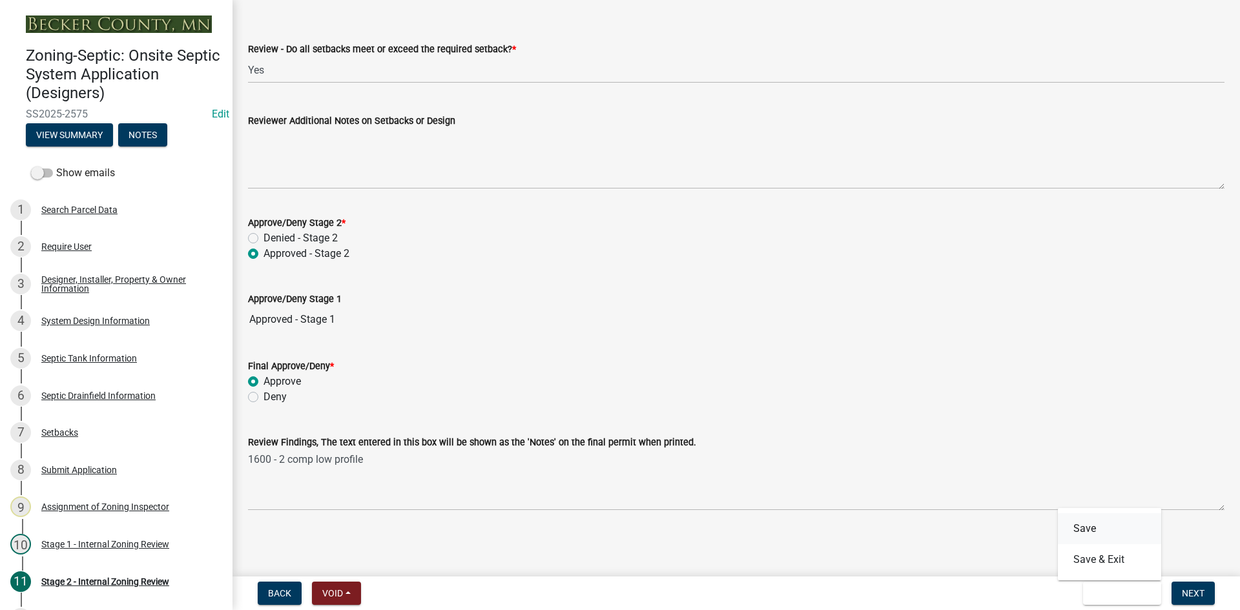
click at [1078, 533] on button "Save" at bounding box center [1109, 529] width 103 height 31
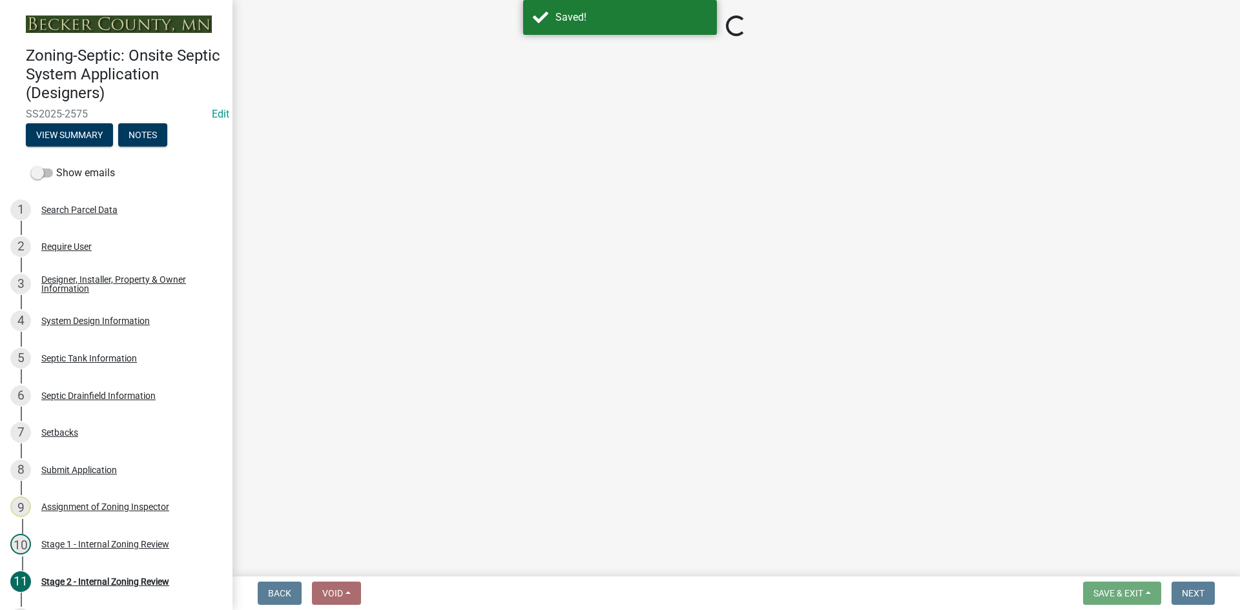
select select "69d592bb-9906-4277-a6fb-df8686255161"
select select "1ad81be4-5d59-46bf-8b7b-d7c0f20ad891"
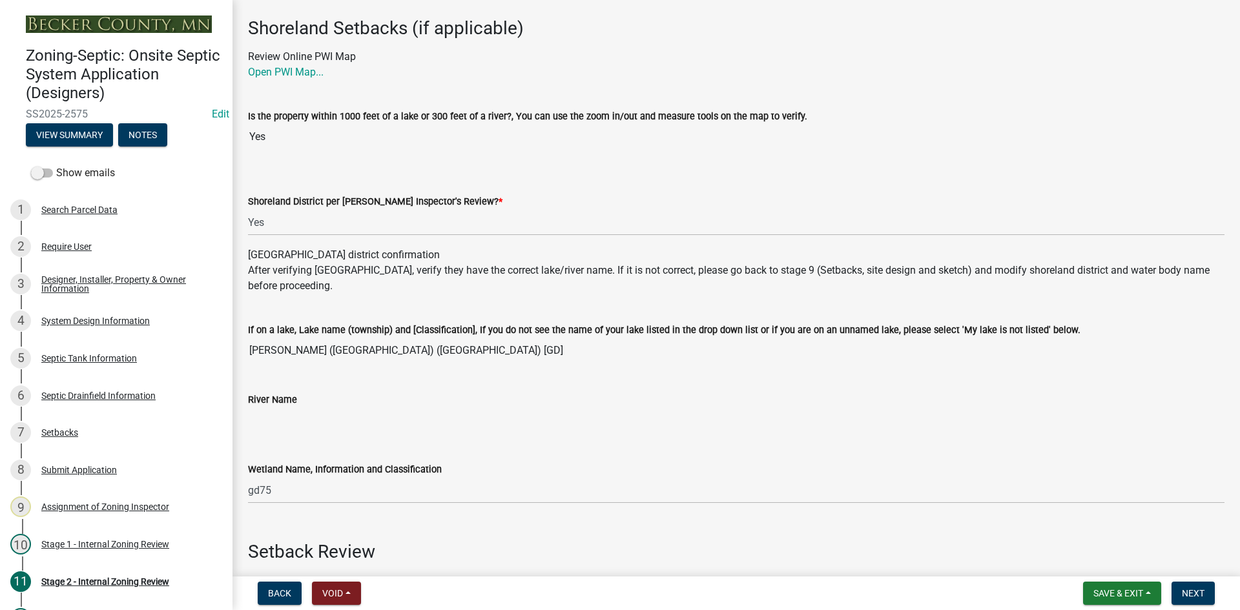
scroll to position [129, 0]
